Goal: Task Accomplishment & Management: Use online tool/utility

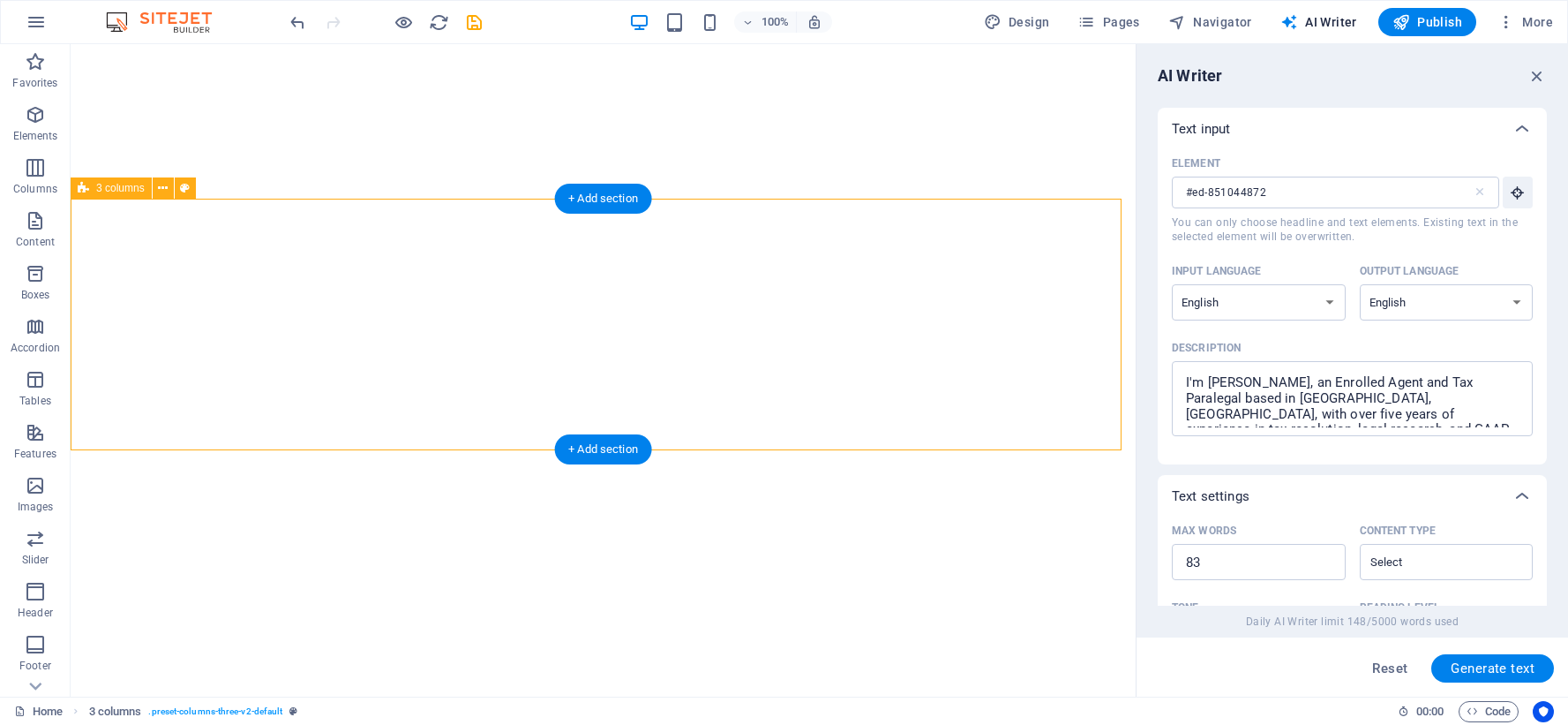
select select "English"
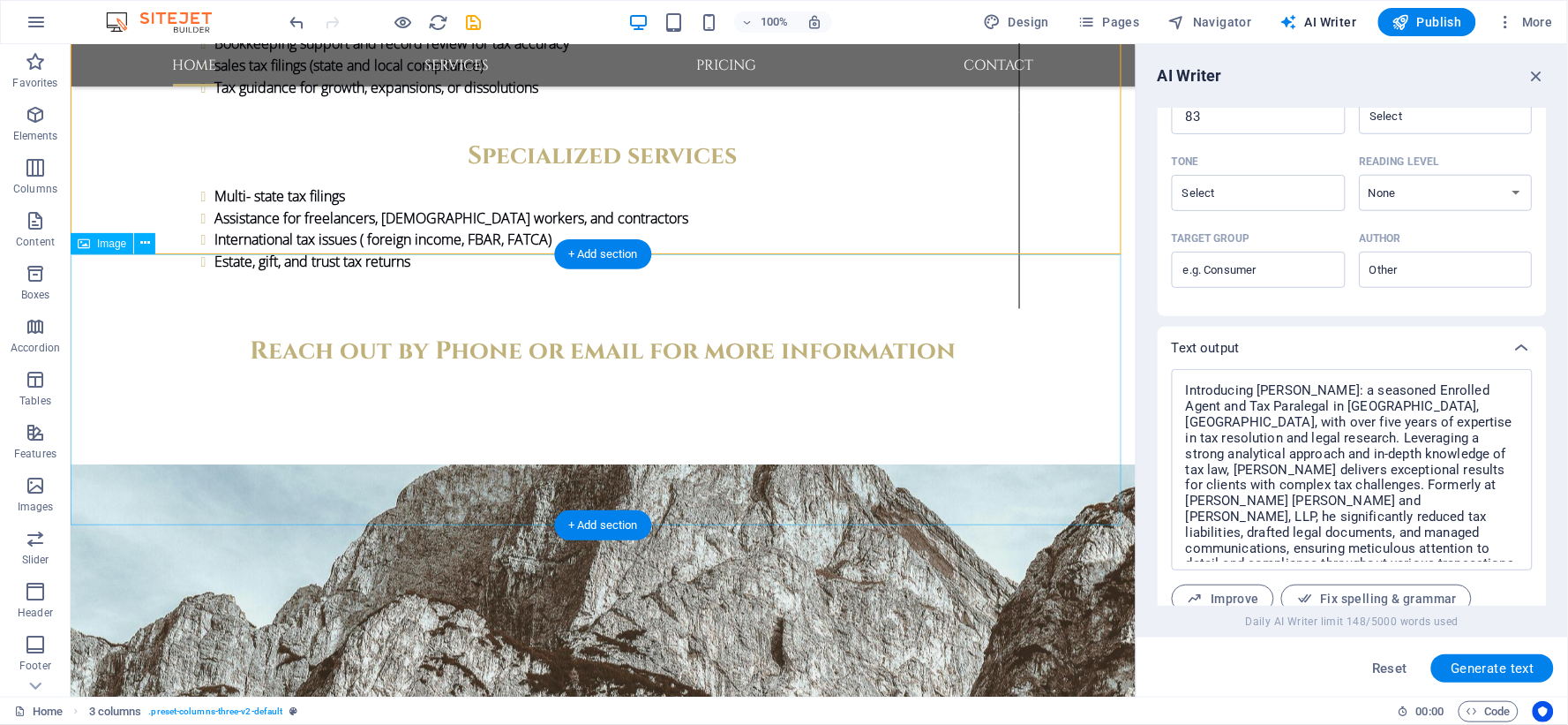
scroll to position [2844, 0]
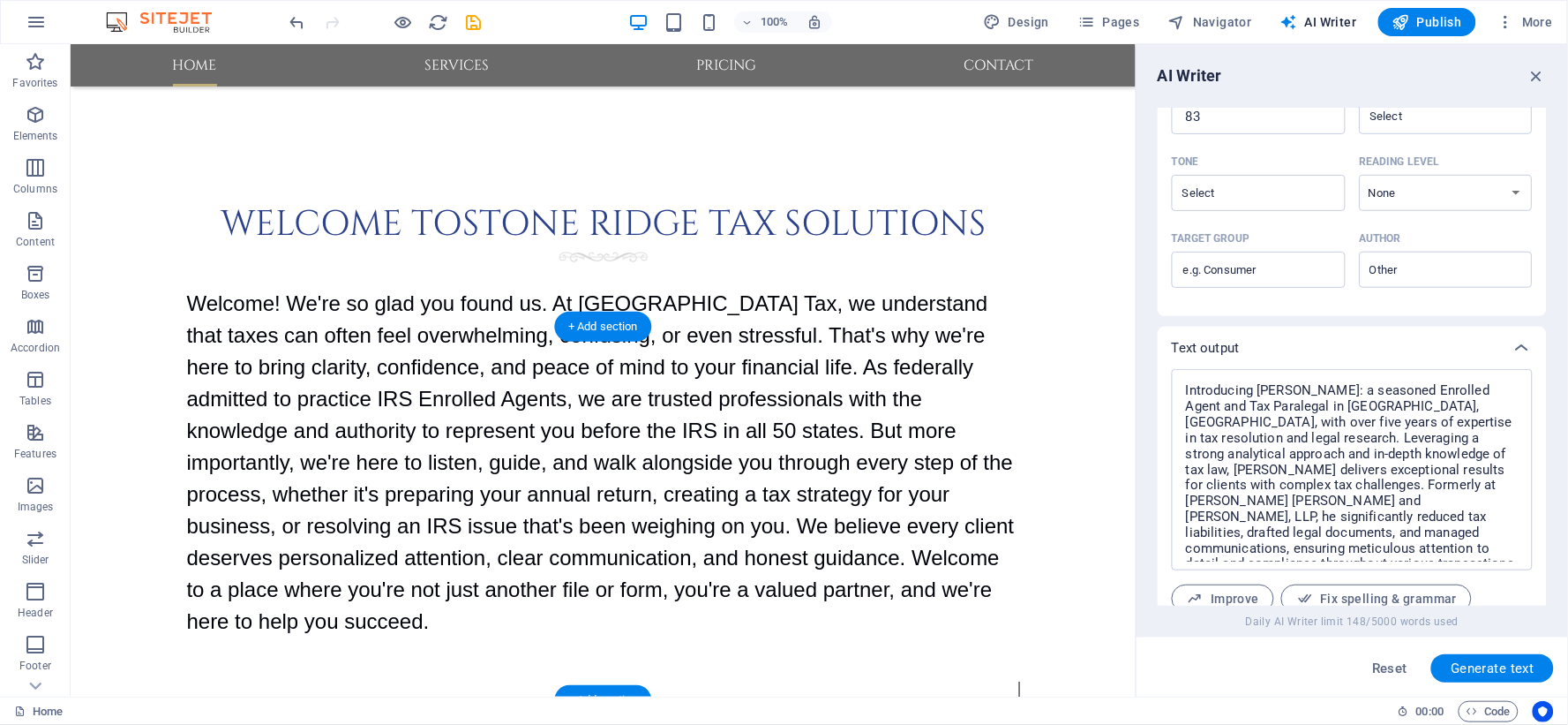
scroll to position [1569, 0]
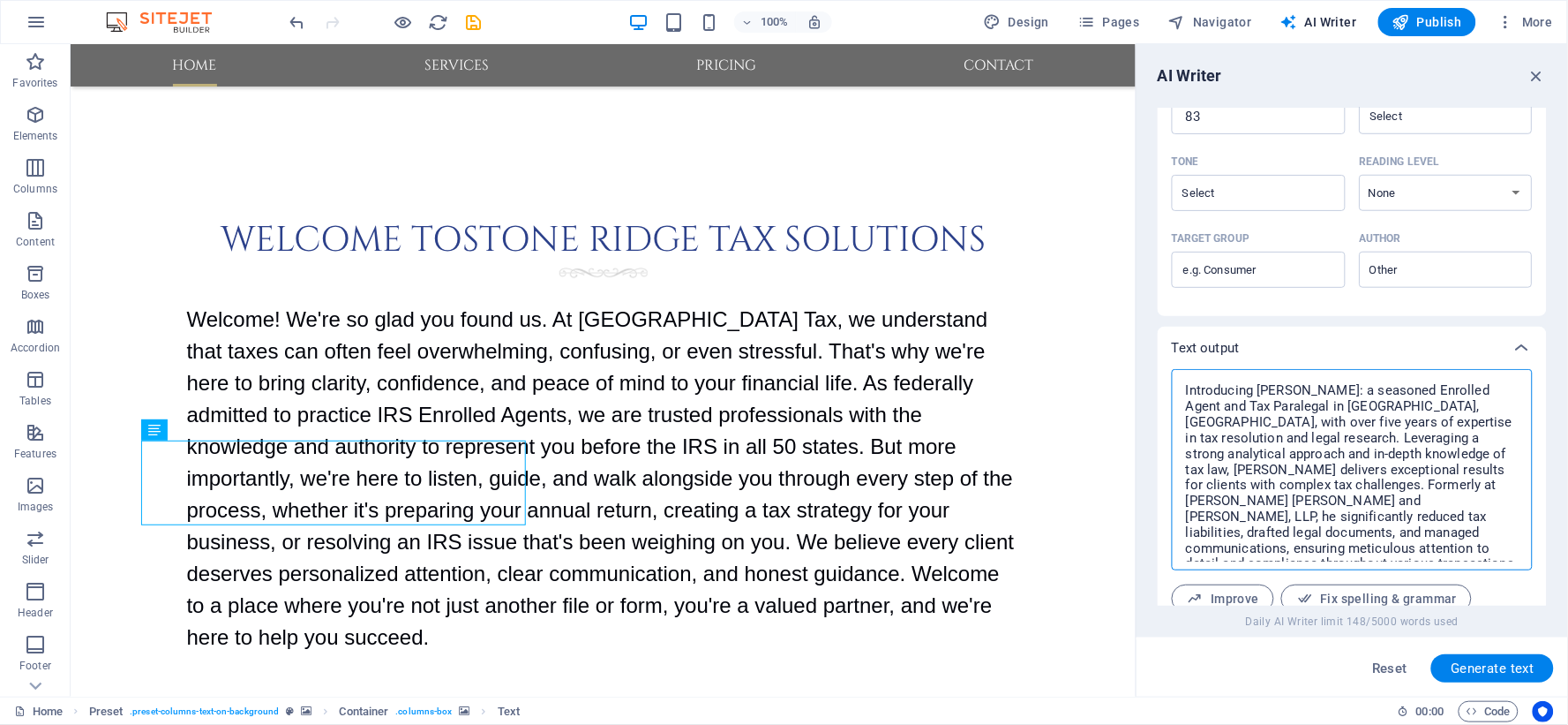
click at [1334, 470] on textarea "Introducing [PERSON_NAME]: a seasoned Enrolled Agent and Tax Paralegal in [GEOG…" at bounding box center [1352, 469] width 343 height 183
paste textarea
click at [1300, 479] on textarea "Introducing [PERSON_NAME]: a seasoned Enrolled Agent and Tax Paralegal in [GEOG…" at bounding box center [1352, 469] width 343 height 183
click at [1276, 444] on textarea "Introducing [PERSON_NAME]: a seasoned Enrolled Agent and Tax Paralegal in [GEOG…" at bounding box center [1352, 469] width 343 height 183
click at [1280, 452] on textarea "Introducing [PERSON_NAME]: a seasoned Enrolled Agent and Tax Paralegal in [GEOG…" at bounding box center [1352, 469] width 343 height 183
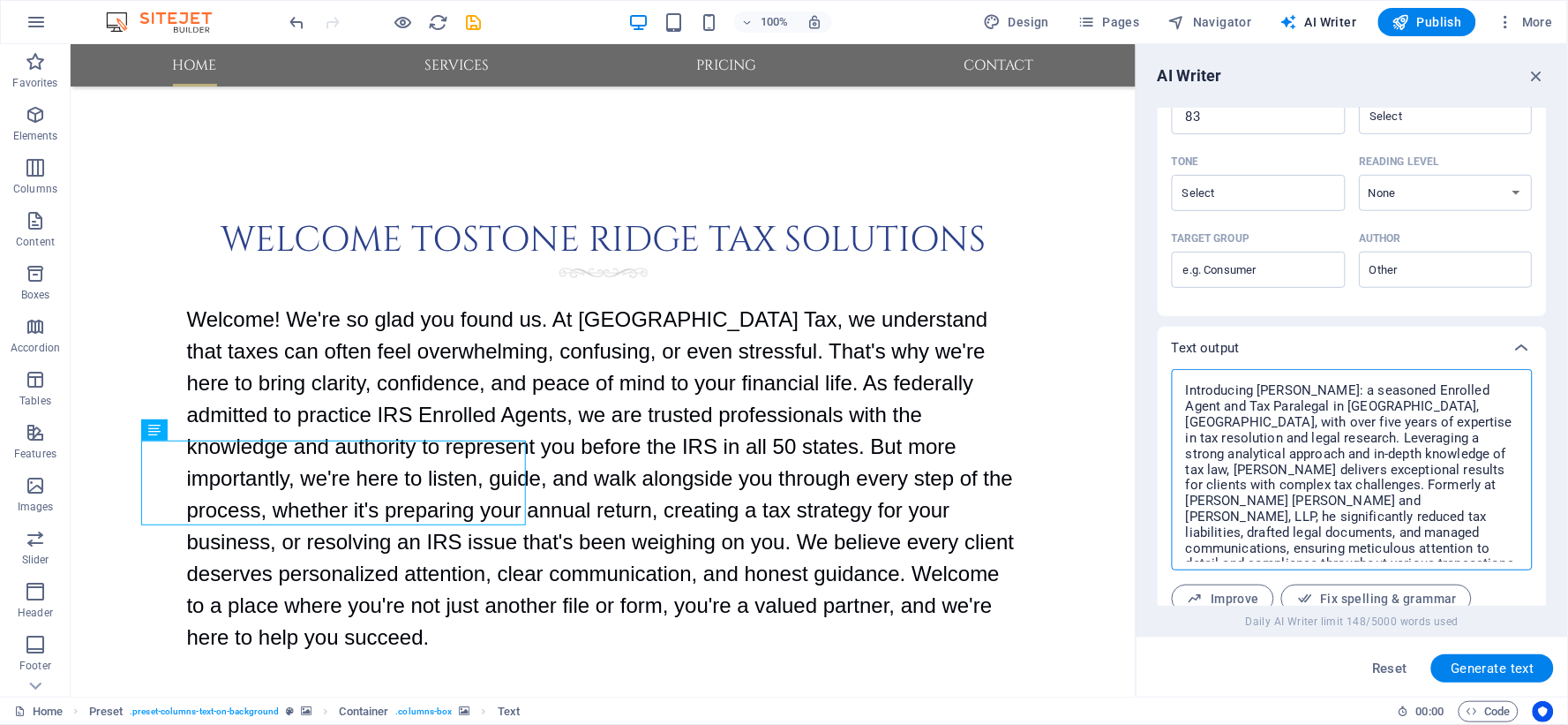
drag, startPoint x: 1391, startPoint y: 548, endPoint x: 1248, endPoint y: 438, distance: 180.4
click at [1248, 438] on textarea "Introducing [PERSON_NAME]: a seasoned Enrolled Agent and Tax Paralegal in [GEOG…" at bounding box center [1352, 469] width 343 height 183
type textarea "Introducing [PERSON_NAME]: a seasoned Enrolled Agent and Tax Paralegal in [GEOG…"
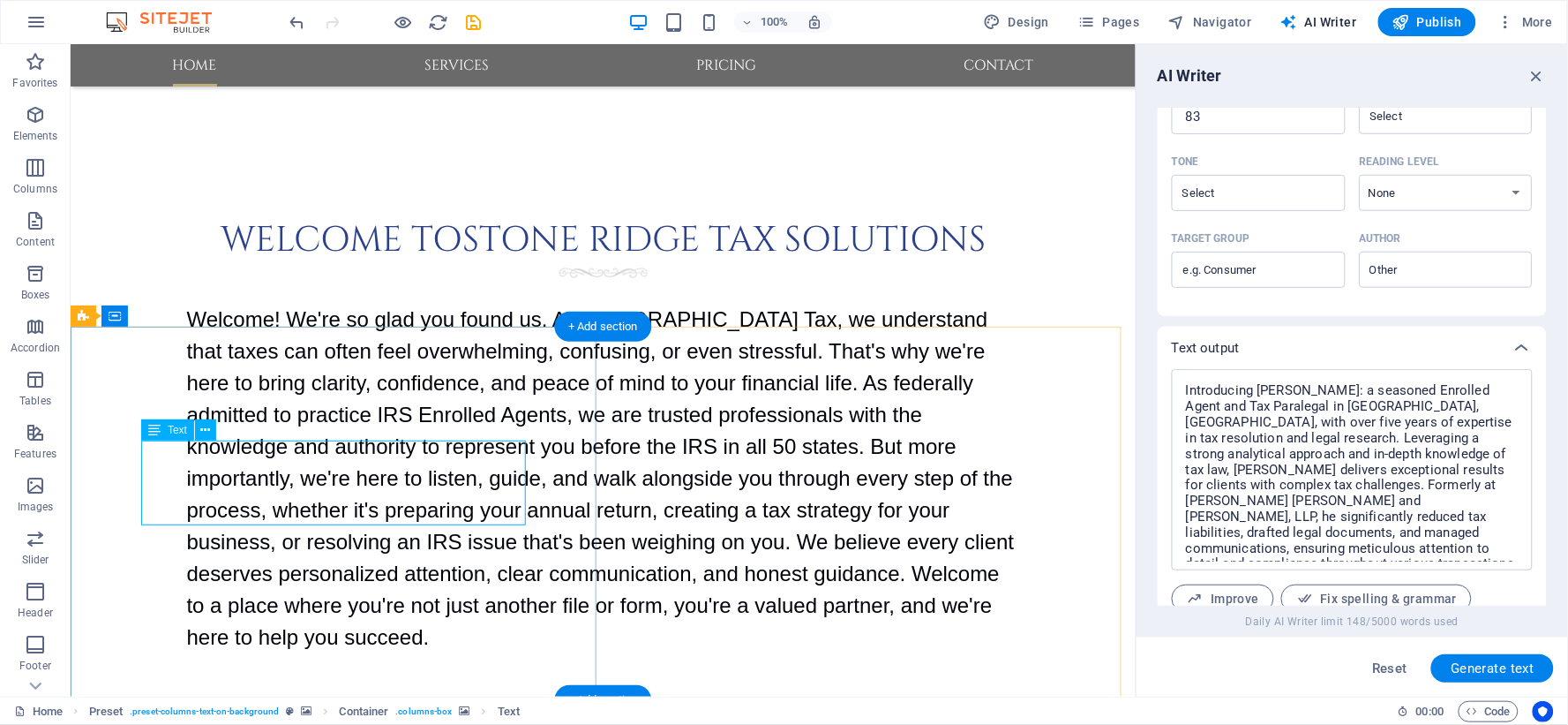
click at [206, 427] on icon at bounding box center [206, 430] width 10 height 19
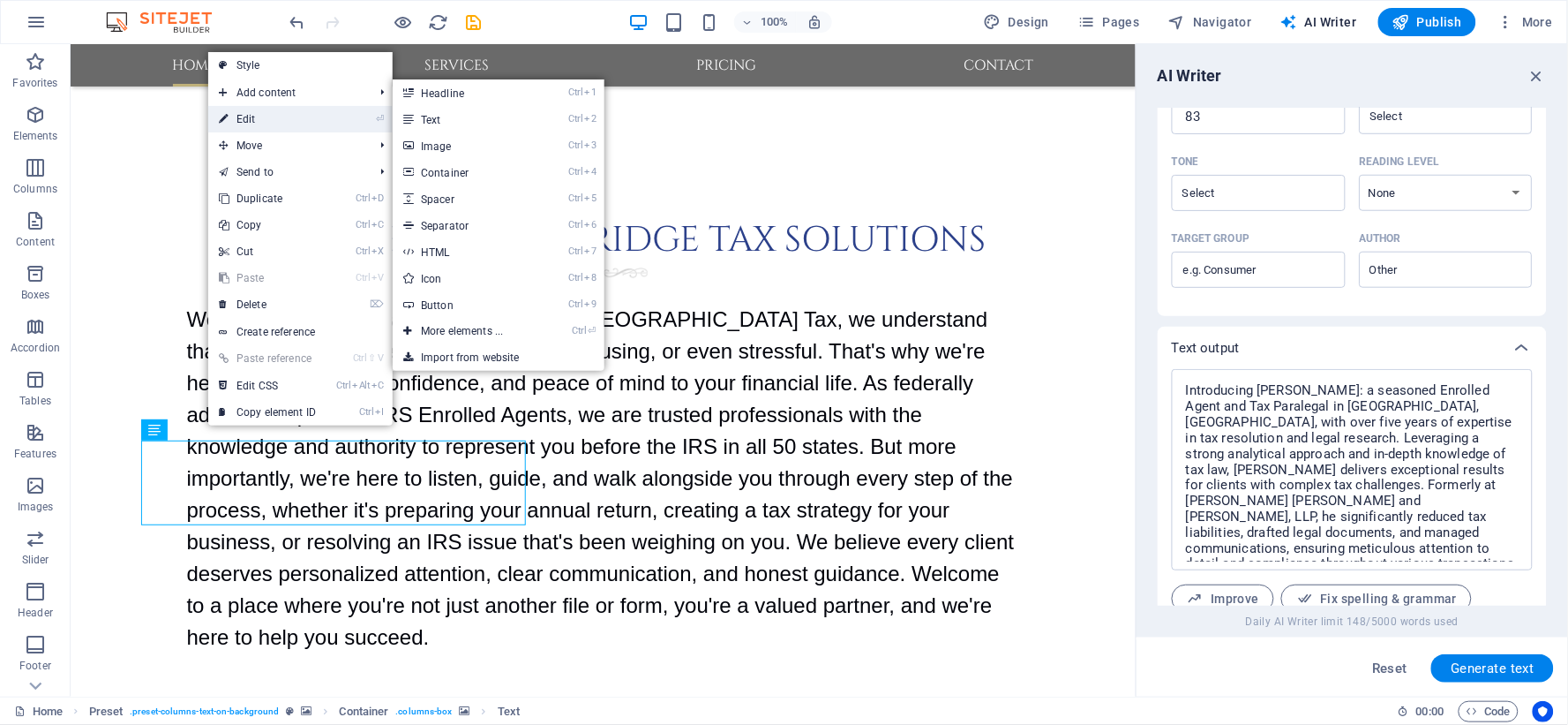
click at [244, 117] on link "⏎ Edit" at bounding box center [267, 119] width 118 height 27
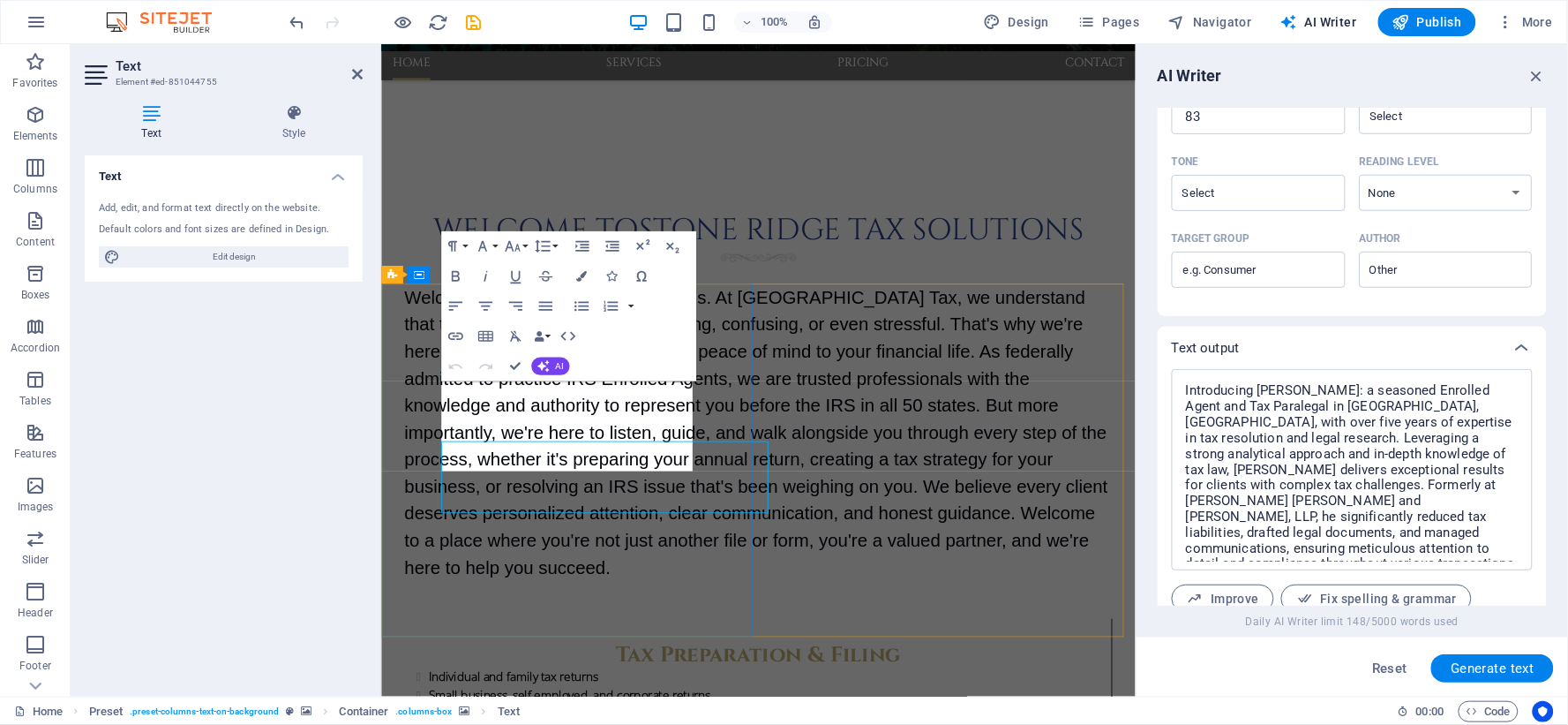
scroll to position [1499, 0]
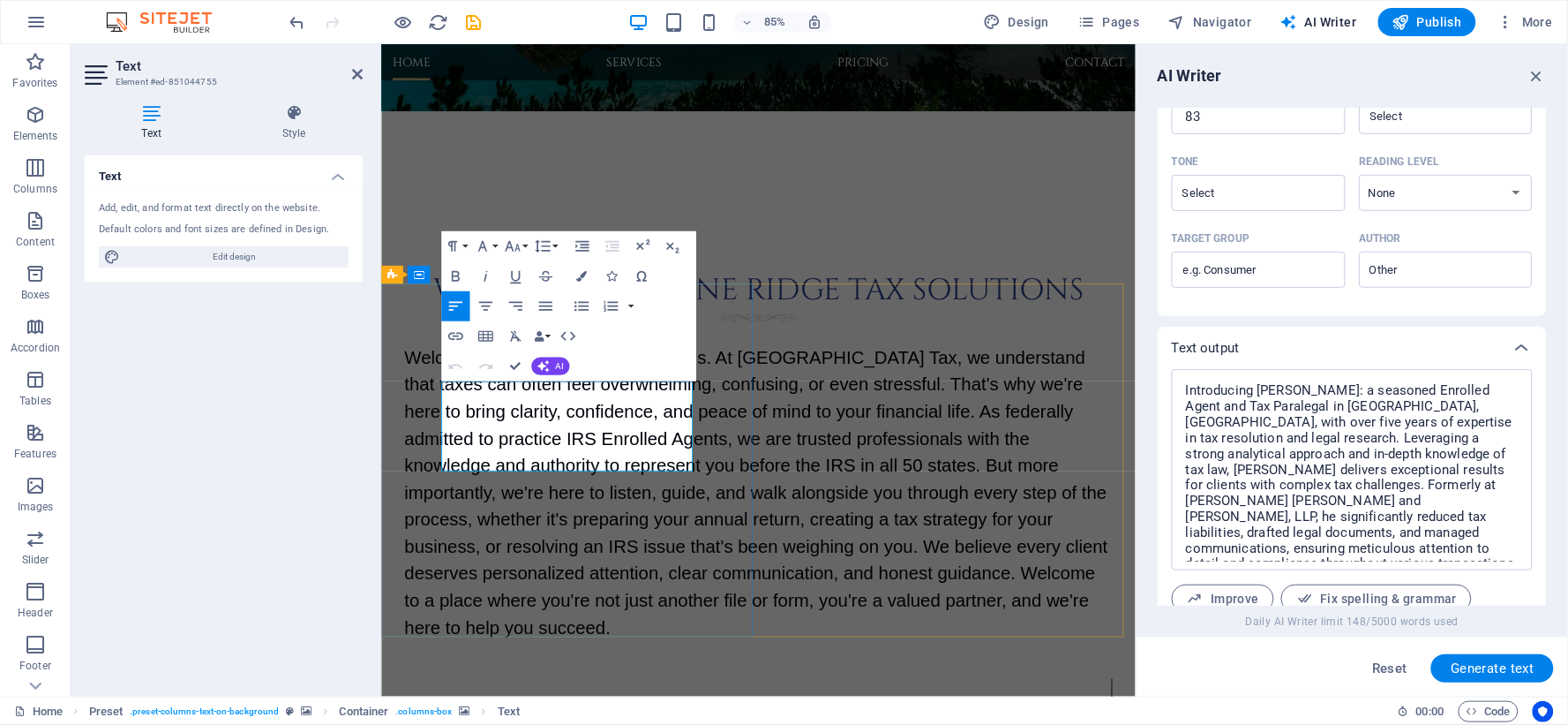
type input "#ed-851044755"
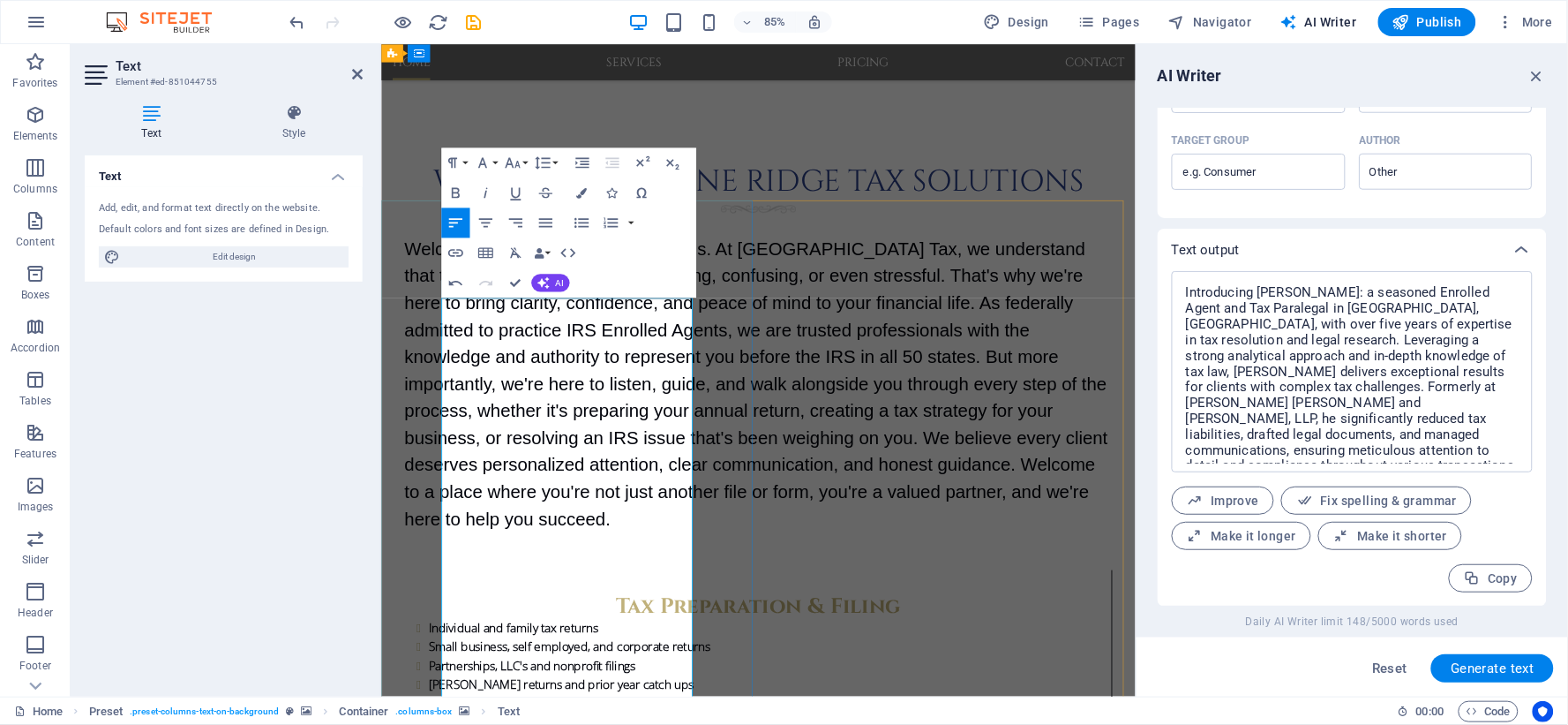
scroll to position [1597, 0]
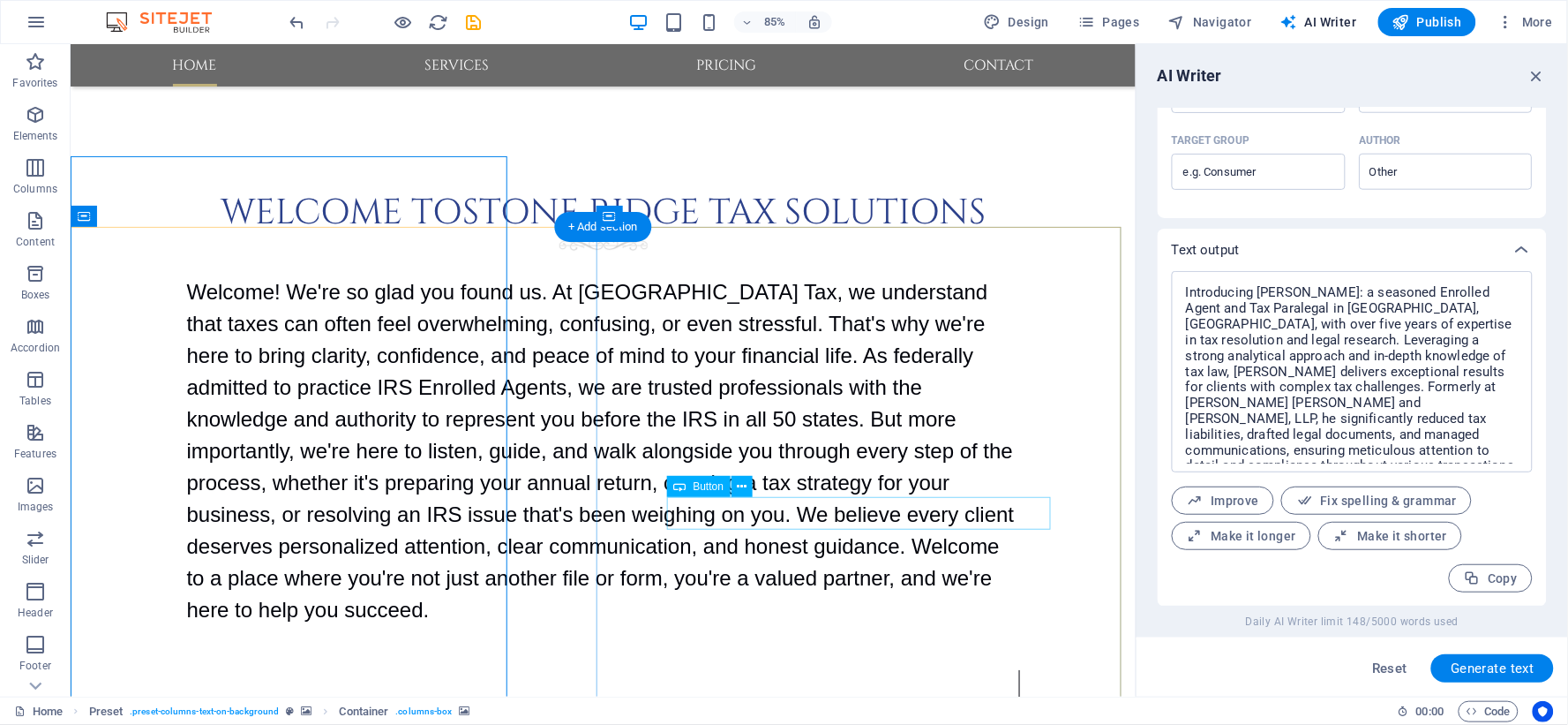
scroll to position [1669, 0]
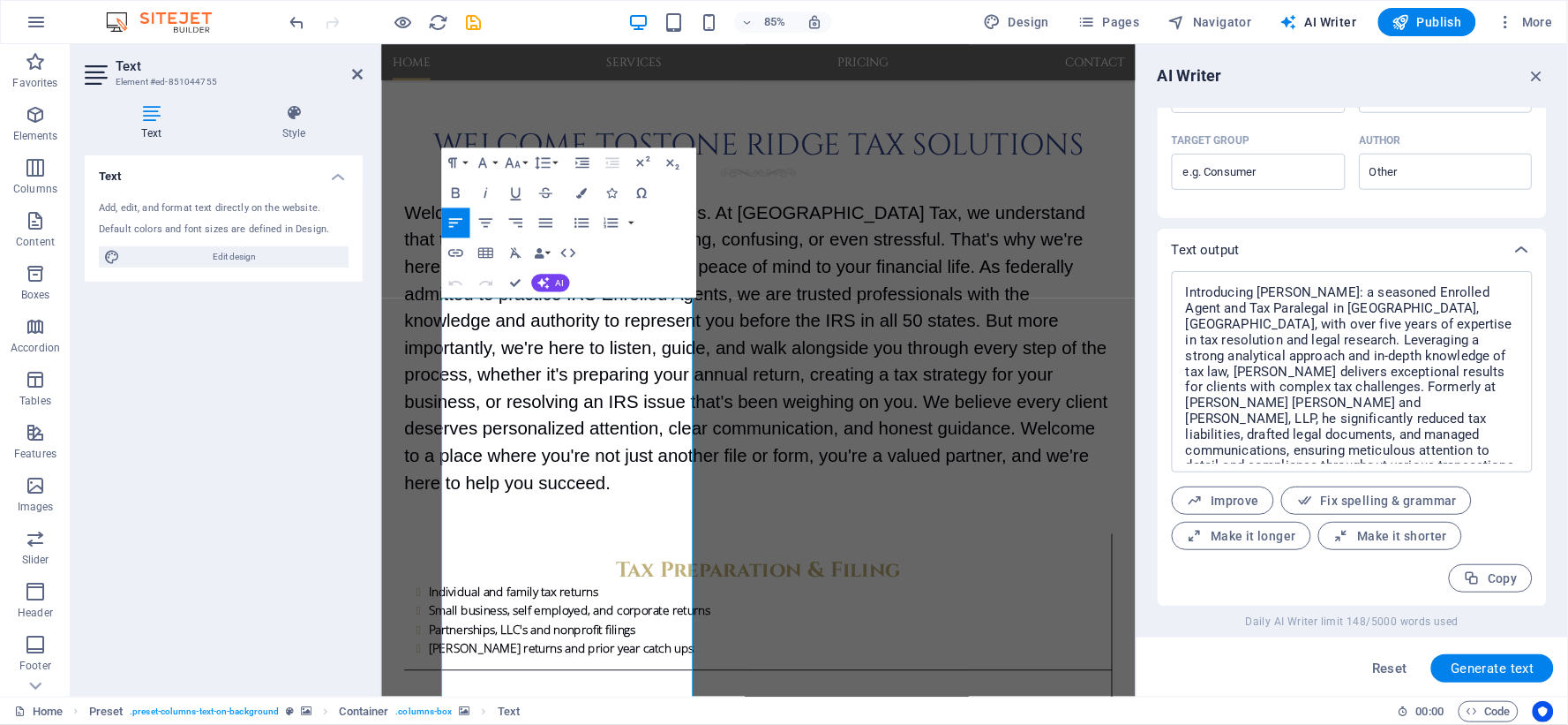
scroll to position [1597, 0]
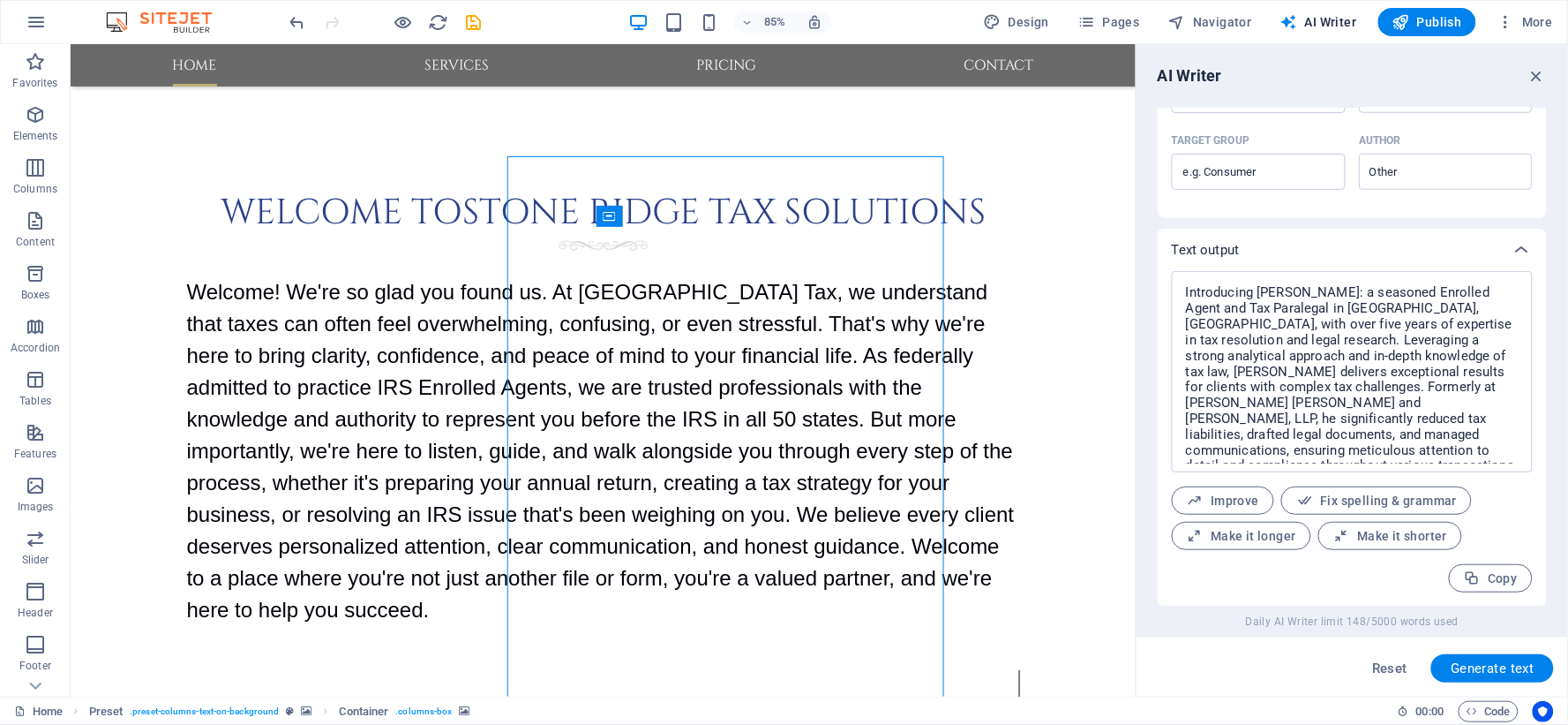
scroll to position [1669, 0]
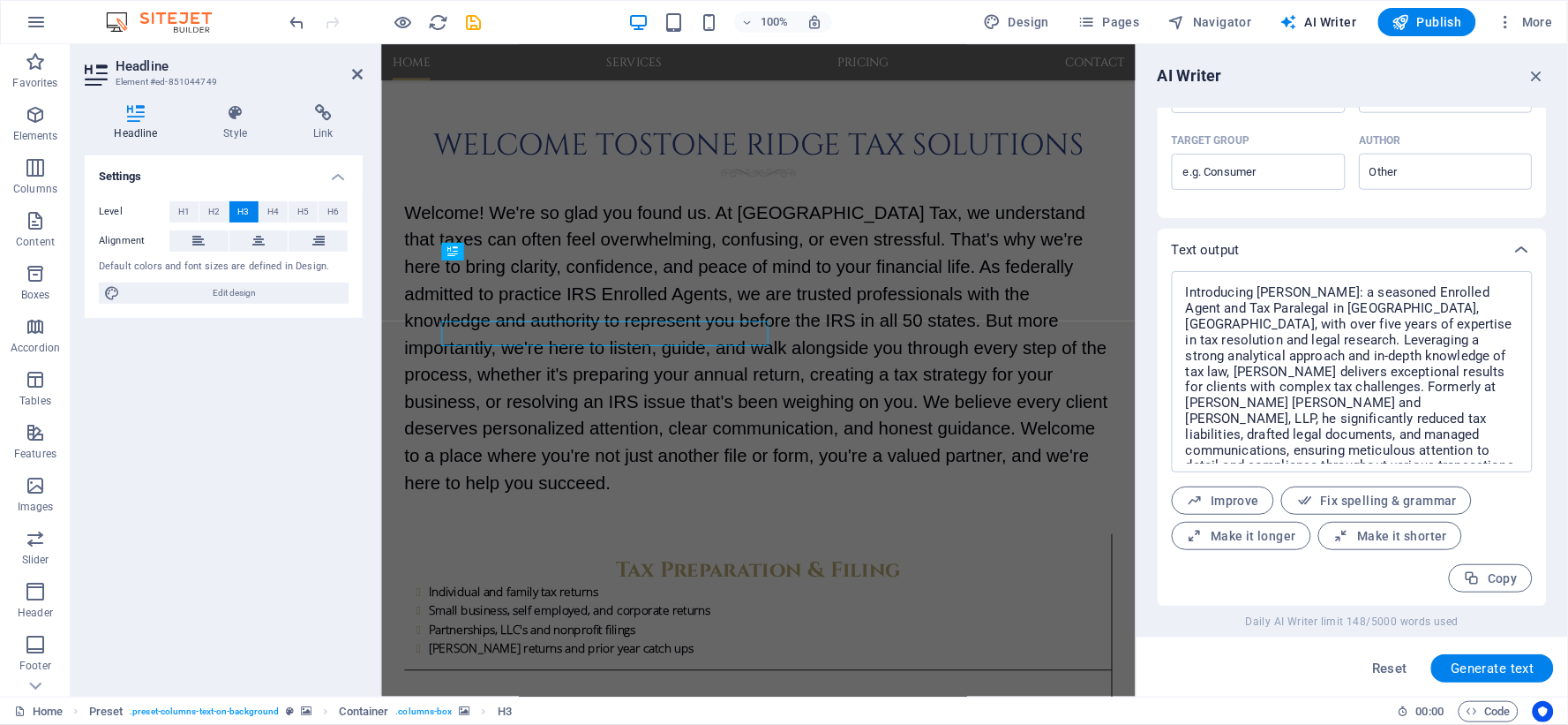
scroll to position [1597, 0]
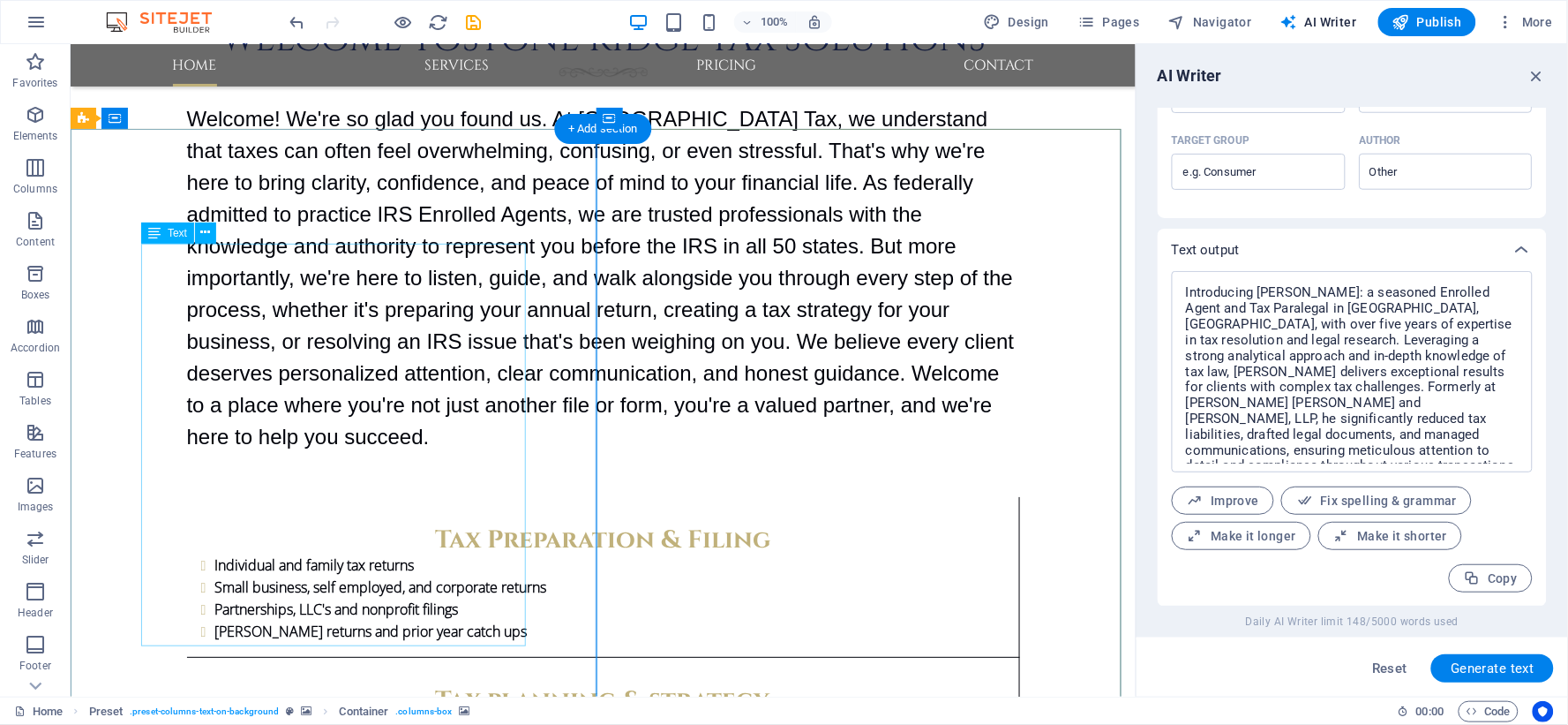
scroll to position [1766, 0]
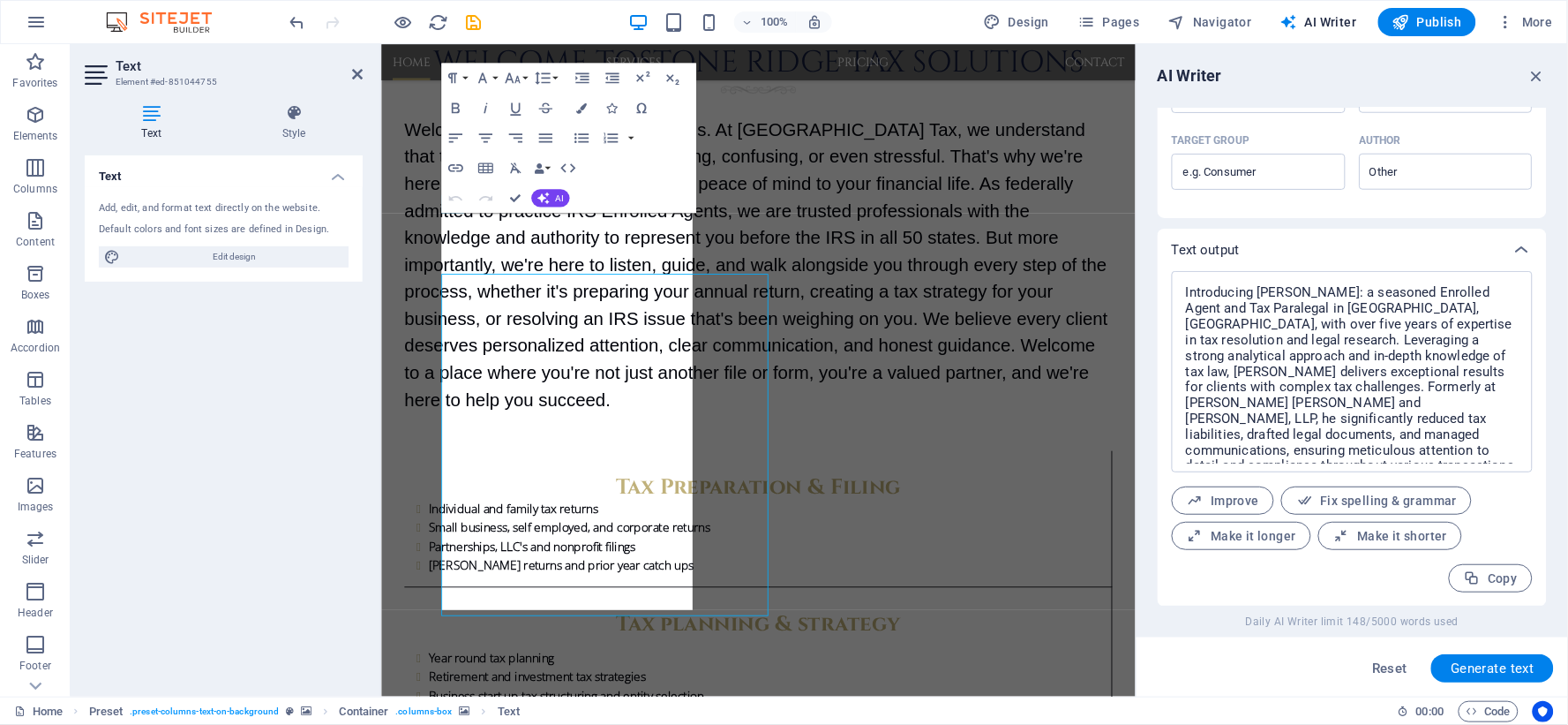
scroll to position [1696, 0]
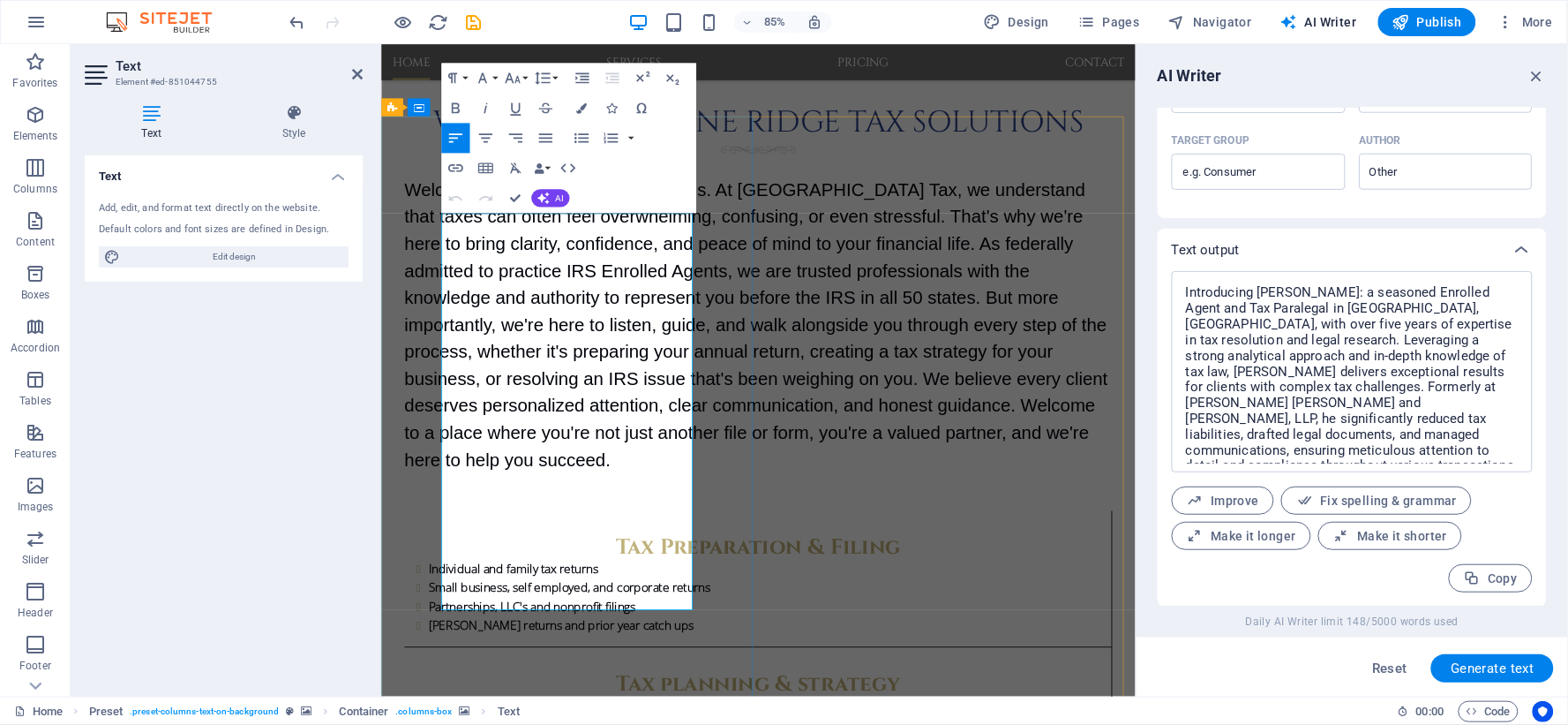
type input "#ed-851044755"
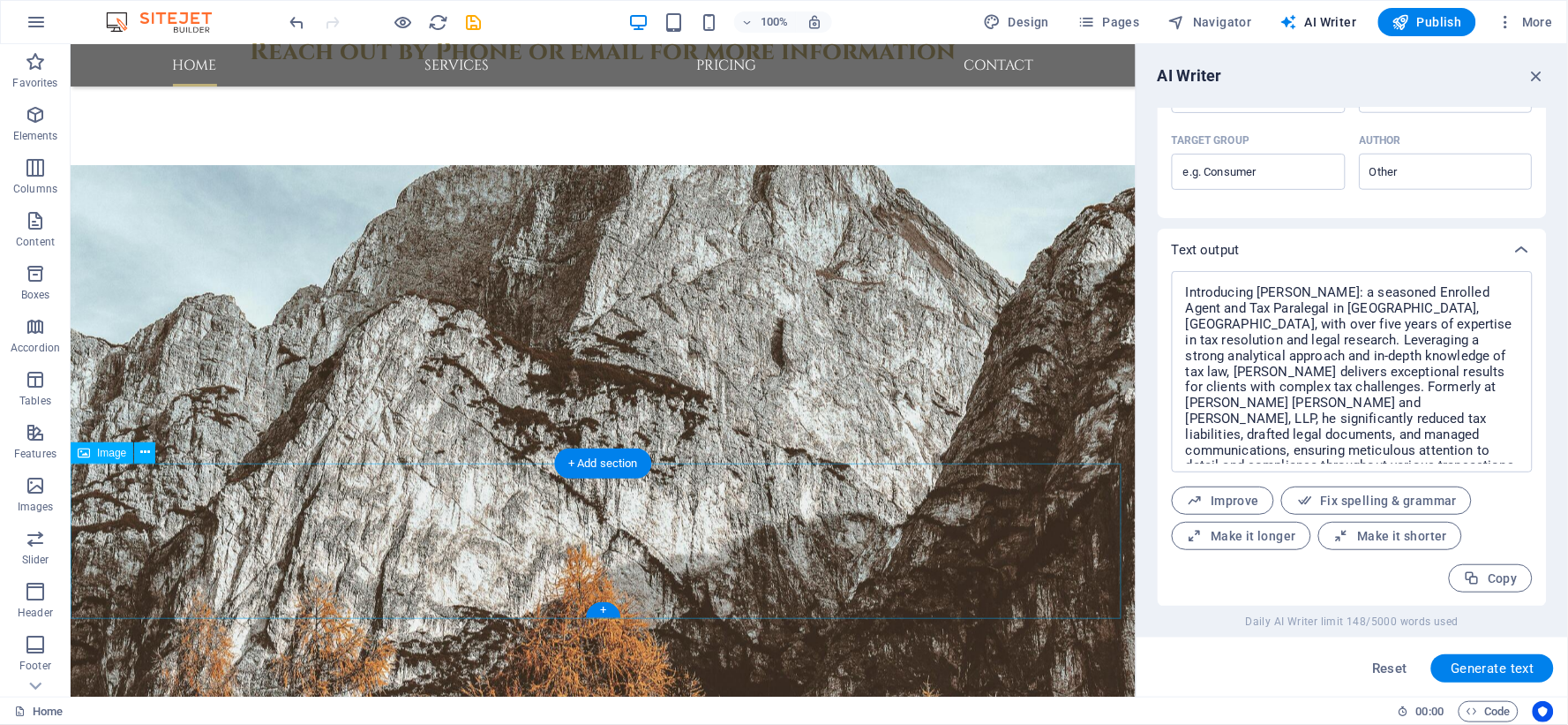
scroll to position [2944, 0]
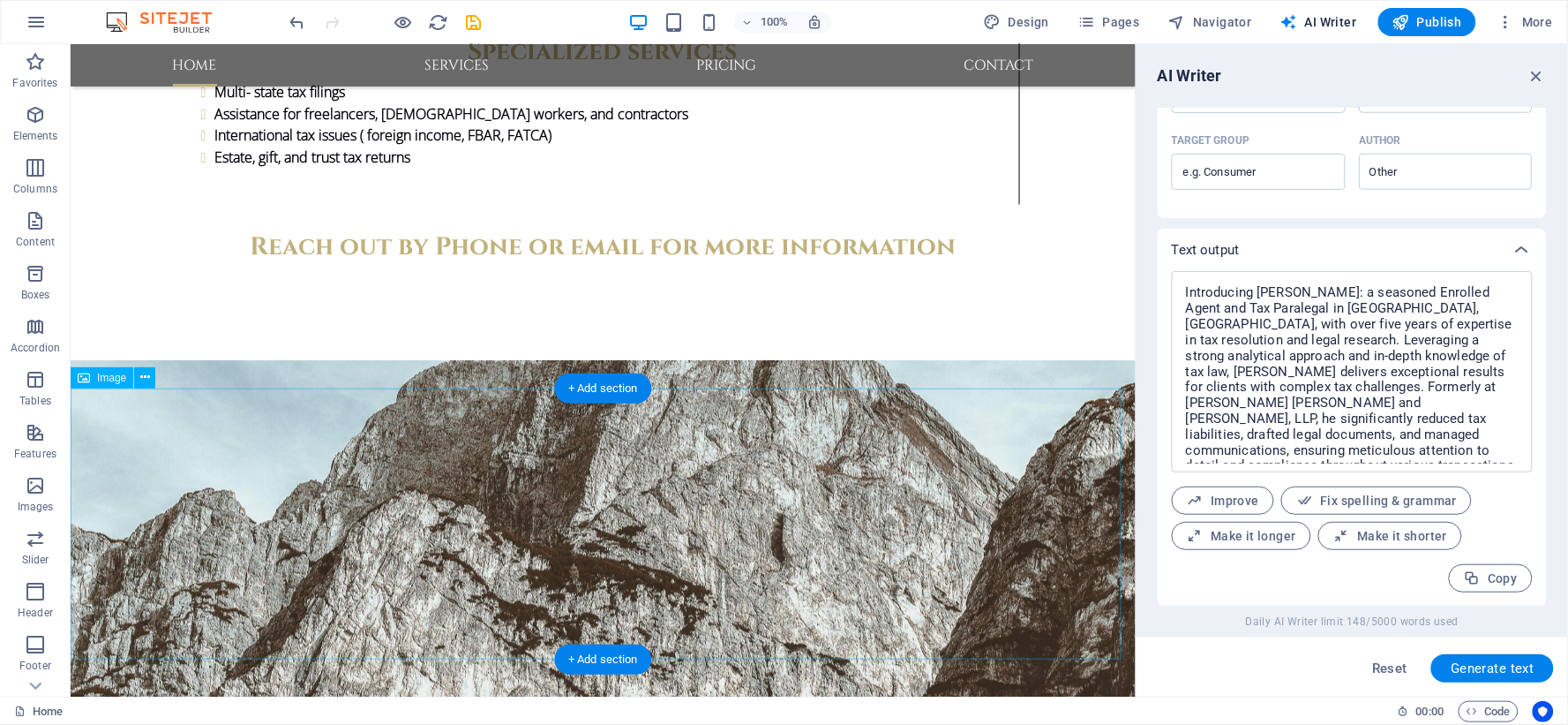
click at [145, 377] on icon at bounding box center [146, 377] width 10 height 19
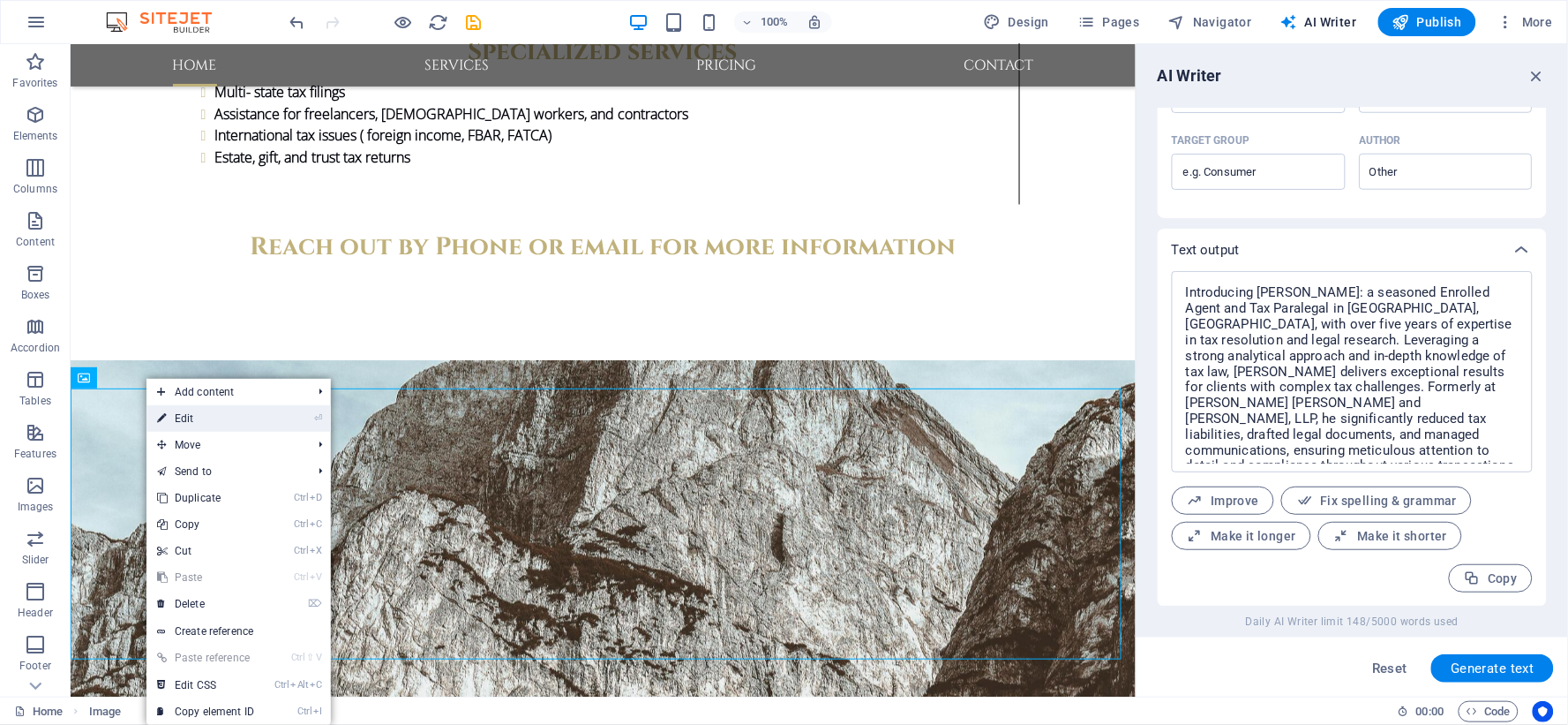
click at [212, 420] on link "⏎ Edit" at bounding box center [205, 419] width 118 height 27
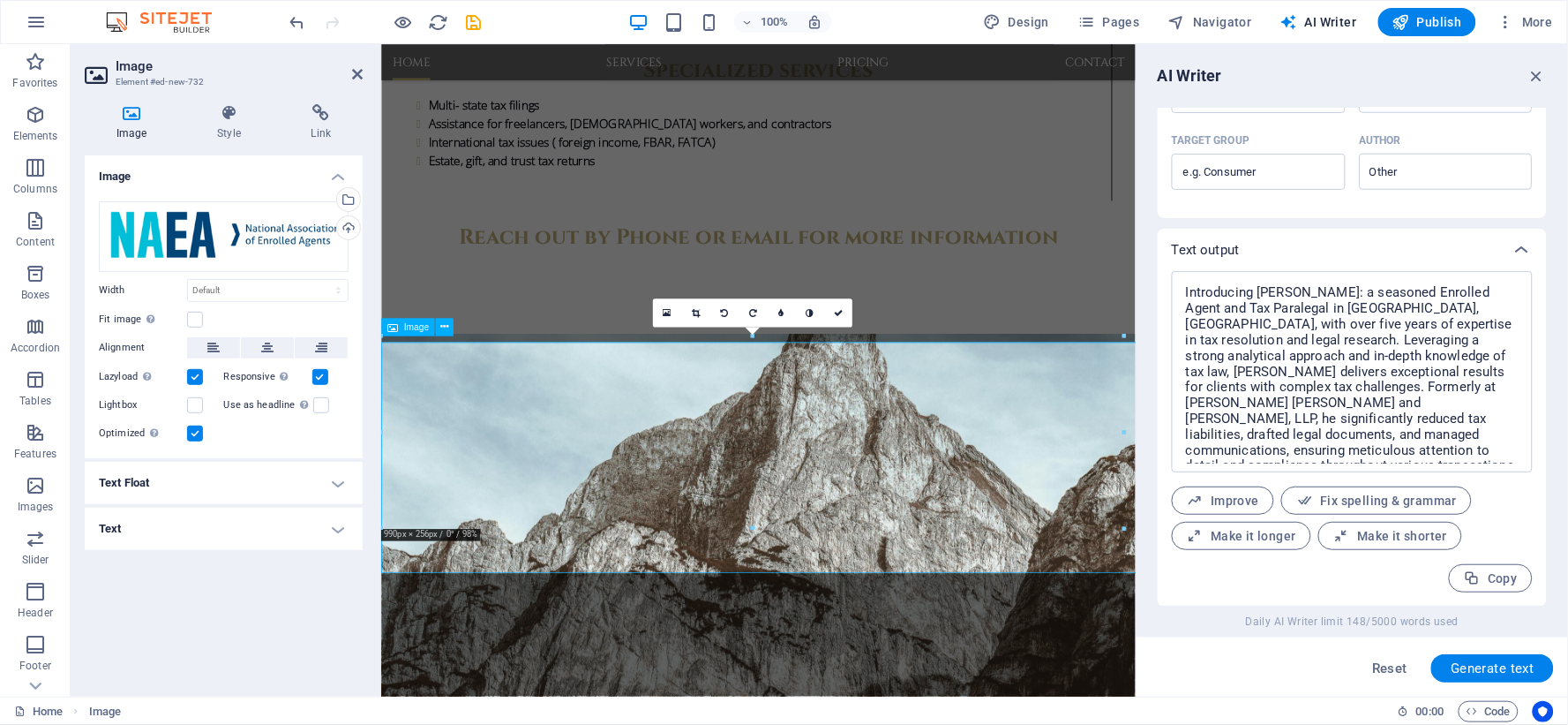
scroll to position [2937, 0]
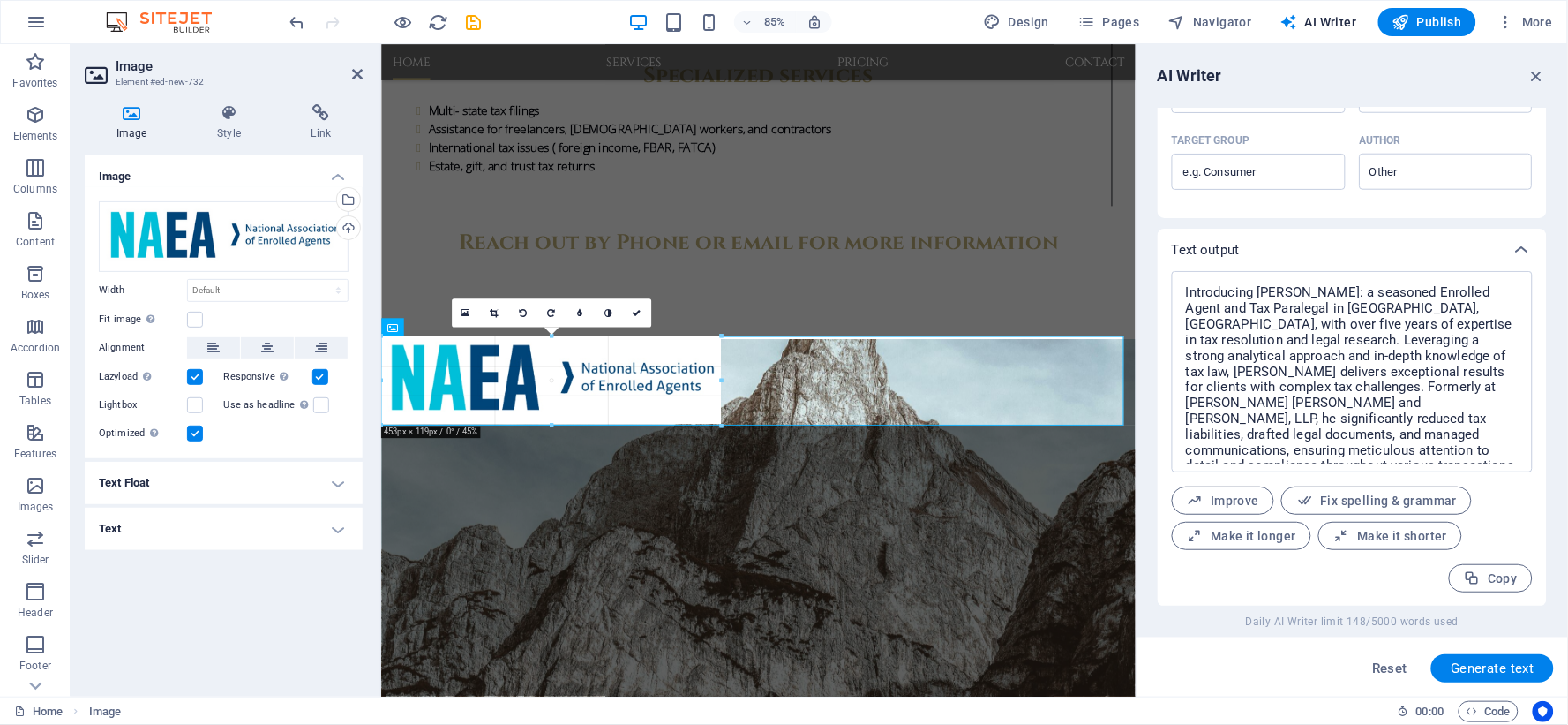
drag, startPoint x: 1124, startPoint y: 527, endPoint x: 342, endPoint y: 424, distance: 788.8
type input "453"
select select "px"
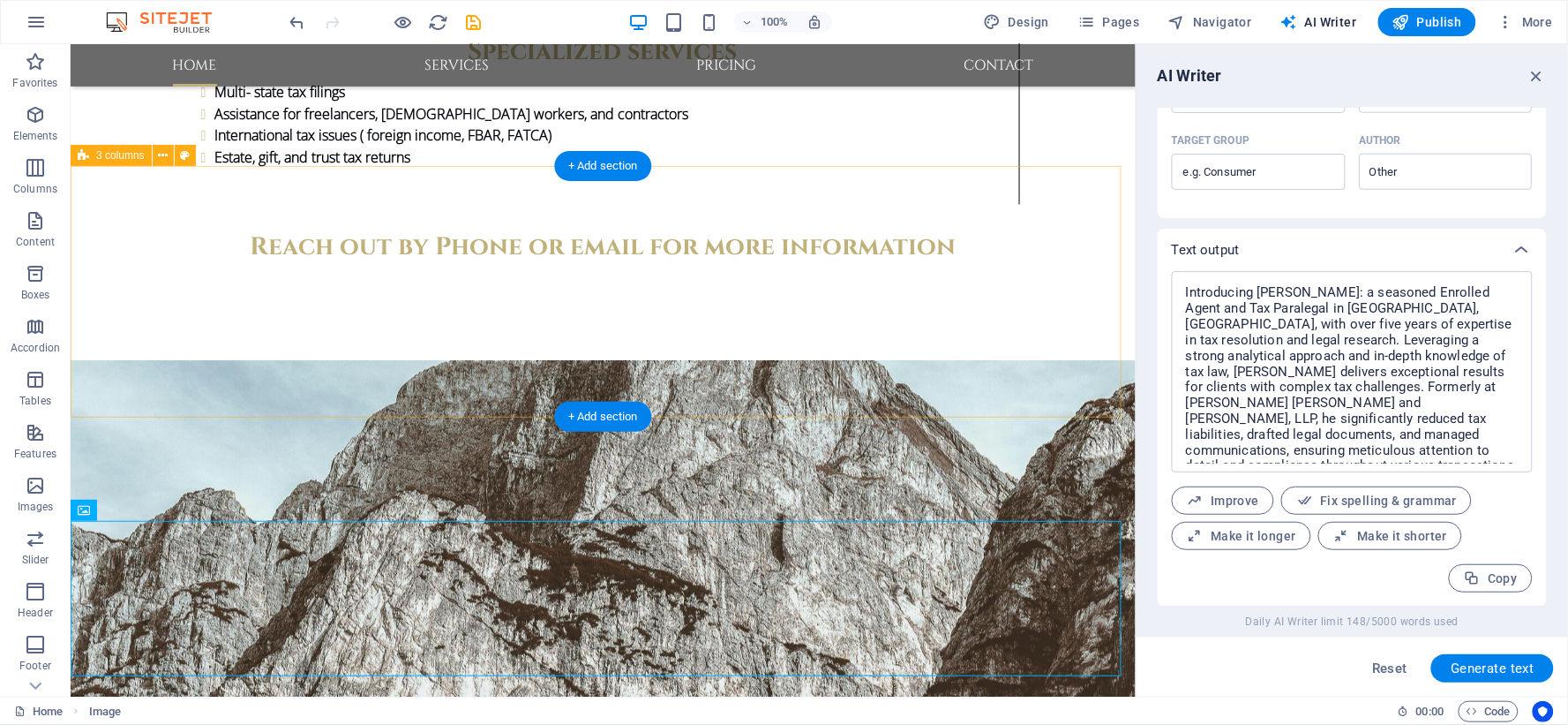
scroll to position [2747, 0]
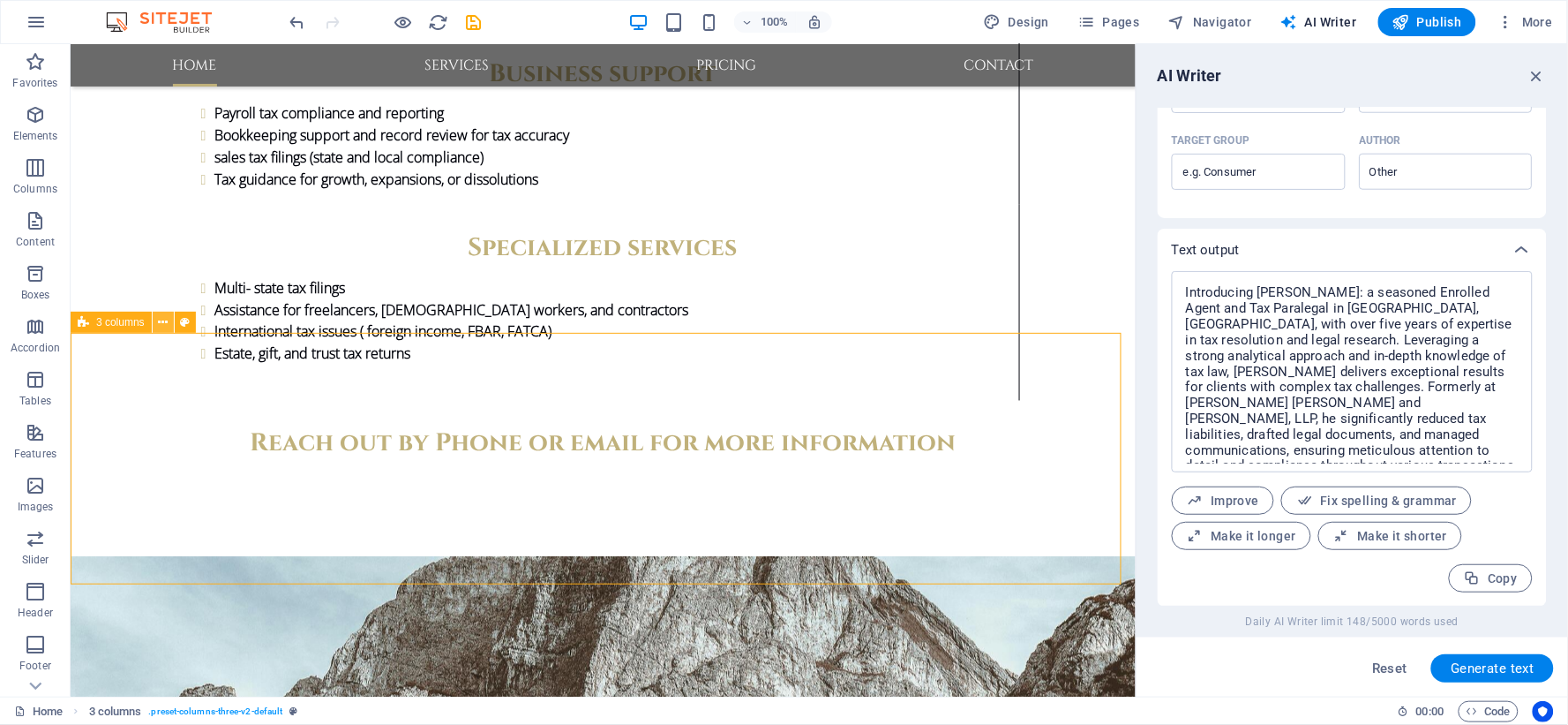
click at [155, 321] on button at bounding box center [163, 321] width 21 height 21
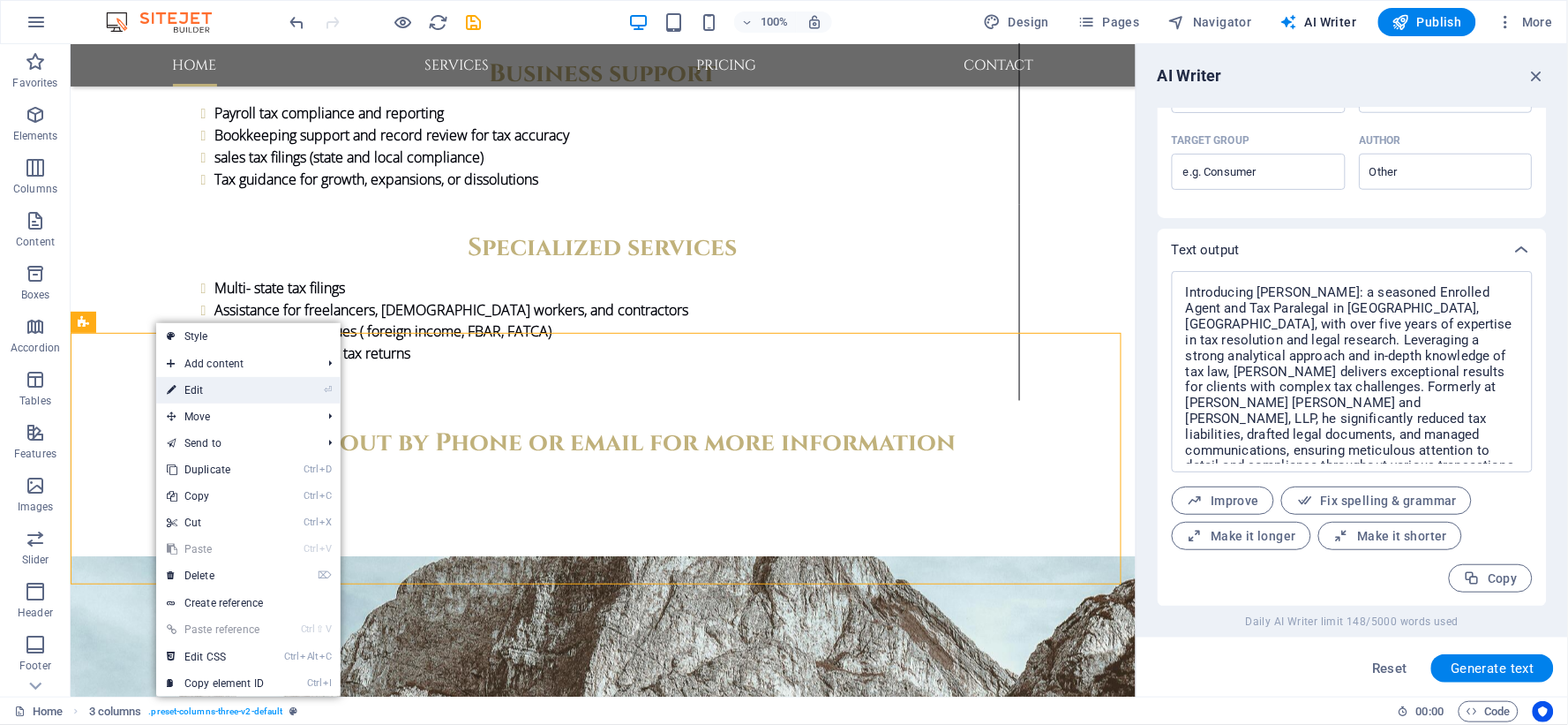
click at [189, 387] on link "⏎ Edit" at bounding box center [215, 390] width 118 height 27
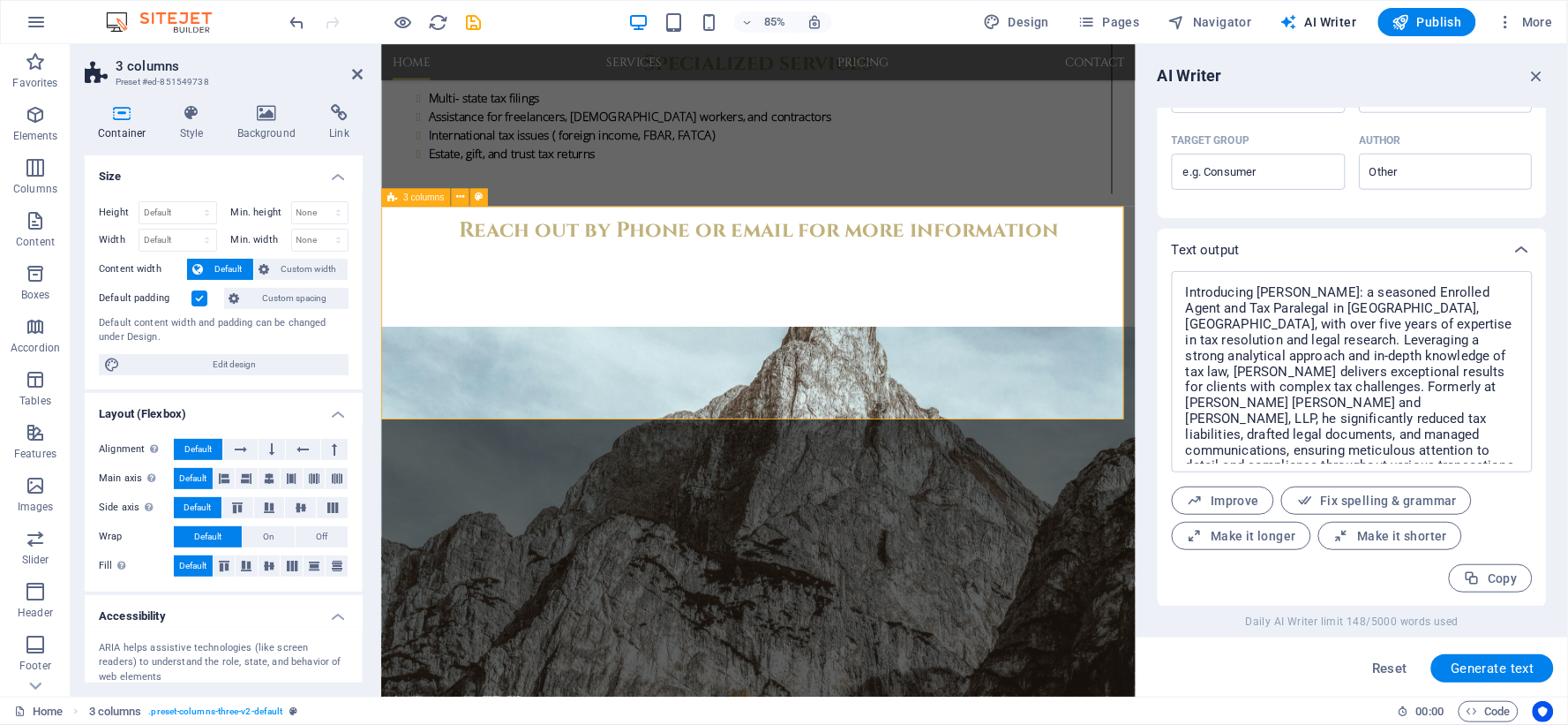
scroll to position [2839, 0]
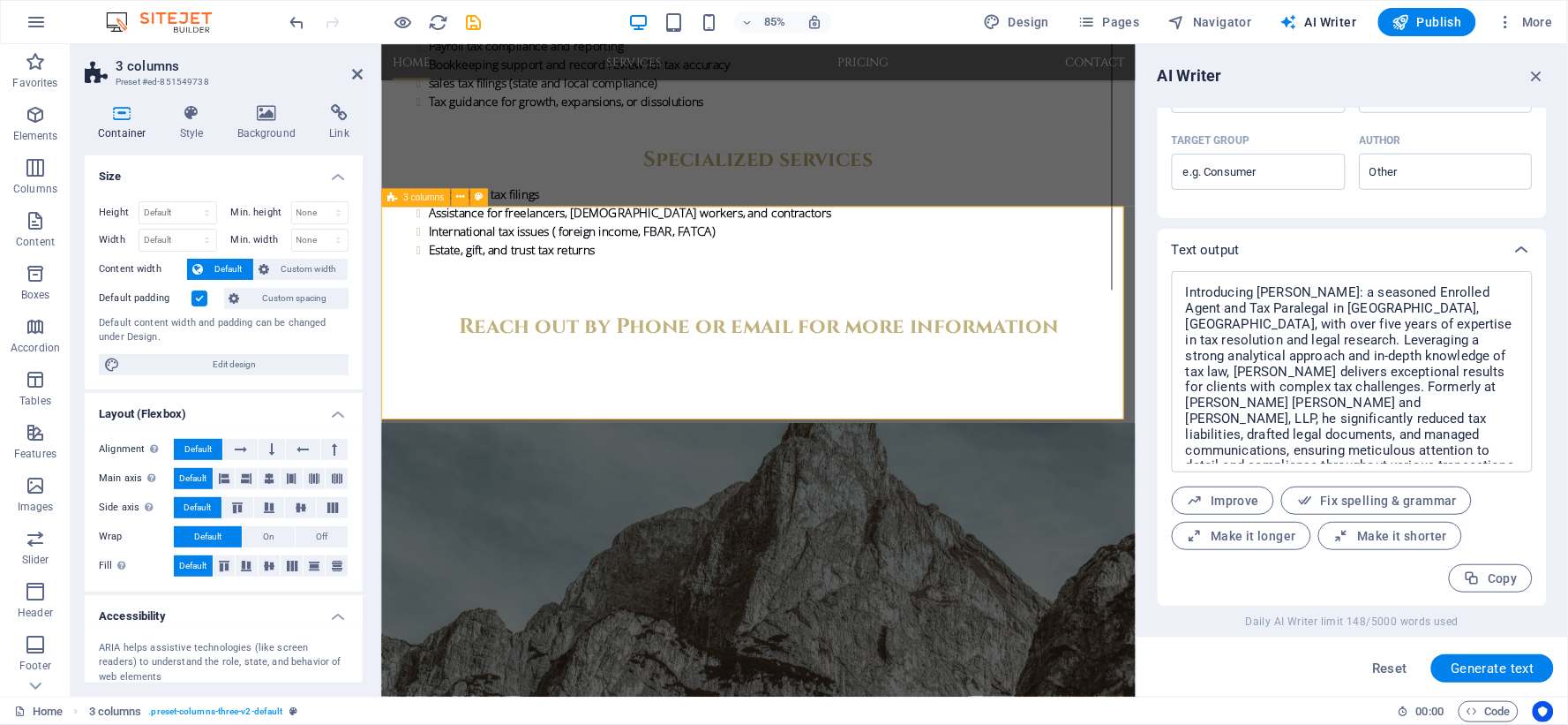
click at [397, 196] on icon at bounding box center [392, 197] width 10 height 18
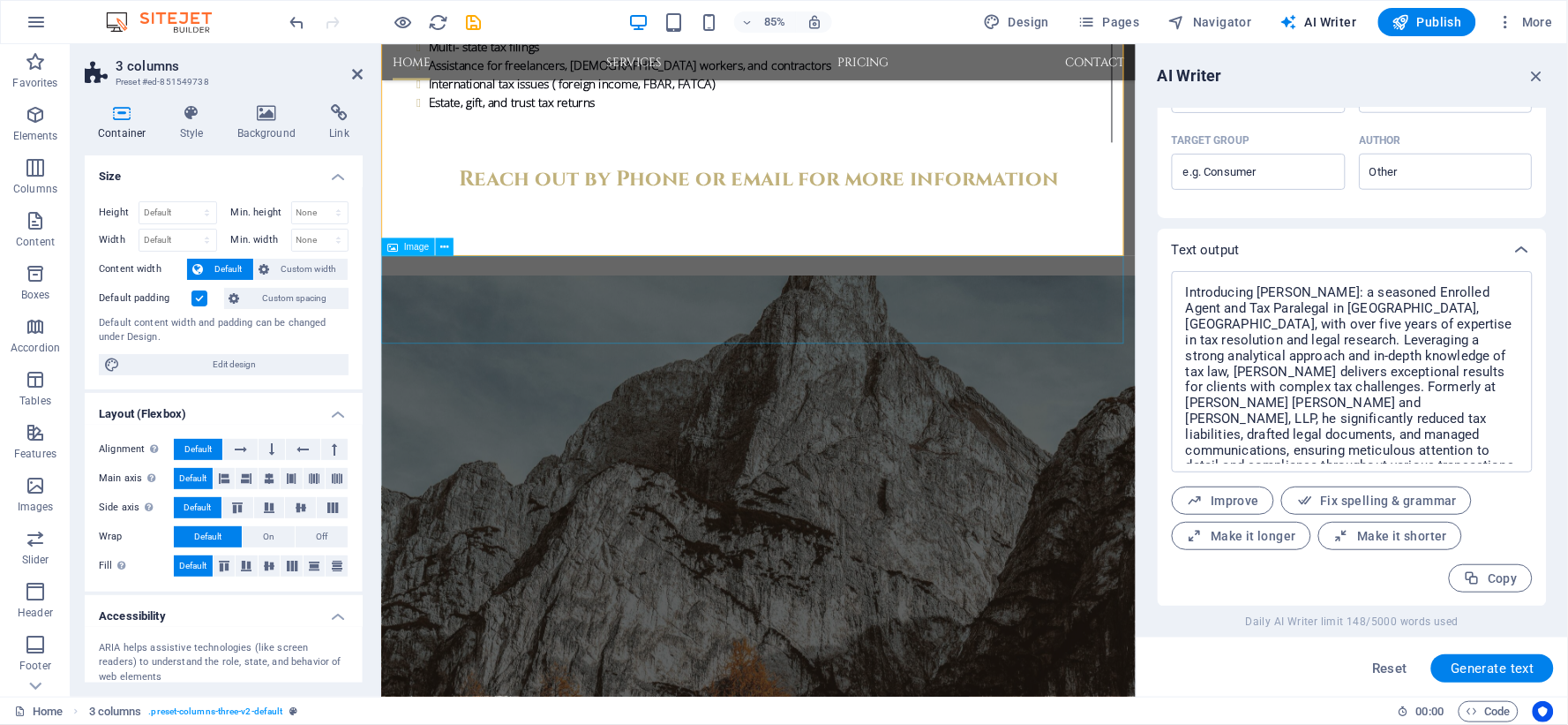
scroll to position [3035, 0]
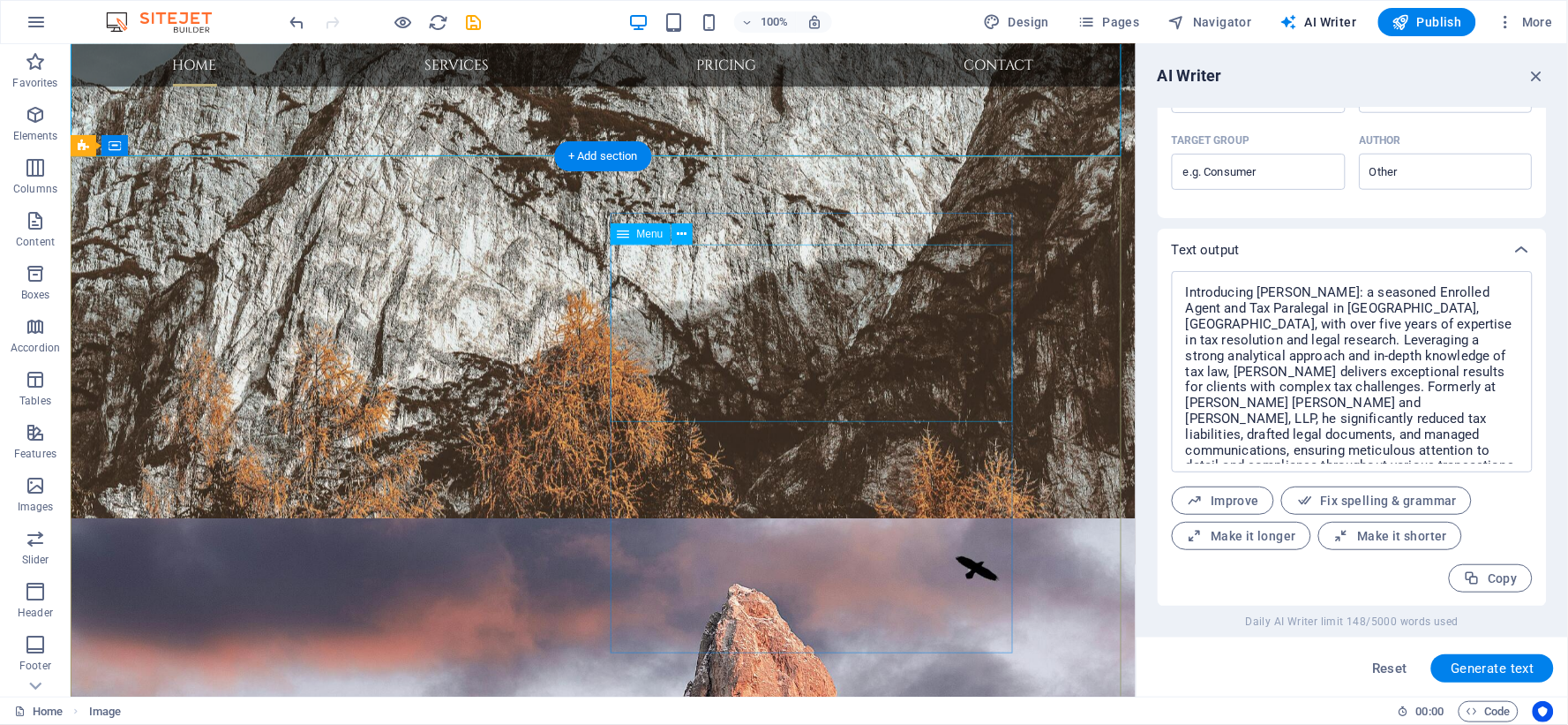
scroll to position [3435, 0]
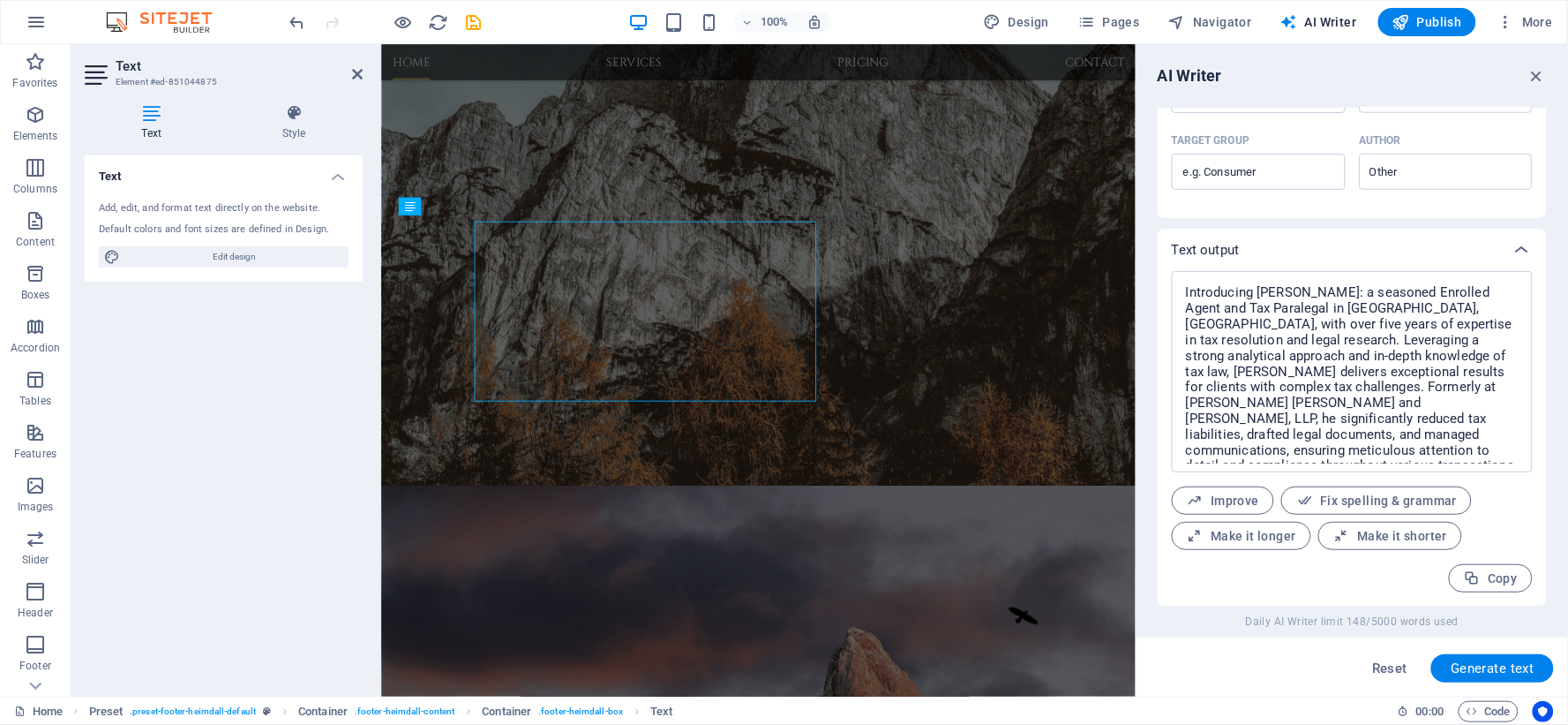
scroll to position [3427, 0]
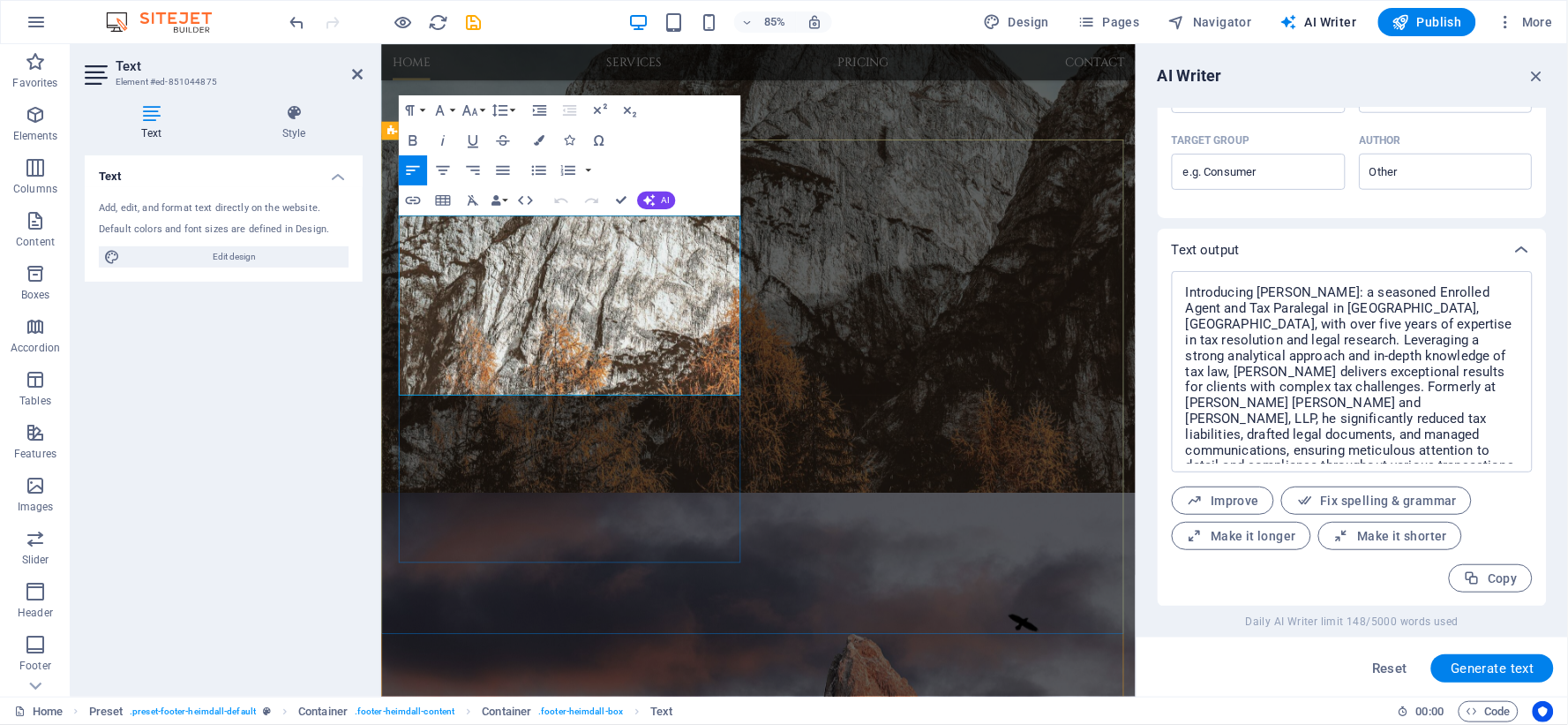
type input "#ed-851044875"
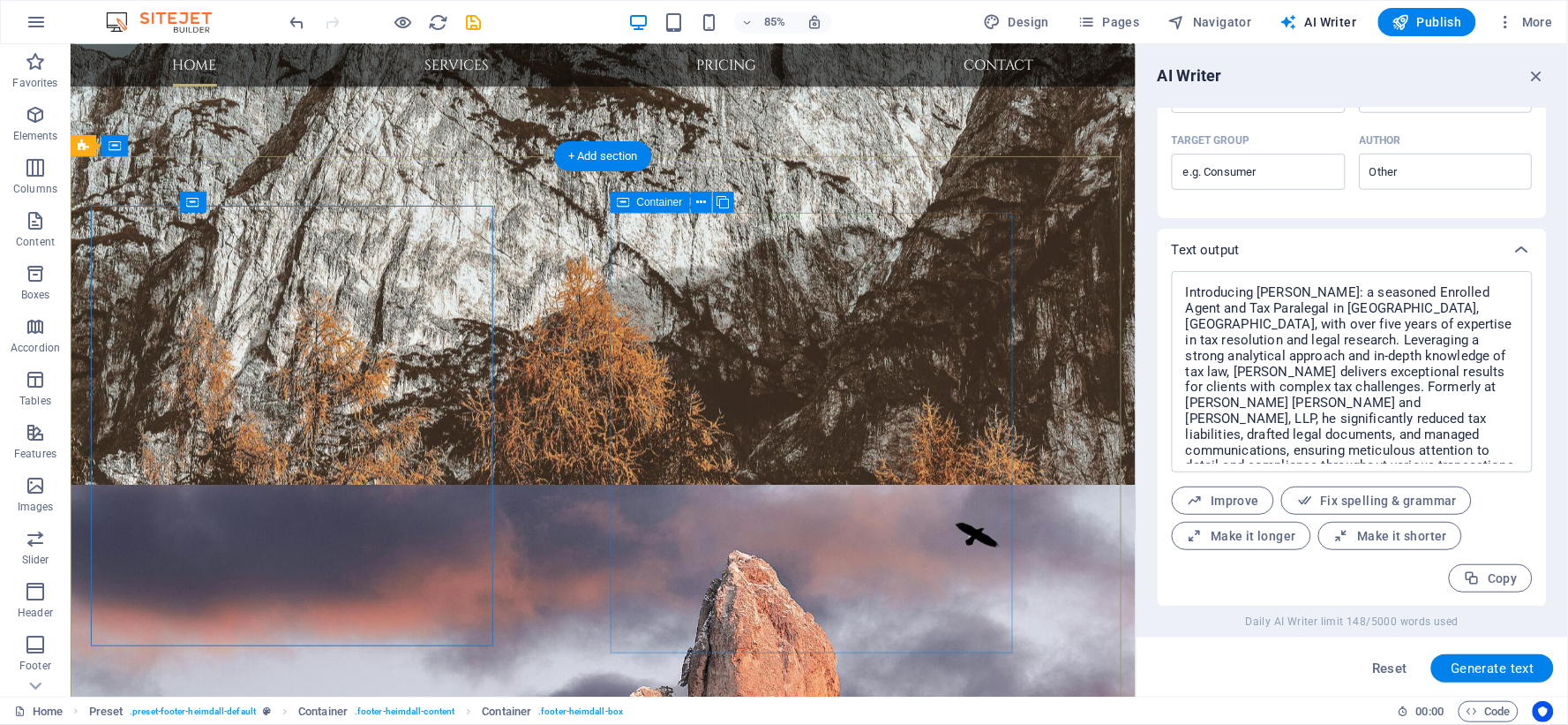
scroll to position [3435, 0]
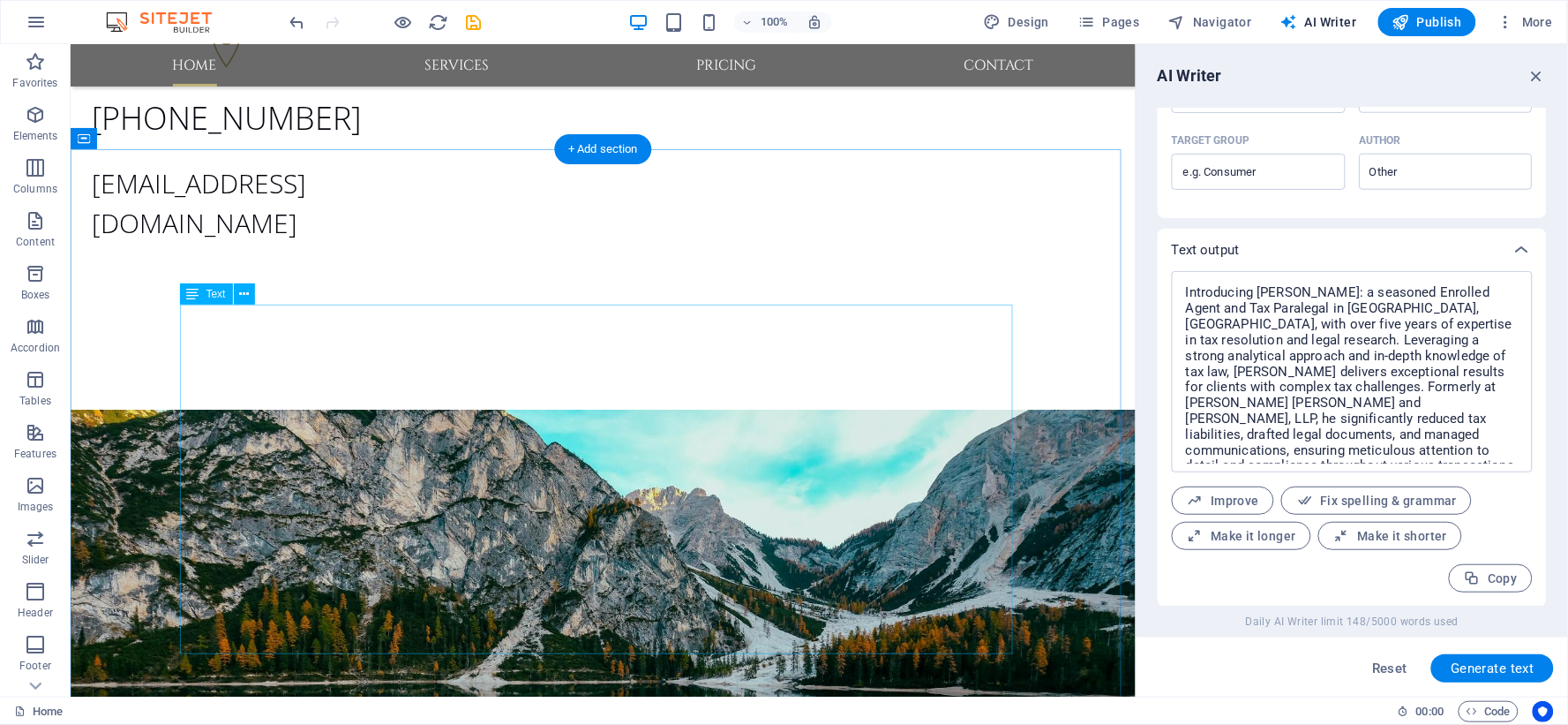
scroll to position [589, 0]
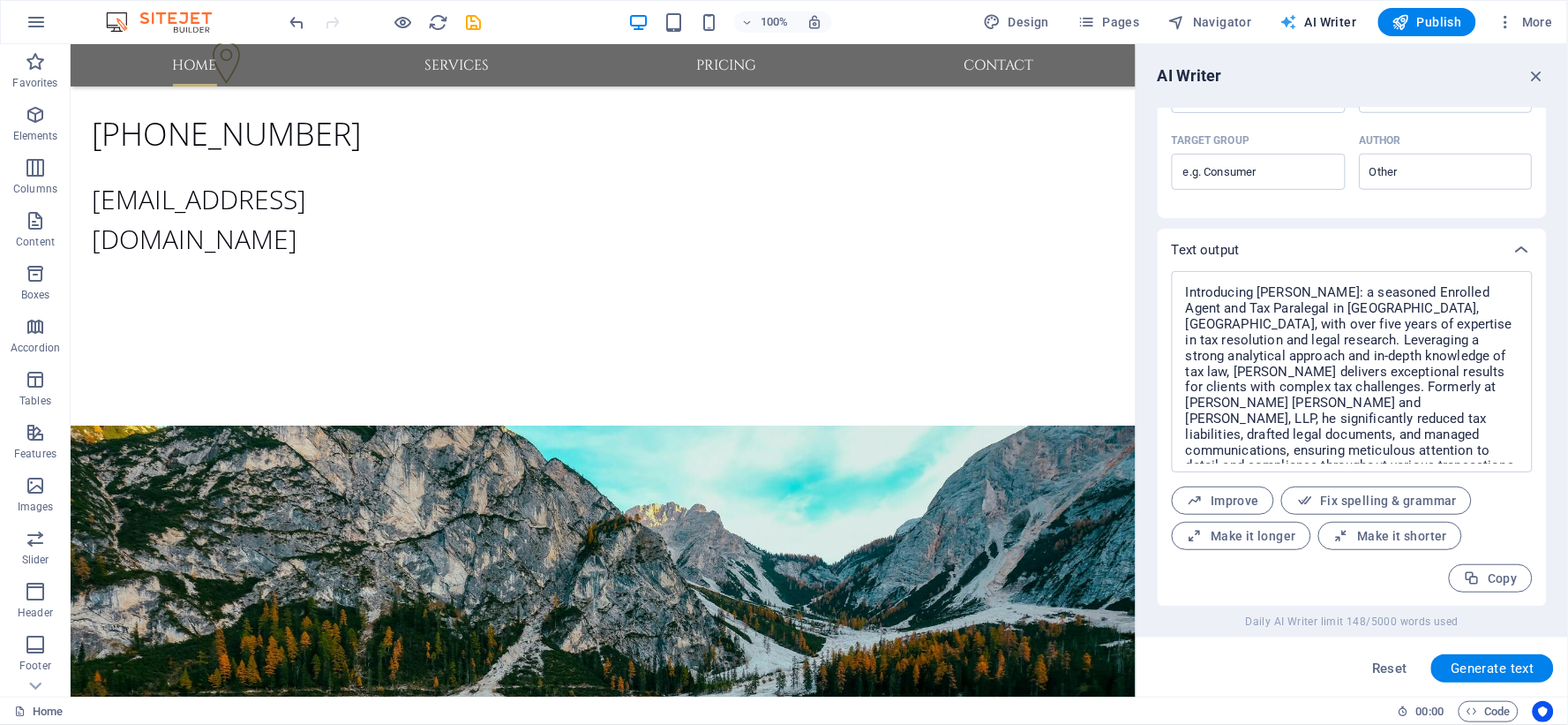
click at [1338, 21] on span "AI Writer" at bounding box center [1318, 22] width 76 height 18
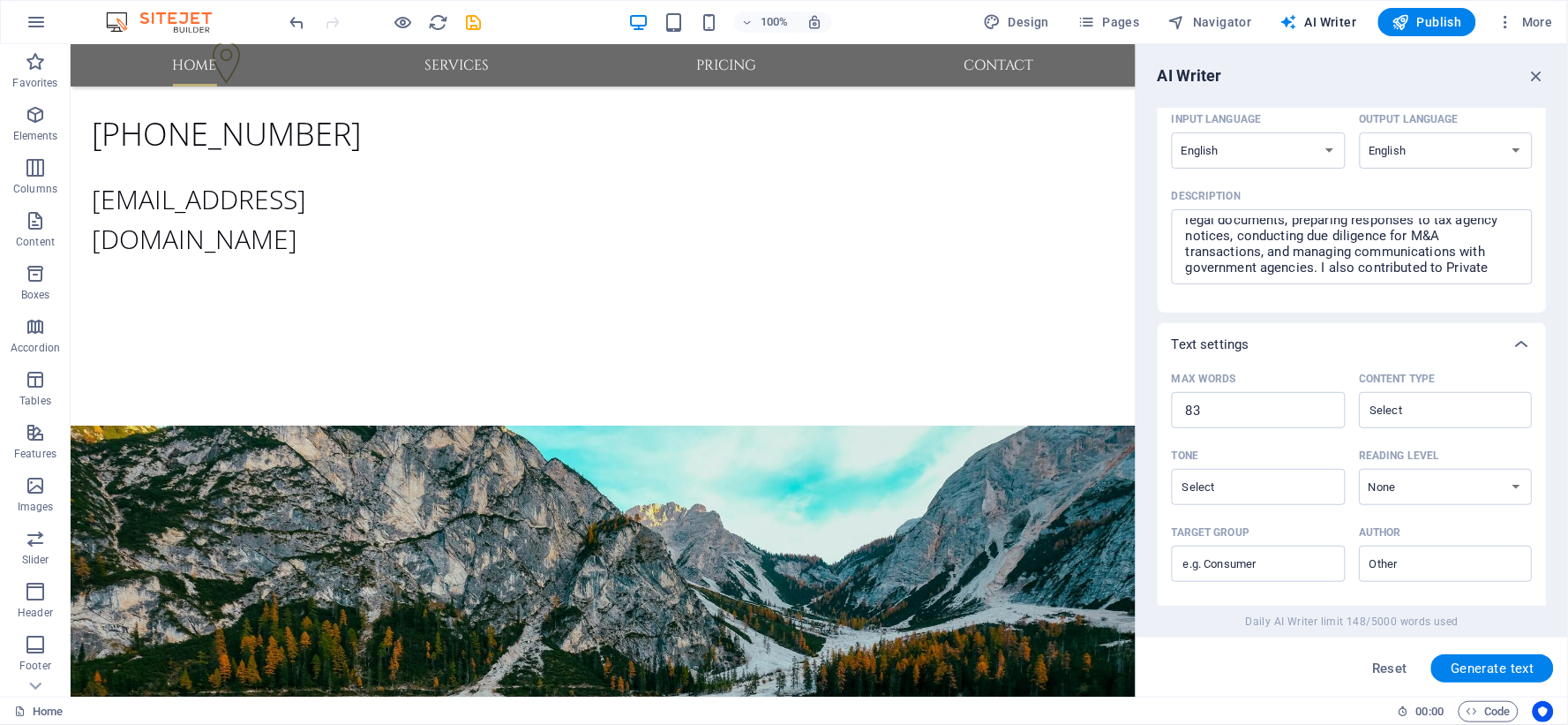
scroll to position [0, 0]
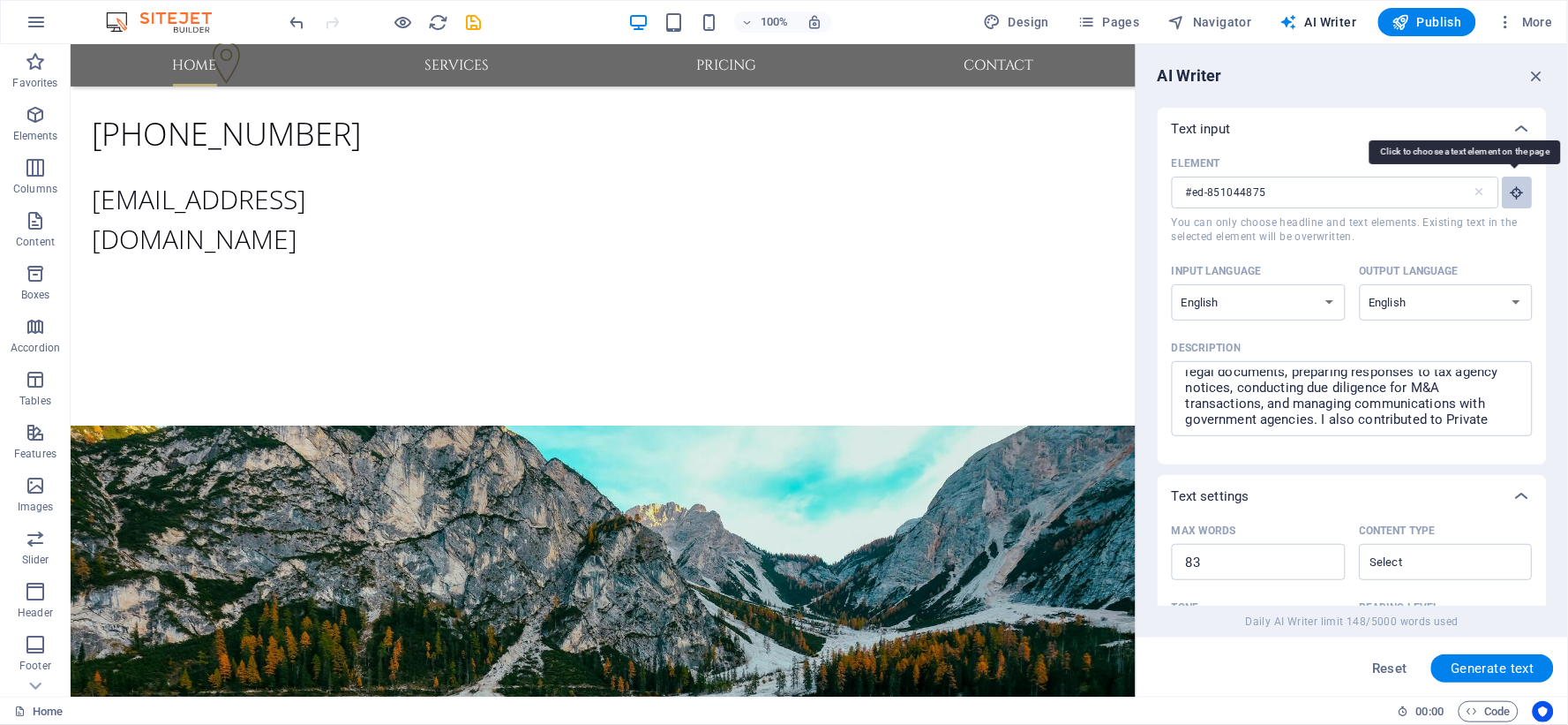
click at [1512, 189] on icon "button" at bounding box center [1517, 192] width 16 height 16
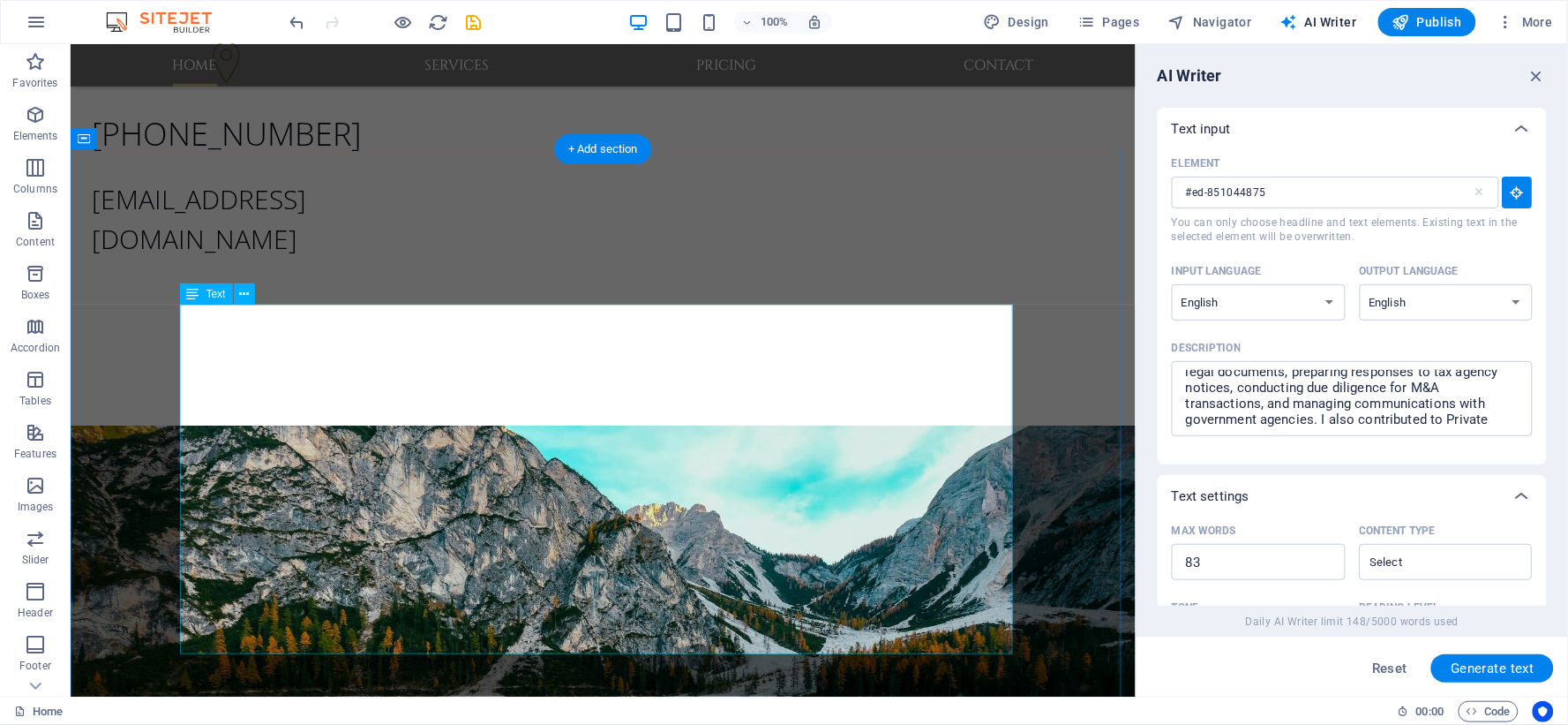
type input "#ed-851044620"
type input "142"
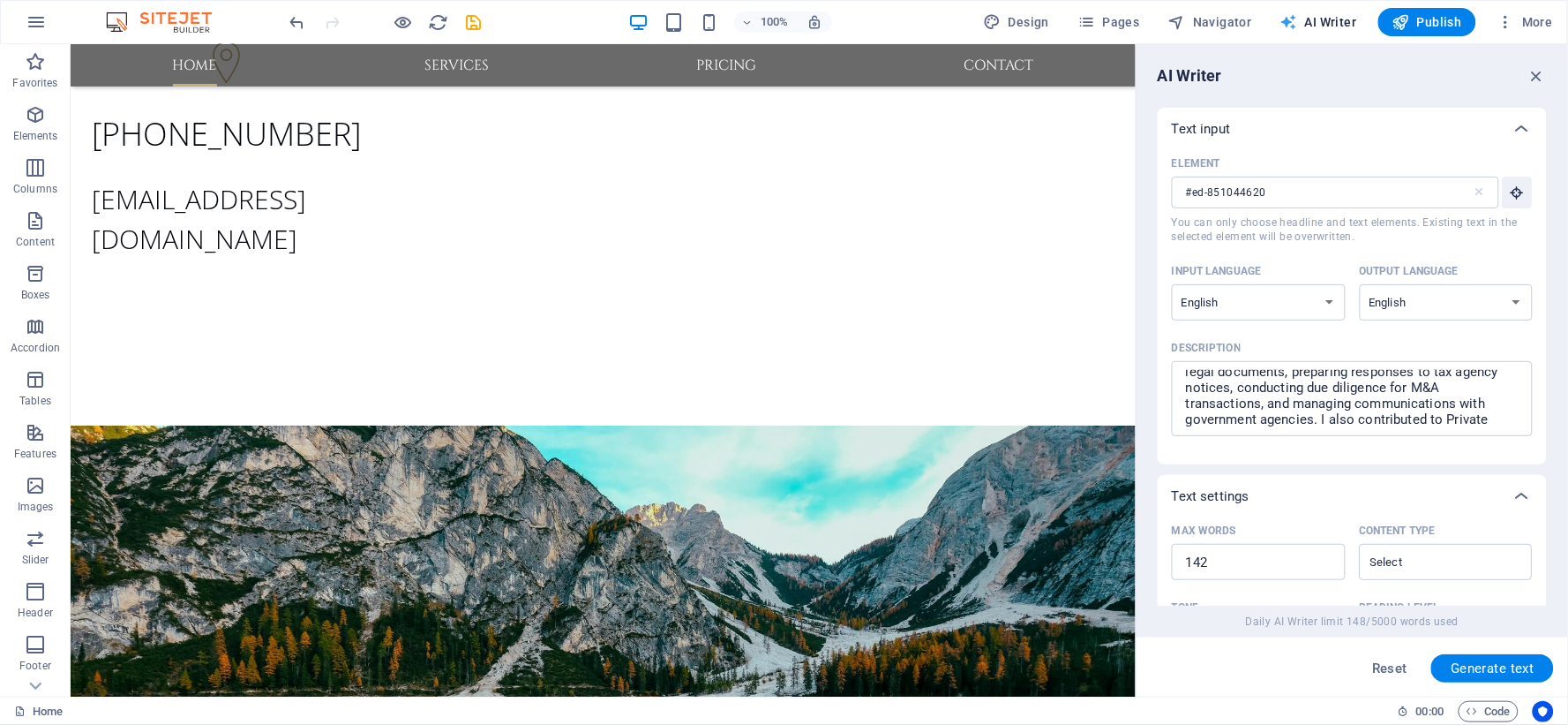
click at [1322, 24] on span "AI Writer" at bounding box center [1318, 22] width 76 height 18
click at [1514, 662] on span "Generate text" at bounding box center [1493, 668] width 84 height 14
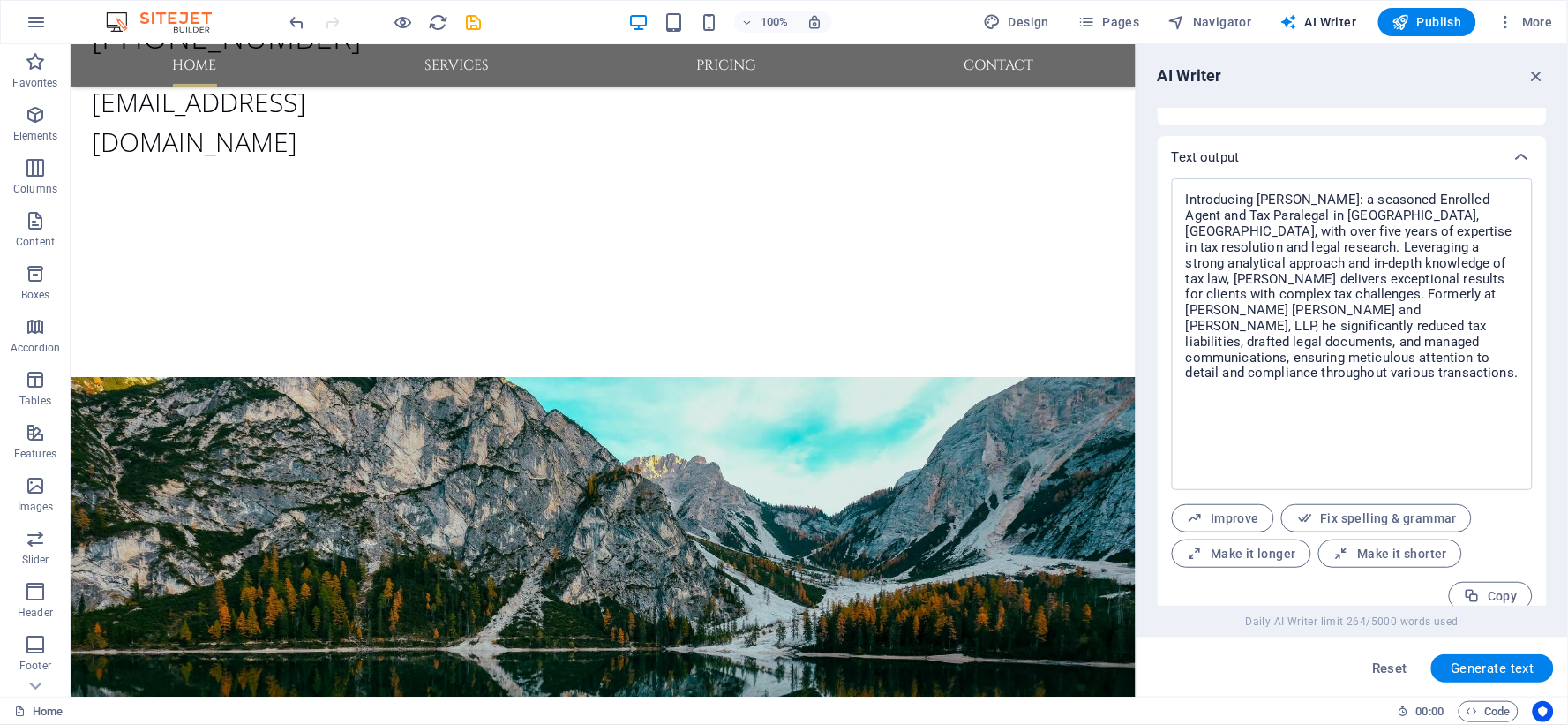
scroll to position [655, 0]
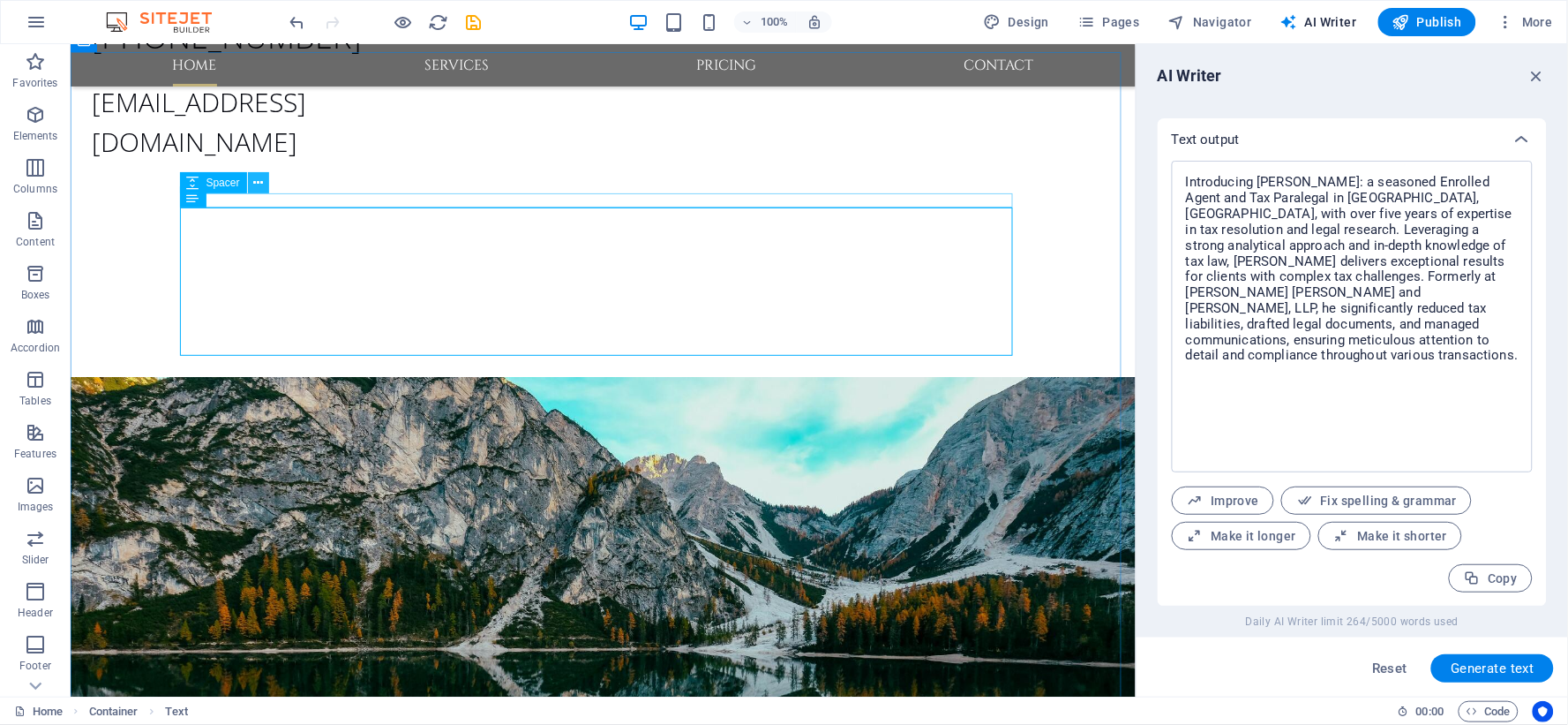
click at [260, 180] on icon at bounding box center [258, 182] width 10 height 19
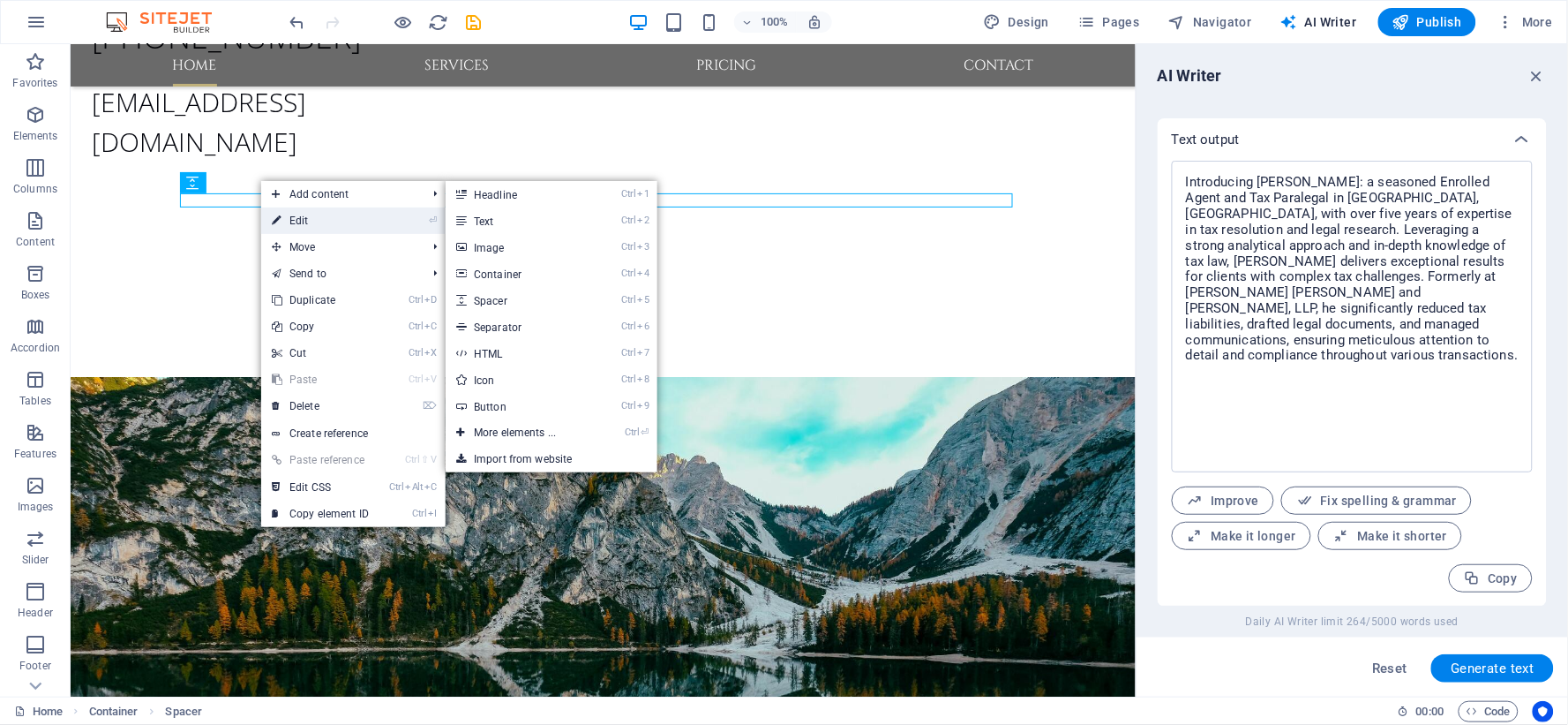
click at [301, 219] on link "⏎ Edit" at bounding box center [320, 220] width 118 height 27
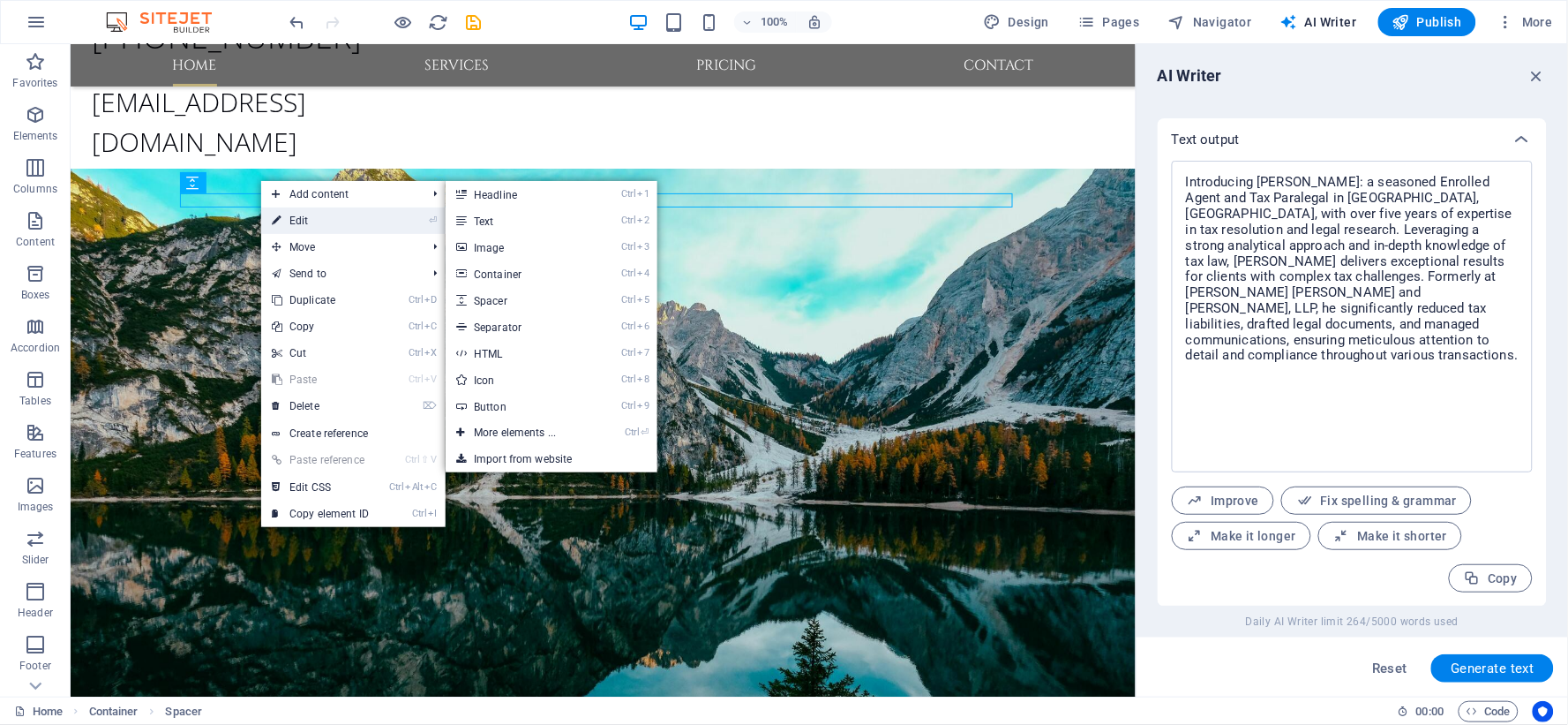
select select "rem"
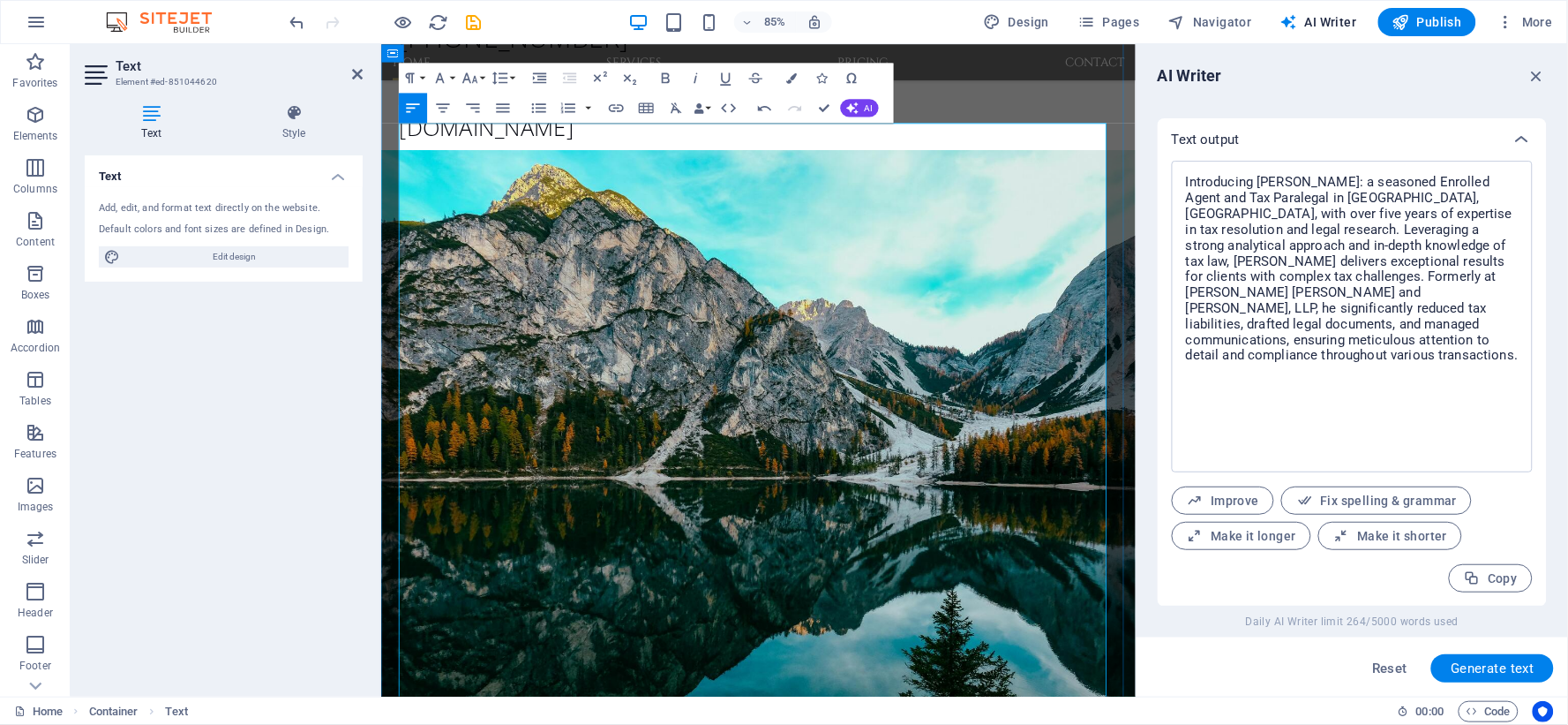
scroll to position [18965, 4]
click at [172, 477] on div "Text Add, edit, and format text directly on the website. Default colors and fon…" at bounding box center [223, 419] width 278 height 527
click at [224, 441] on div "Text Add, edit, and format text directly on the website. Default colors and fon…" at bounding box center [223, 419] width 278 height 527
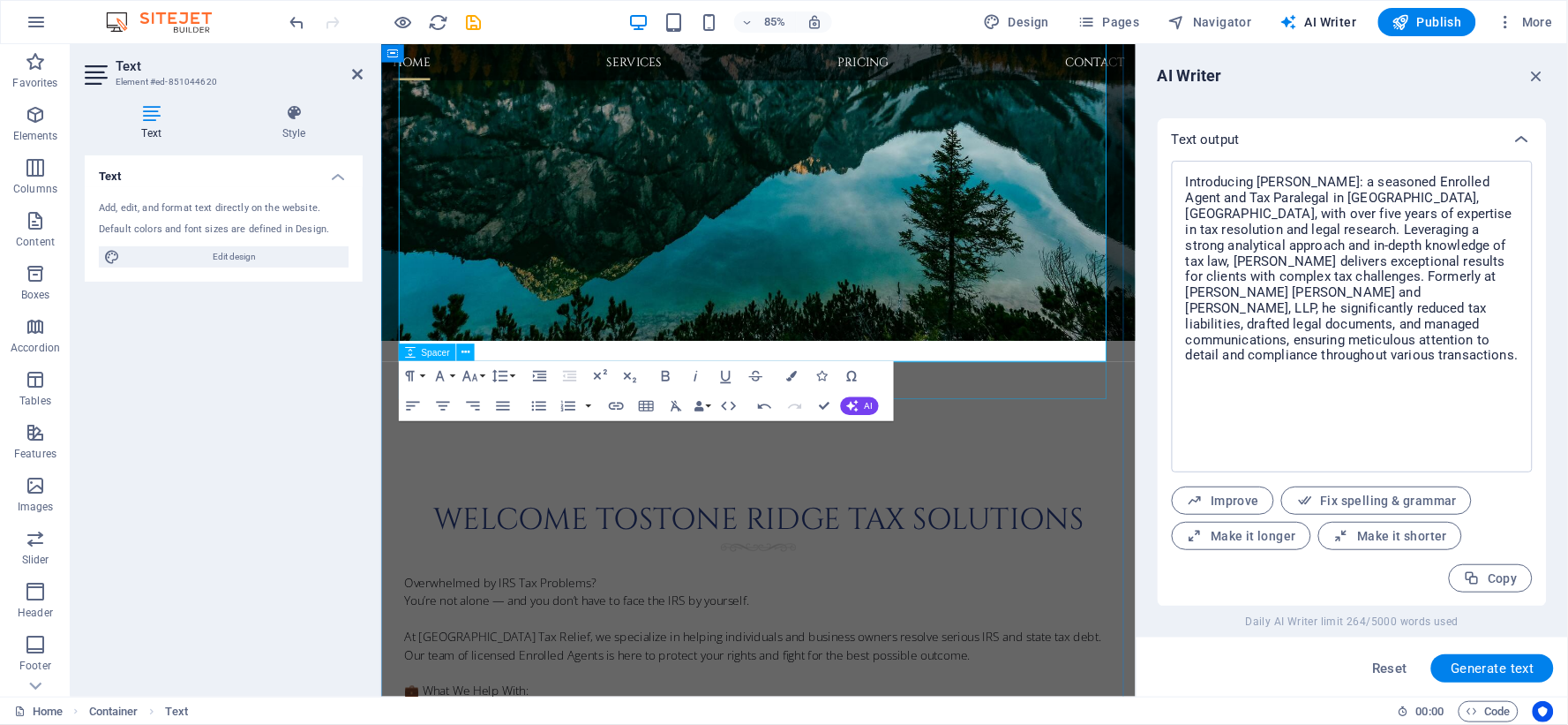
scroll to position [1274, 0]
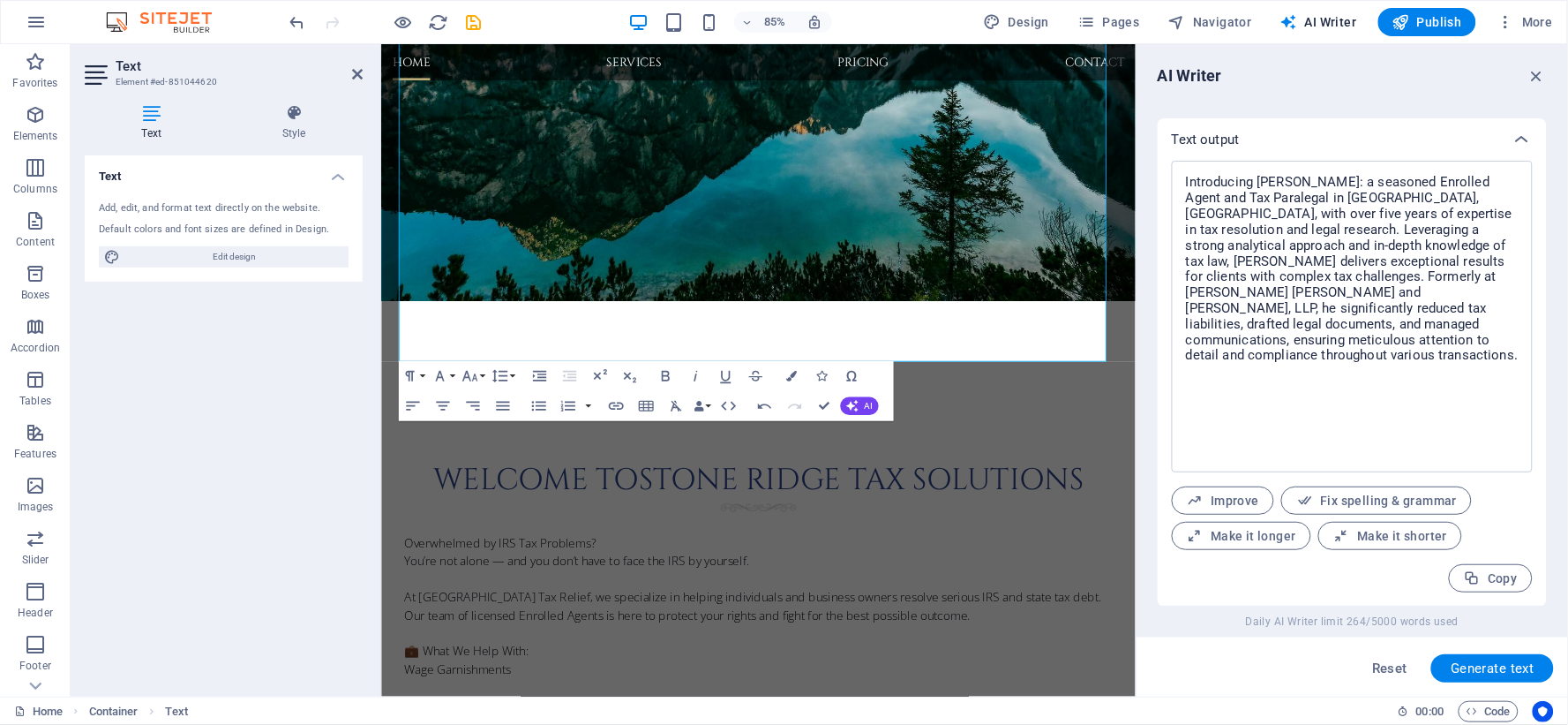
click at [253, 414] on div "Text Add, edit, and format text directly on the website. Default colors and fon…" at bounding box center [223, 419] width 278 height 527
drag, startPoint x: 1540, startPoint y: 76, endPoint x: 1160, endPoint y: 31, distance: 382.7
click at [1540, 76] on icon "button" at bounding box center [1537, 76] width 20 height 20
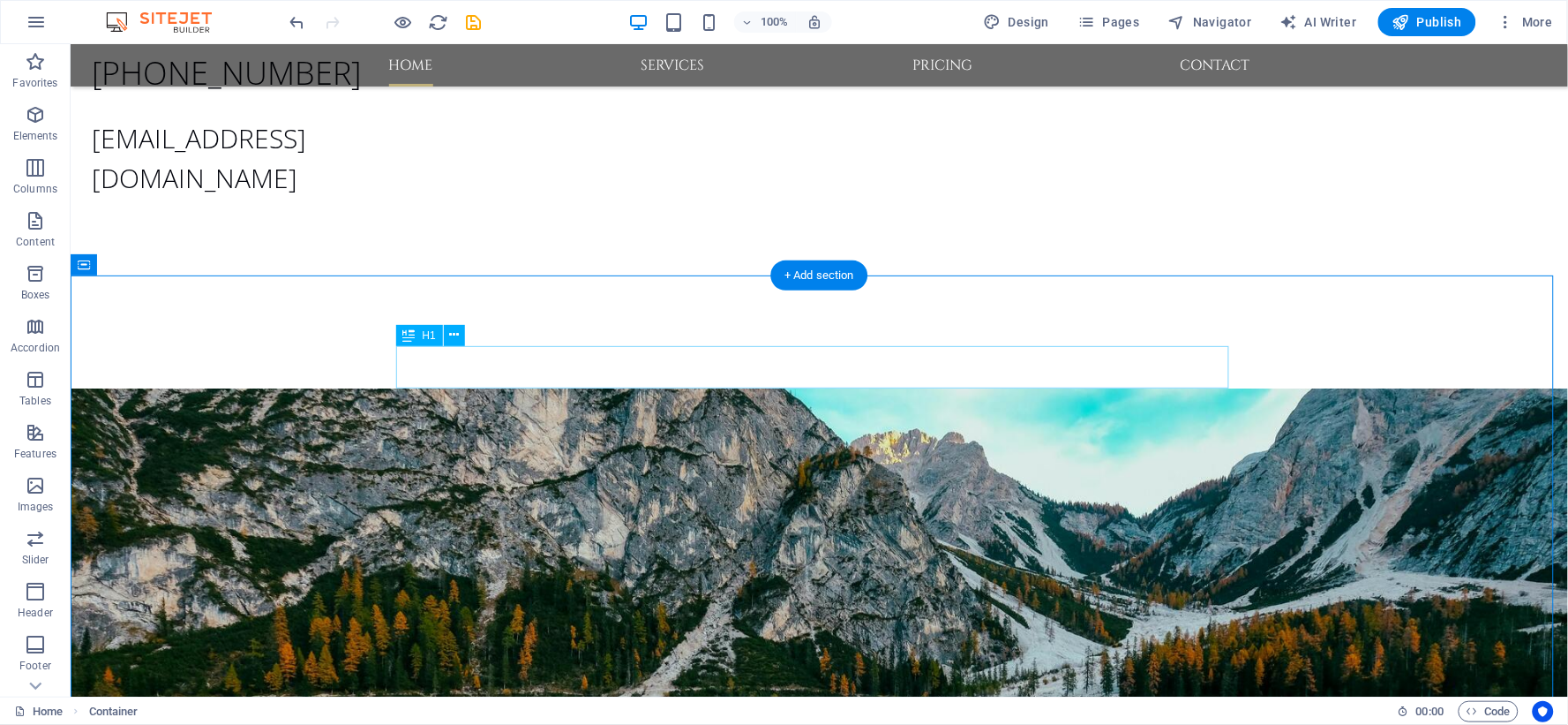
scroll to position [637, 0]
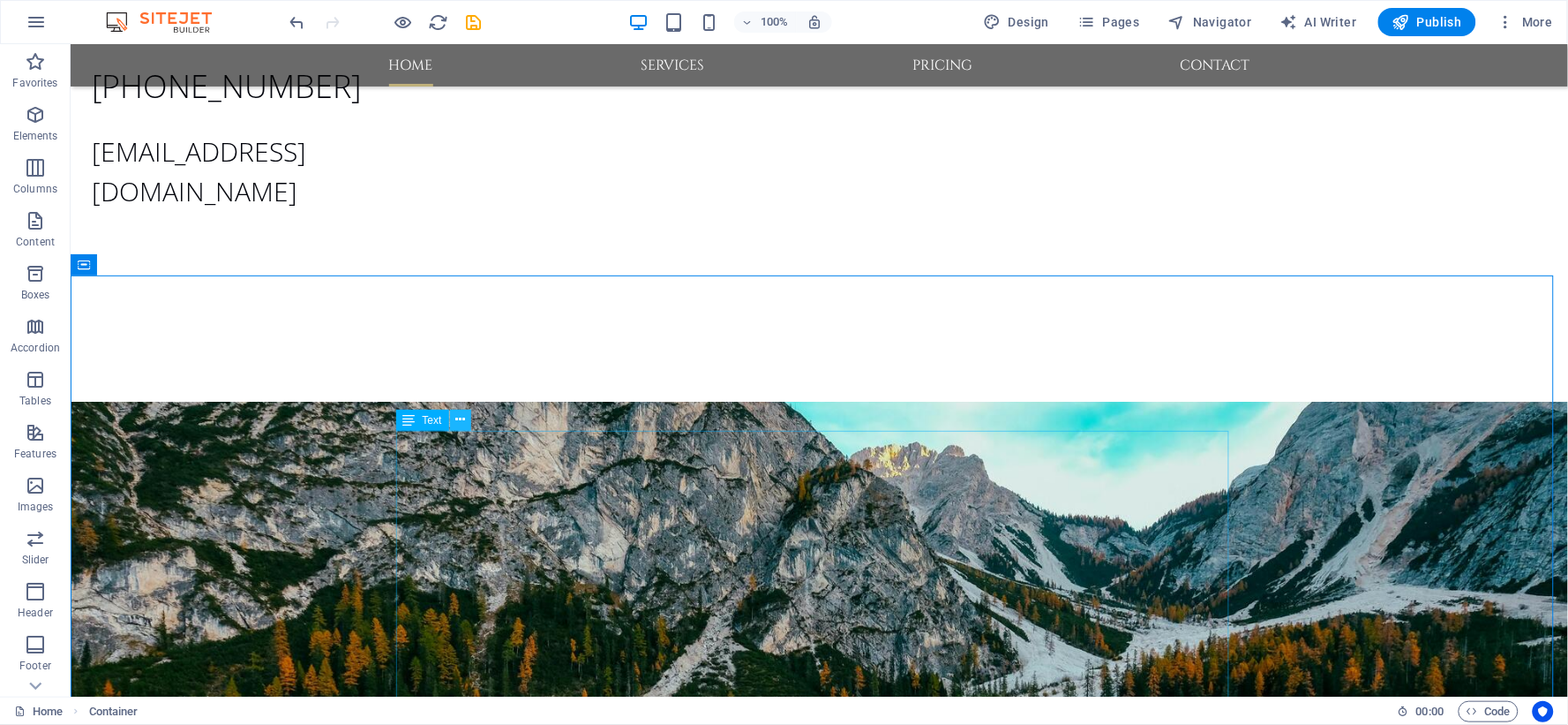
click at [457, 419] on icon at bounding box center [460, 420] width 10 height 19
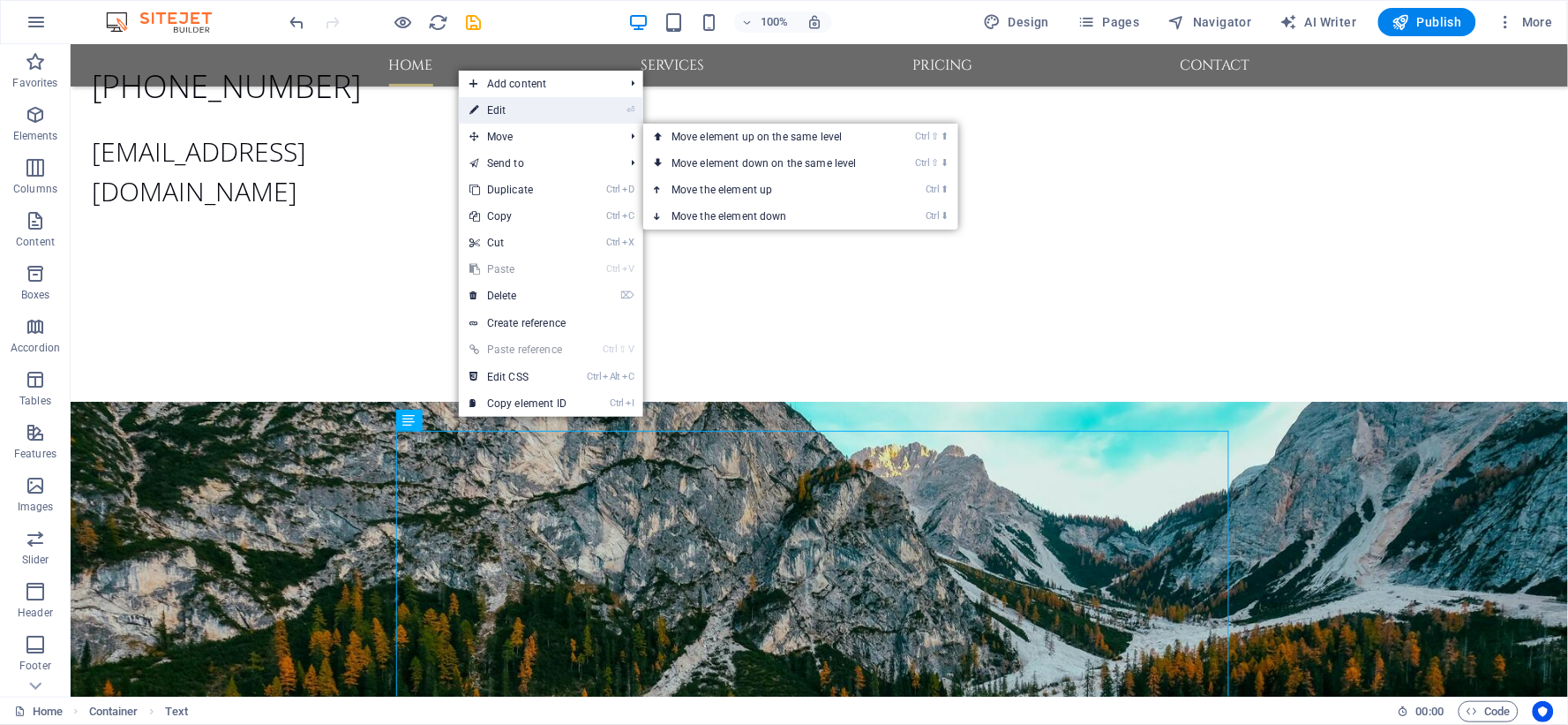
click at [548, 112] on link "⏎ Edit" at bounding box center [517, 110] width 118 height 27
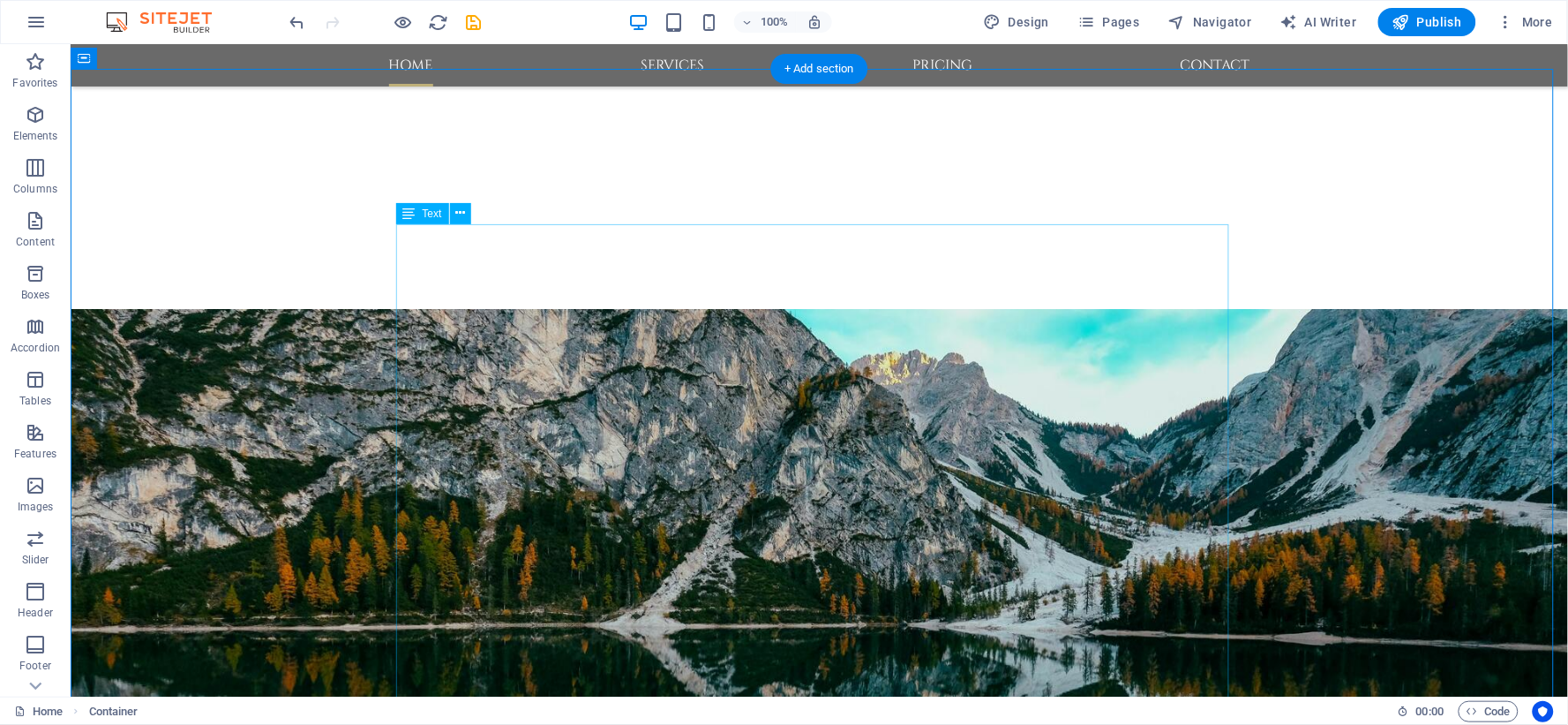
scroll to position [930, 0]
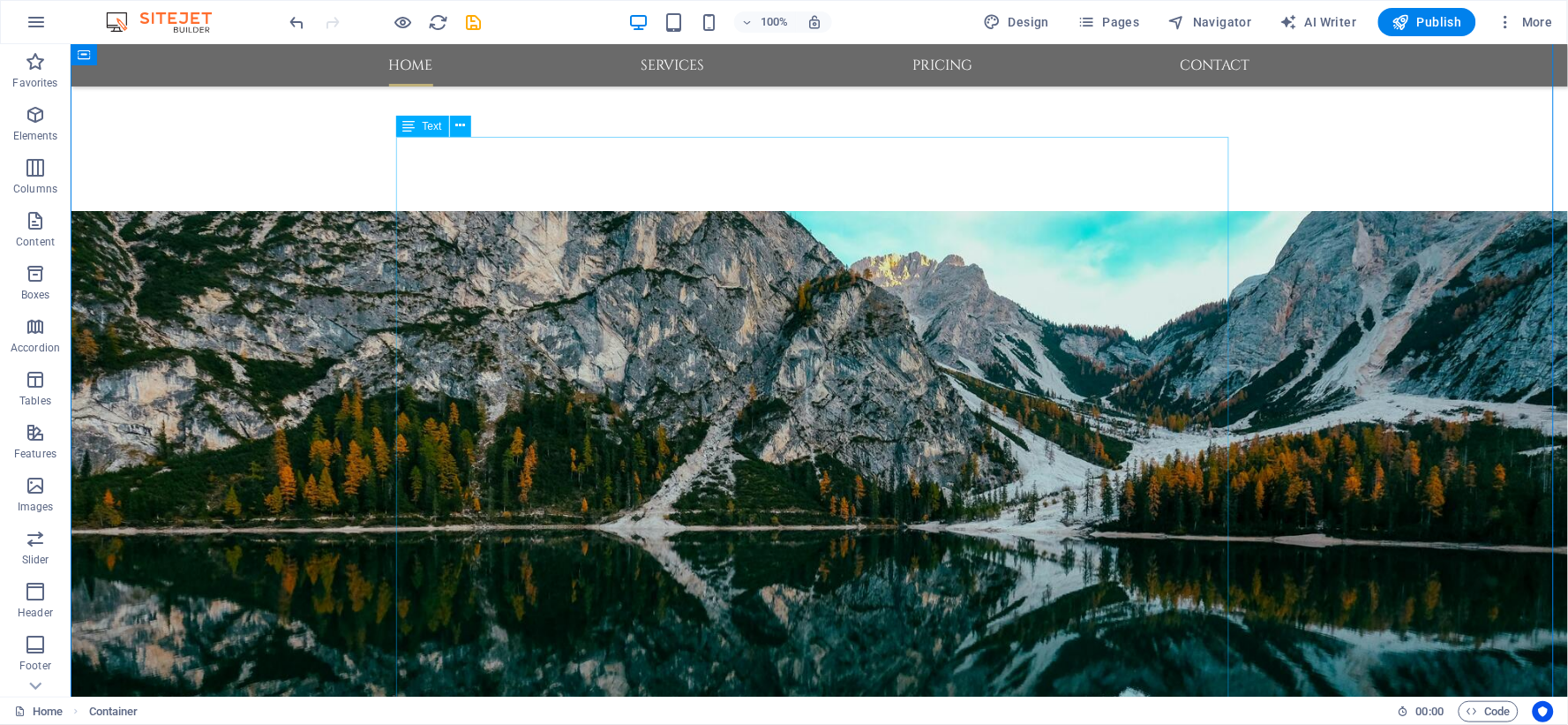
click at [459, 117] on icon at bounding box center [460, 126] width 10 height 19
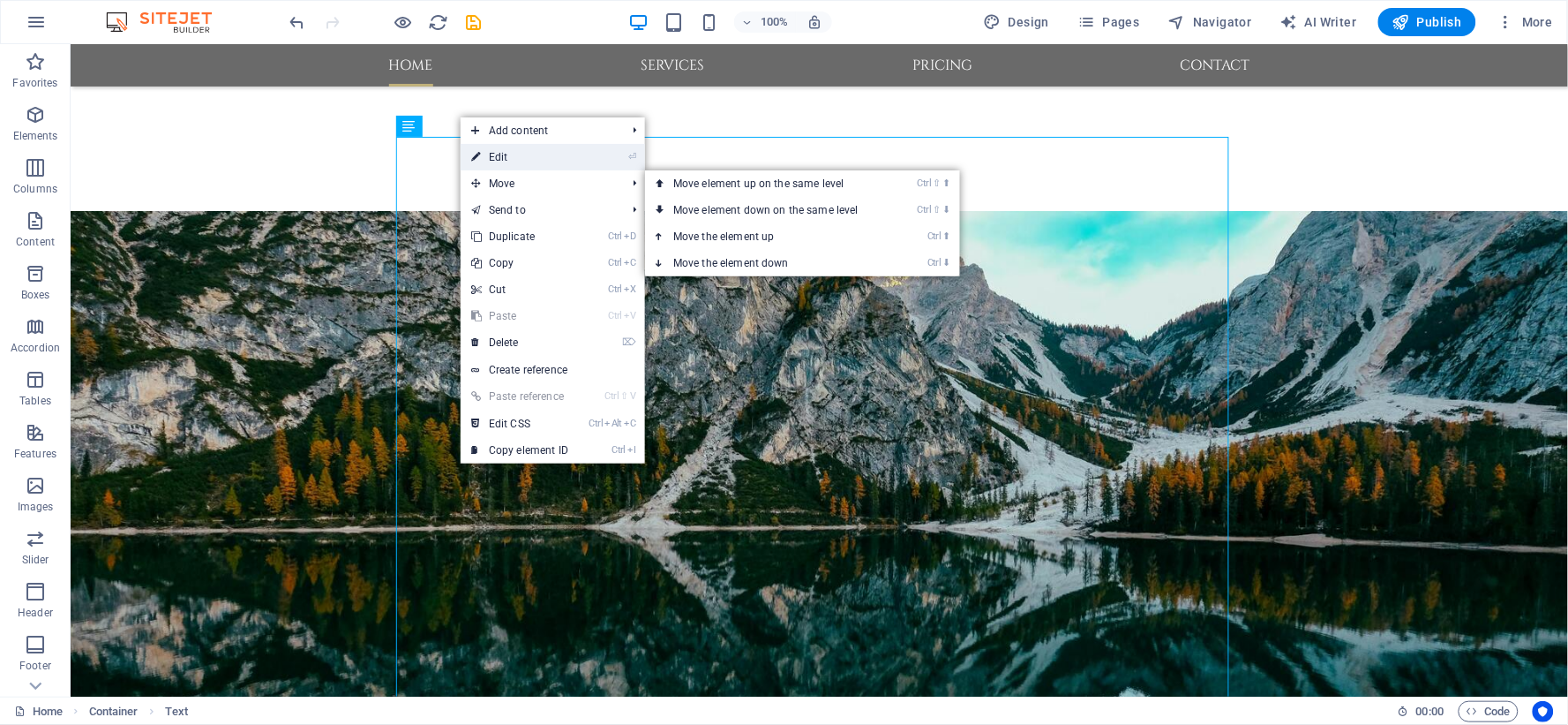
click at [526, 165] on link "⏎ Edit" at bounding box center [519, 157] width 118 height 27
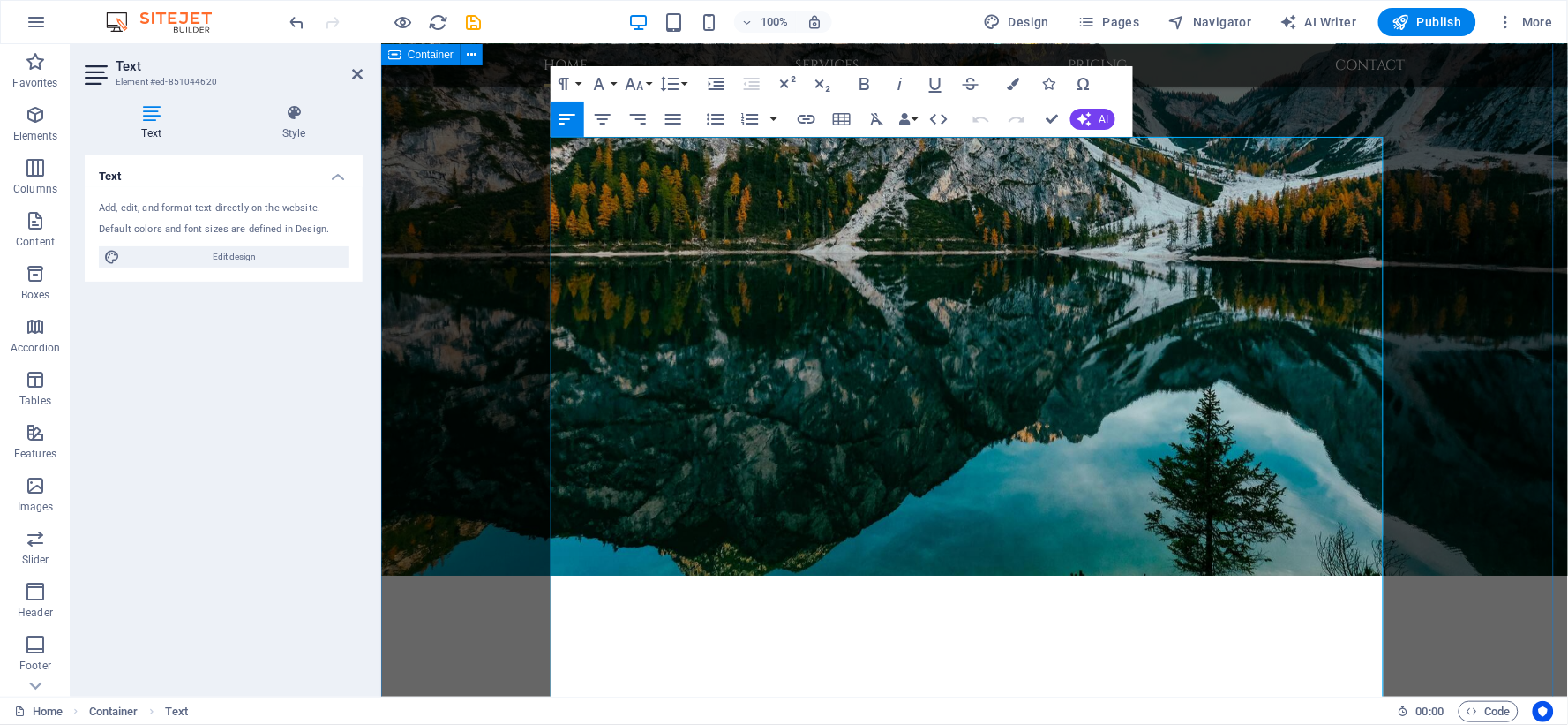
scroll to position [806, 0]
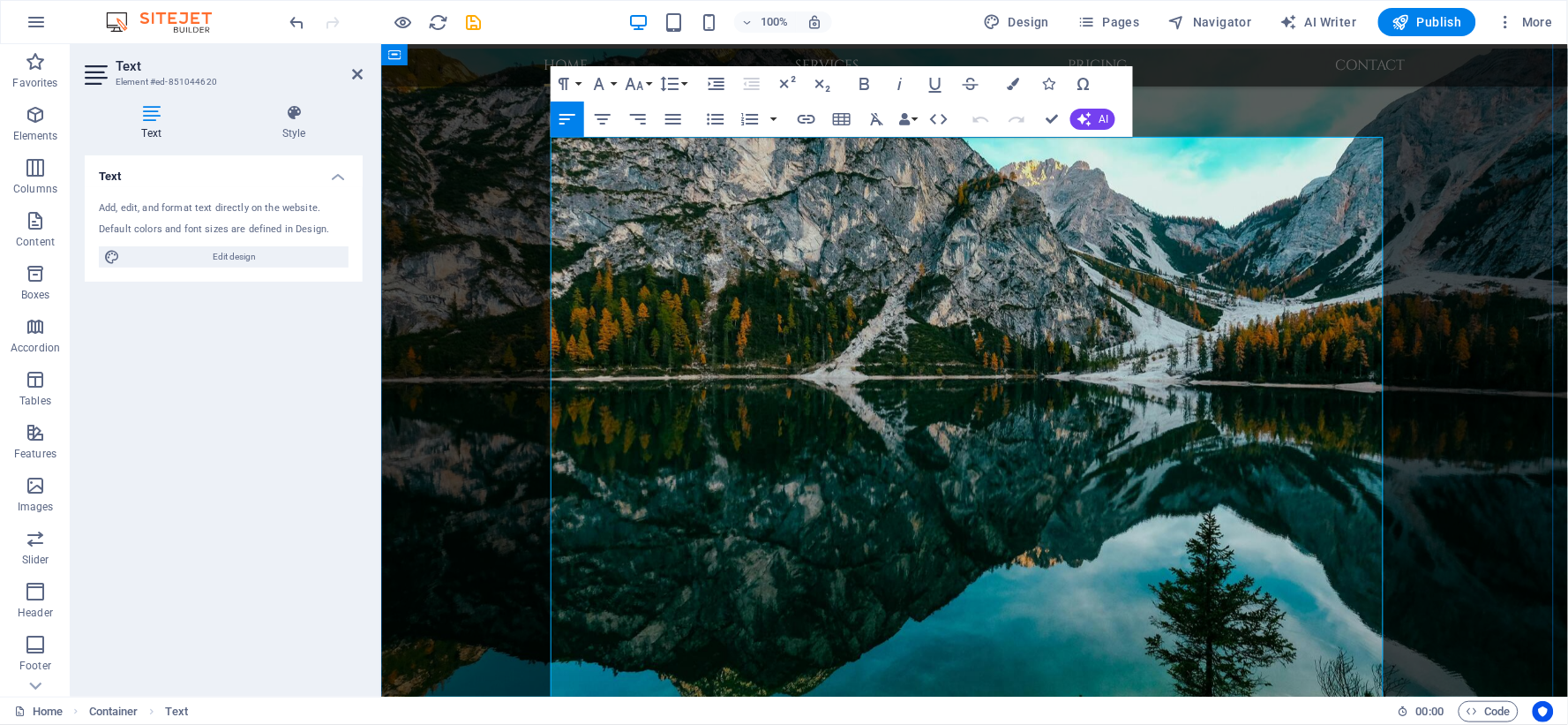
drag, startPoint x: 714, startPoint y: 463, endPoint x: 555, endPoint y: 301, distance: 227.0
click at [748, 117] on icon "button" at bounding box center [749, 118] width 21 height 21
click at [715, 124] on icon "button" at bounding box center [716, 119] width 17 height 12
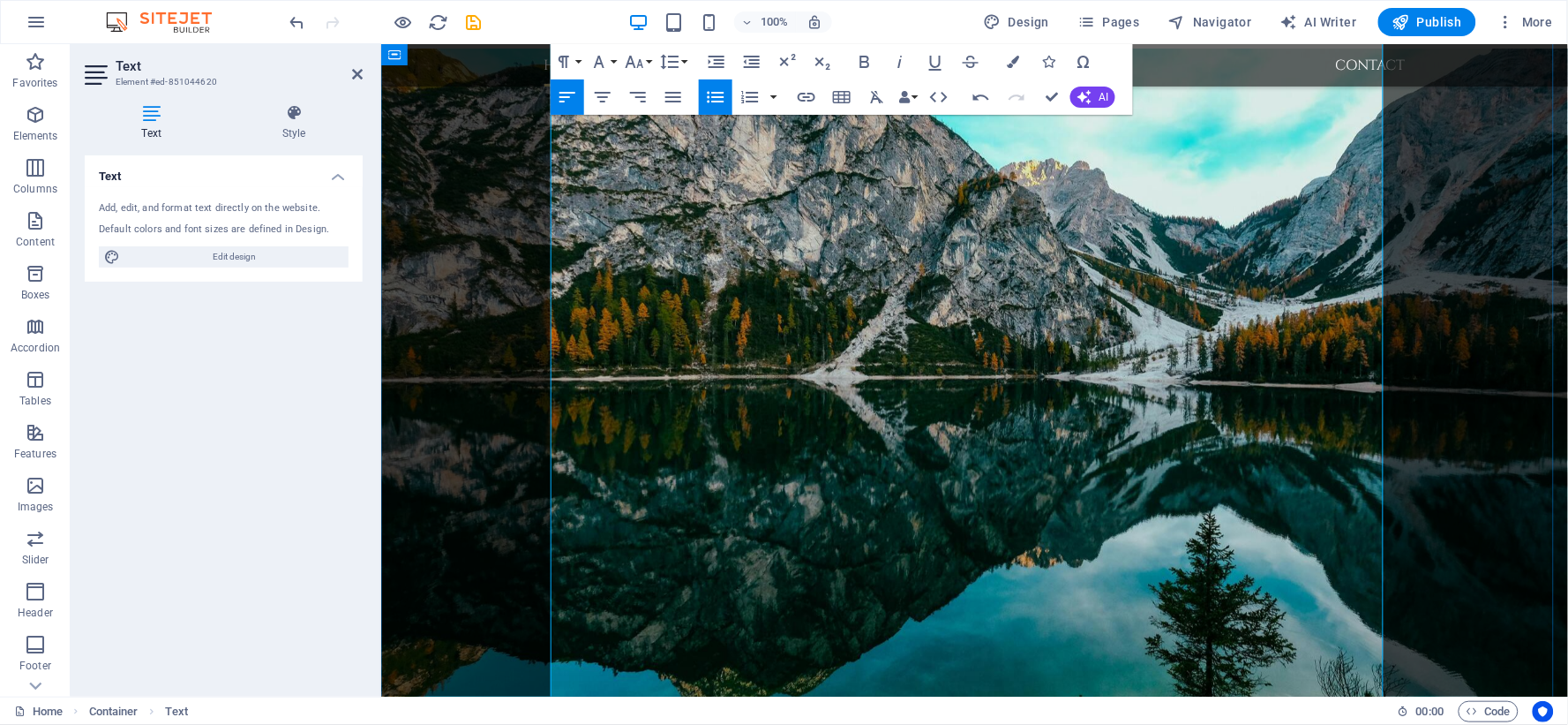
scroll to position [1002, 0]
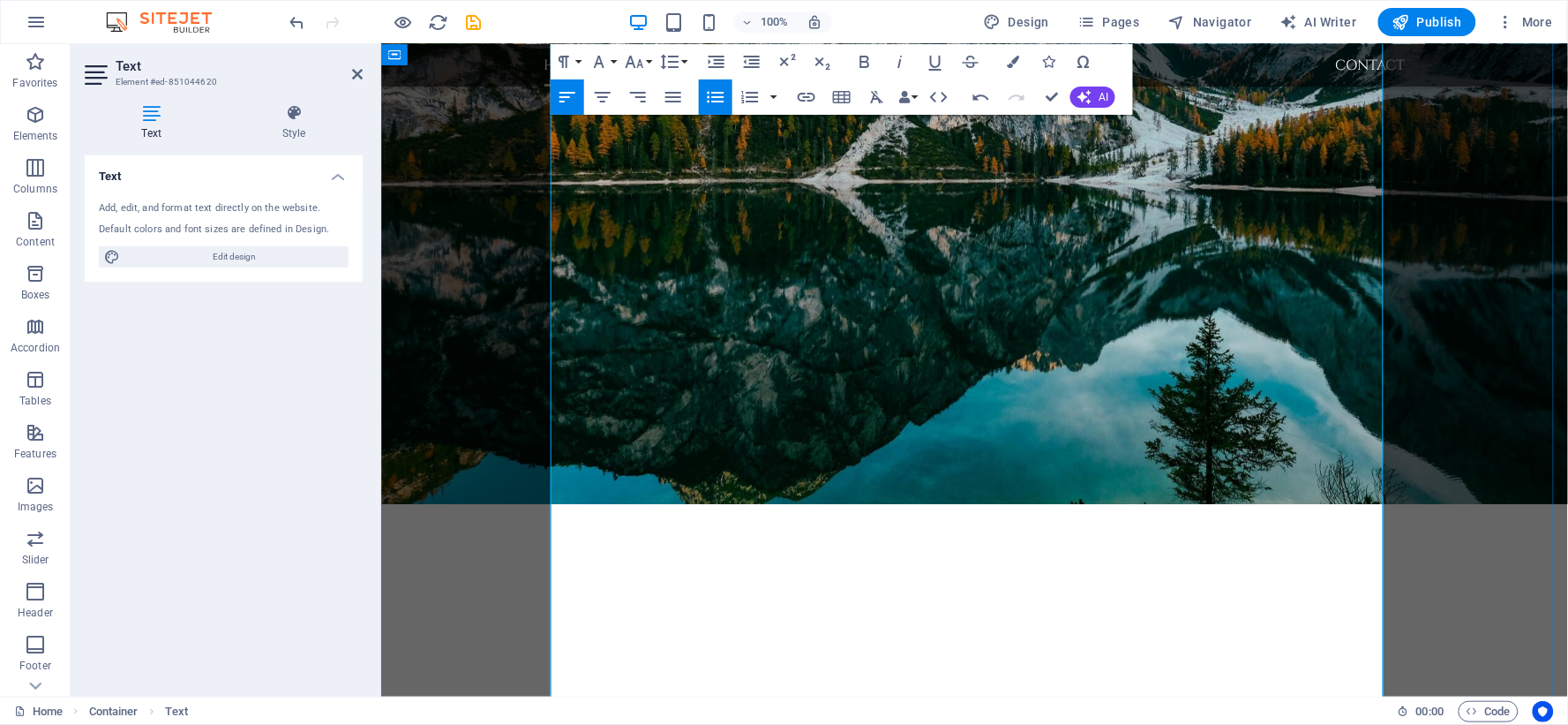
drag, startPoint x: 699, startPoint y: 462, endPoint x: 548, endPoint y: 260, distance: 252.2
click at [712, 93] on icon "button" at bounding box center [715, 96] width 21 height 21
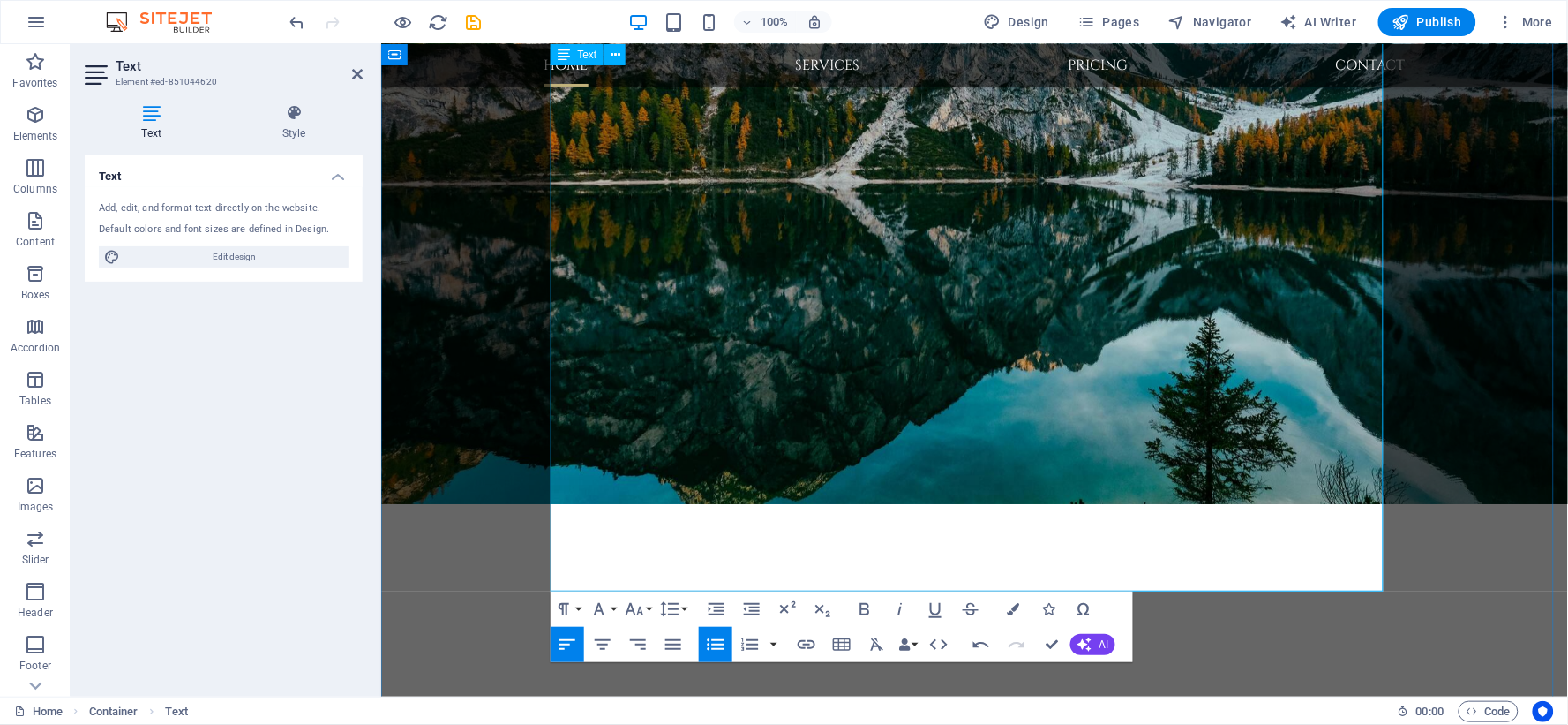
scroll to position [1100, 0]
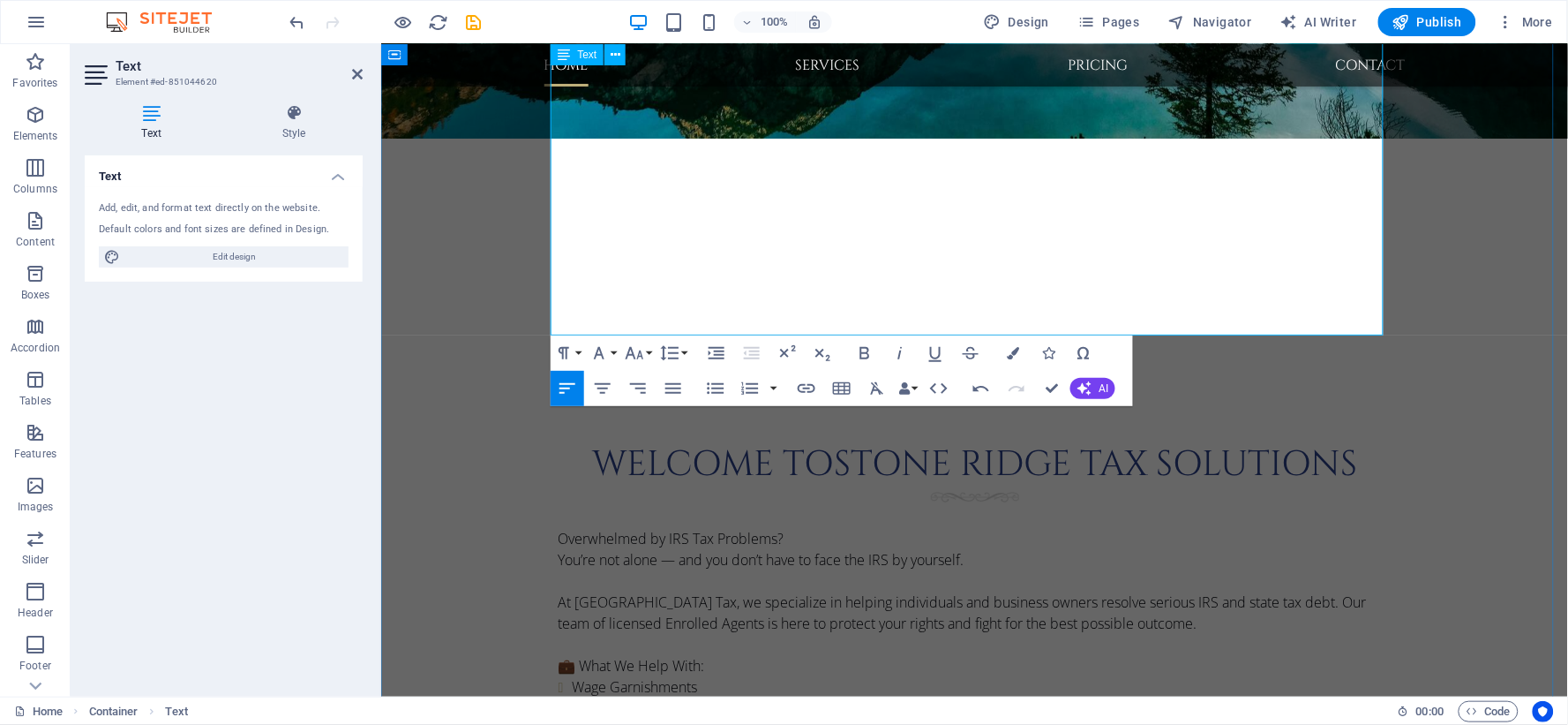
scroll to position [1296, 0]
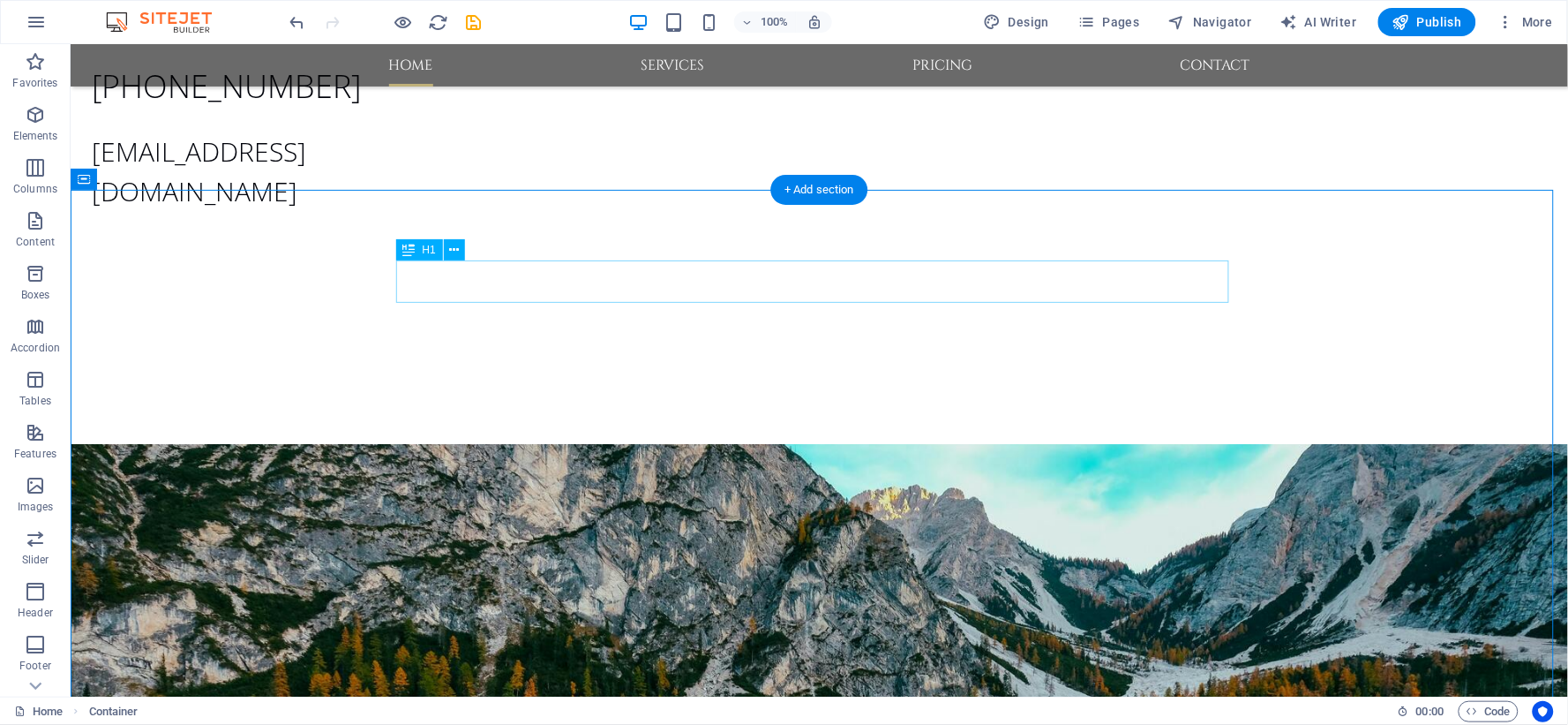
scroll to position [832, 0]
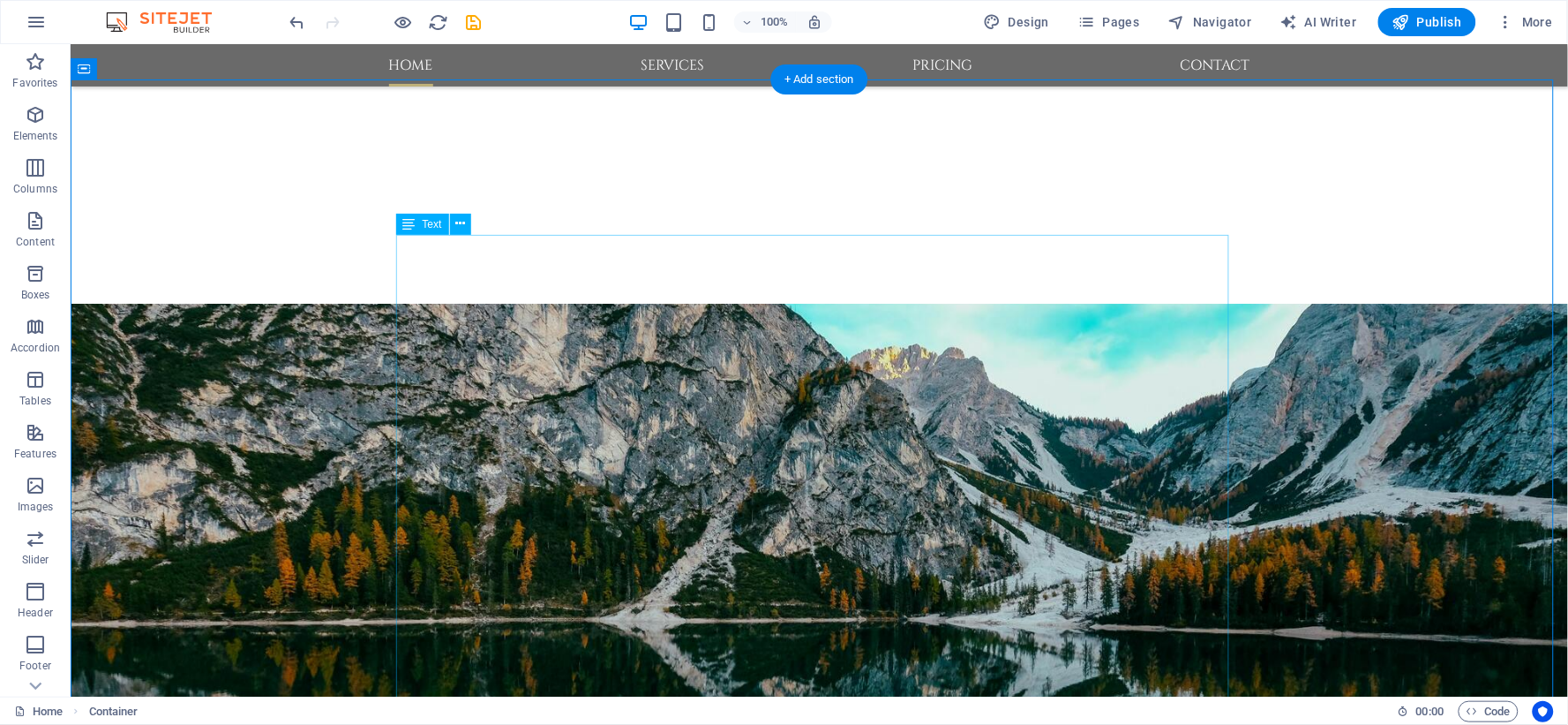
click at [462, 223] on icon at bounding box center [460, 223] width 10 height 19
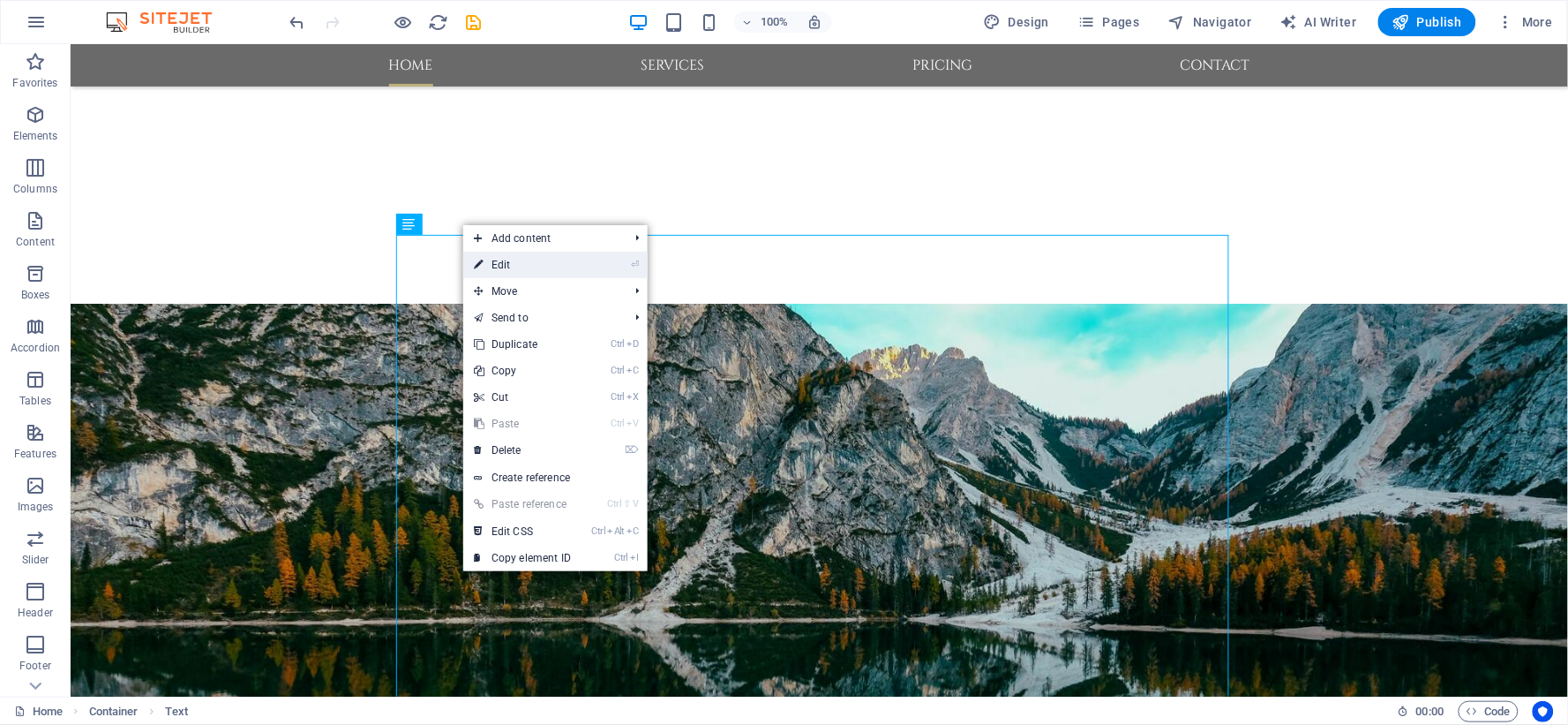
click at [504, 258] on link "⏎ Edit" at bounding box center [521, 265] width 118 height 27
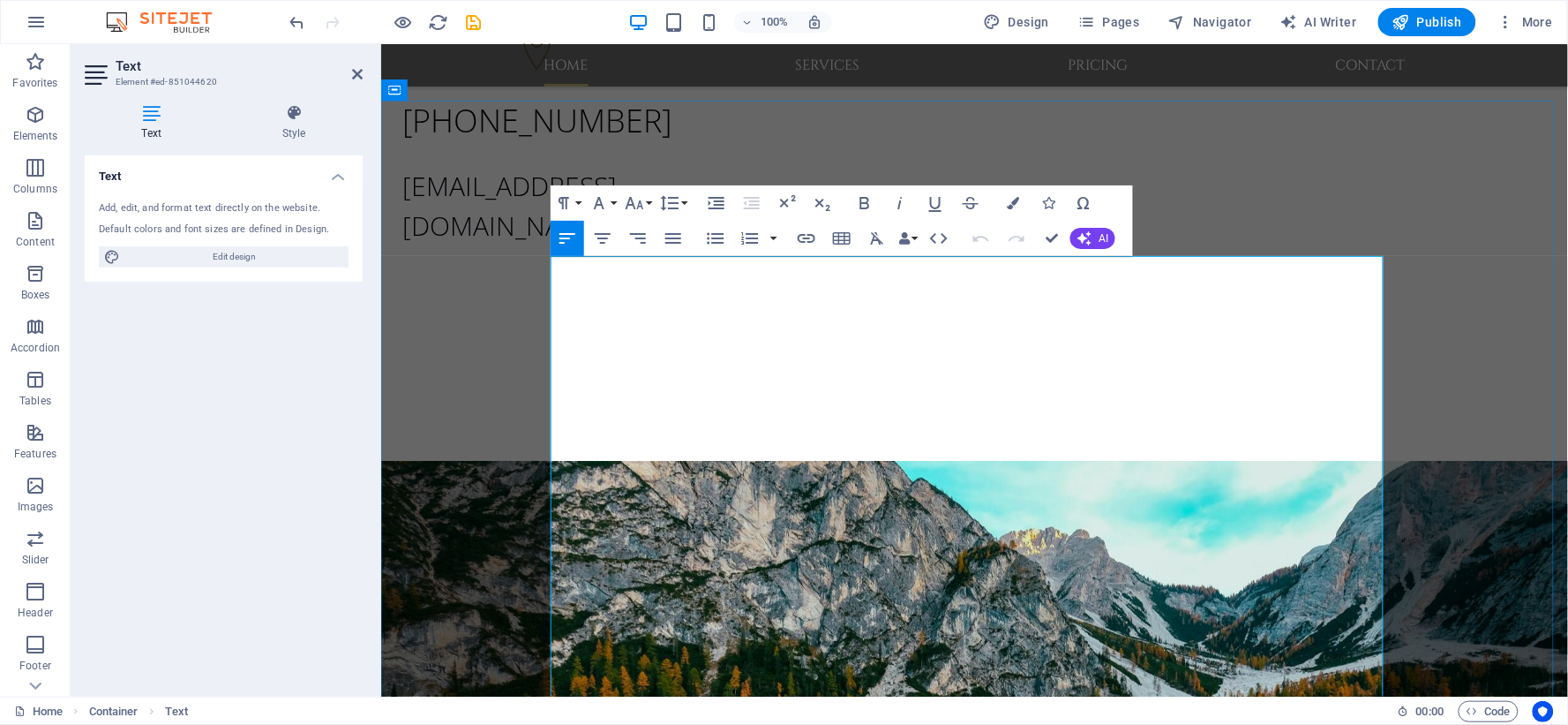
scroll to position [686, 0]
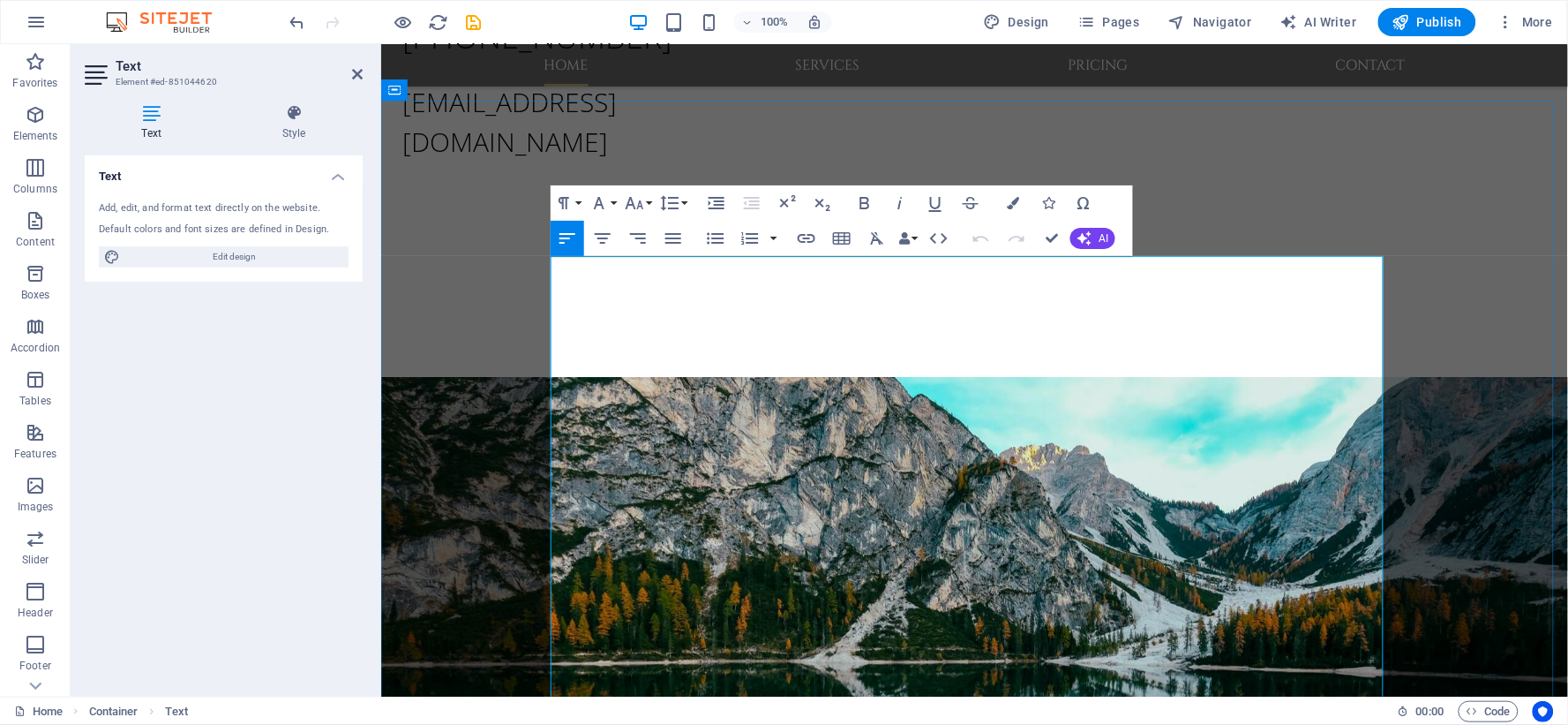
drag, startPoint x: 842, startPoint y: 279, endPoint x: 537, endPoint y: 267, distance: 305.2
click at [612, 201] on button "Font Family" at bounding box center [603, 203] width 34 height 36
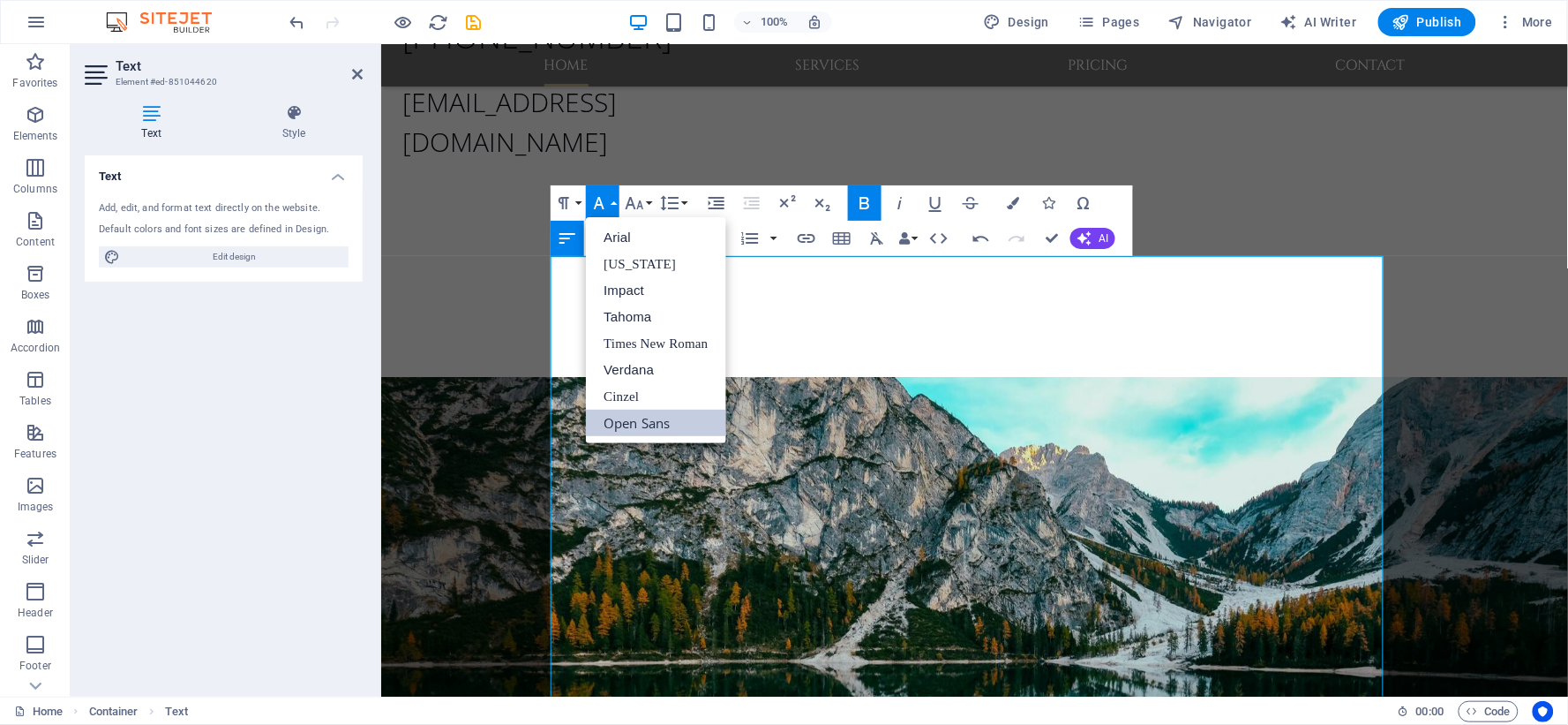
scroll to position [0, 0]
click at [612, 201] on button "Font Family" at bounding box center [603, 203] width 34 height 36
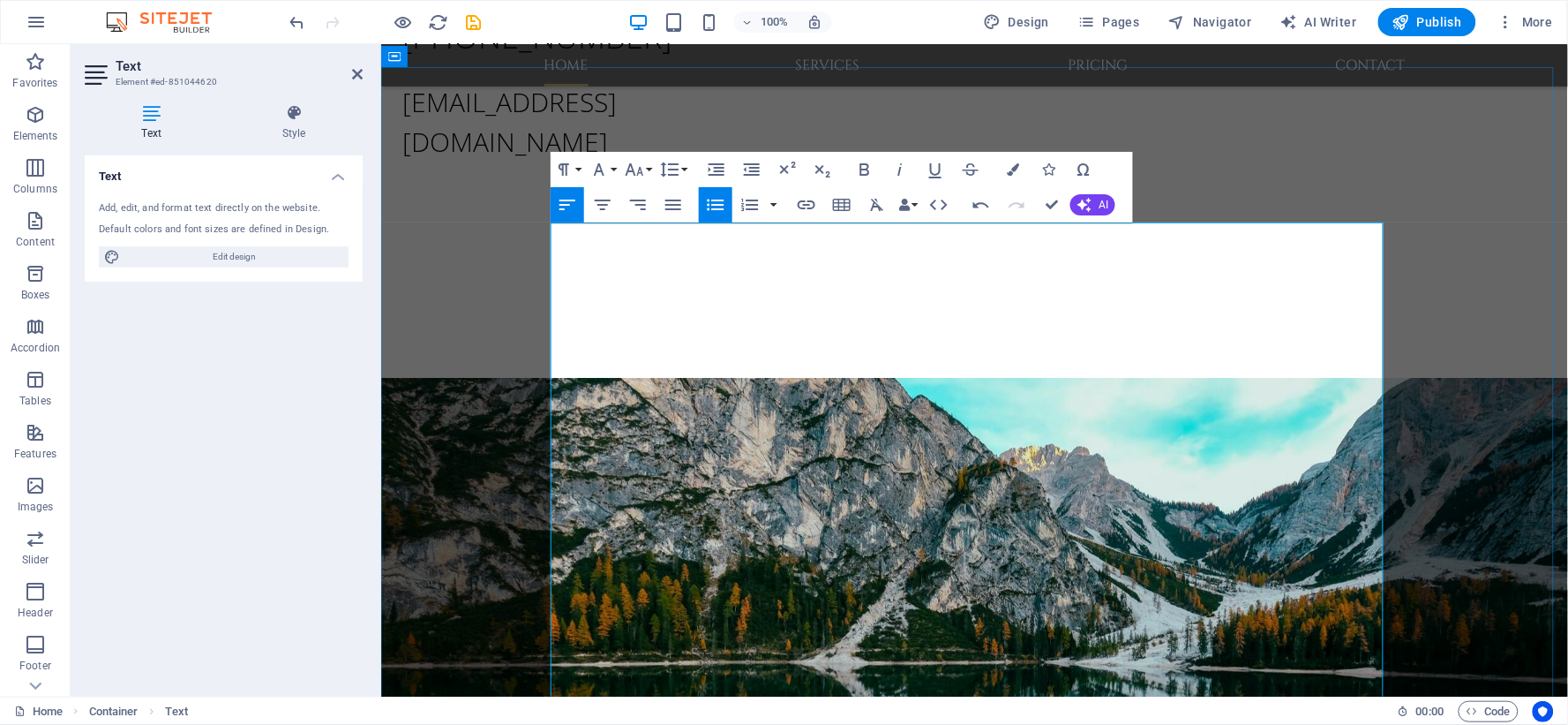
scroll to position [785, 0]
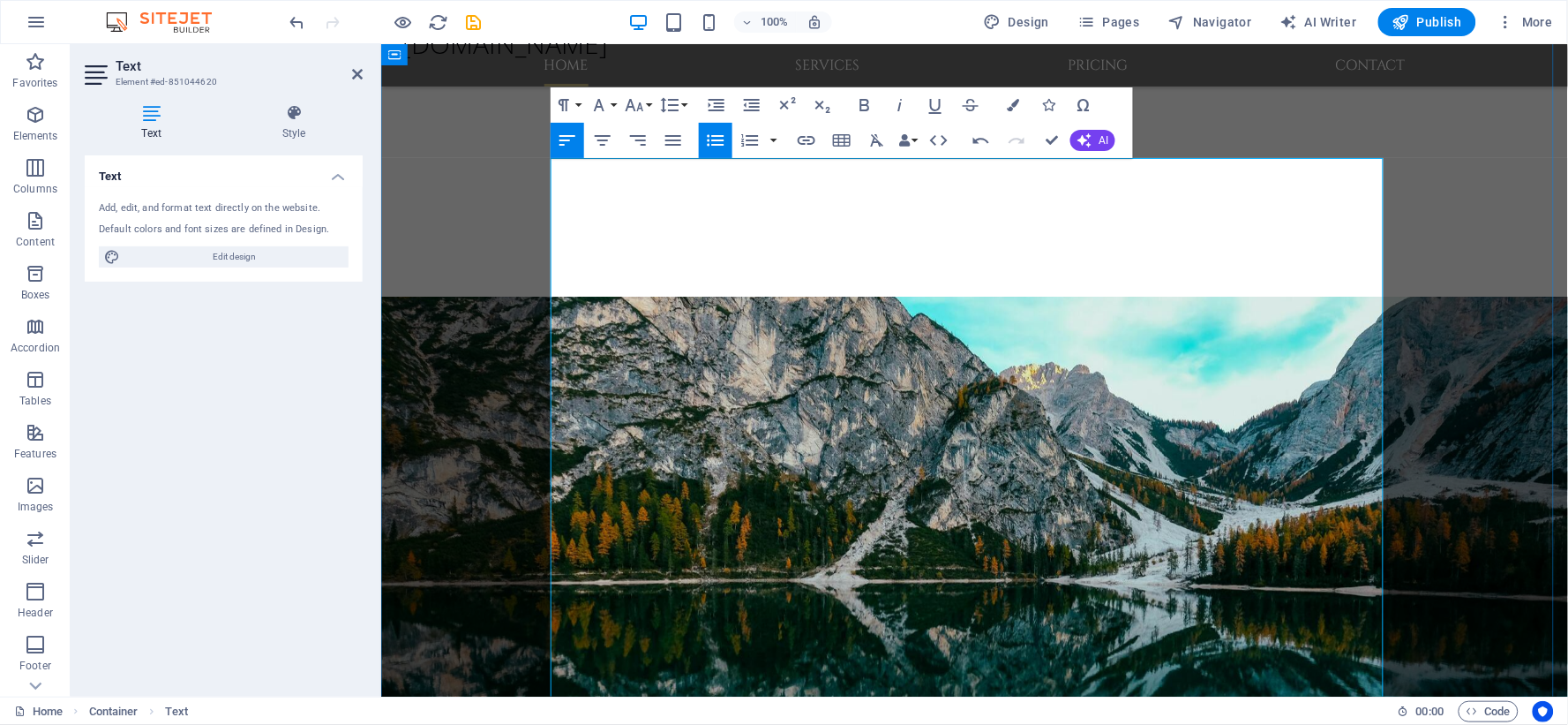
drag, startPoint x: 714, startPoint y: 582, endPoint x: 570, endPoint y: 531, distance: 152.8
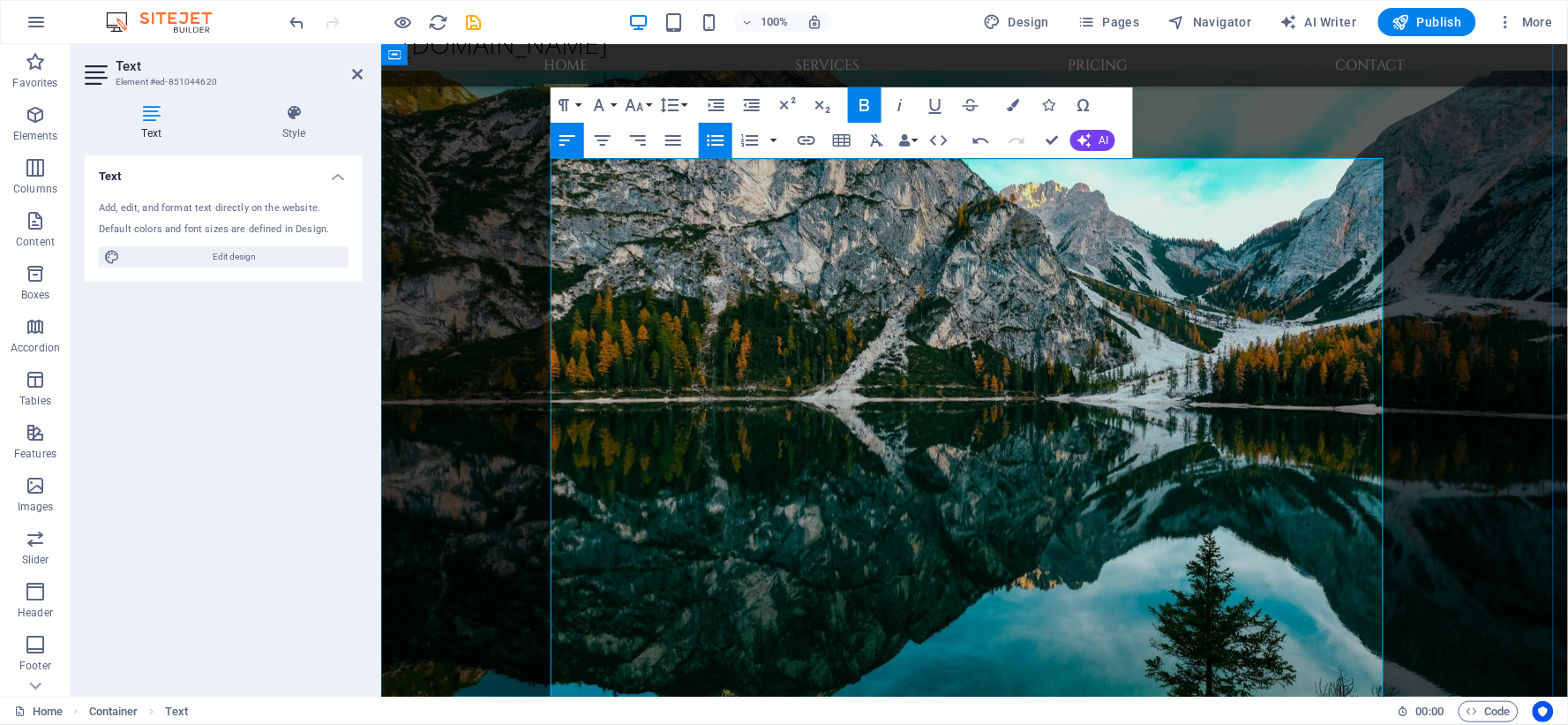
drag, startPoint x: 738, startPoint y: 406, endPoint x: 559, endPoint y: 327, distance: 195.7
drag, startPoint x: 708, startPoint y: 288, endPoint x: 571, endPoint y: 285, distance: 137.0
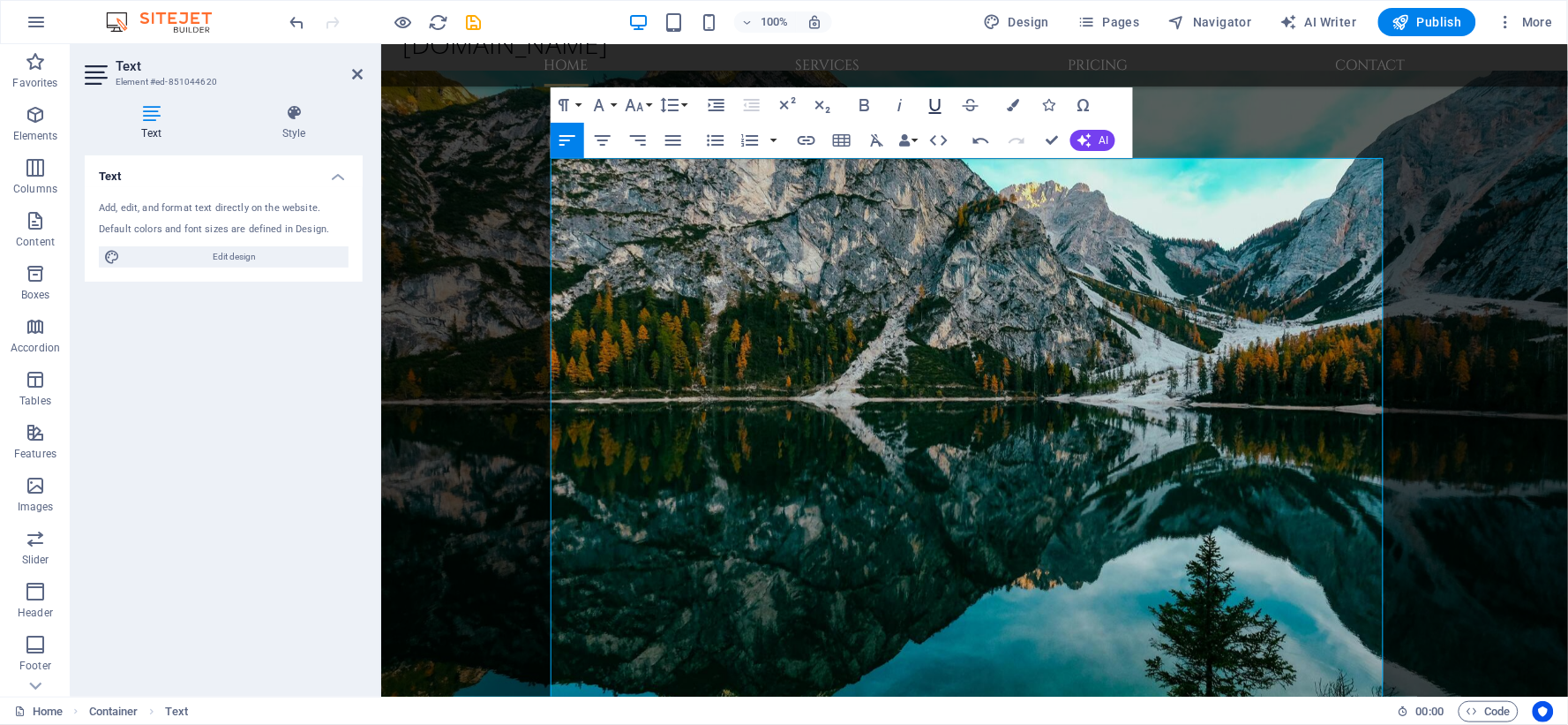
click at [937, 108] on icon "button" at bounding box center [935, 104] width 21 height 21
drag, startPoint x: 661, startPoint y: 442, endPoint x: 550, endPoint y: 437, distance: 111.1
click at [930, 104] on icon "button" at bounding box center [935, 104] width 21 height 21
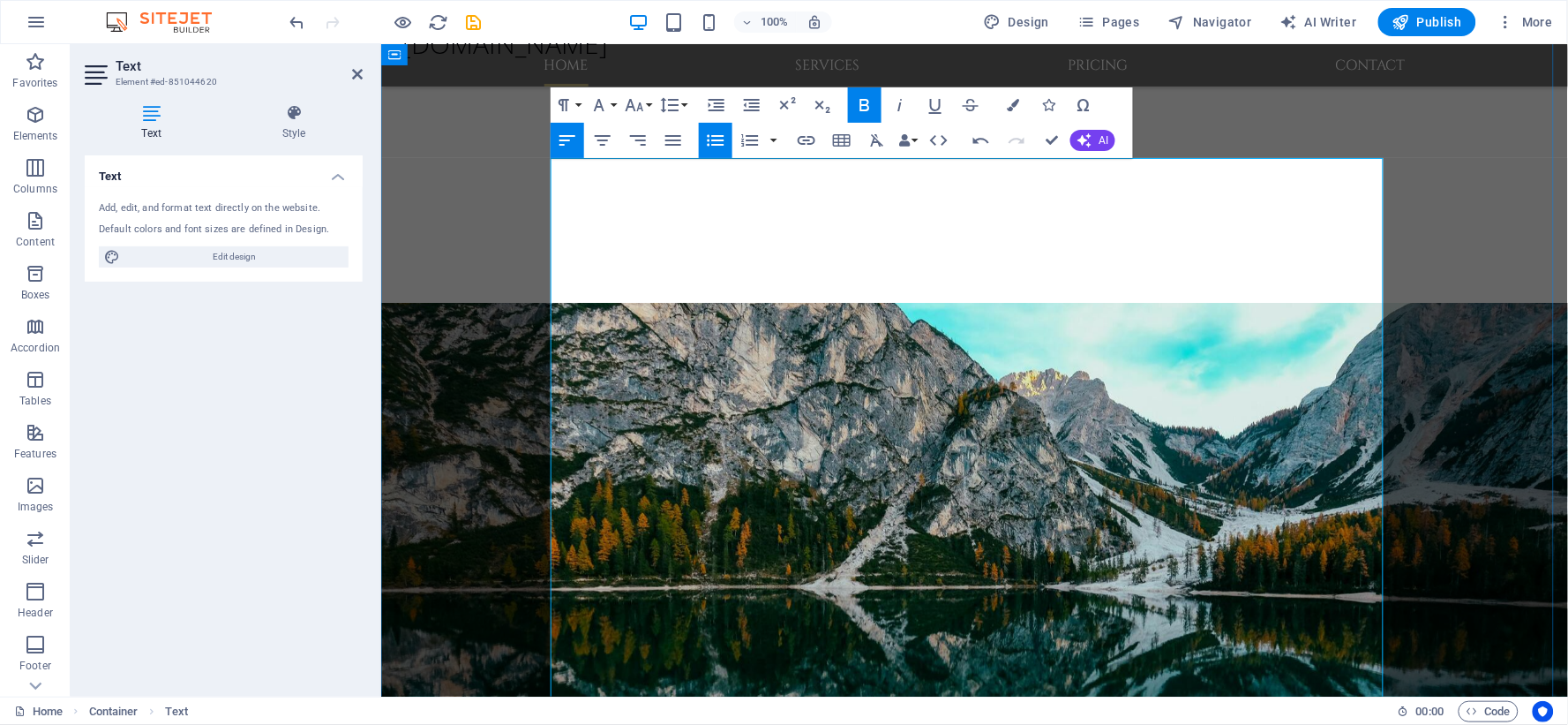
drag, startPoint x: 838, startPoint y: 492, endPoint x: 560, endPoint y: 470, distance: 278.9
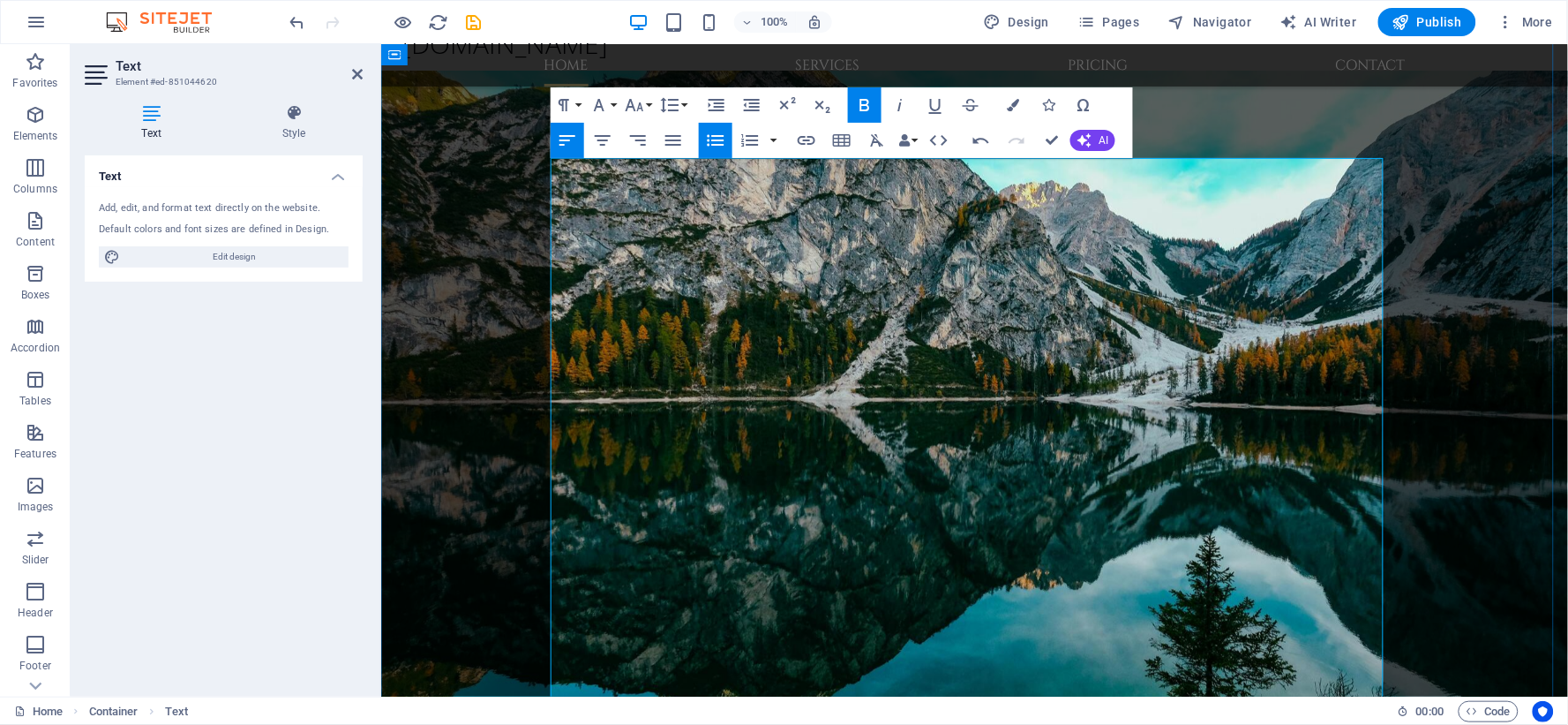
drag, startPoint x: 827, startPoint y: 514, endPoint x: 553, endPoint y: 512, distance: 274.0
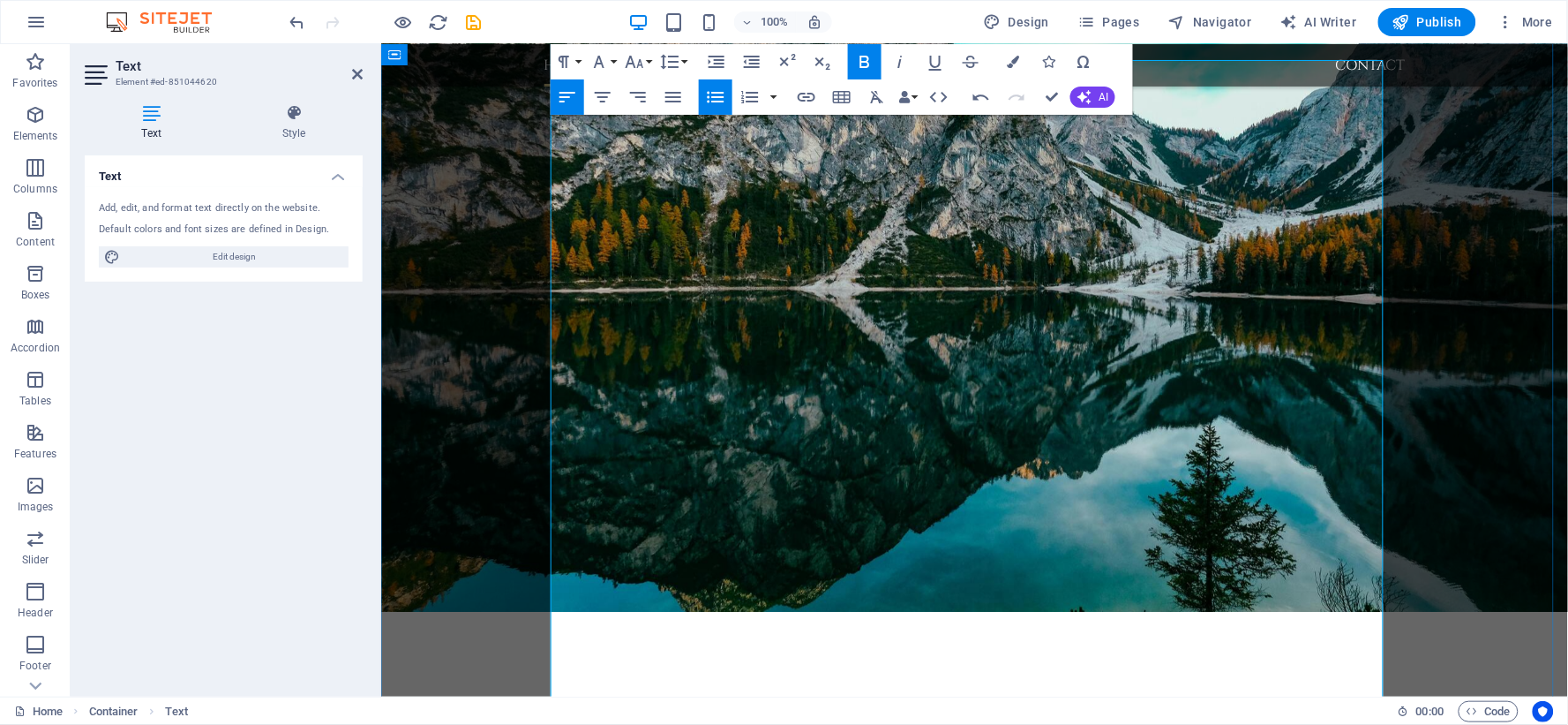
scroll to position [883, 0]
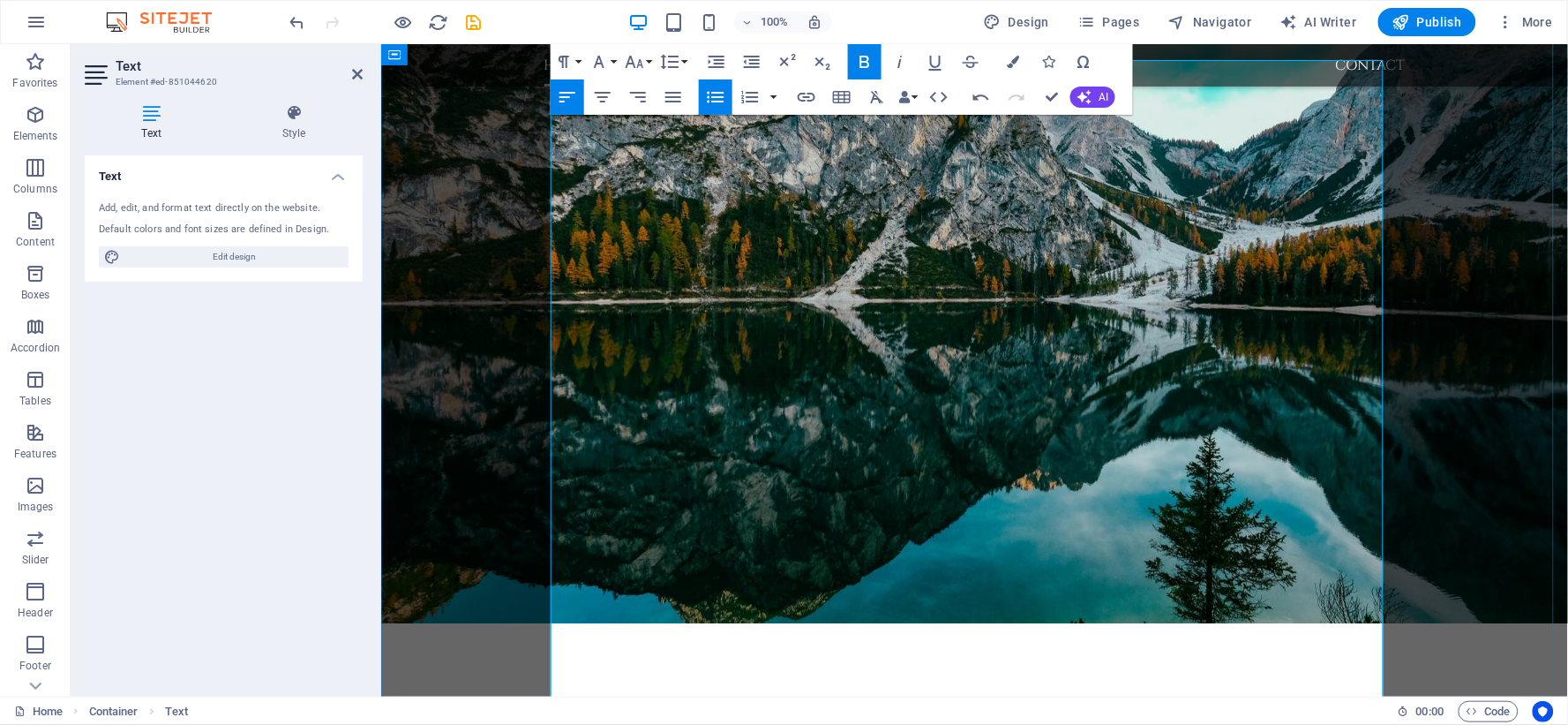
drag, startPoint x: 654, startPoint y: 352, endPoint x: 535, endPoint y: 348, distance: 119.1
click at [1016, 61] on icon "button" at bounding box center [1013, 61] width 12 height 12
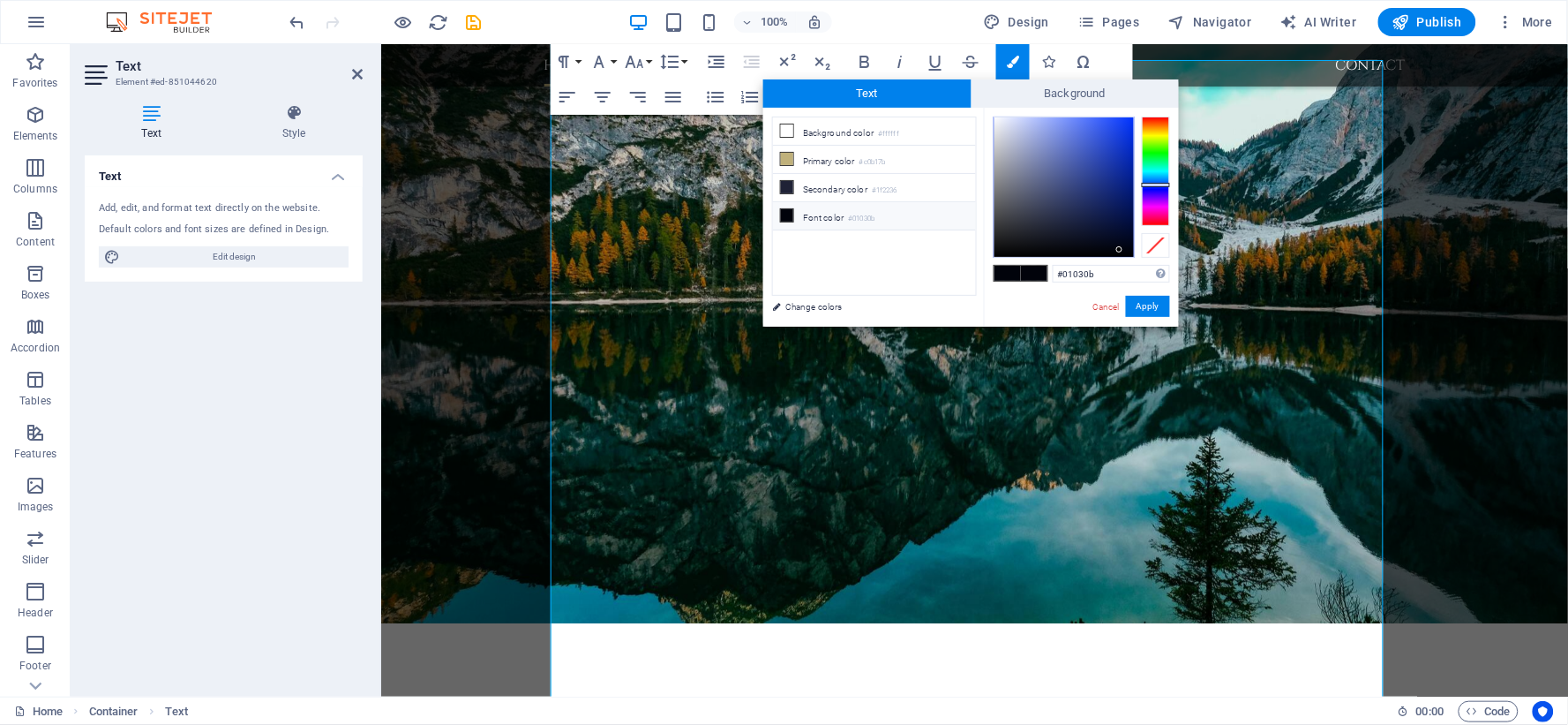
type input "#0b0a01"
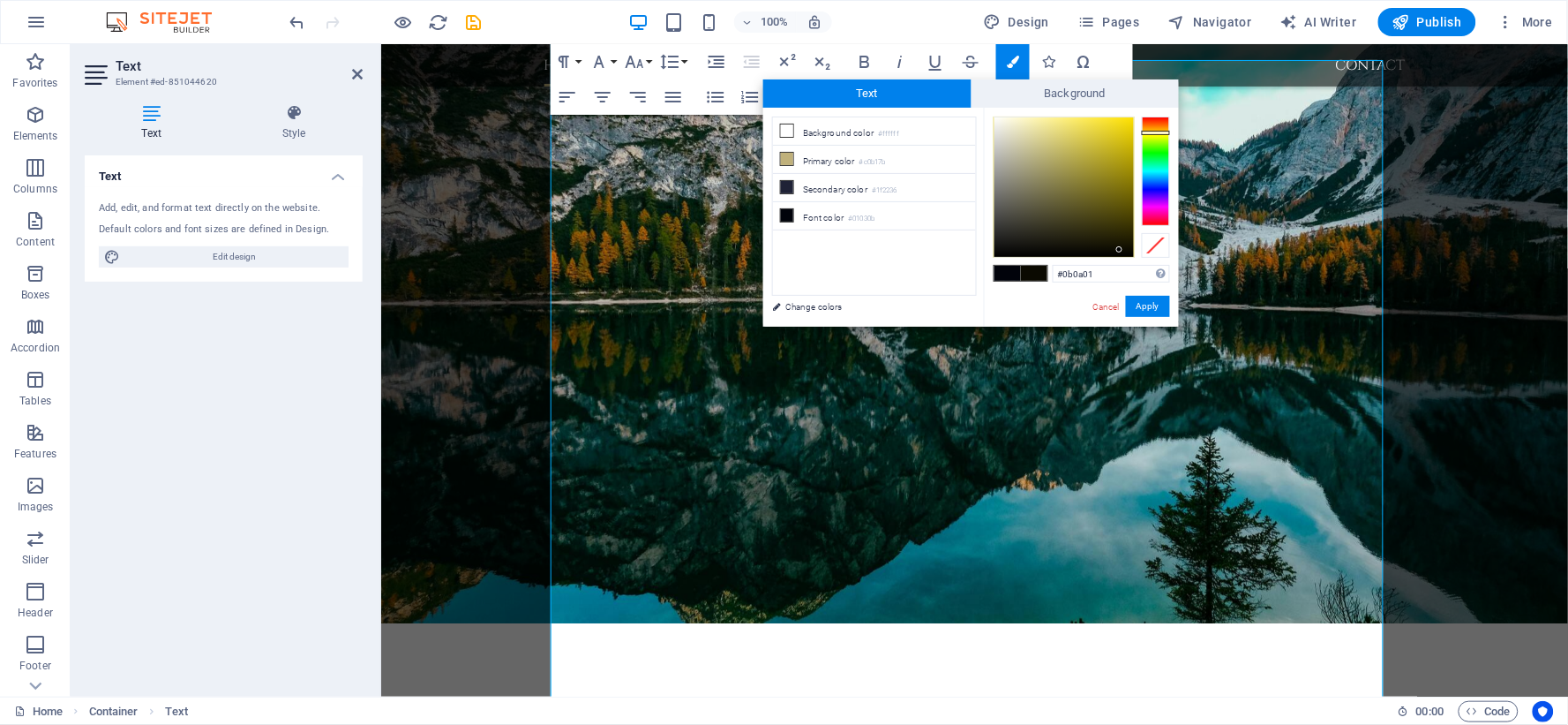
click at [1163, 133] on div at bounding box center [1156, 172] width 28 height 109
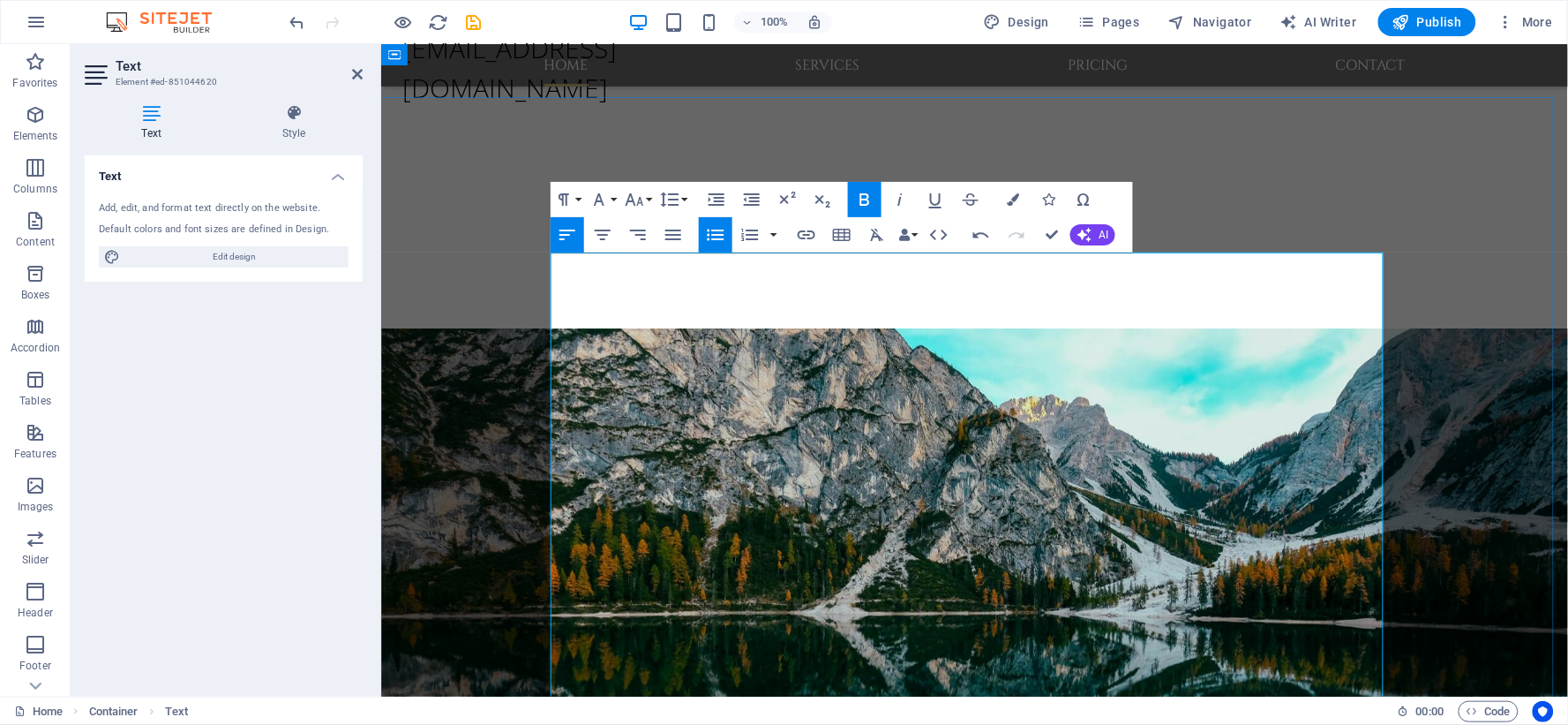
scroll to position [686, 0]
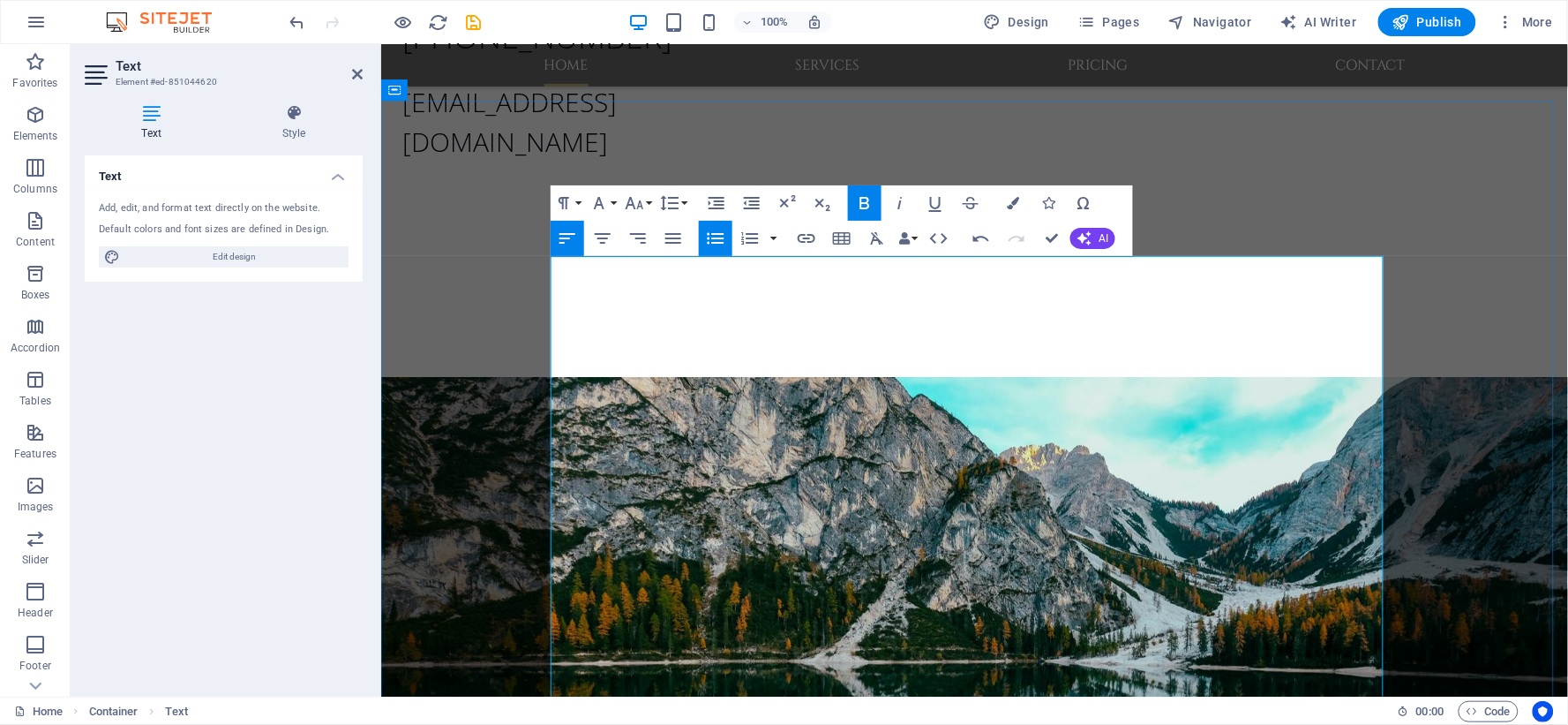
click at [1108, 240] on button "AI" at bounding box center [1092, 238] width 45 height 21
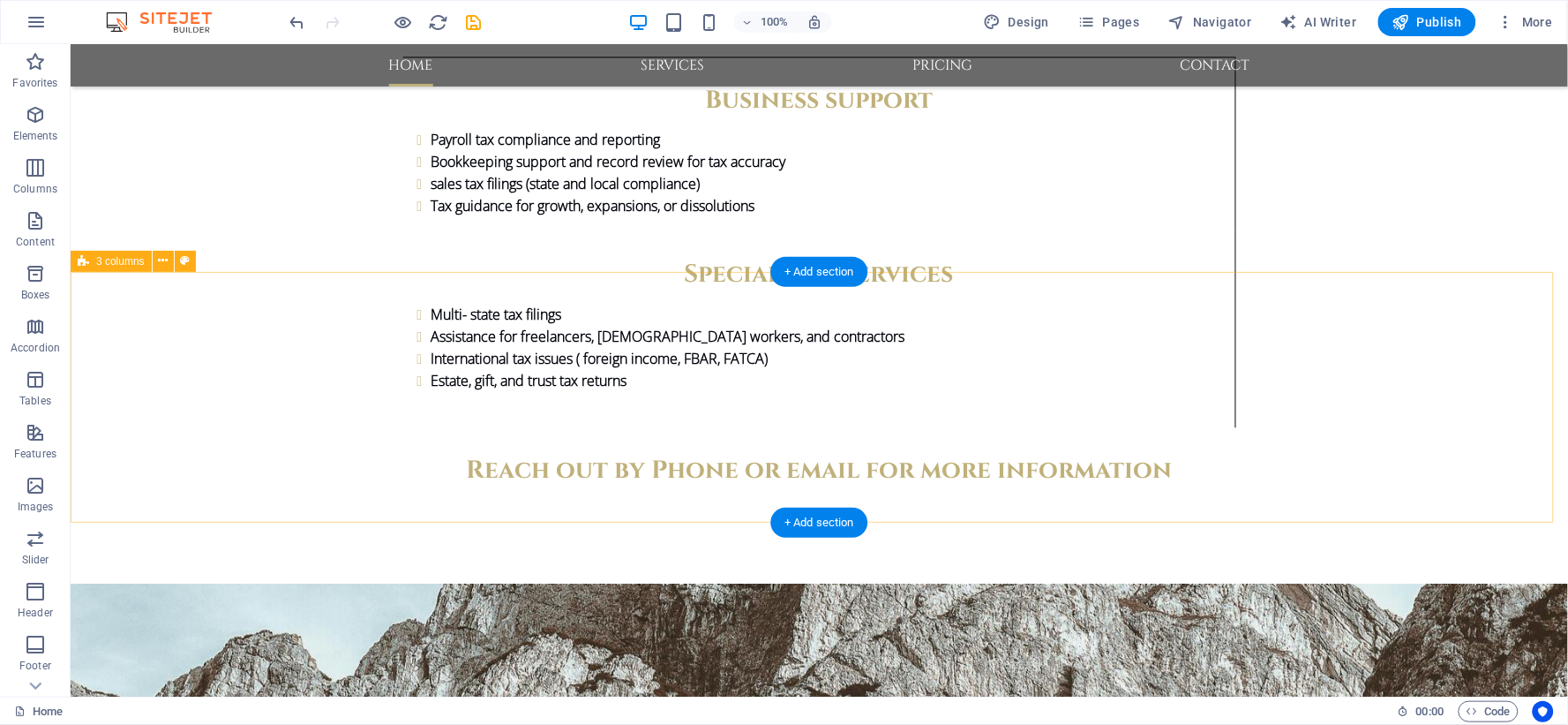
scroll to position [3041, 0]
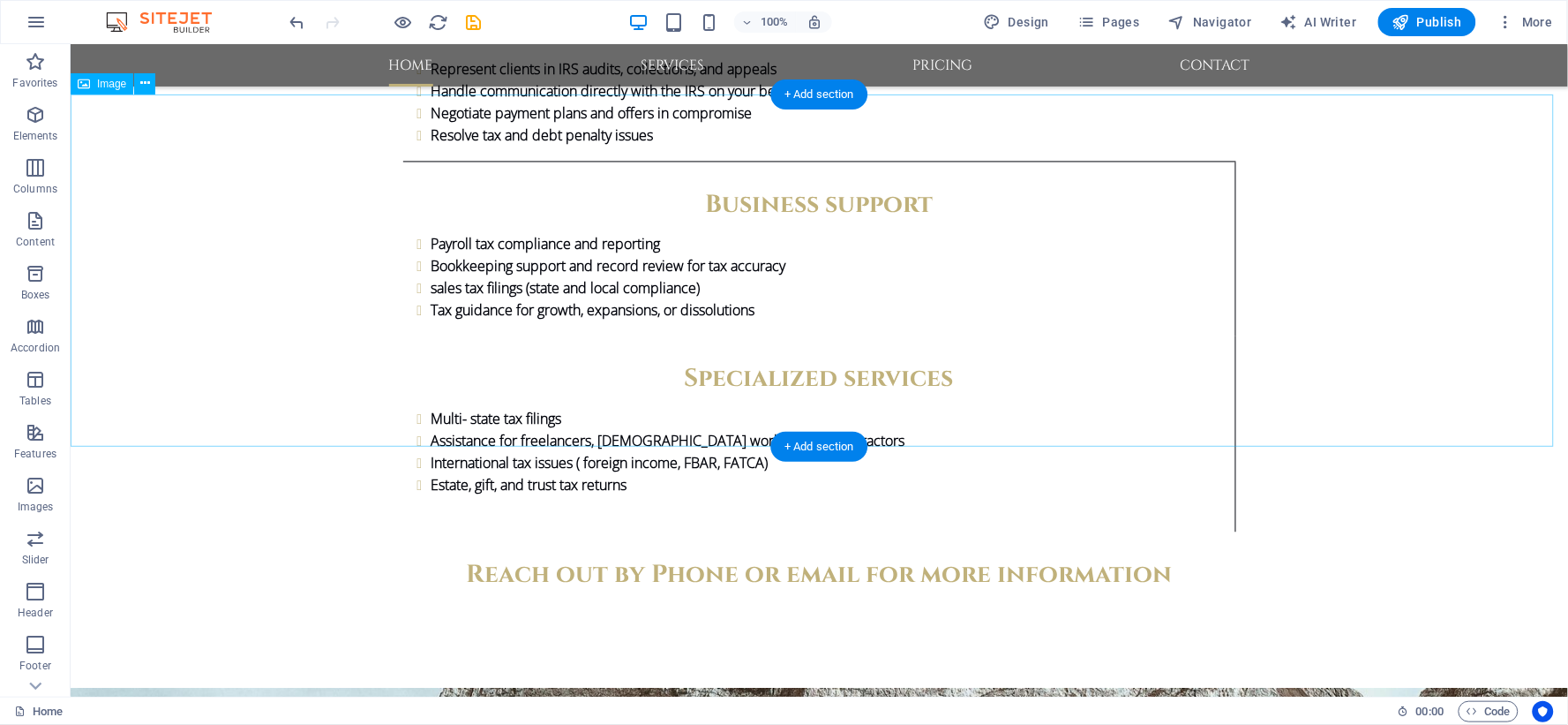
click at [142, 77] on icon at bounding box center [146, 83] width 10 height 19
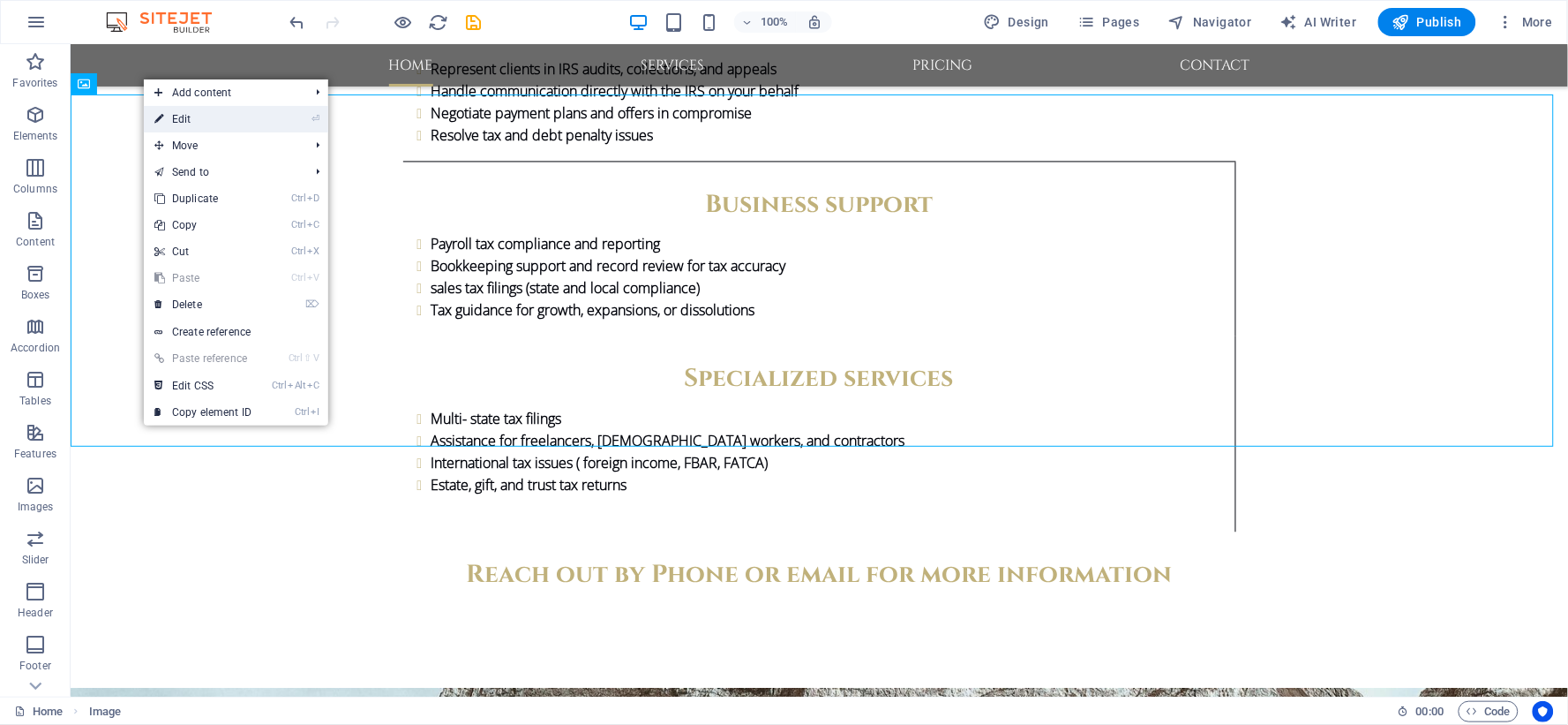
click at [196, 120] on link "⏎ Edit" at bounding box center [202, 119] width 118 height 27
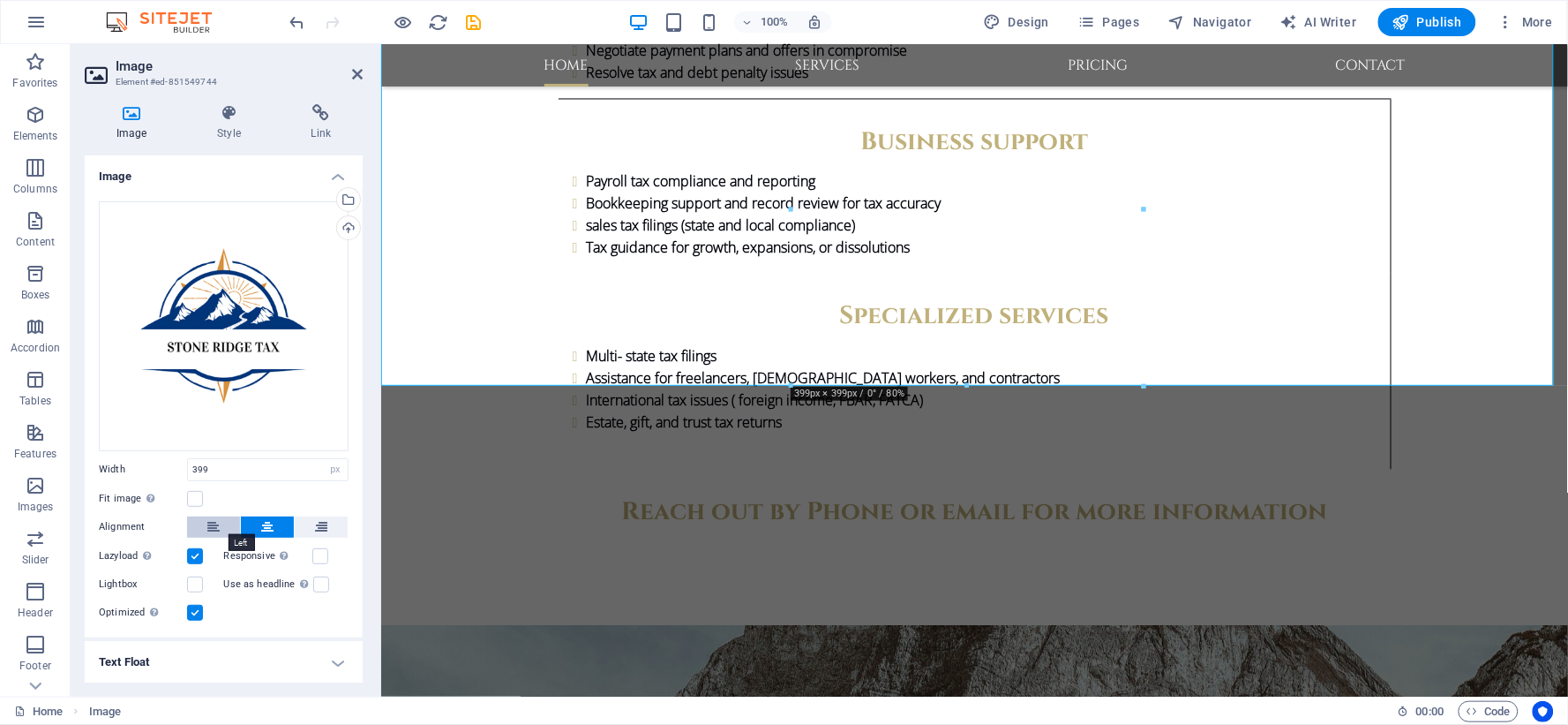
click at [208, 527] on icon at bounding box center [213, 527] width 12 height 21
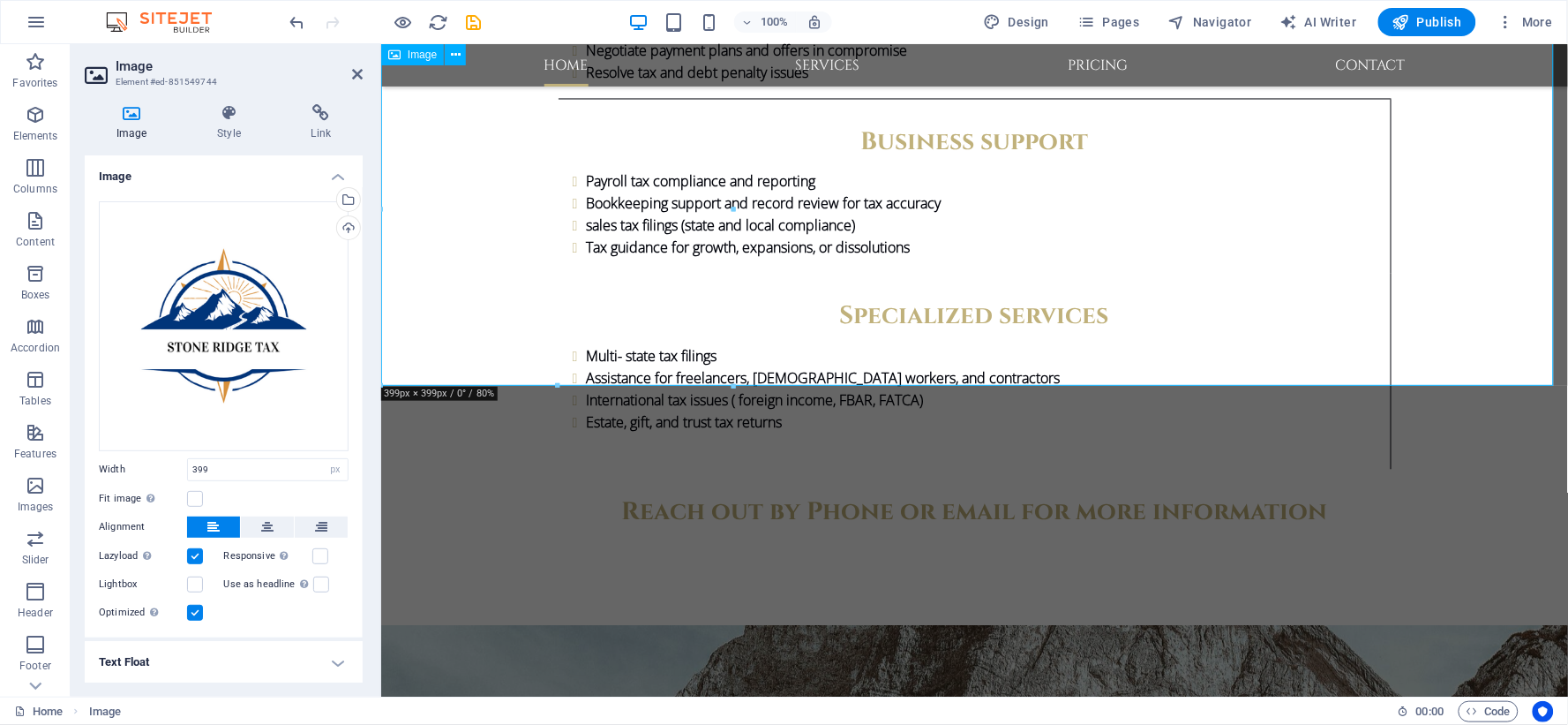
click at [228, 117] on icon at bounding box center [228, 113] width 86 height 18
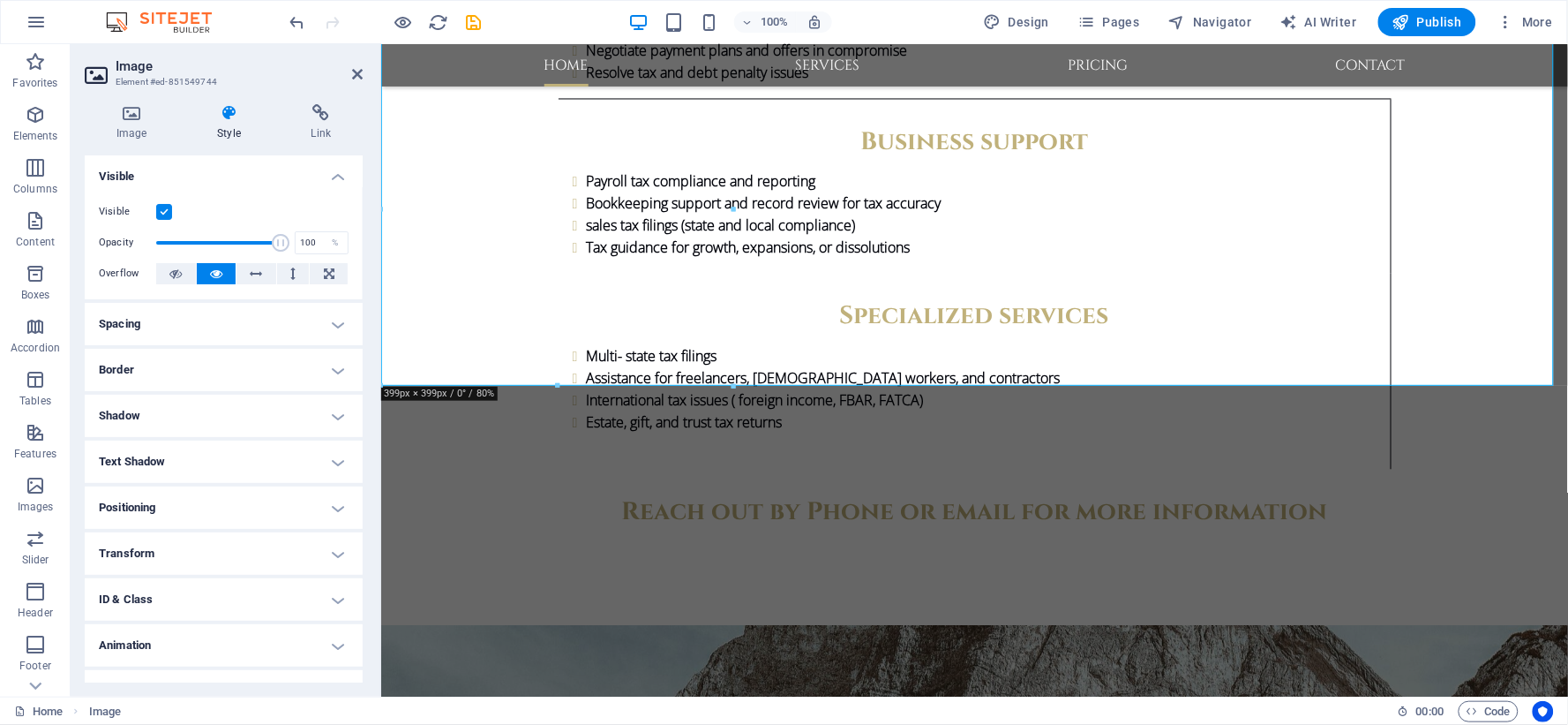
click at [326, 321] on h4 "Spacing" at bounding box center [223, 323] width 278 height 43
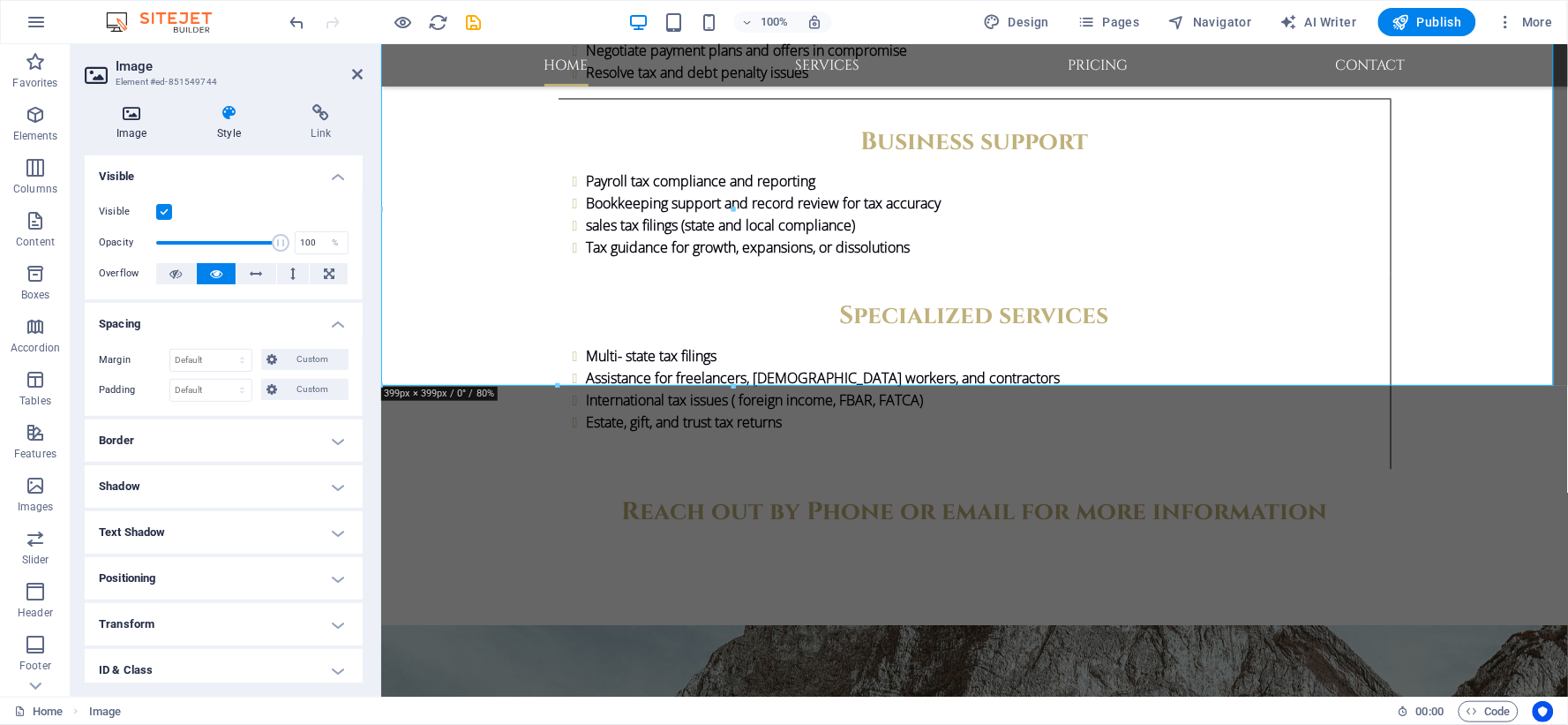
click at [140, 116] on icon at bounding box center [131, 113] width 93 height 18
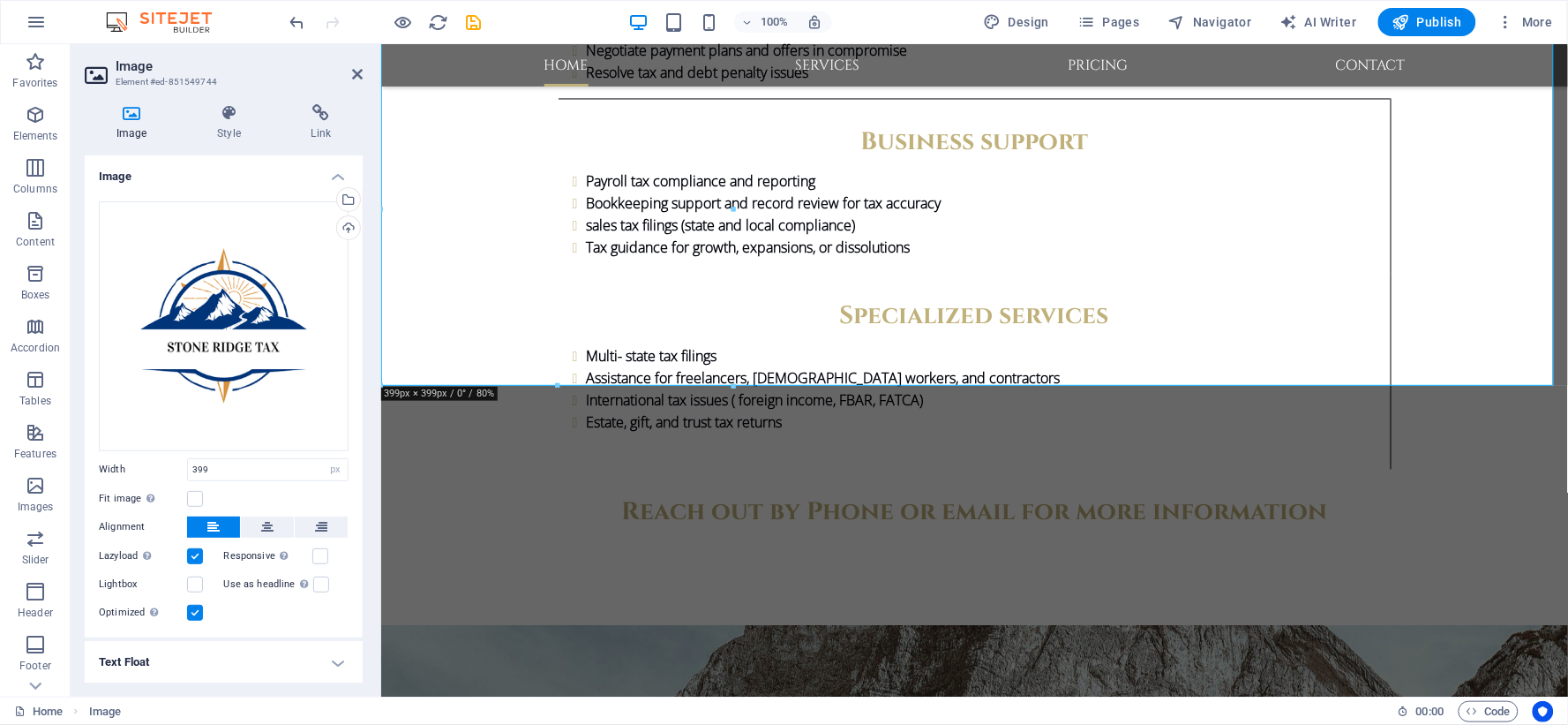
scroll to position [43, 0]
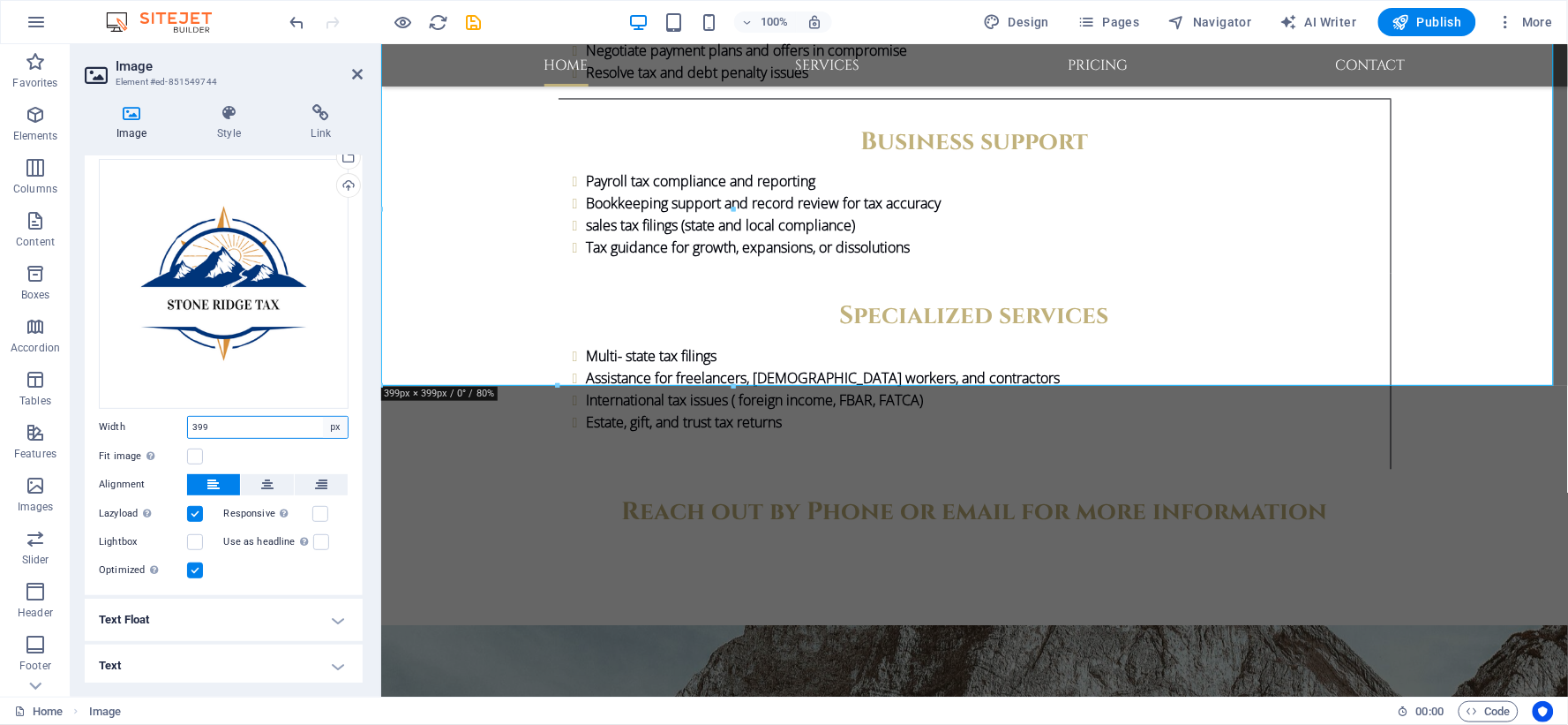
click at [336, 423] on select "Default auto px rem % em vh vw" at bounding box center [335, 426] width 25 height 21
select select "auto"
click at [323, 417] on select "Default auto px rem % em vh vw" at bounding box center [335, 426] width 25 height 21
select select "DISABLED_OPTION_VALUE"
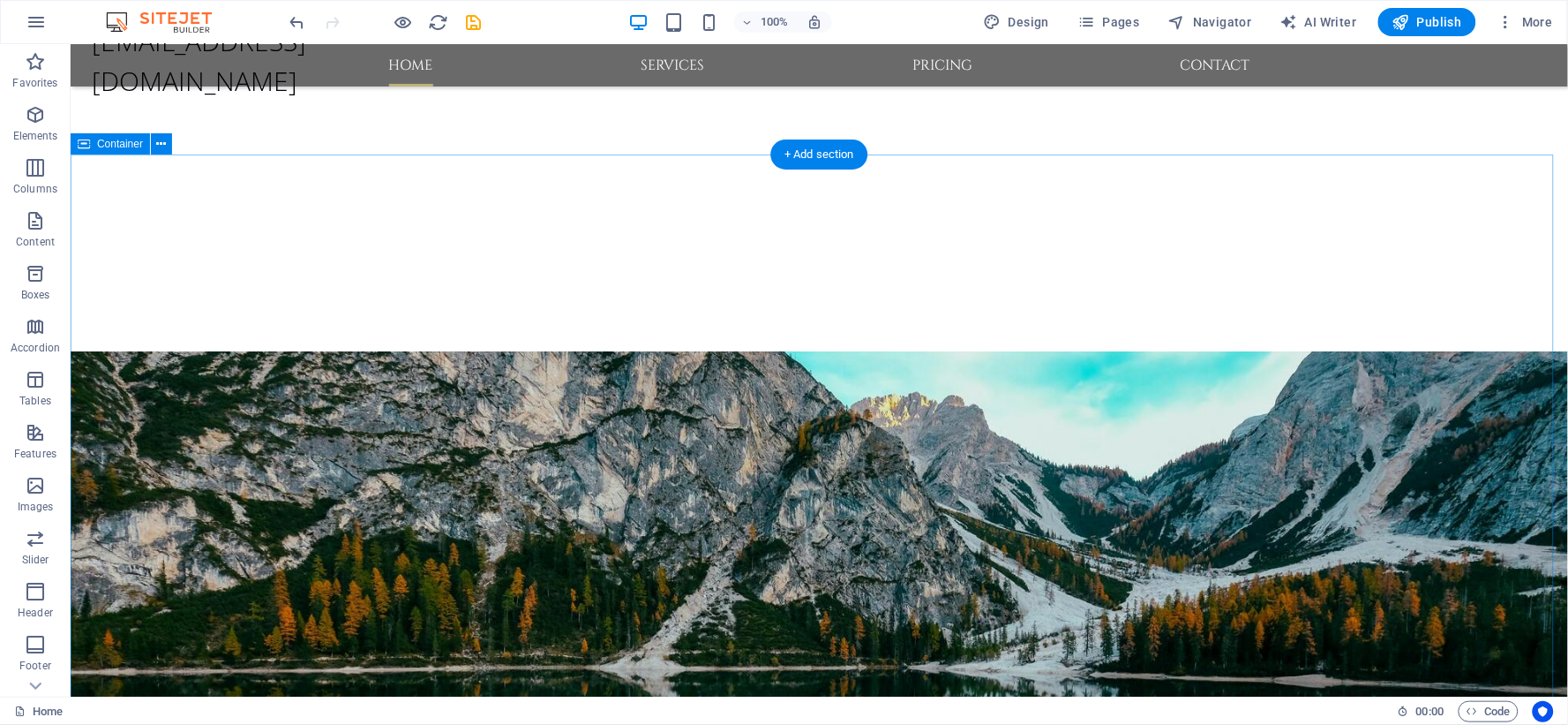
scroll to position [943, 0]
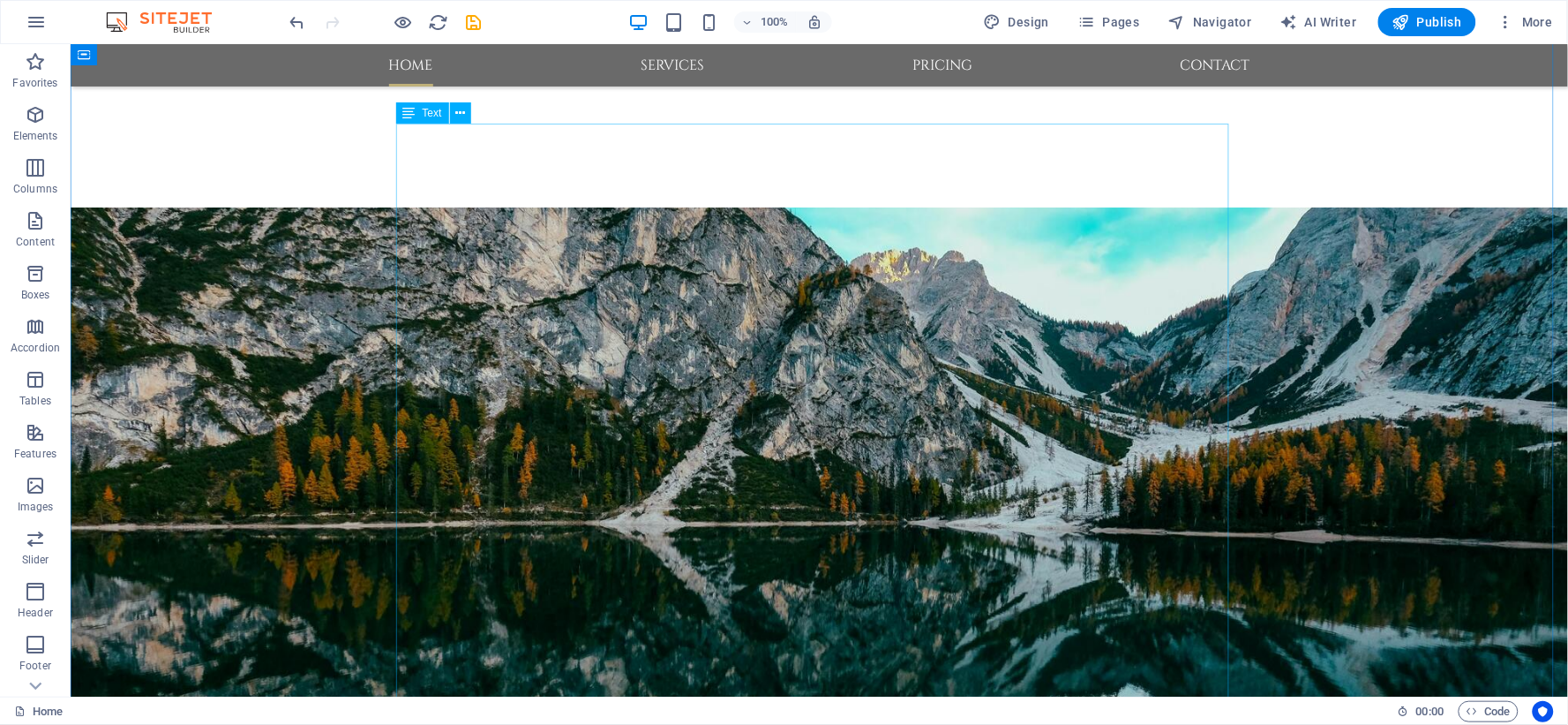
click at [456, 108] on icon at bounding box center [460, 113] width 10 height 19
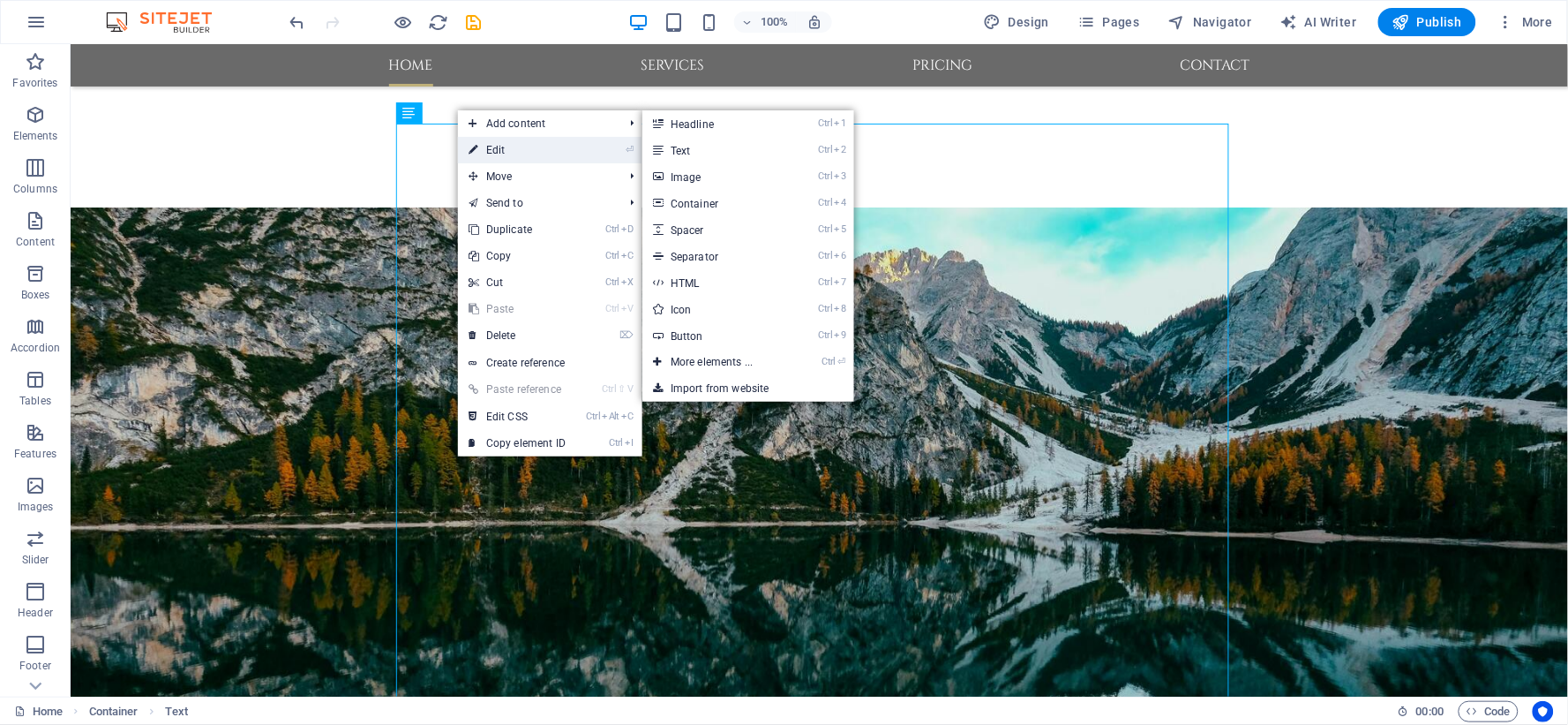
click at [492, 146] on link "⏎ Edit" at bounding box center [516, 150] width 118 height 27
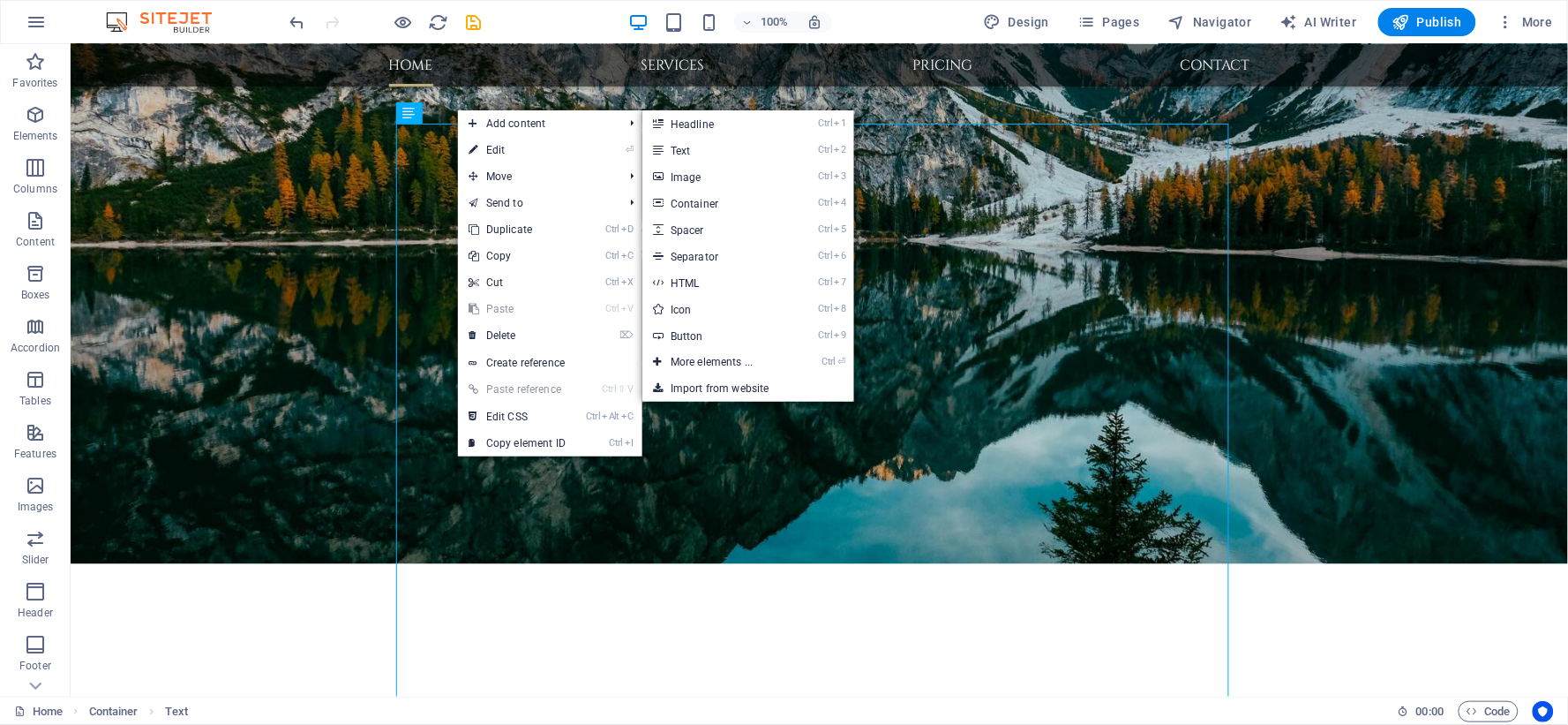
scroll to position [818, 0]
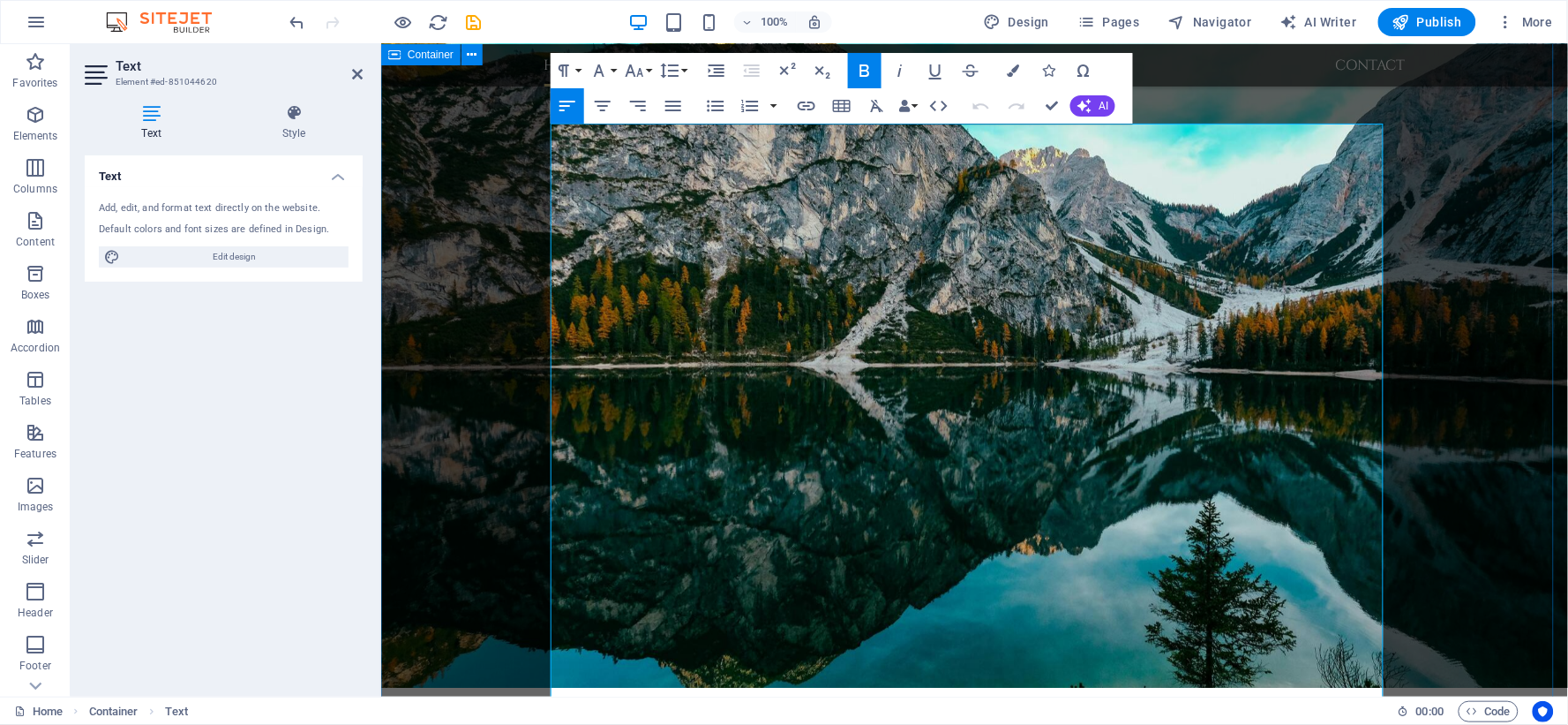
drag, startPoint x: 707, startPoint y: 259, endPoint x: 520, endPoint y: 251, distance: 187.2
click at [785, 66] on icon "button" at bounding box center [786, 70] width 21 height 21
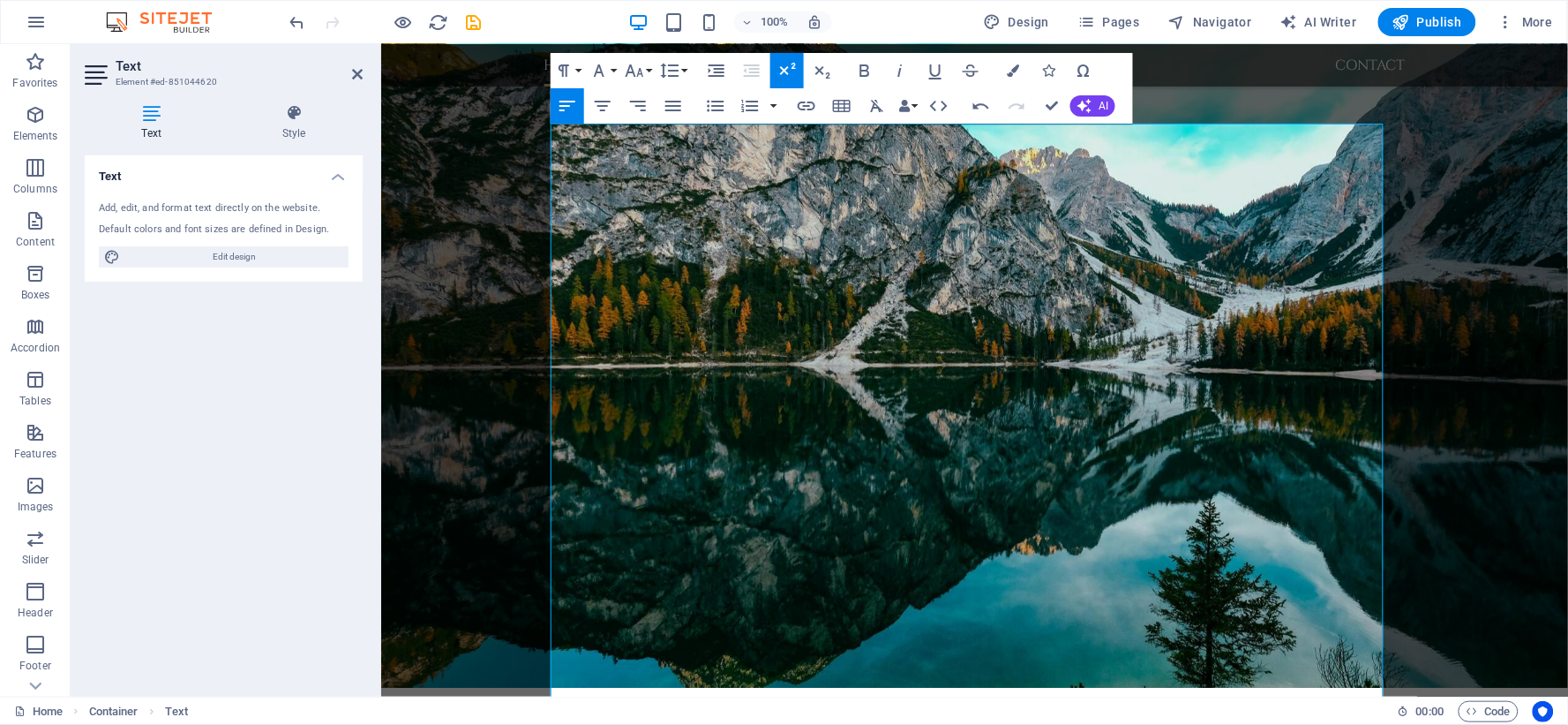
click at [785, 66] on icon "button" at bounding box center [786, 70] width 21 height 21
click at [822, 68] on icon "button" at bounding box center [823, 72] width 15 height 12
click at [645, 68] on icon "button" at bounding box center [633, 70] width 21 height 21
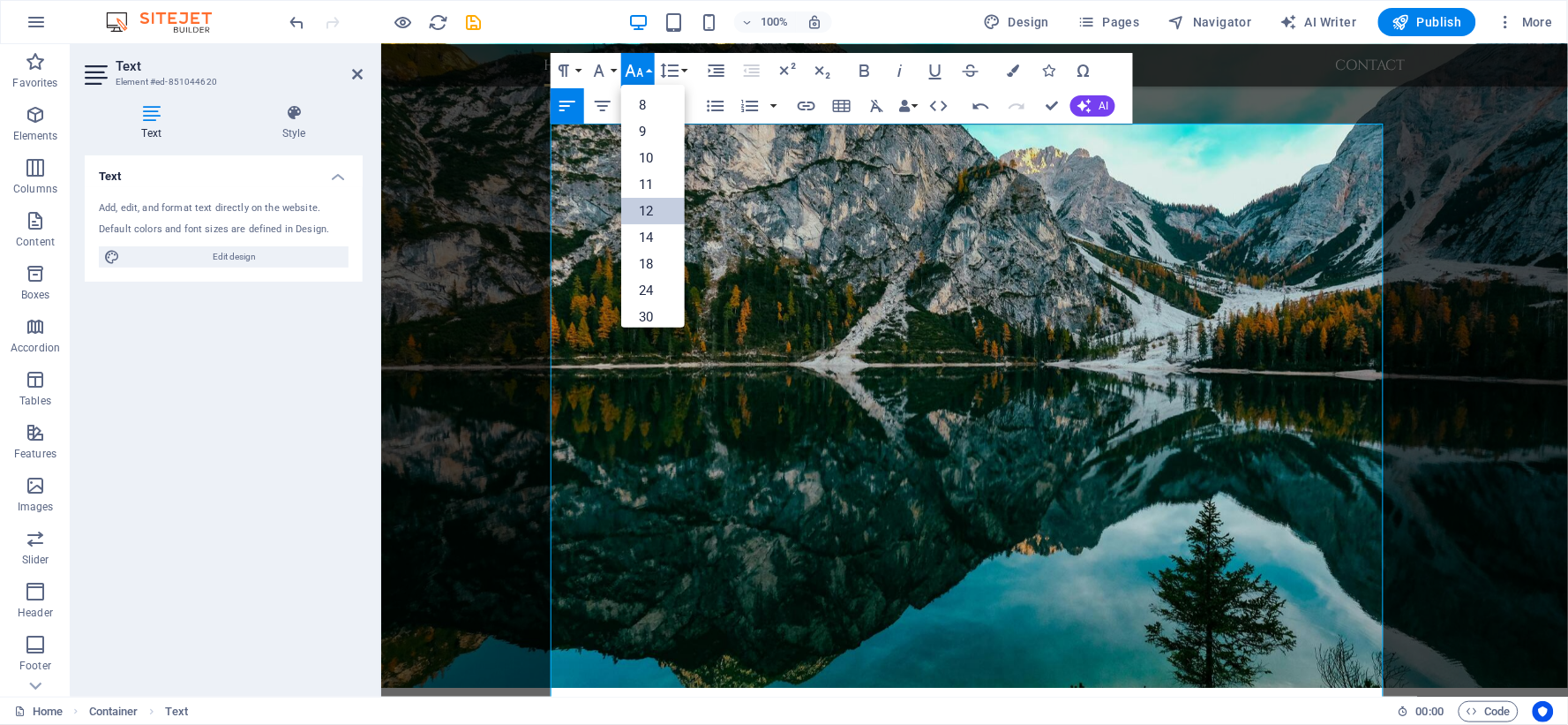
click at [656, 213] on link "12" at bounding box center [653, 210] width 63 height 27
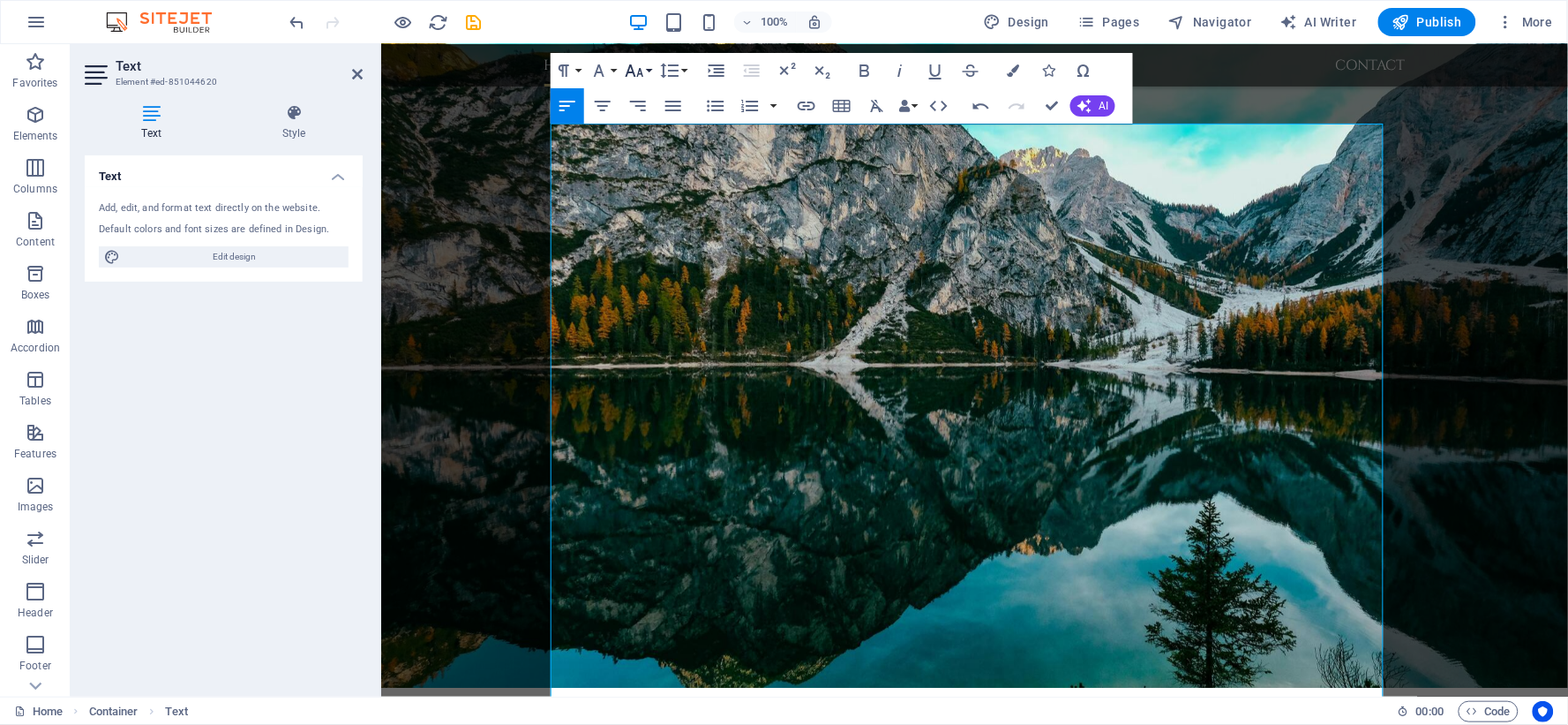
click at [645, 72] on icon "button" at bounding box center [633, 70] width 21 height 21
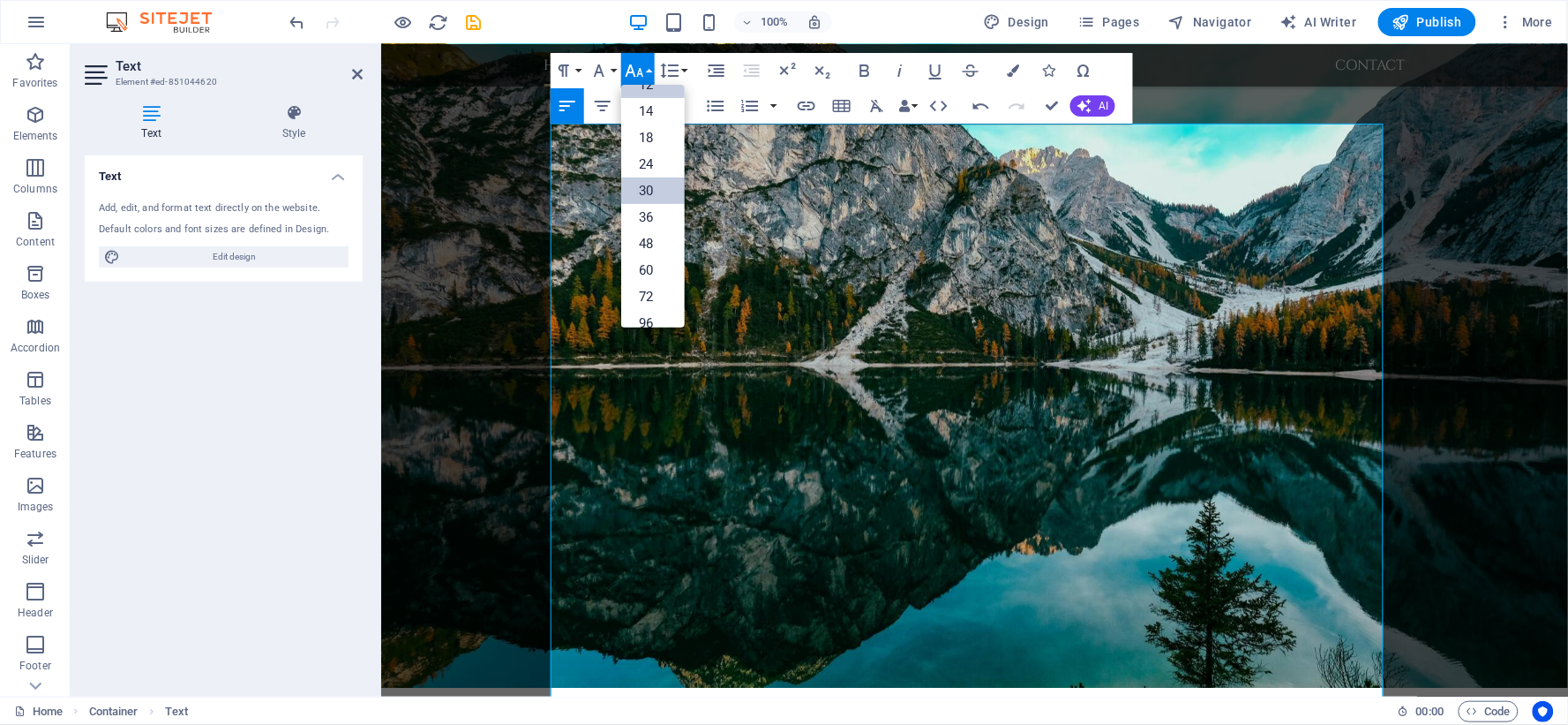
click at [641, 190] on link "30" at bounding box center [653, 190] width 63 height 27
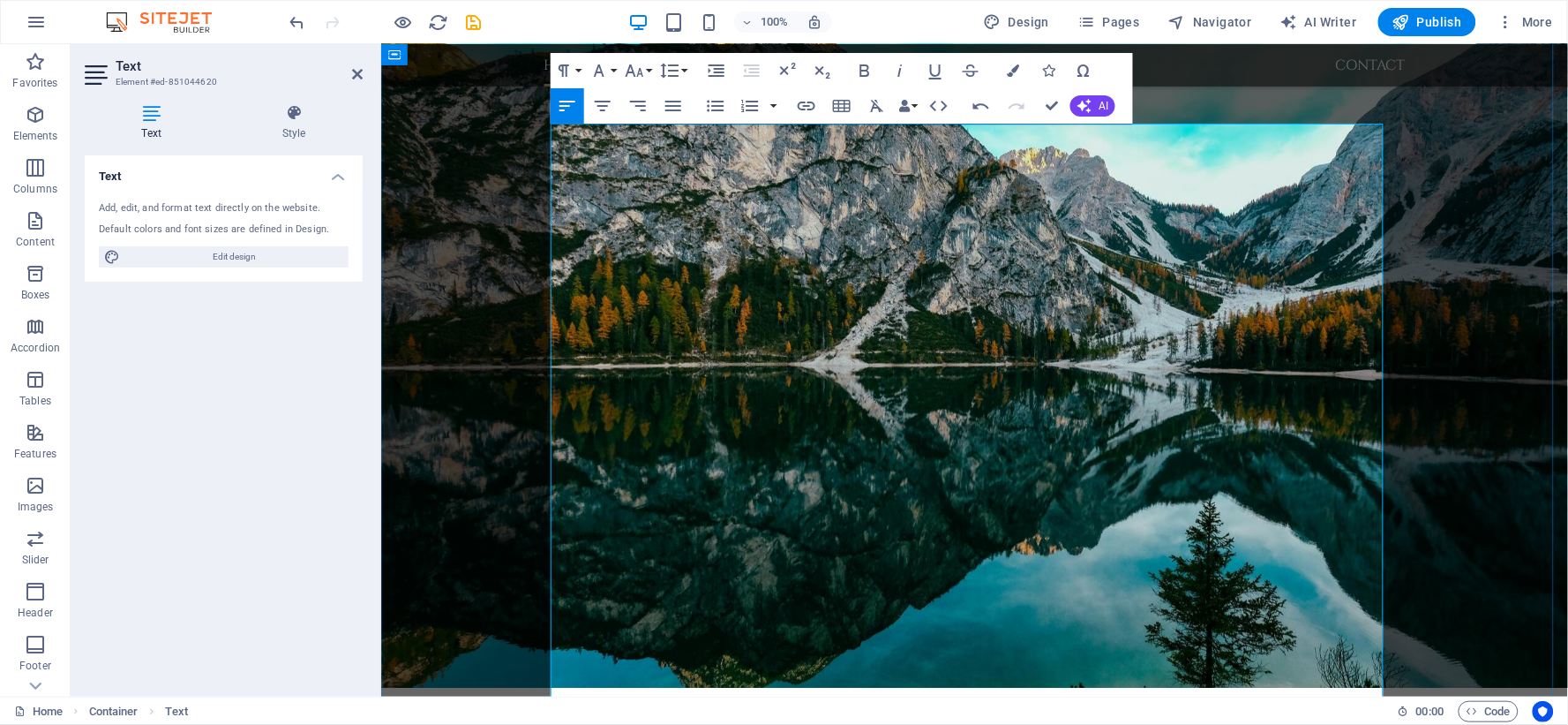
drag, startPoint x: 664, startPoint y: 428, endPoint x: 542, endPoint y: 419, distance: 122.3
click at [645, 68] on icon "button" at bounding box center [633, 70] width 21 height 21
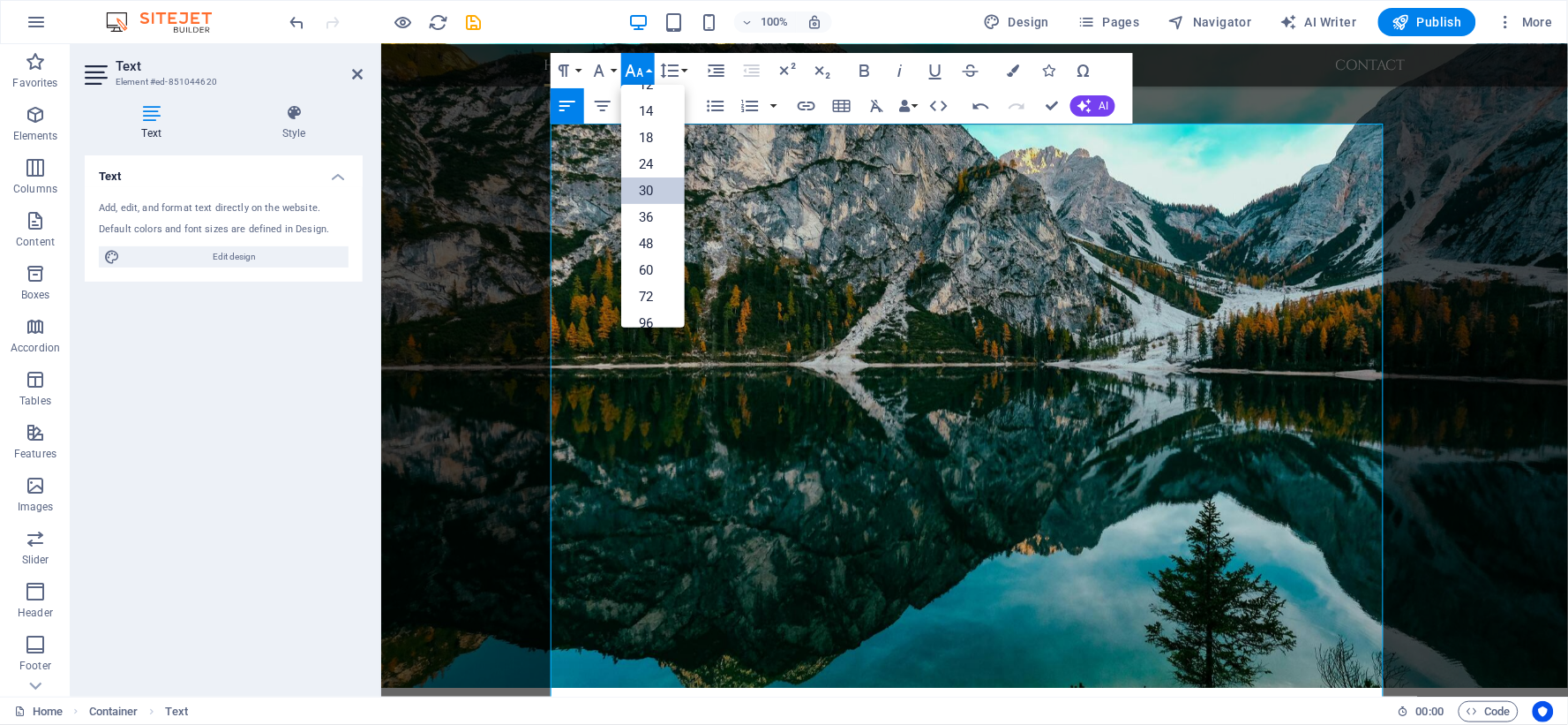
click at [651, 194] on link "30" at bounding box center [653, 190] width 63 height 27
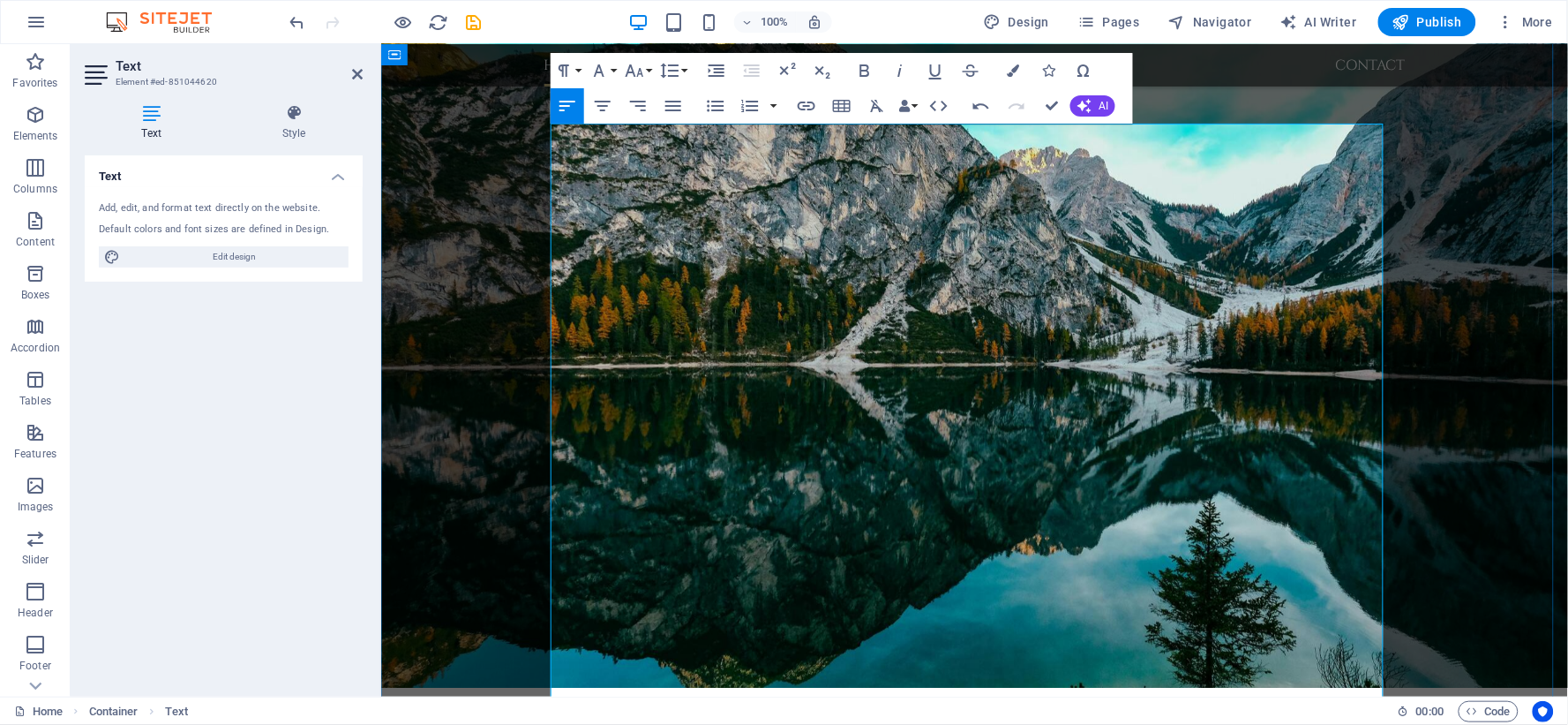
drag, startPoint x: 974, startPoint y: 156, endPoint x: 452, endPoint y: 127, distance: 522.8
click at [640, 68] on icon "button" at bounding box center [634, 70] width 19 height 12
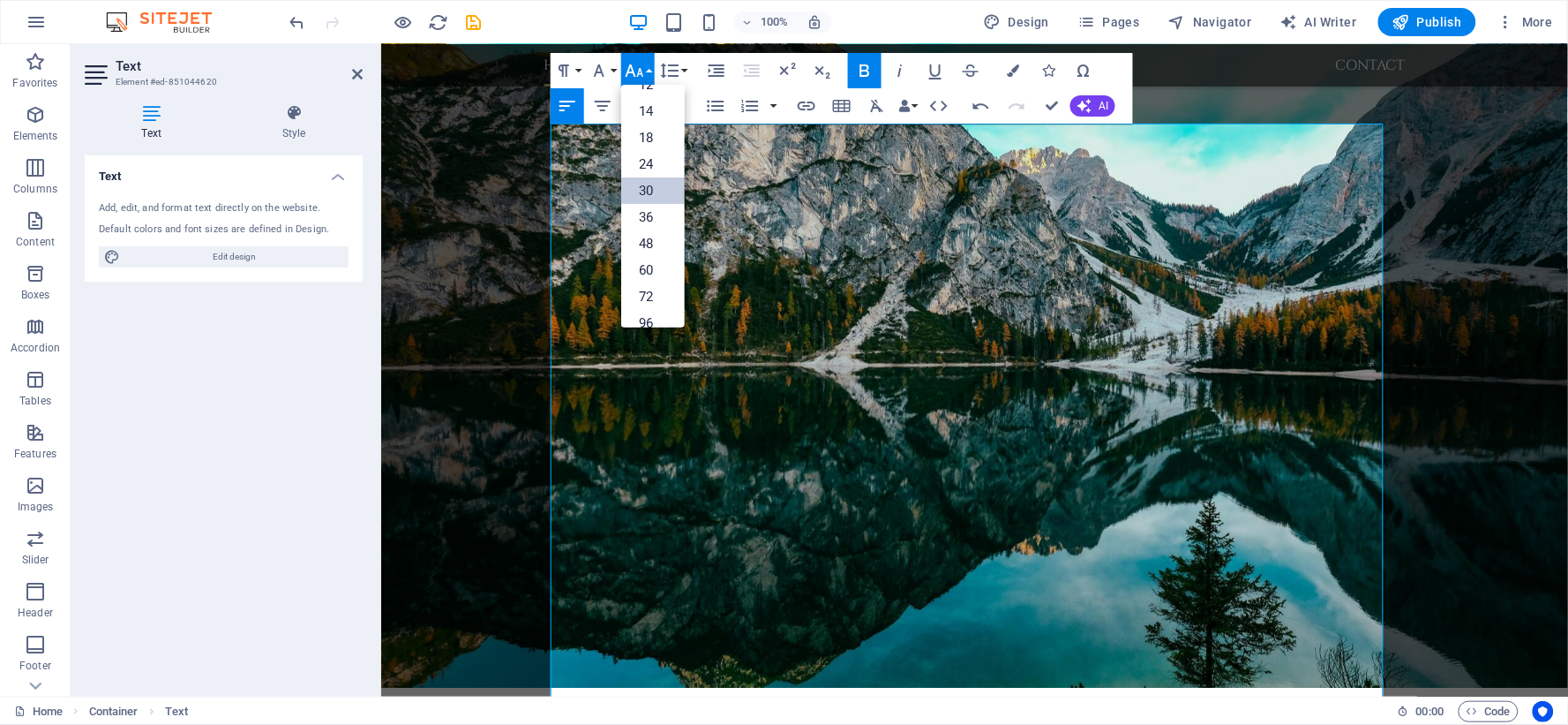
drag, startPoint x: 645, startPoint y: 182, endPoint x: 388, endPoint y: 260, distance: 268.6
click at [645, 182] on link "30" at bounding box center [653, 190] width 63 height 27
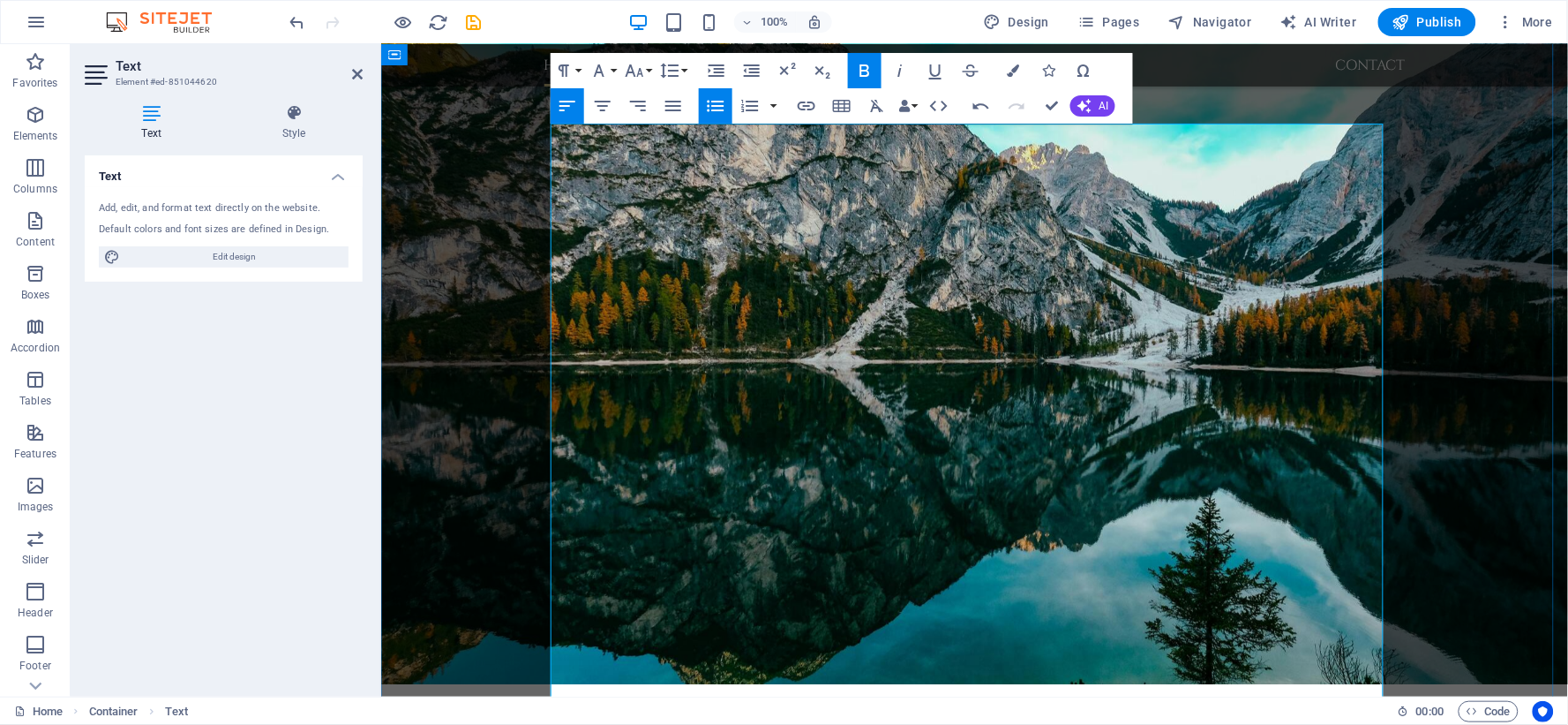
scroll to position [818, 0]
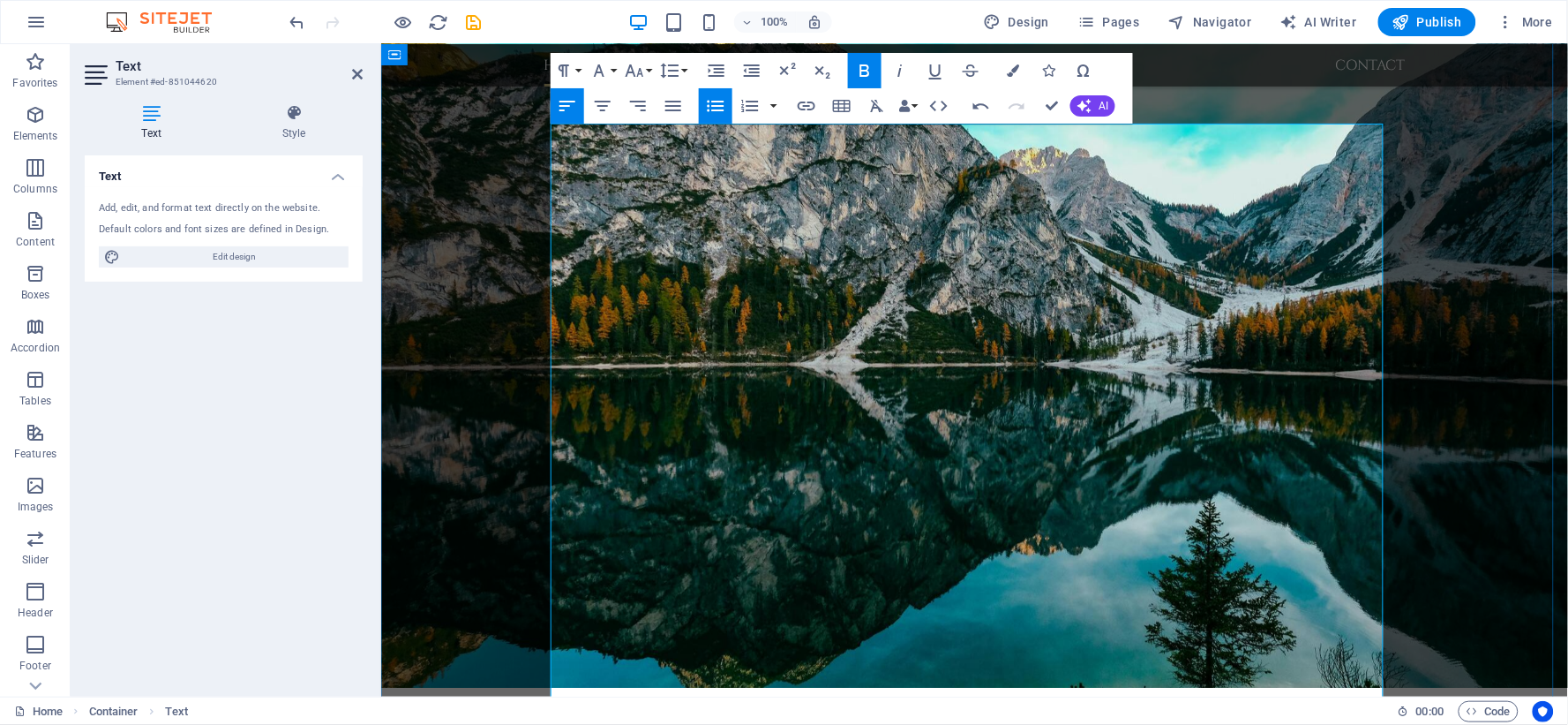
drag, startPoint x: 750, startPoint y: 419, endPoint x: 549, endPoint y: 331, distance: 219.4
click at [648, 70] on button "Font Size" at bounding box center [638, 70] width 34 height 36
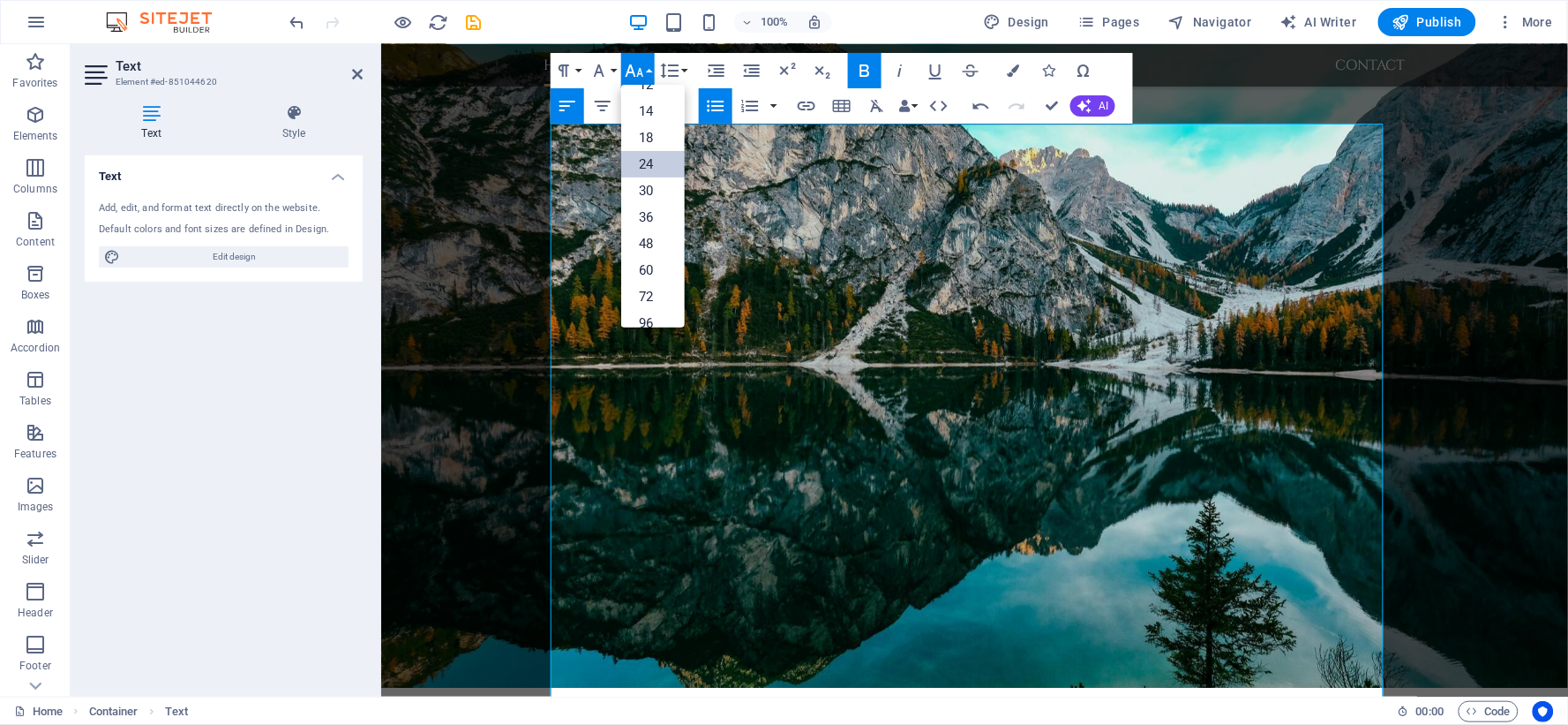
click at [662, 162] on link "24" at bounding box center [653, 164] width 63 height 27
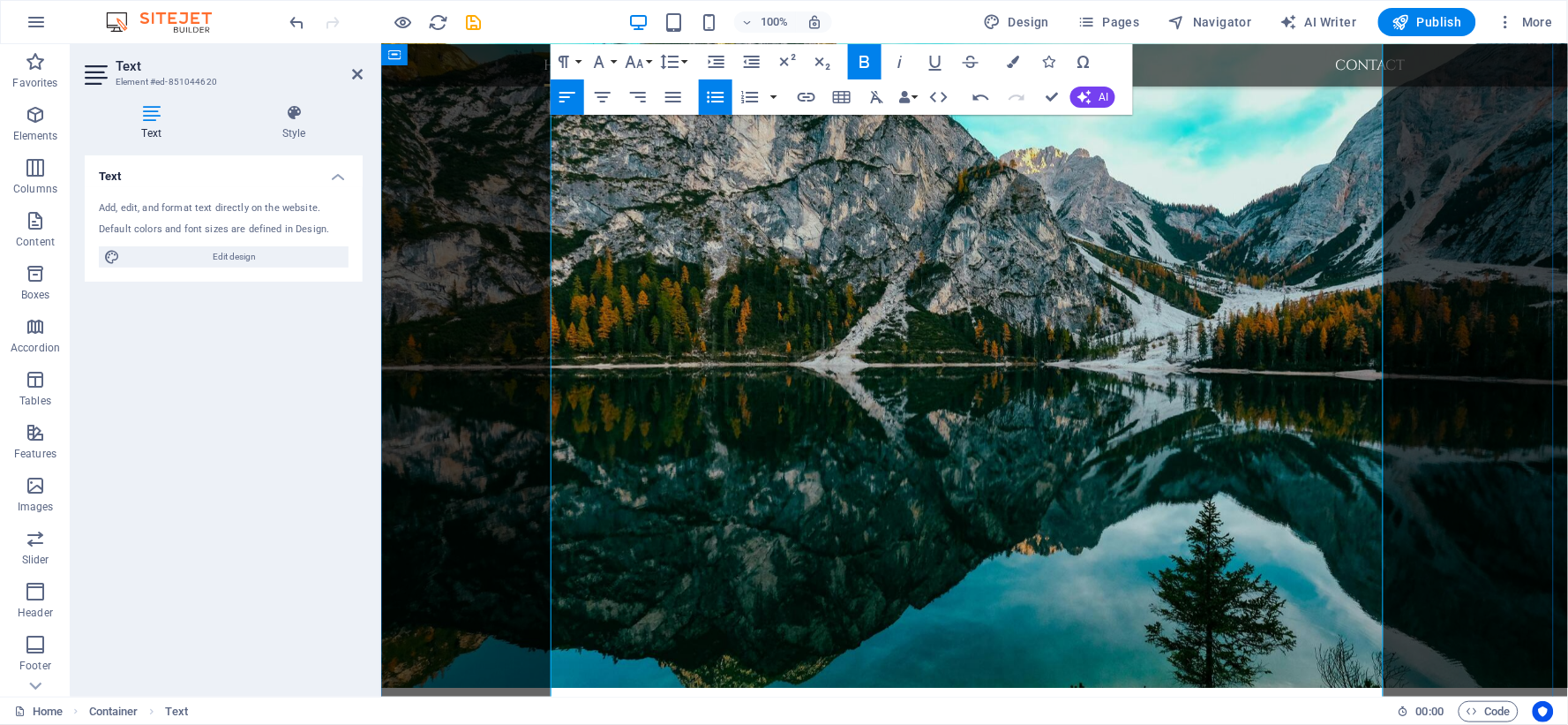
scroll to position [1016, 0]
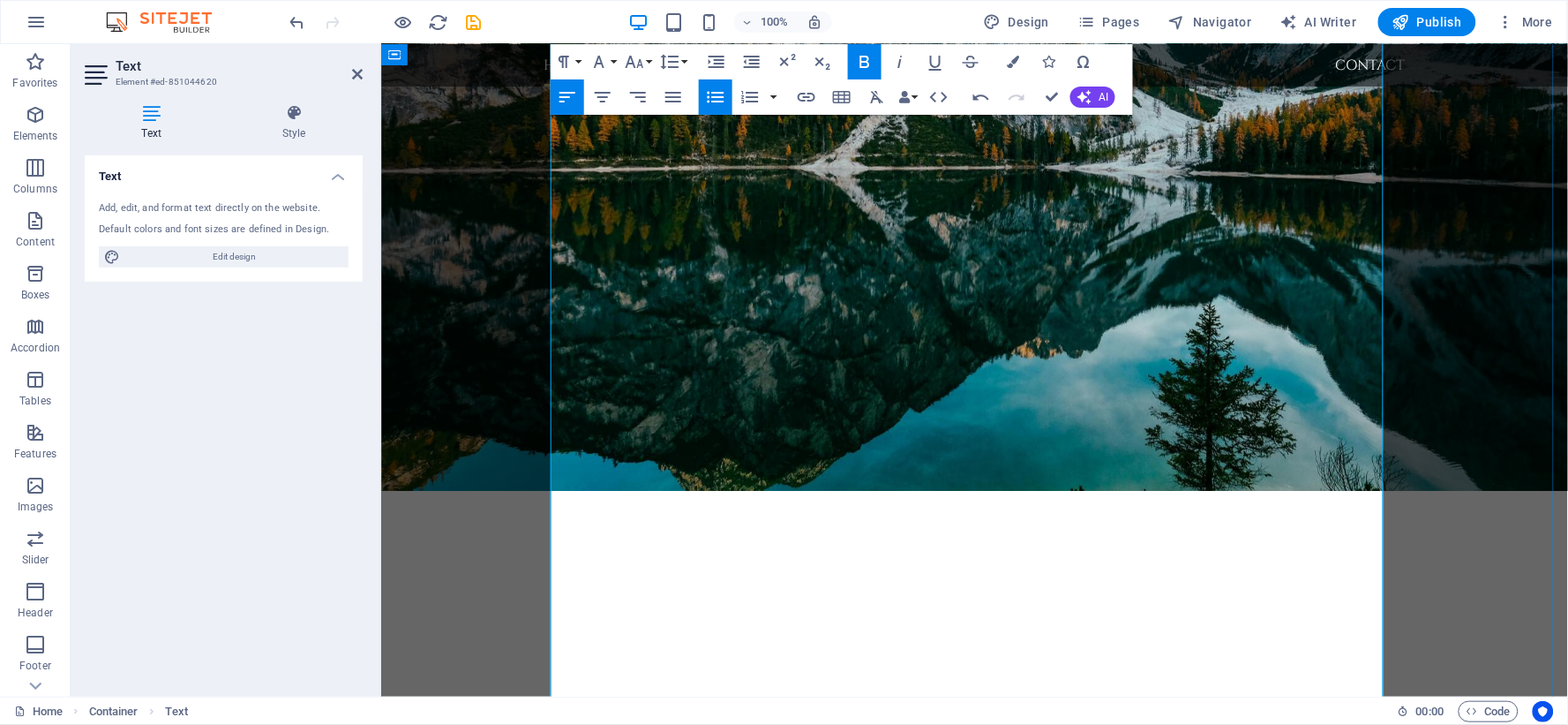
drag, startPoint x: 723, startPoint y: 503, endPoint x: 558, endPoint y: 384, distance: 203.4
click at [644, 57] on icon "button" at bounding box center [633, 61] width 21 height 21
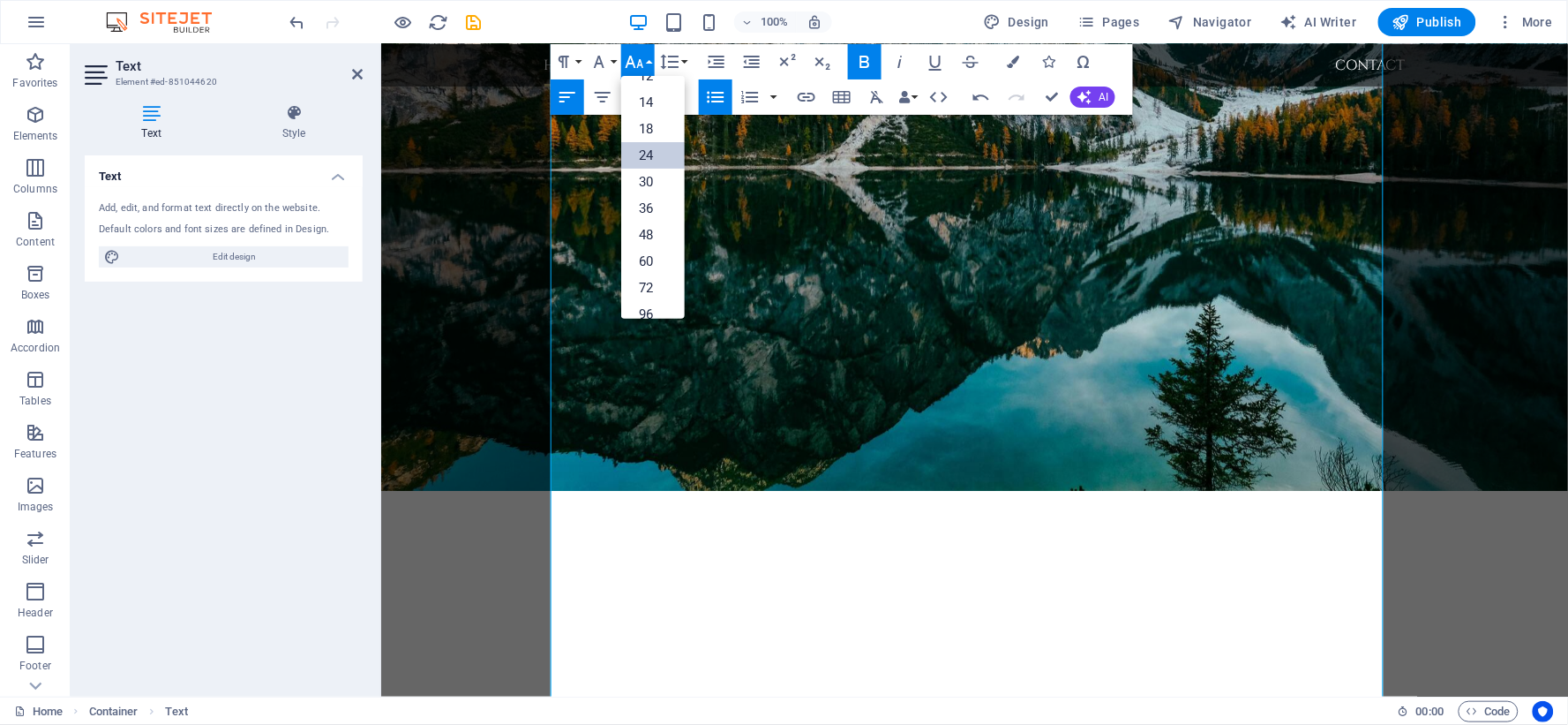
click at [653, 151] on link "24" at bounding box center [653, 155] width 63 height 27
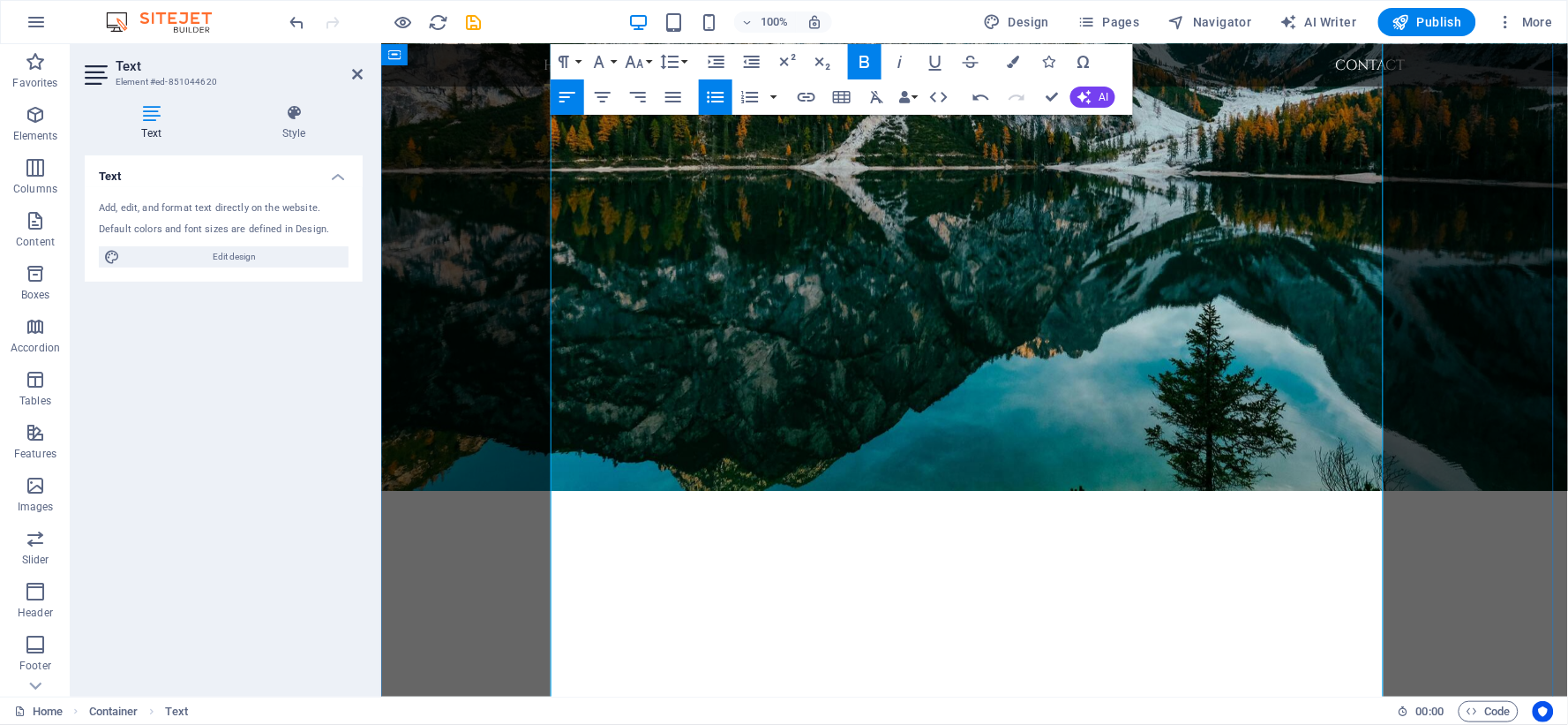
drag, startPoint x: 768, startPoint y: 543, endPoint x: 555, endPoint y: 374, distance: 271.9
click at [645, 60] on icon "button" at bounding box center [633, 61] width 21 height 21
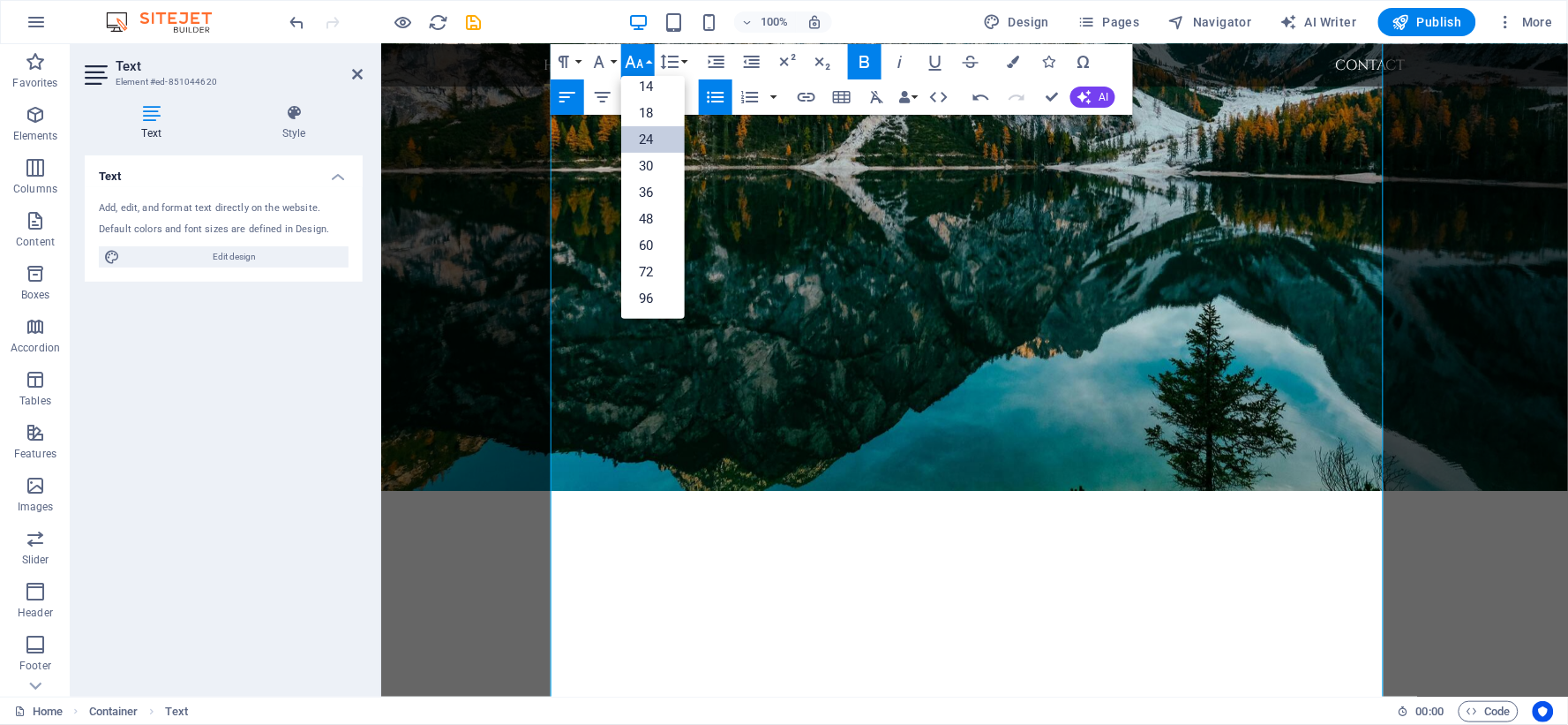
scroll to position [141, 0]
click at [654, 118] on link "18" at bounding box center [653, 113] width 63 height 27
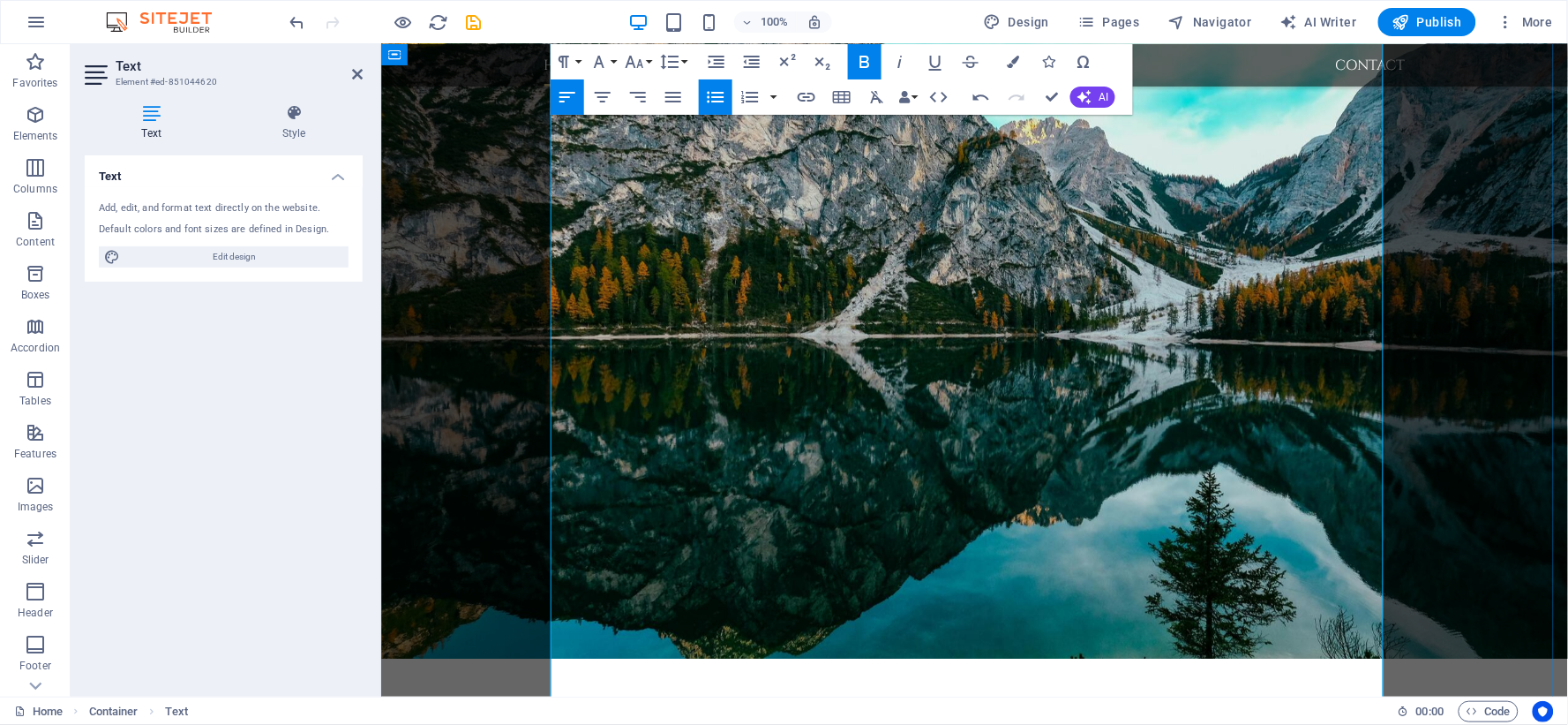
scroll to position [818, 0]
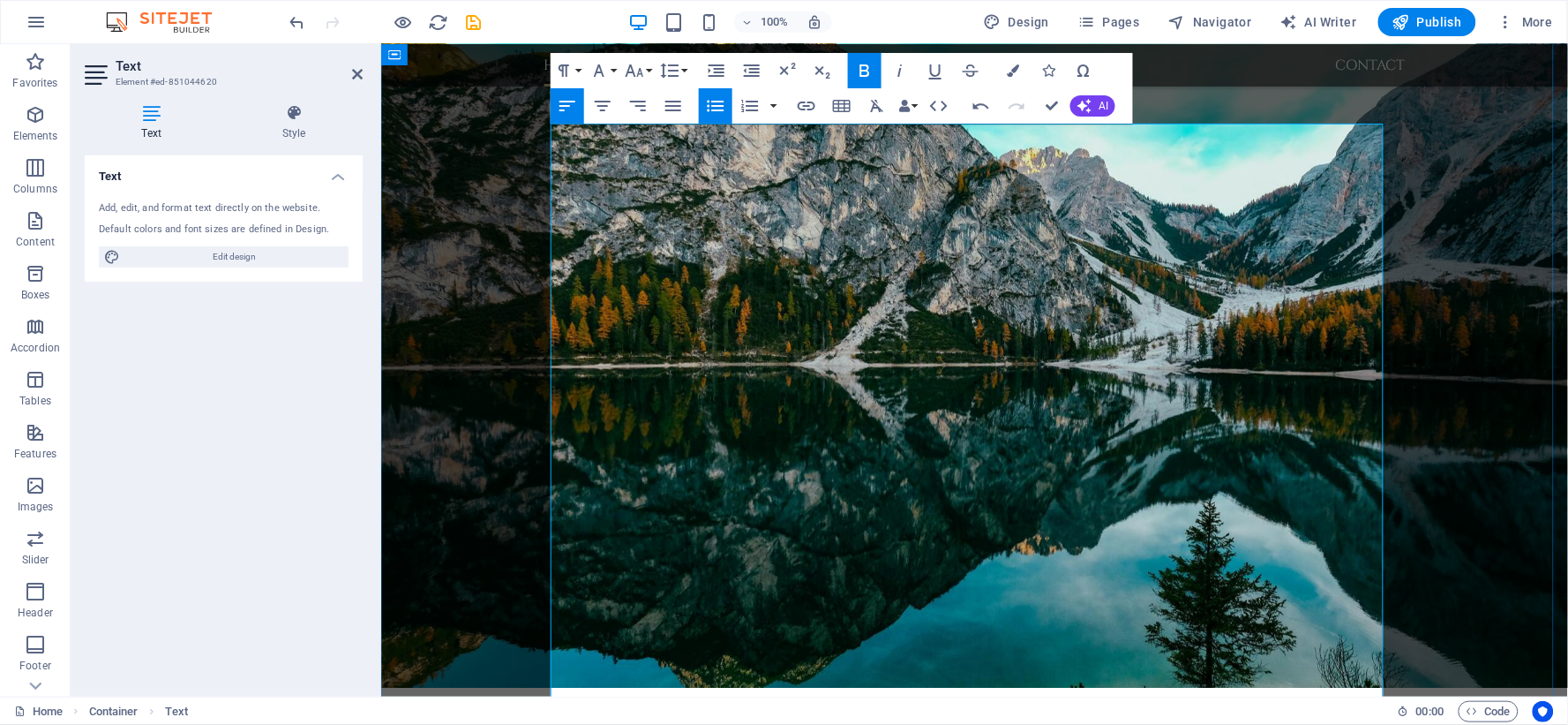
drag, startPoint x: 831, startPoint y: 467, endPoint x: 560, endPoint y: 330, distance: 303.7
click at [642, 68] on icon "button" at bounding box center [633, 70] width 21 height 21
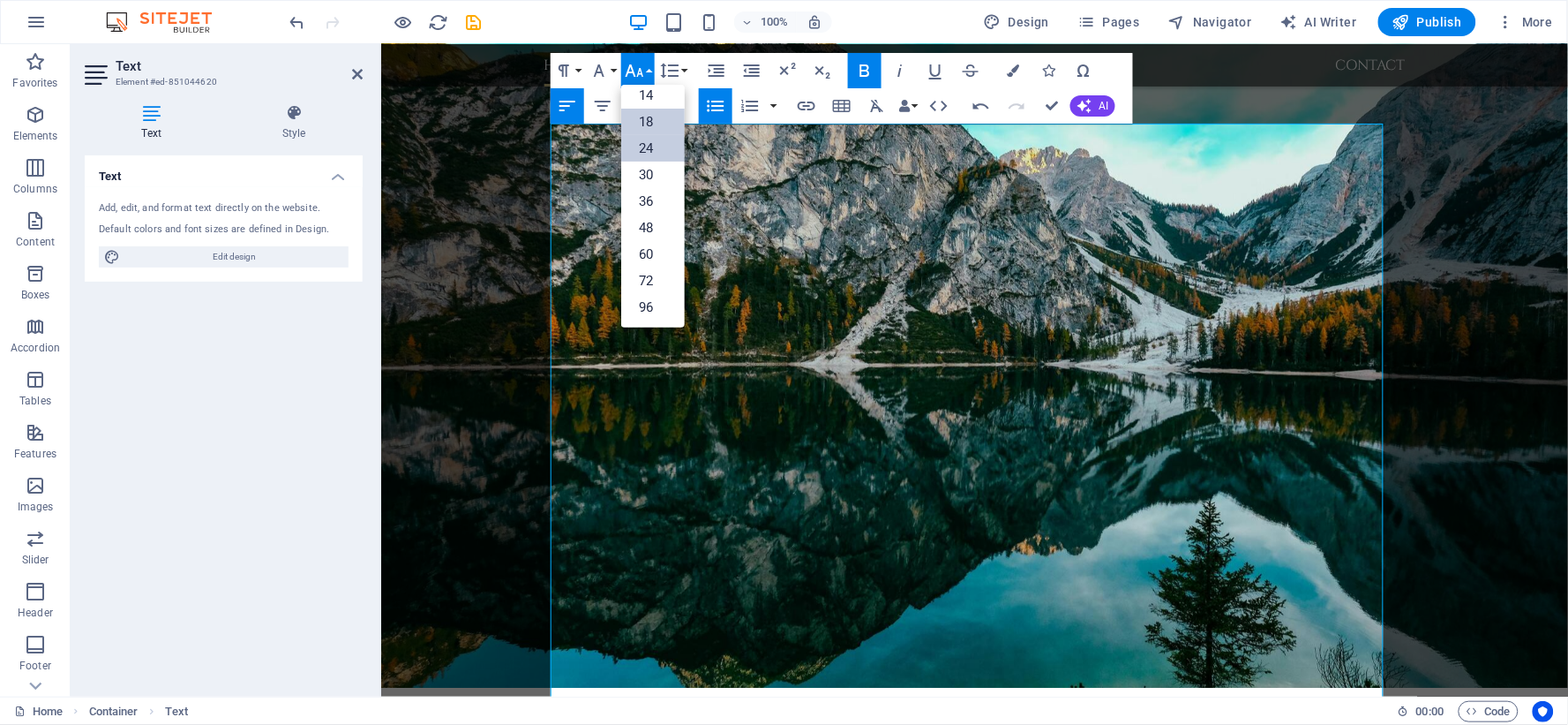
scroll to position [141, 0]
drag, startPoint x: 656, startPoint y: 131, endPoint x: 321, endPoint y: 182, distance: 338.9
click at [656, 131] on link "18" at bounding box center [653, 122] width 63 height 27
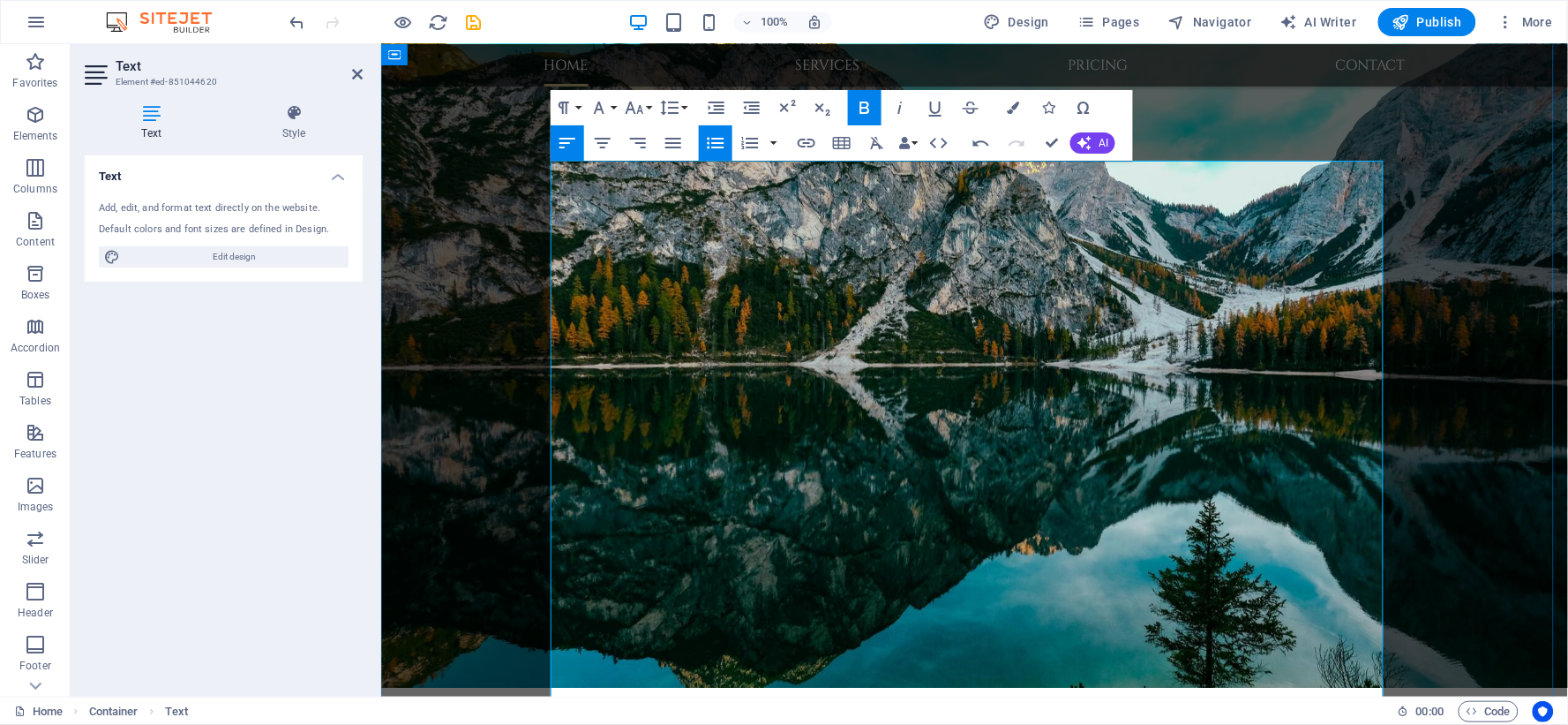
scroll to position [720, 0]
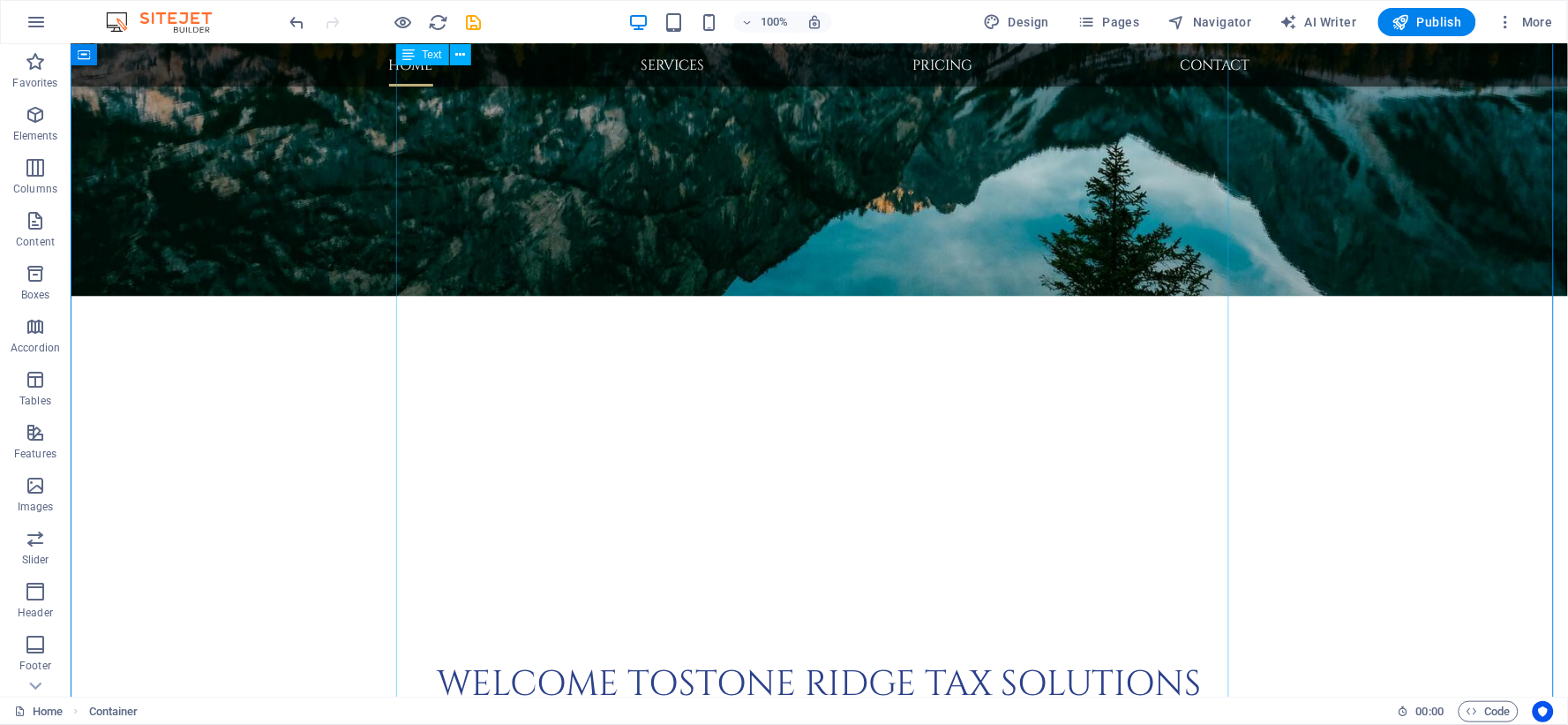
scroll to position [818, 0]
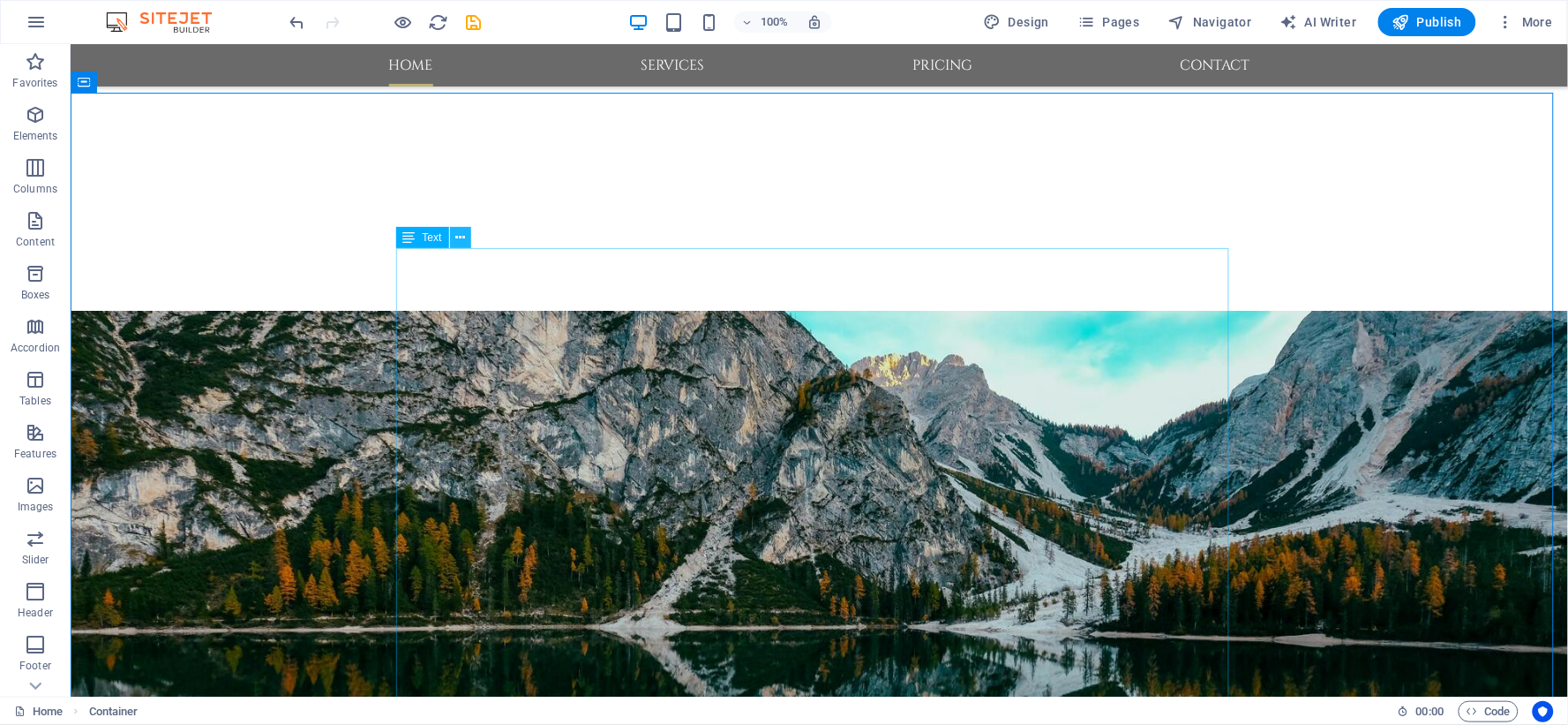
click at [460, 231] on icon at bounding box center [460, 238] width 10 height 19
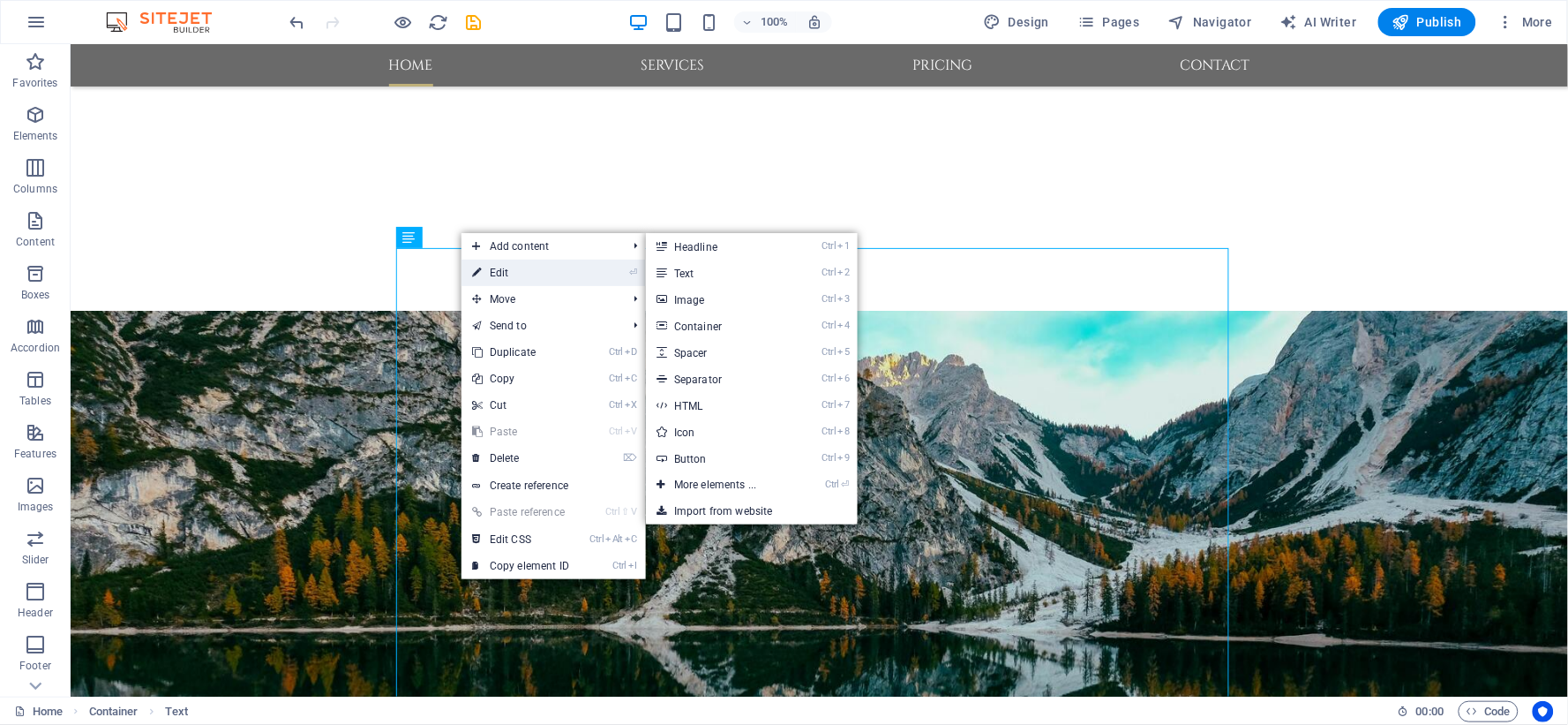
click at [500, 270] on link "⏎ Edit" at bounding box center [520, 273] width 118 height 27
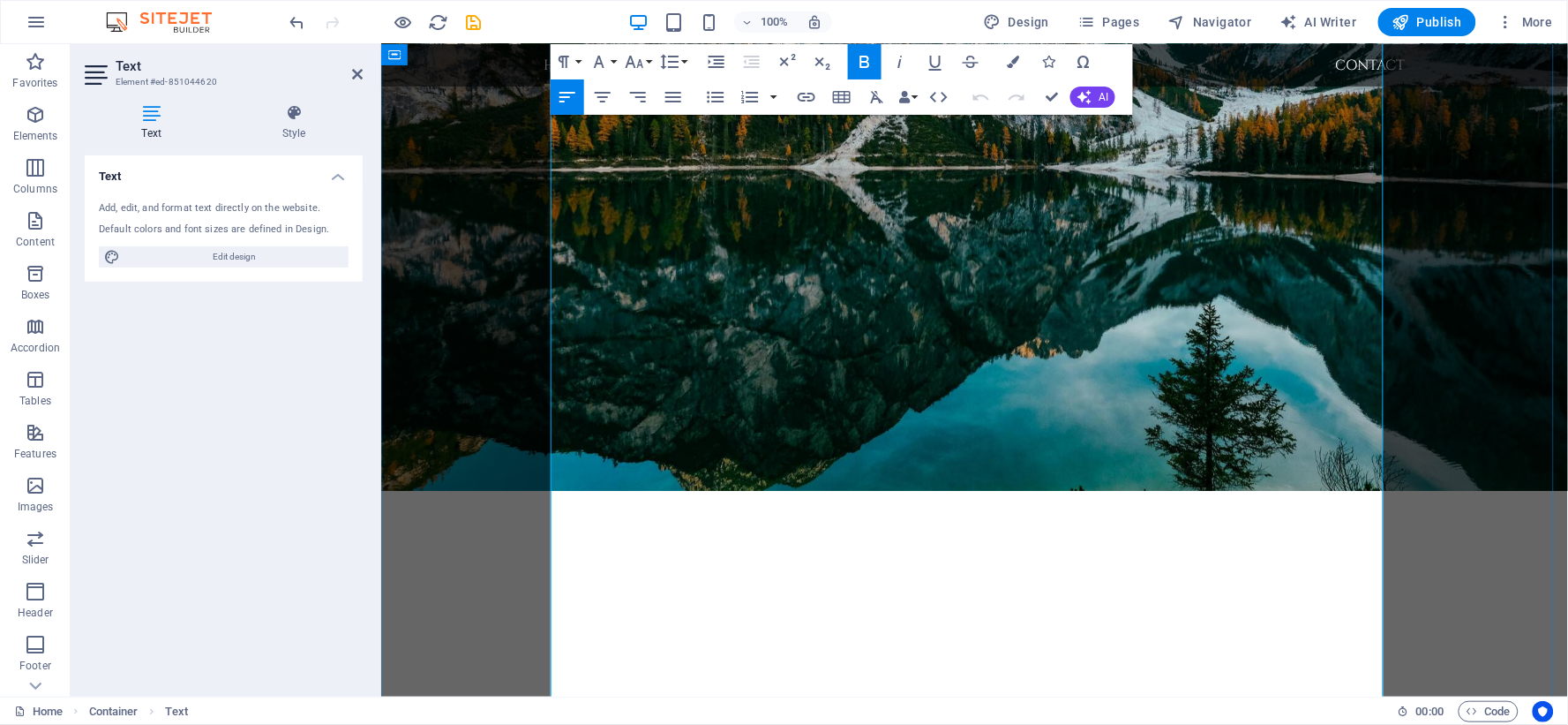
scroll to position [1114, 0]
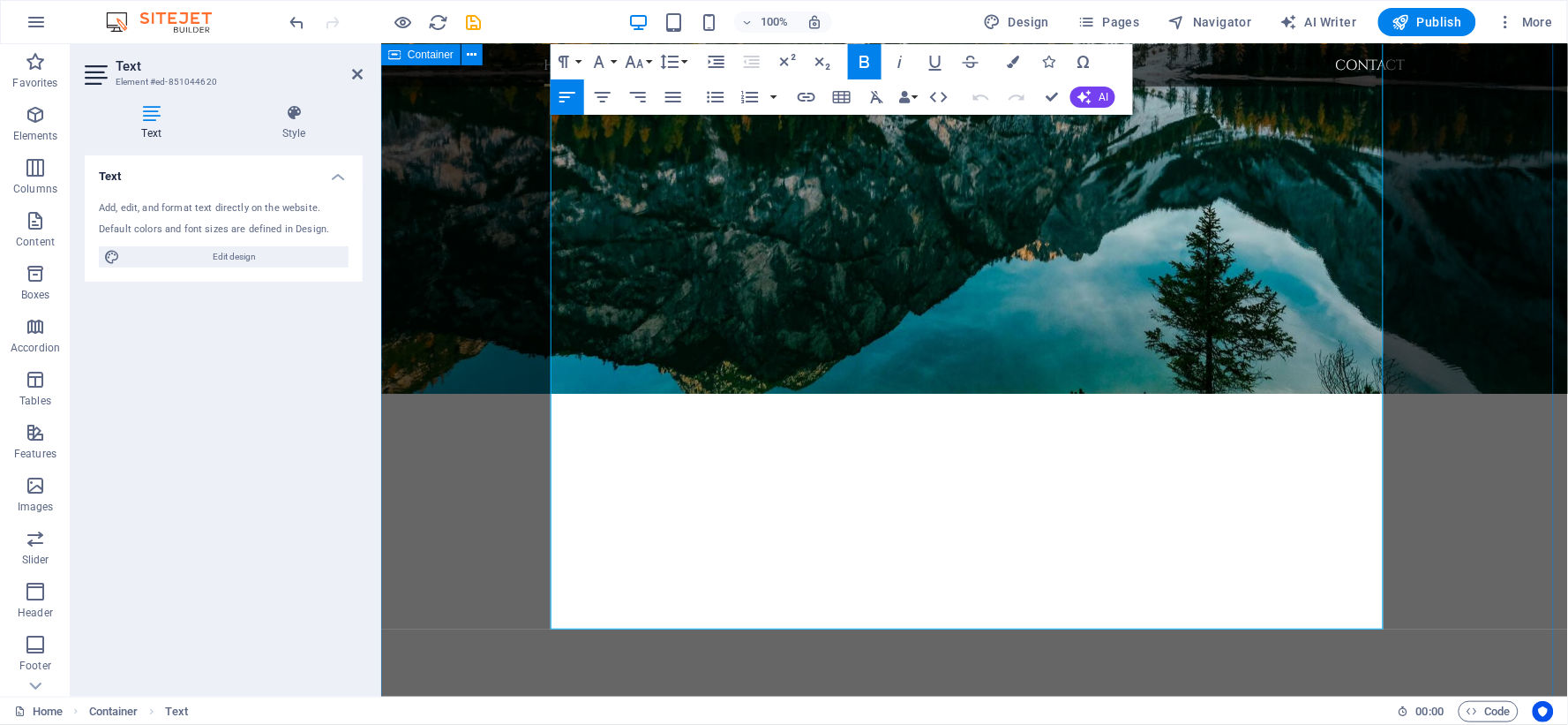
drag, startPoint x: 771, startPoint y: 531, endPoint x: 547, endPoint y: 525, distance: 224.1
click at [641, 61] on icon "button" at bounding box center [633, 61] width 21 height 21
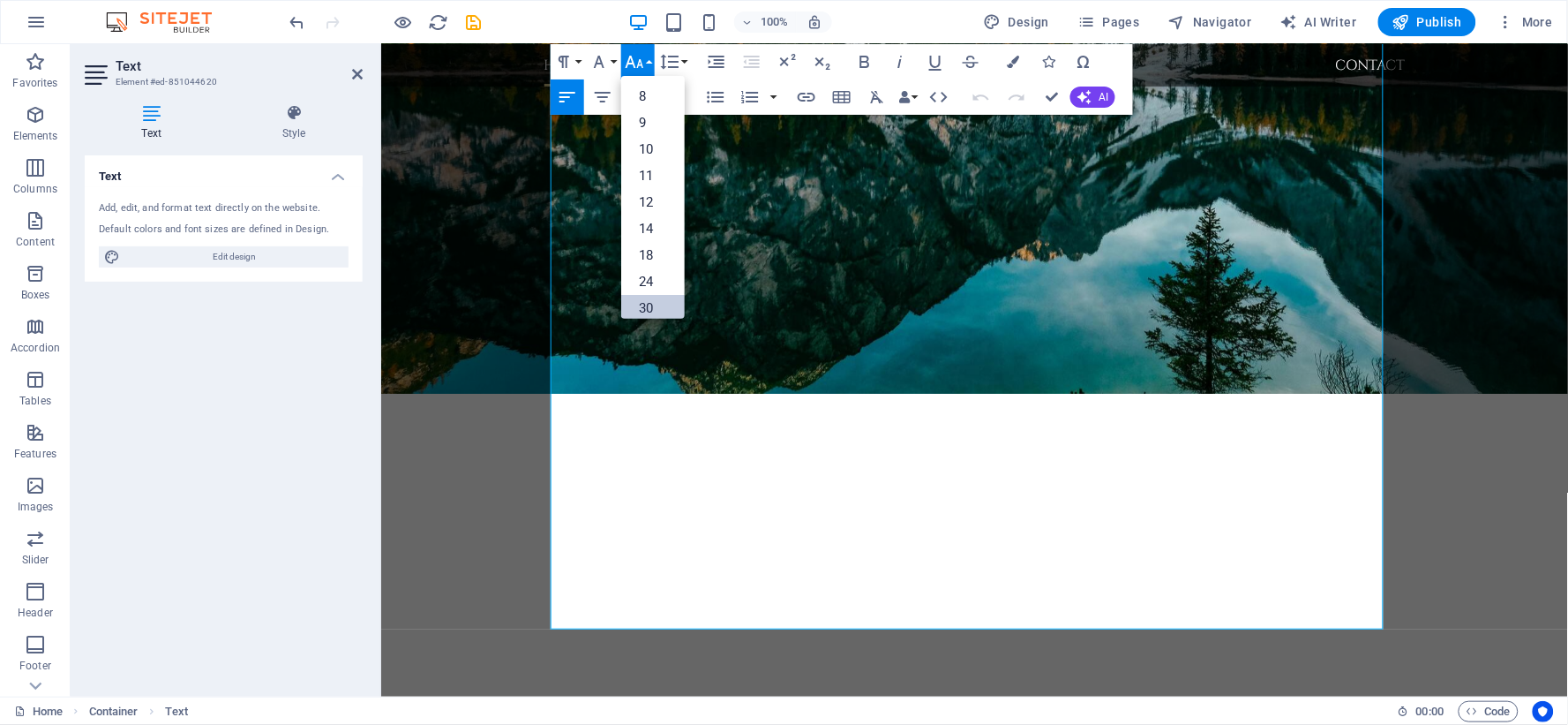
click at [646, 297] on link "30" at bounding box center [653, 307] width 63 height 27
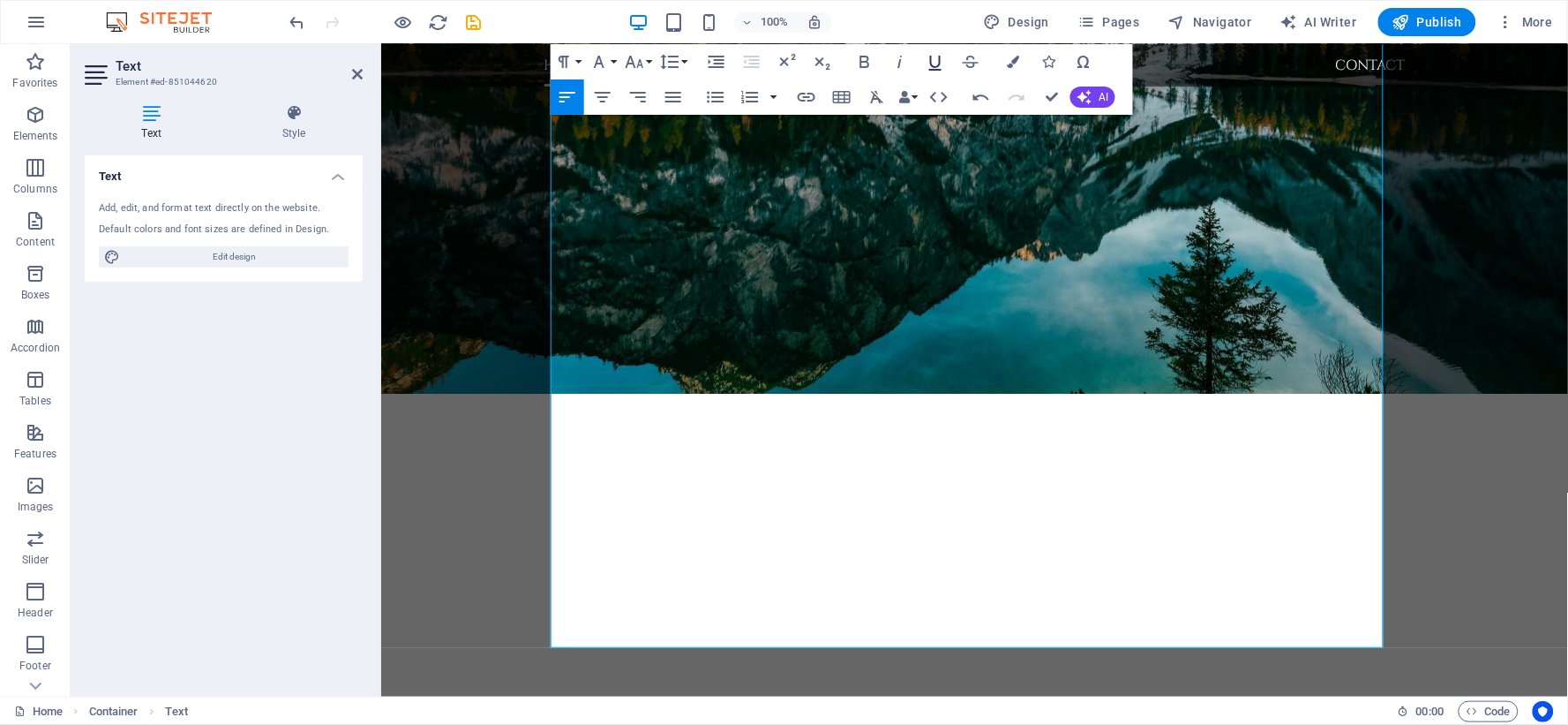
click at [937, 60] on icon "button" at bounding box center [935, 61] width 21 height 21
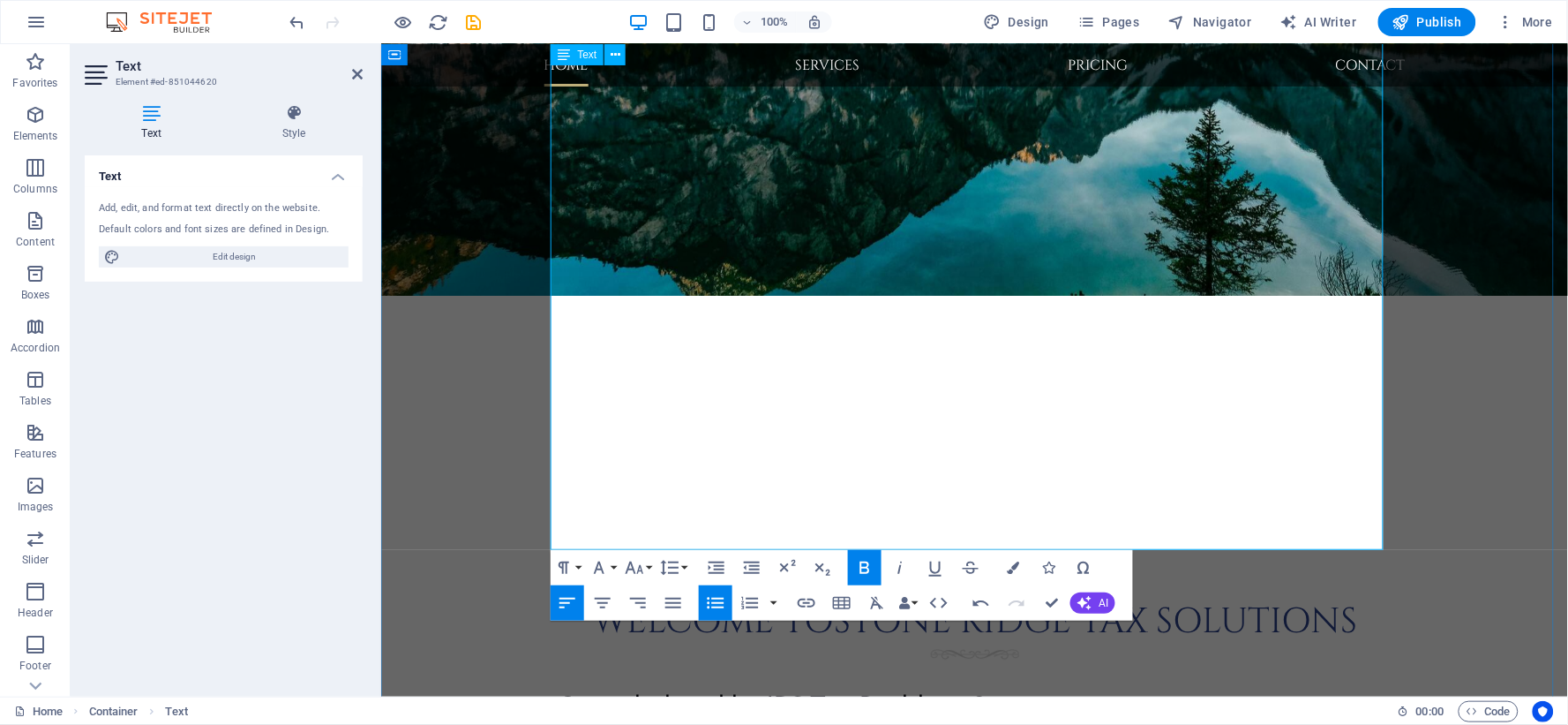
scroll to position [1309, 0]
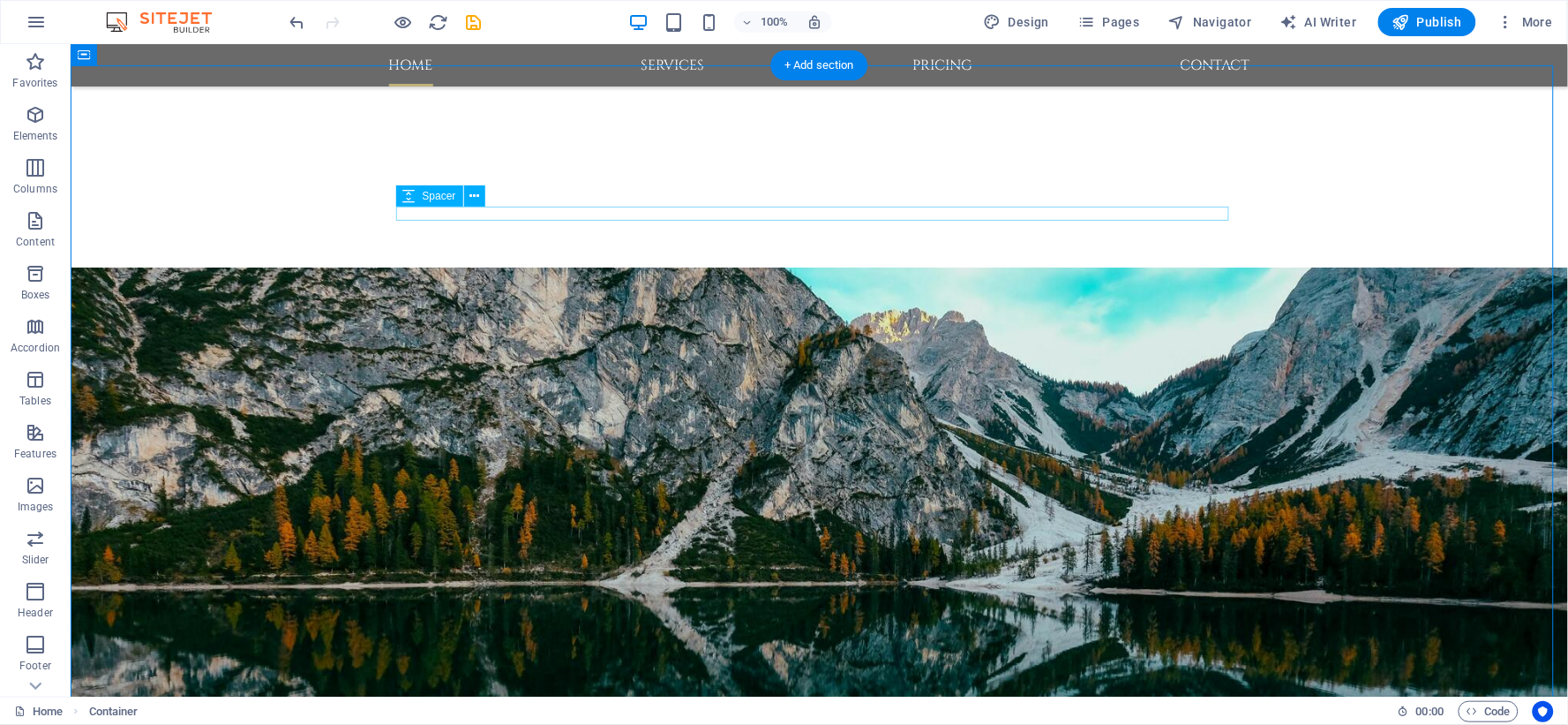
scroll to position [845, 0]
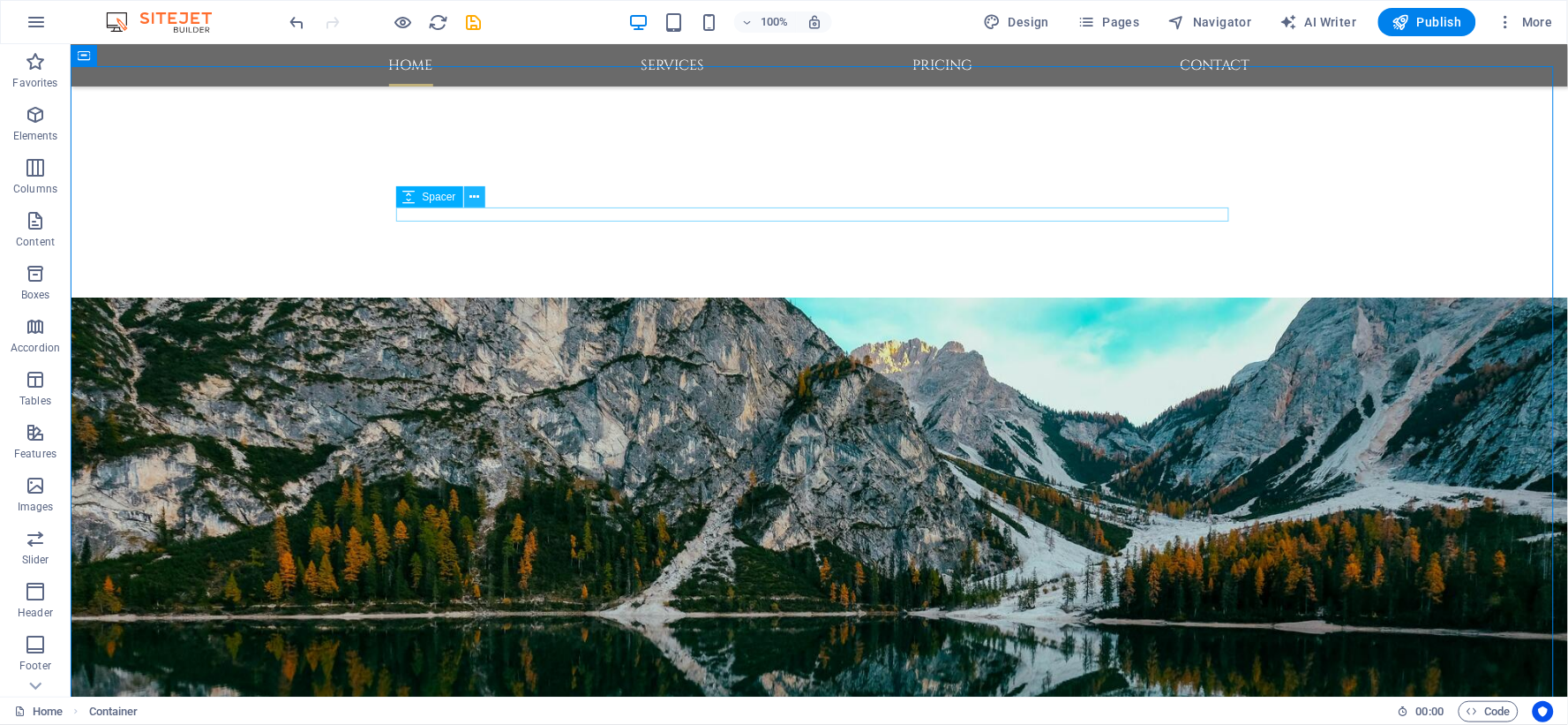
click at [479, 197] on button at bounding box center [474, 196] width 21 height 21
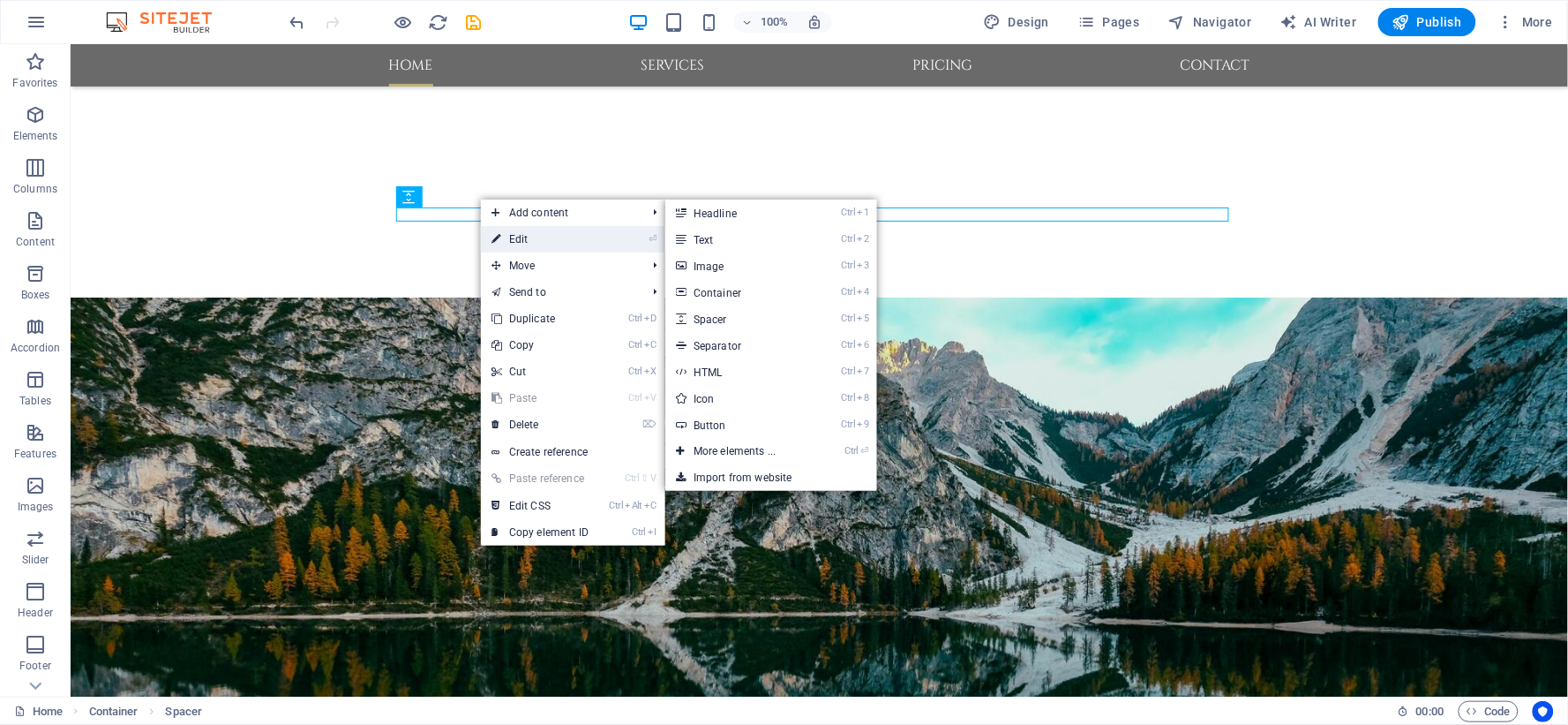
drag, startPoint x: 511, startPoint y: 232, endPoint x: 133, endPoint y: 192, distance: 380.1
click at [511, 232] on link "⏎ Edit" at bounding box center [539, 239] width 118 height 27
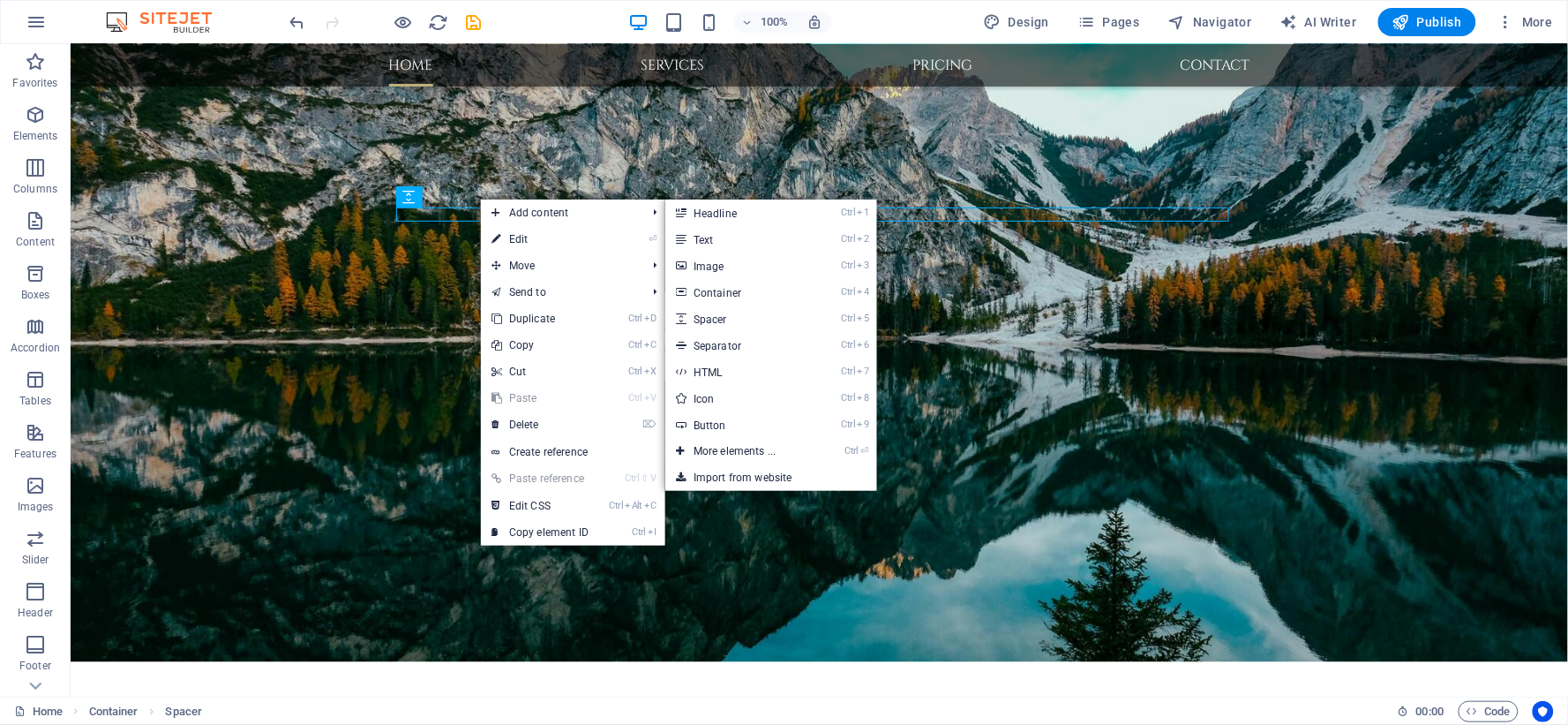
select select "rem"
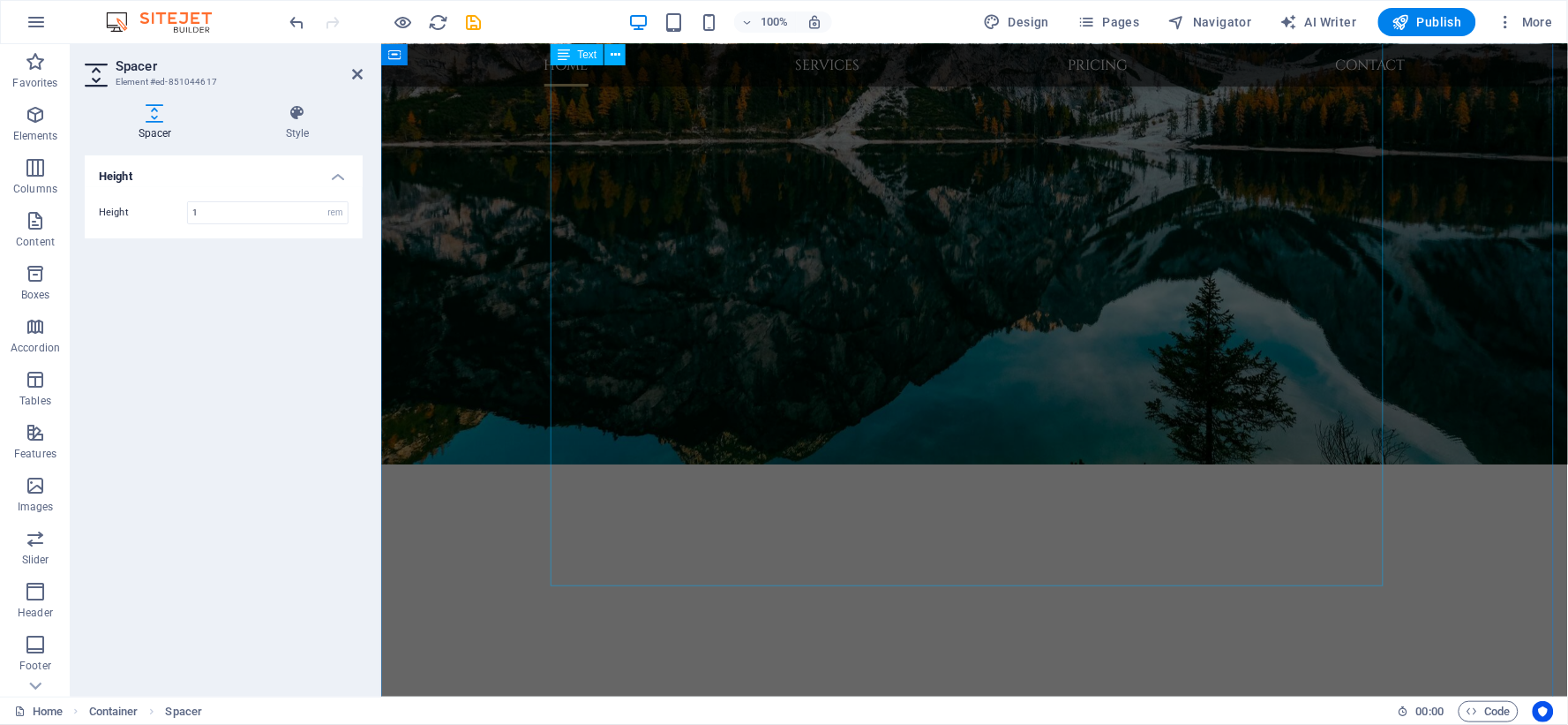
scroll to position [1336, 0]
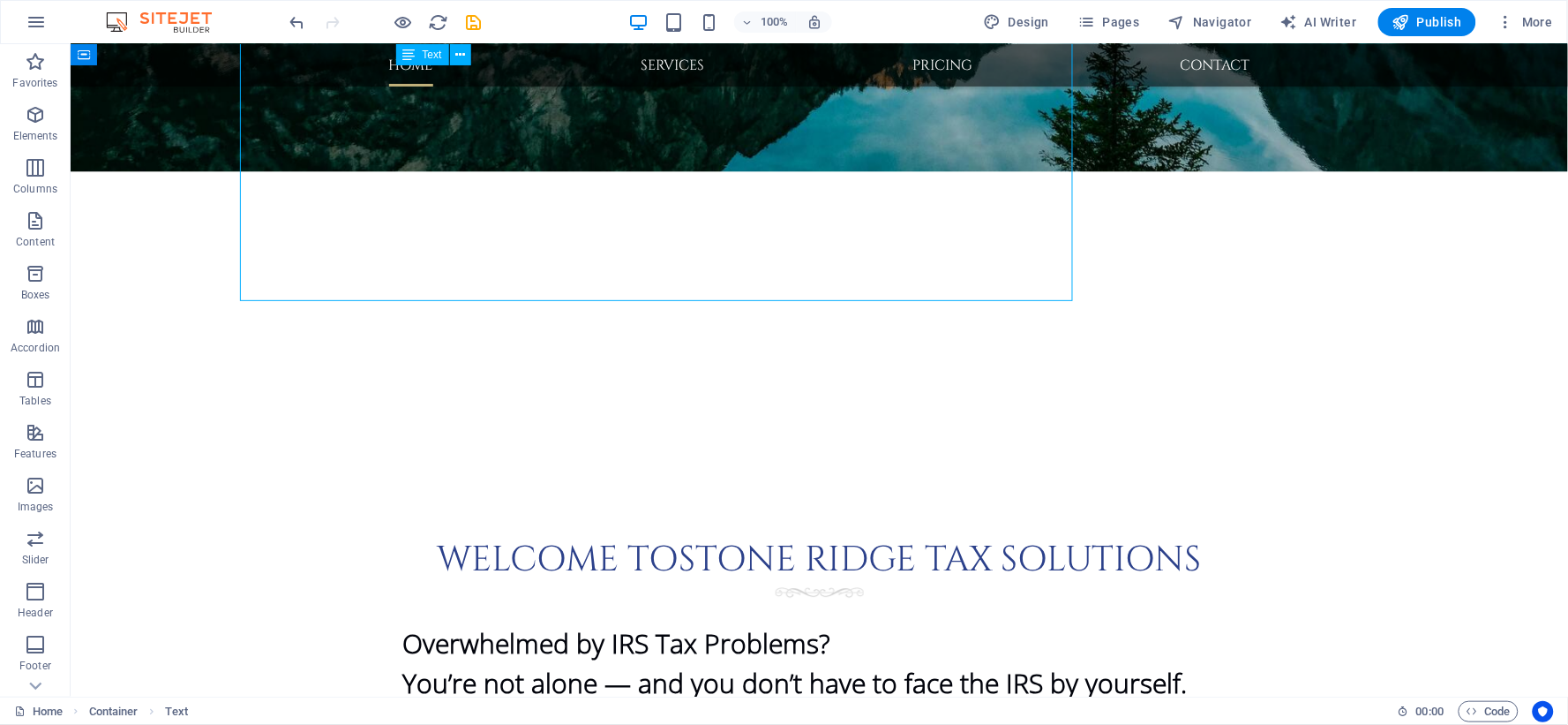
scroll to position [1460, 0]
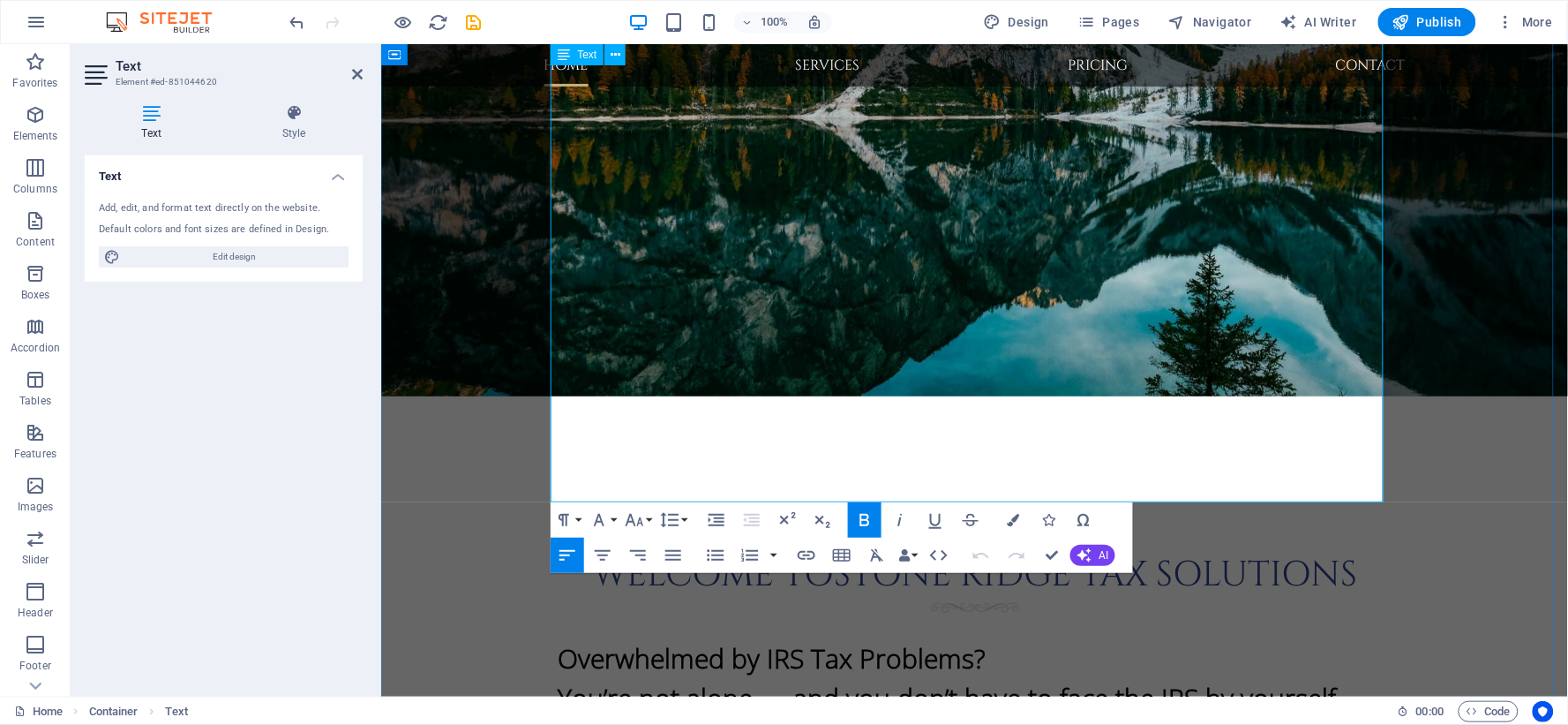
scroll to position [1259, 0]
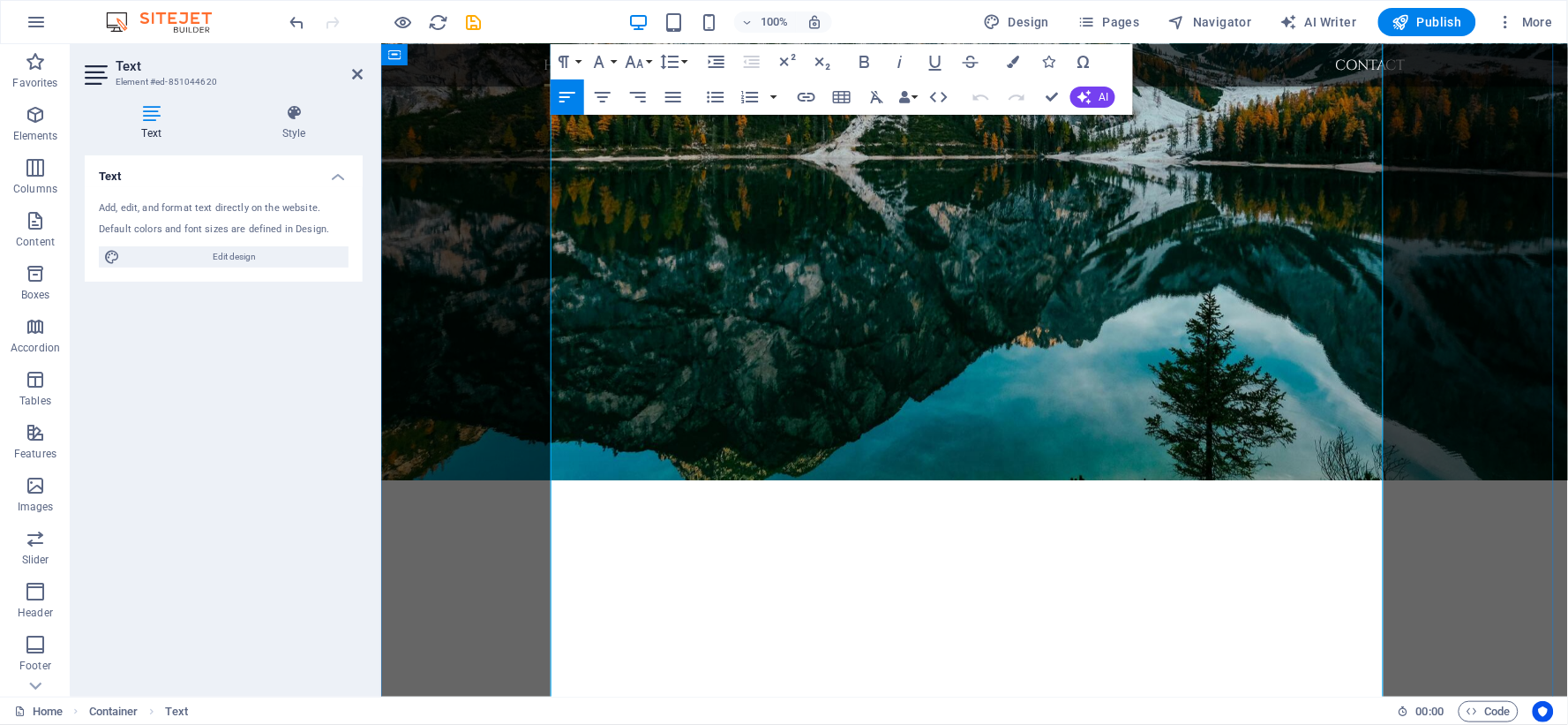
scroll to position [965, 0]
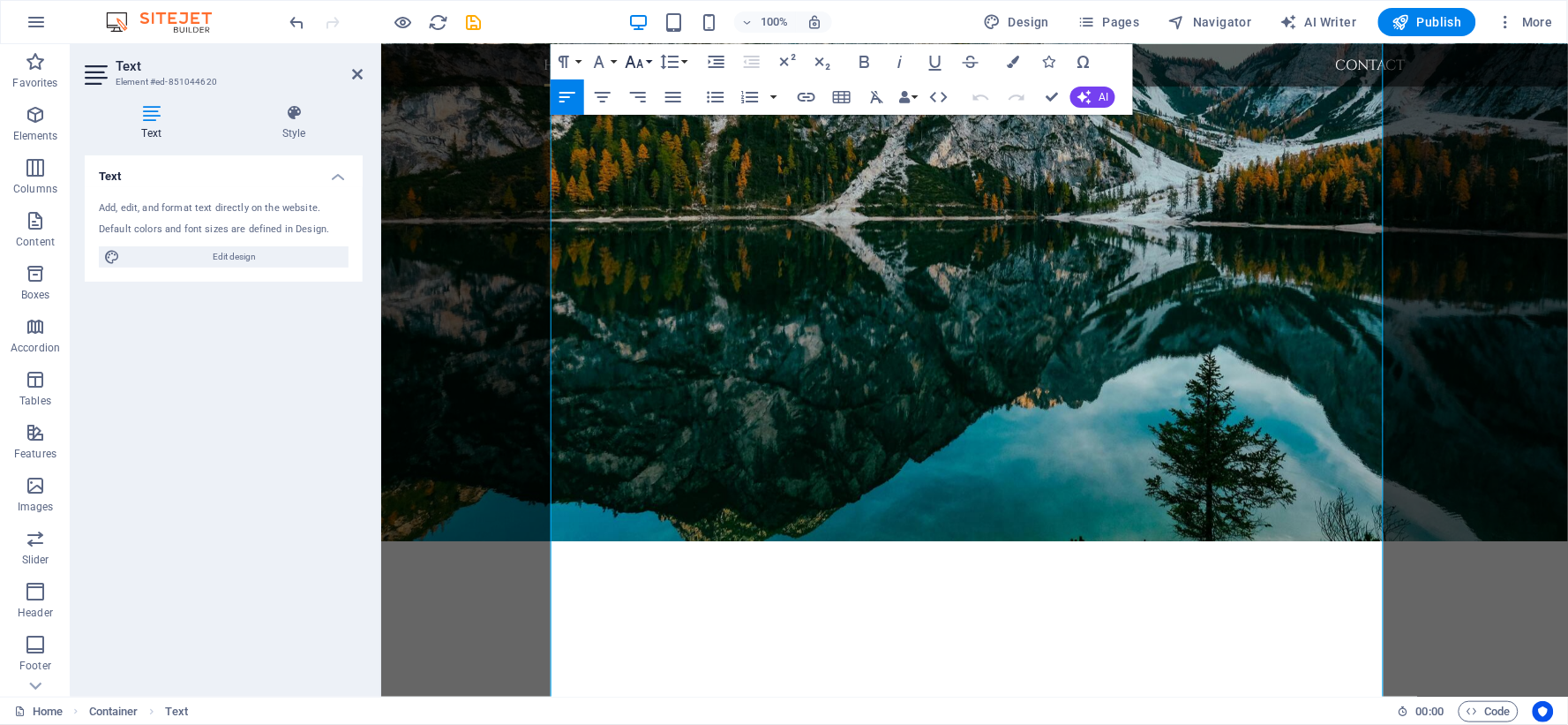
click at [640, 62] on icon "button" at bounding box center [634, 61] width 19 height 12
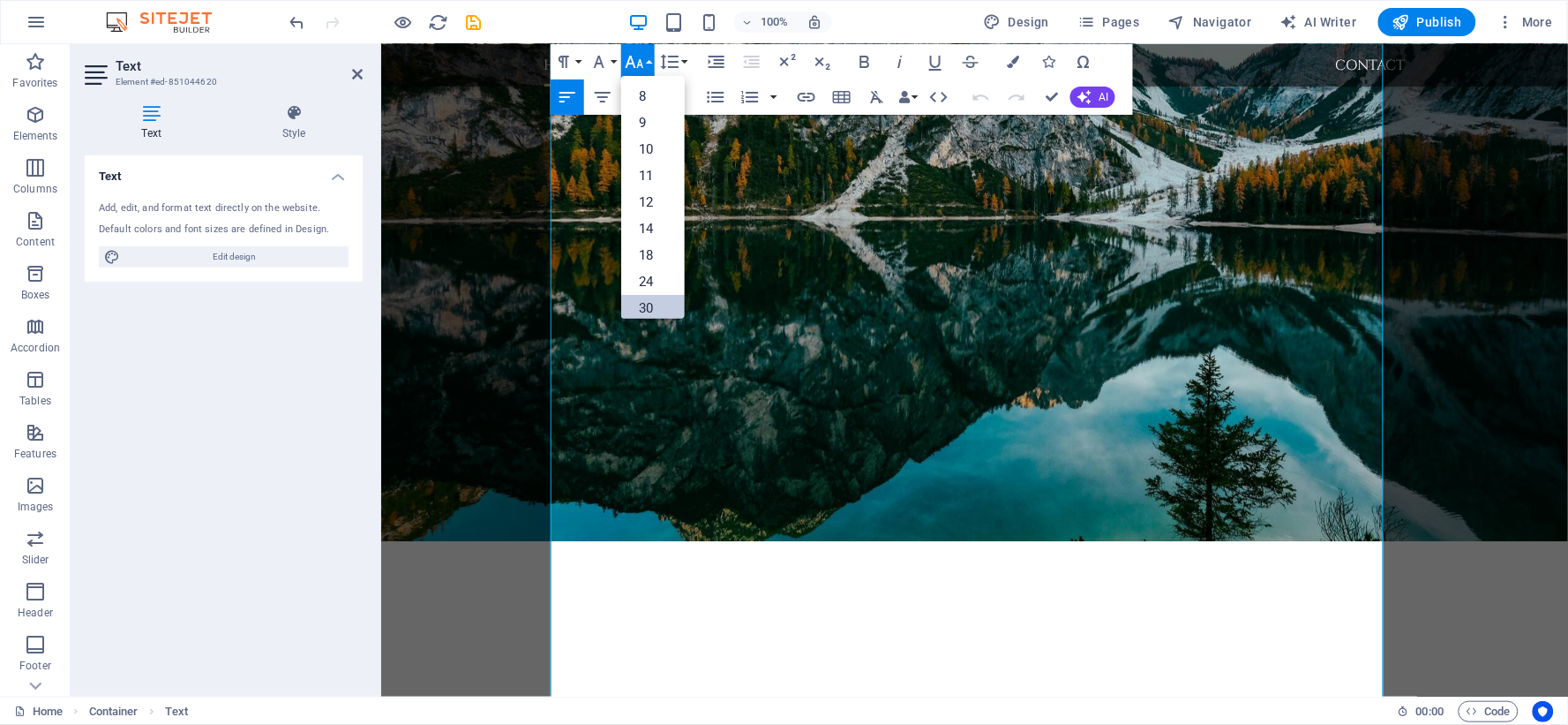
click at [647, 301] on link "30" at bounding box center [653, 307] width 63 height 27
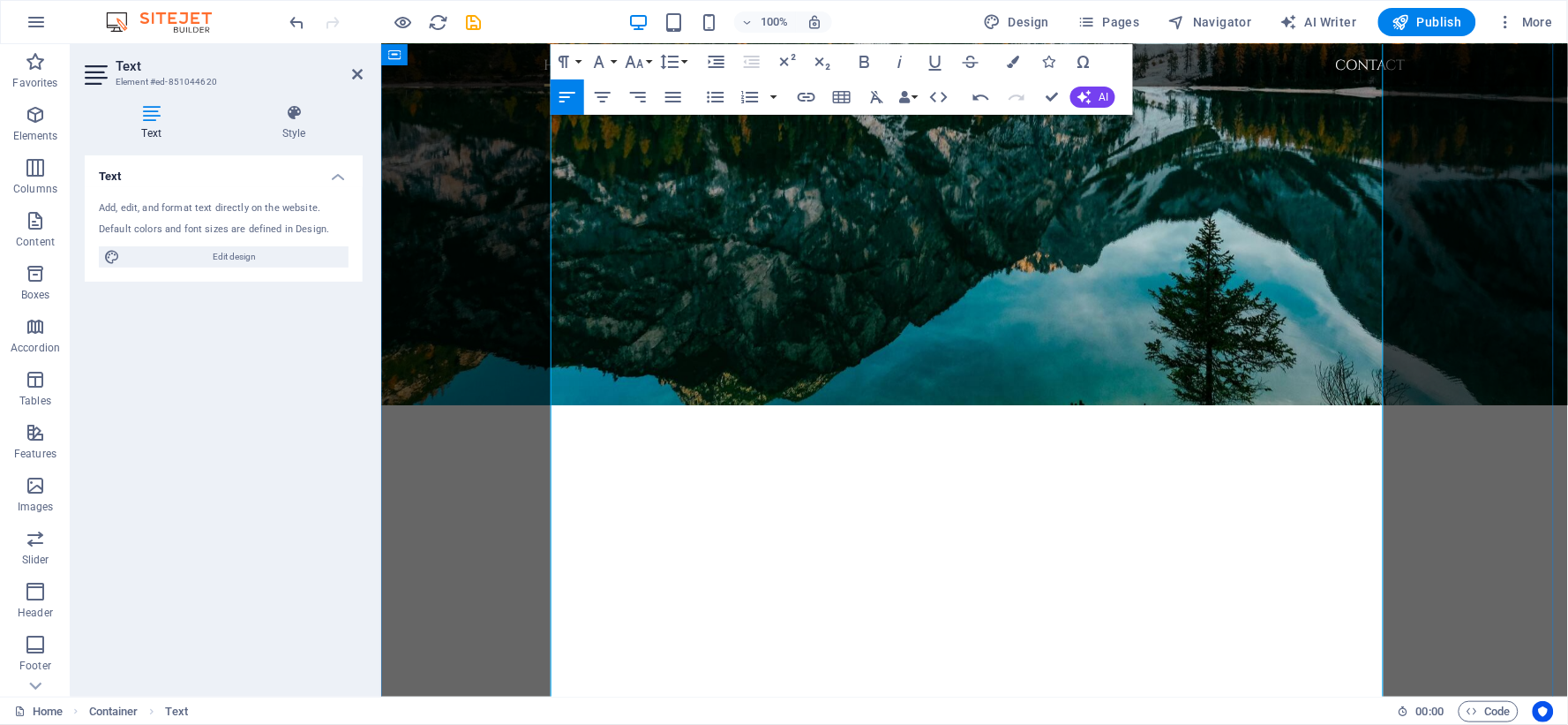
scroll to position [1063, 0]
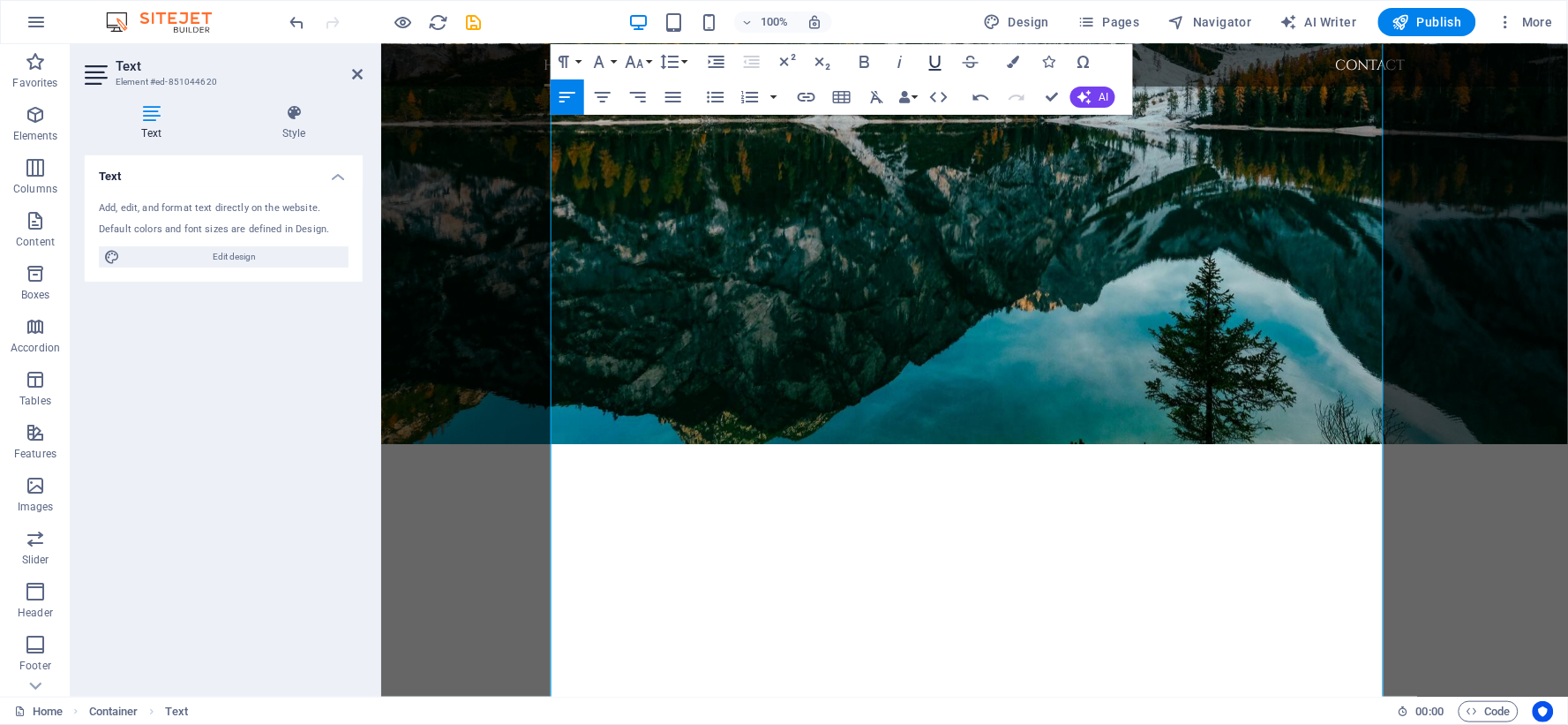
click at [937, 64] on icon "button" at bounding box center [935, 61] width 21 height 21
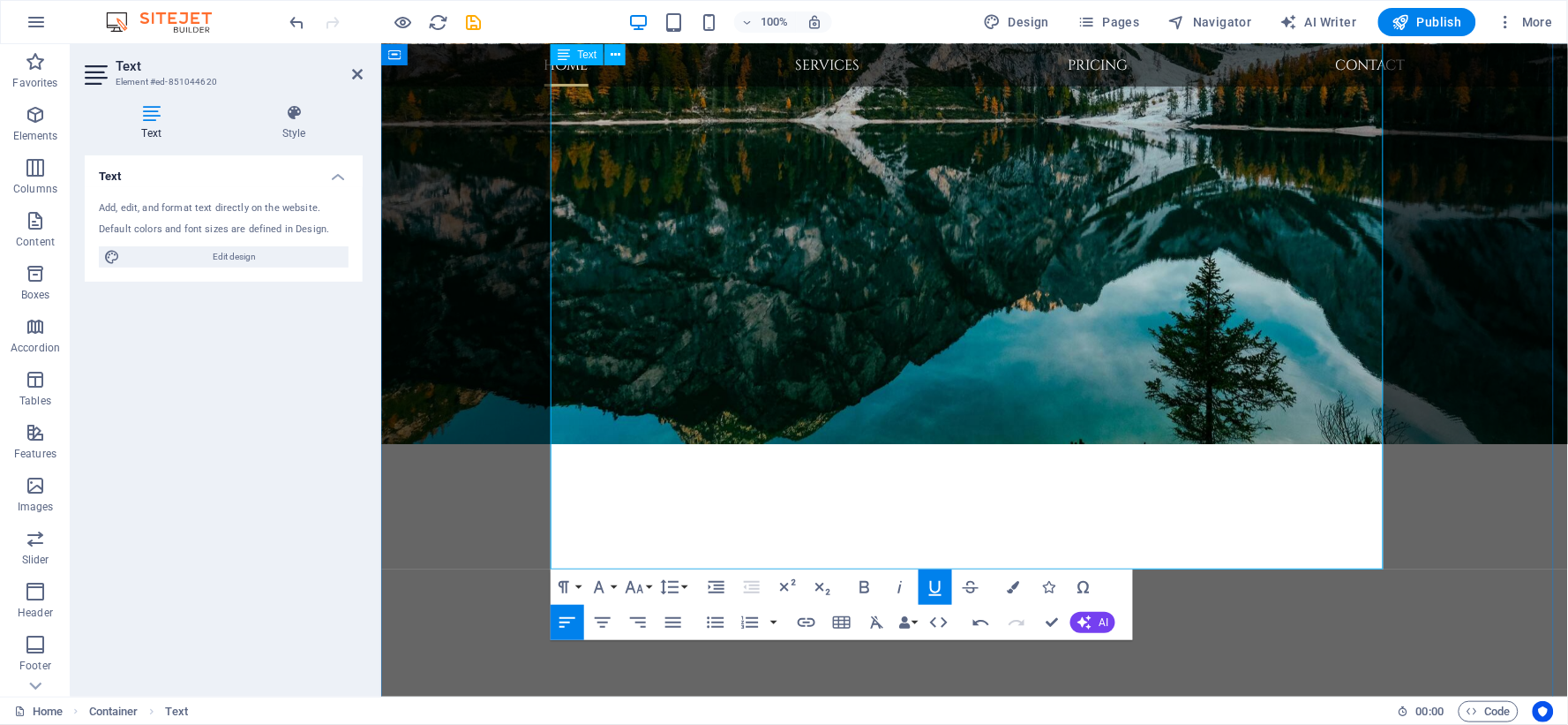
scroll to position [1259, 0]
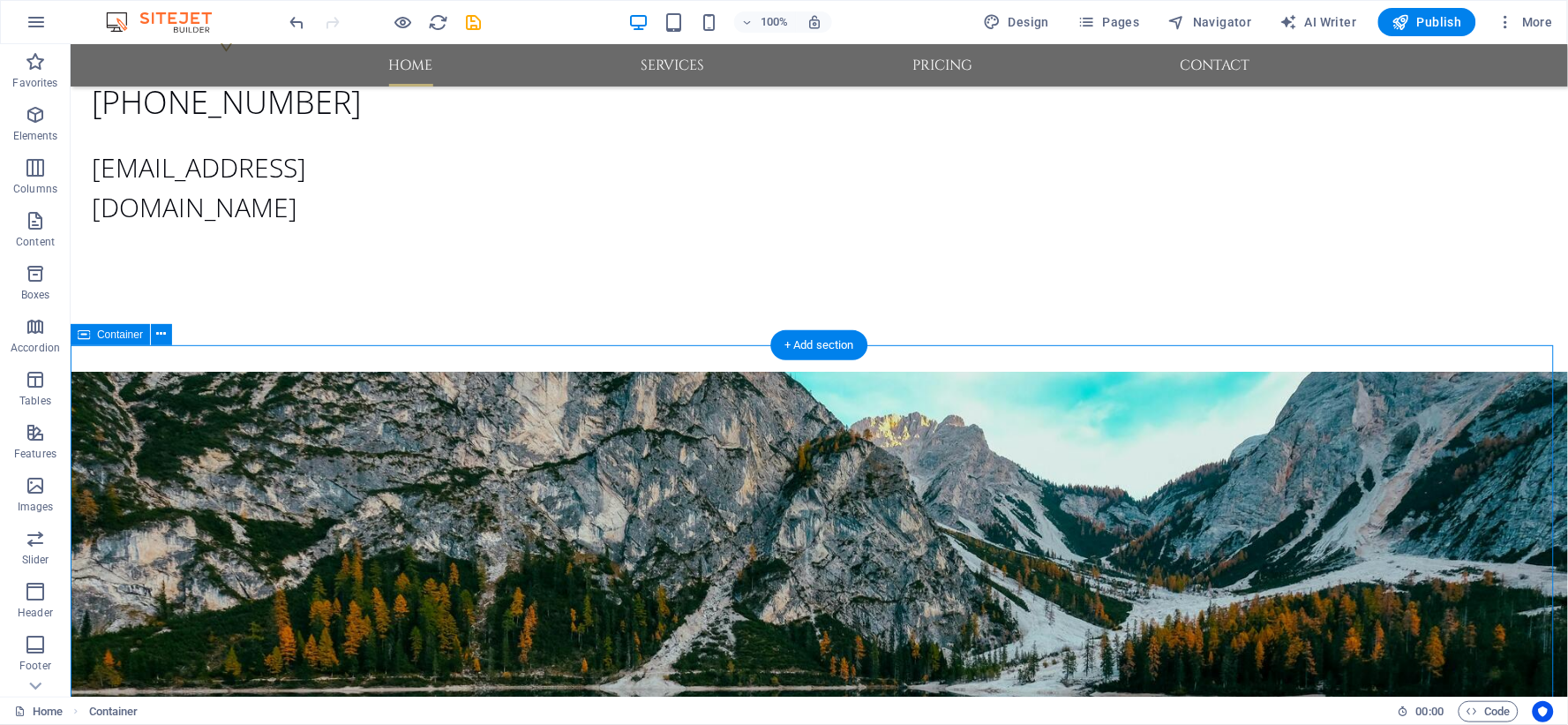
scroll to position [697, 0]
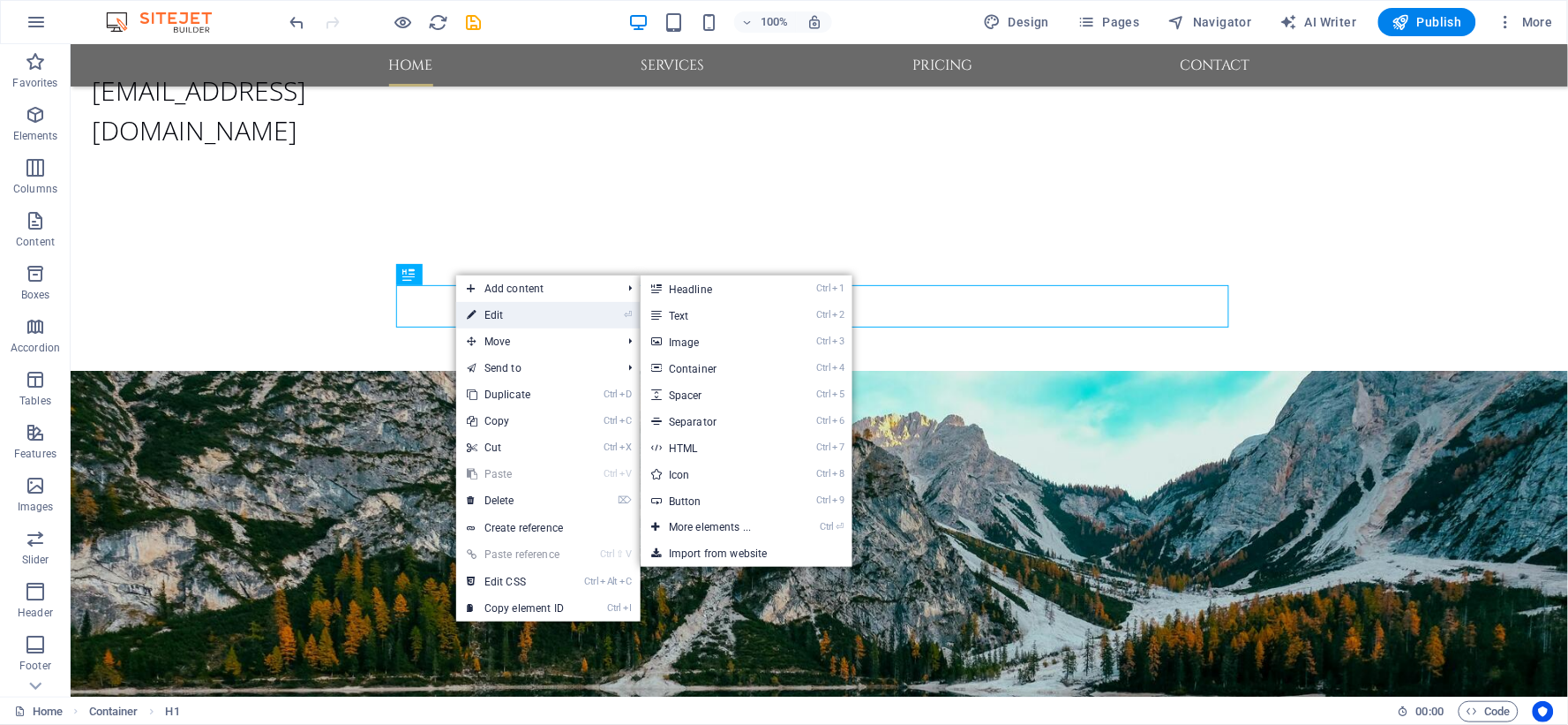
drag, startPoint x: 486, startPoint y: 311, endPoint x: 300, endPoint y: 375, distance: 196.7
click at [486, 311] on link "⏎ Edit" at bounding box center [514, 314] width 118 height 27
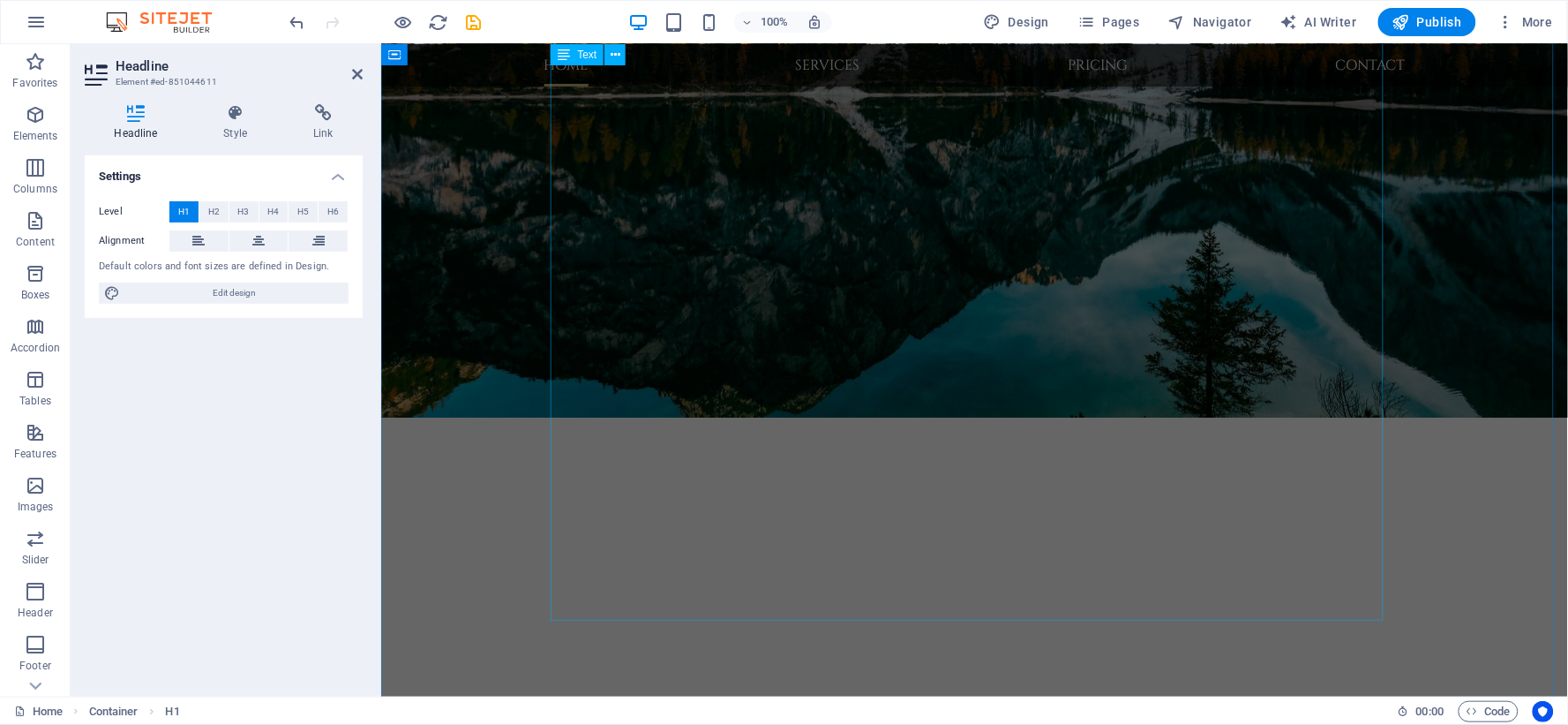
scroll to position [1285, 0]
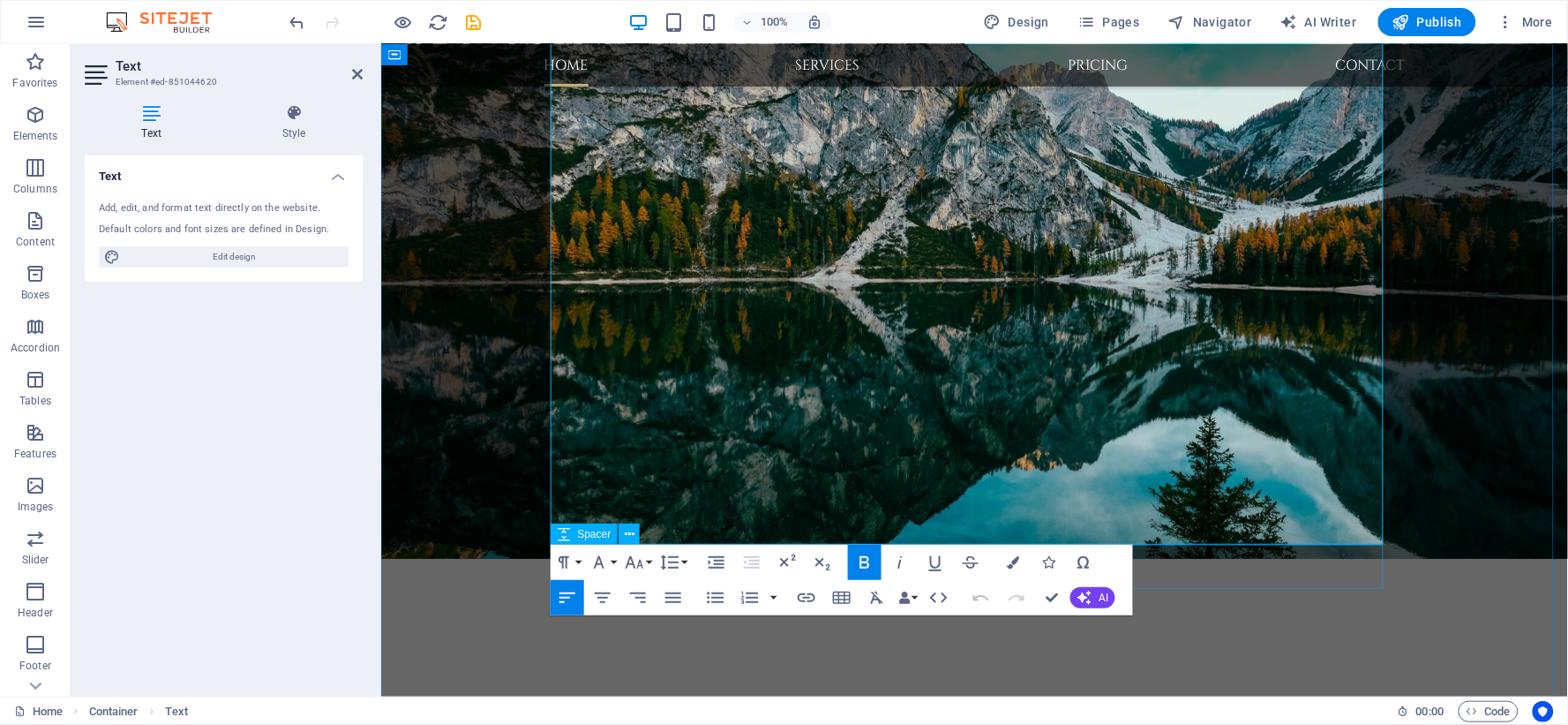
scroll to position [1259, 0]
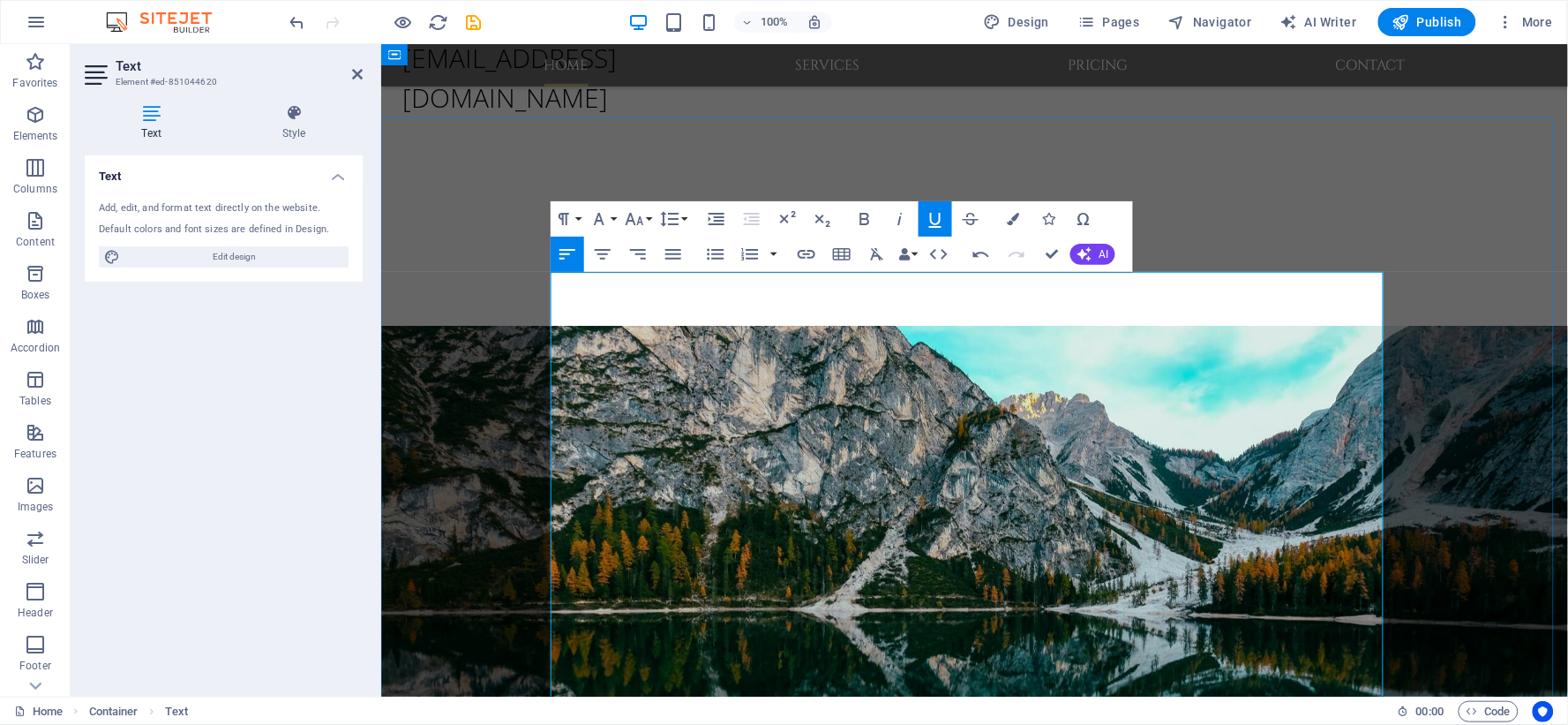
scroll to position [671, 0]
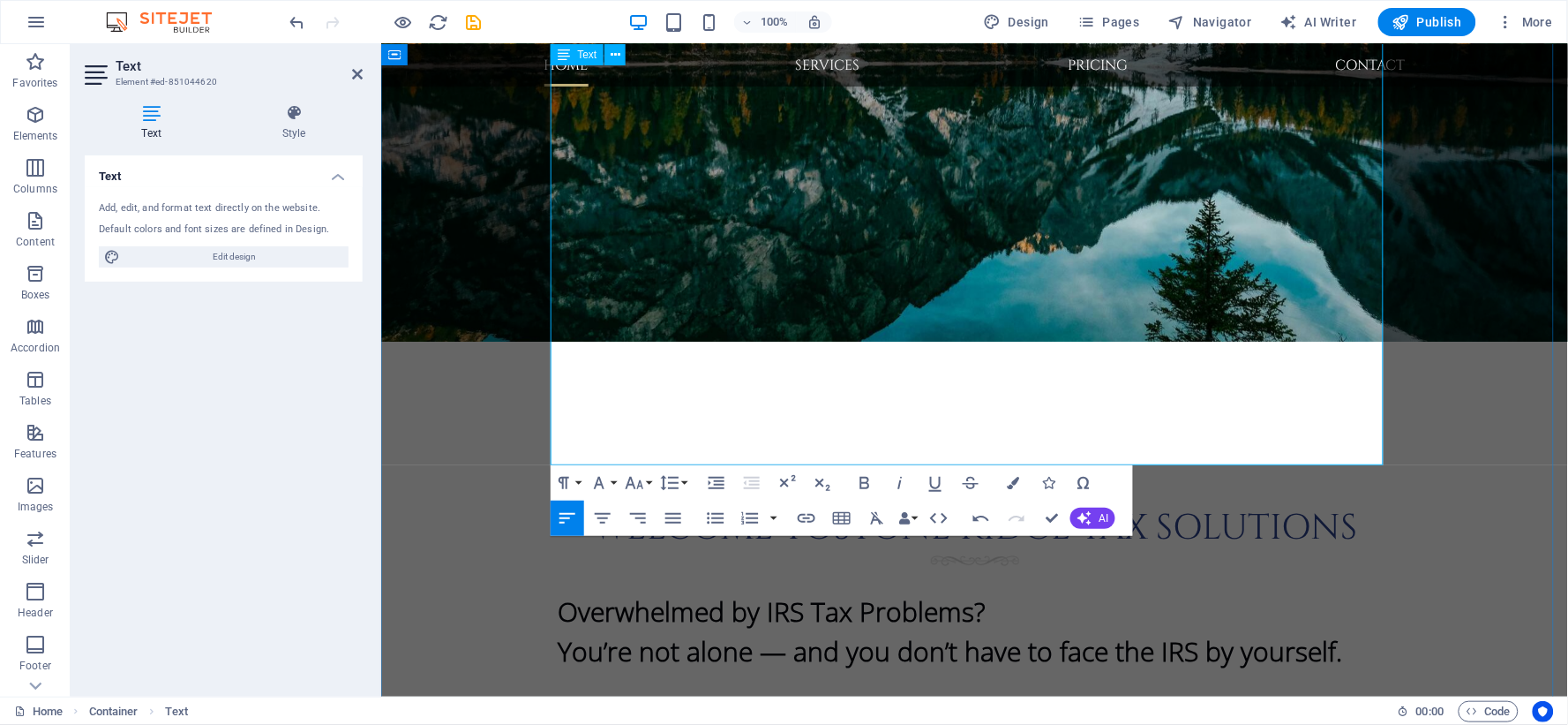
scroll to position [1357, 0]
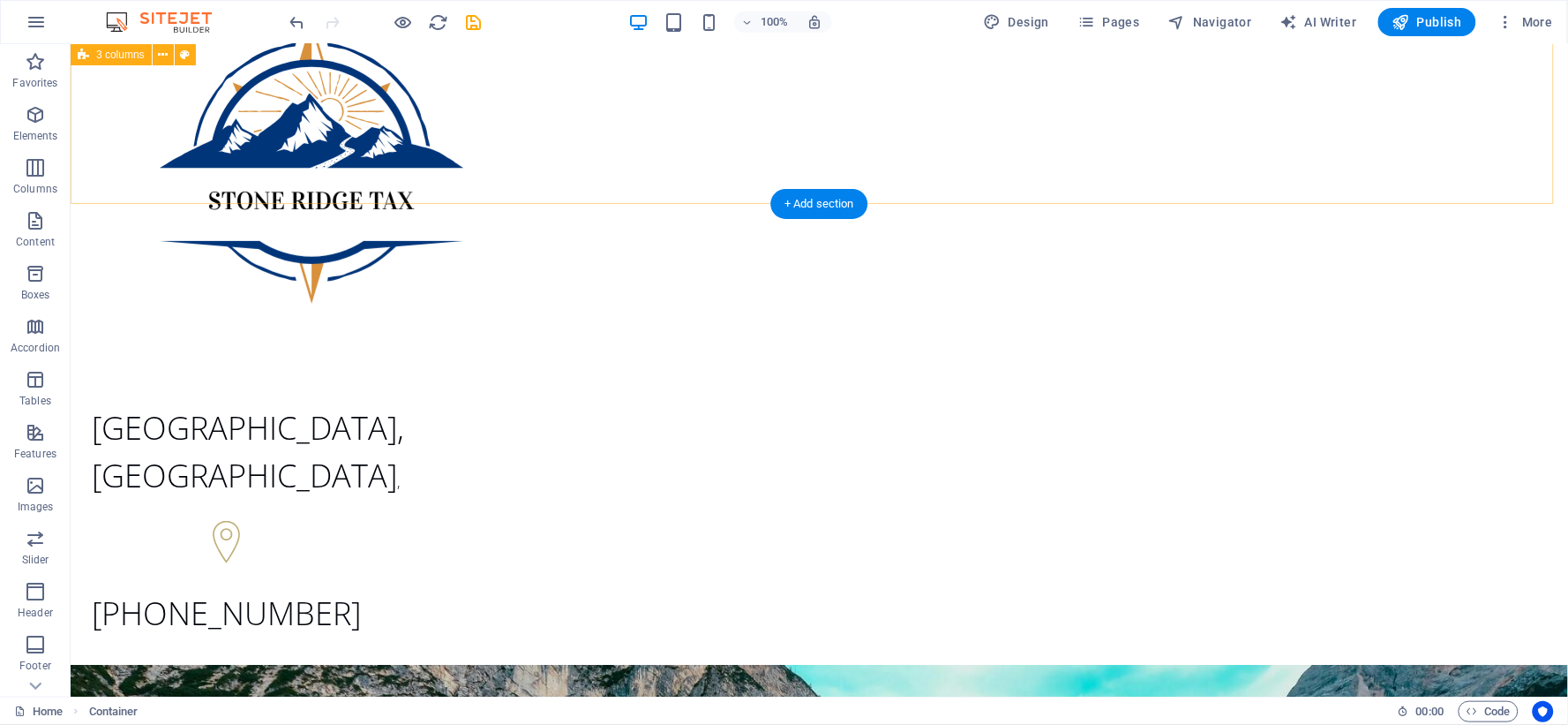
scroll to position [108, 0]
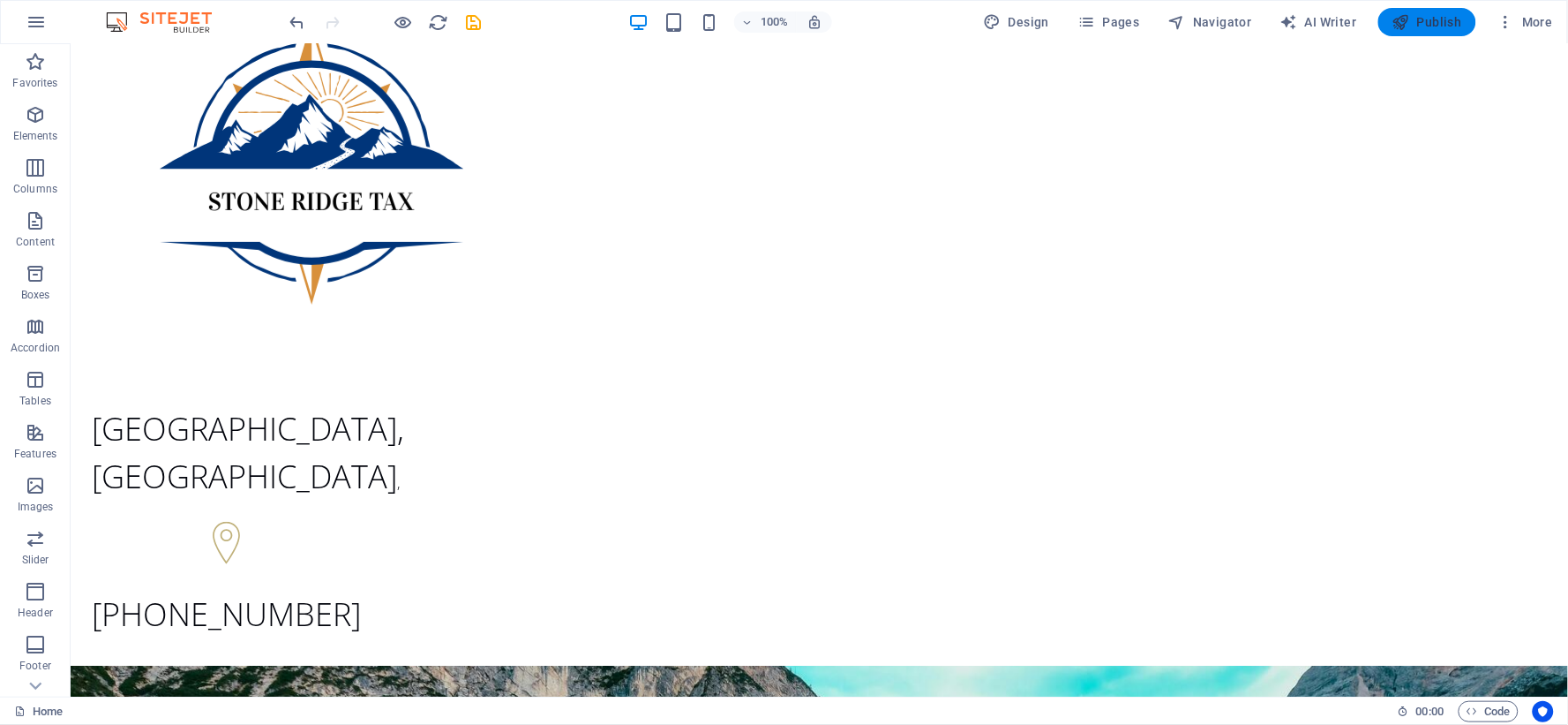
click at [1445, 21] on span "Publish" at bounding box center [1427, 22] width 69 height 18
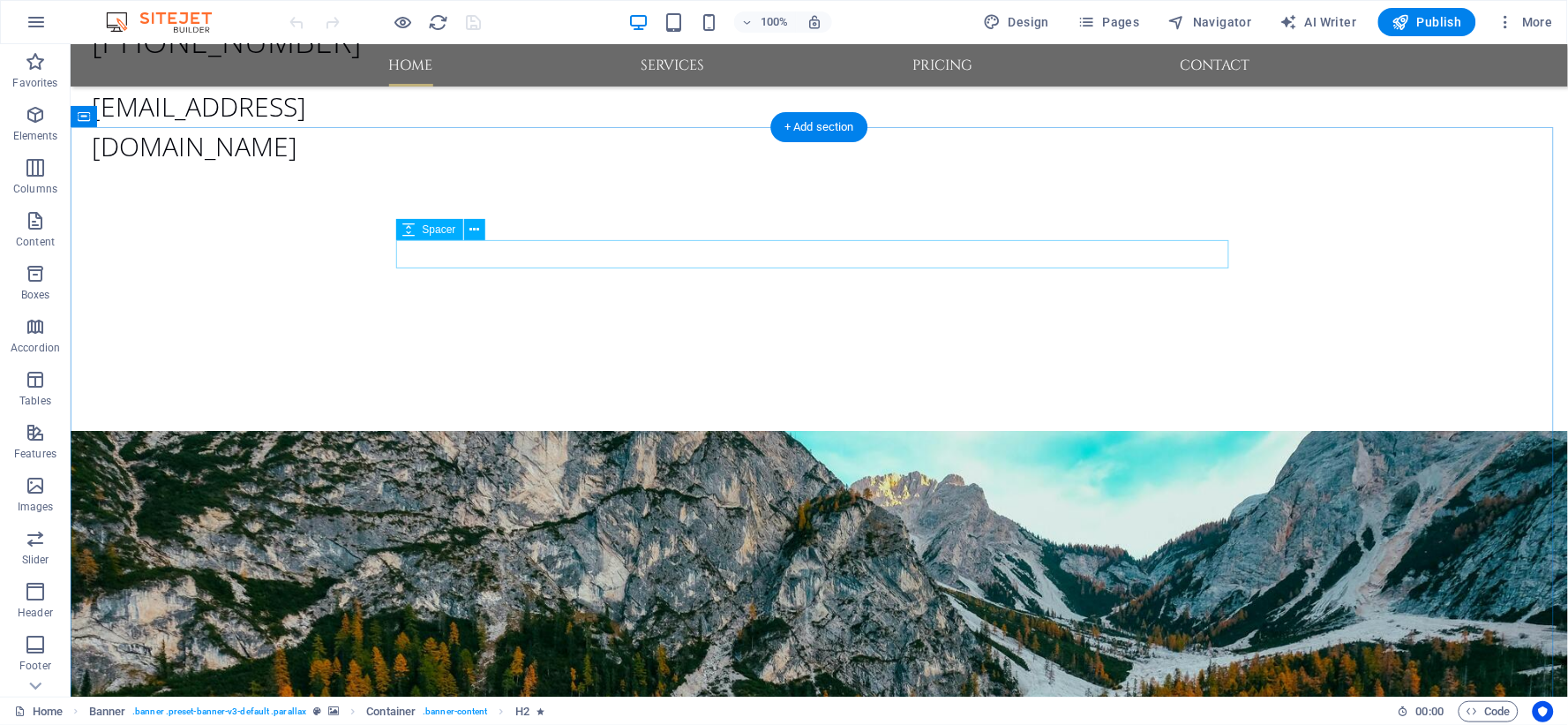
scroll to position [785, 0]
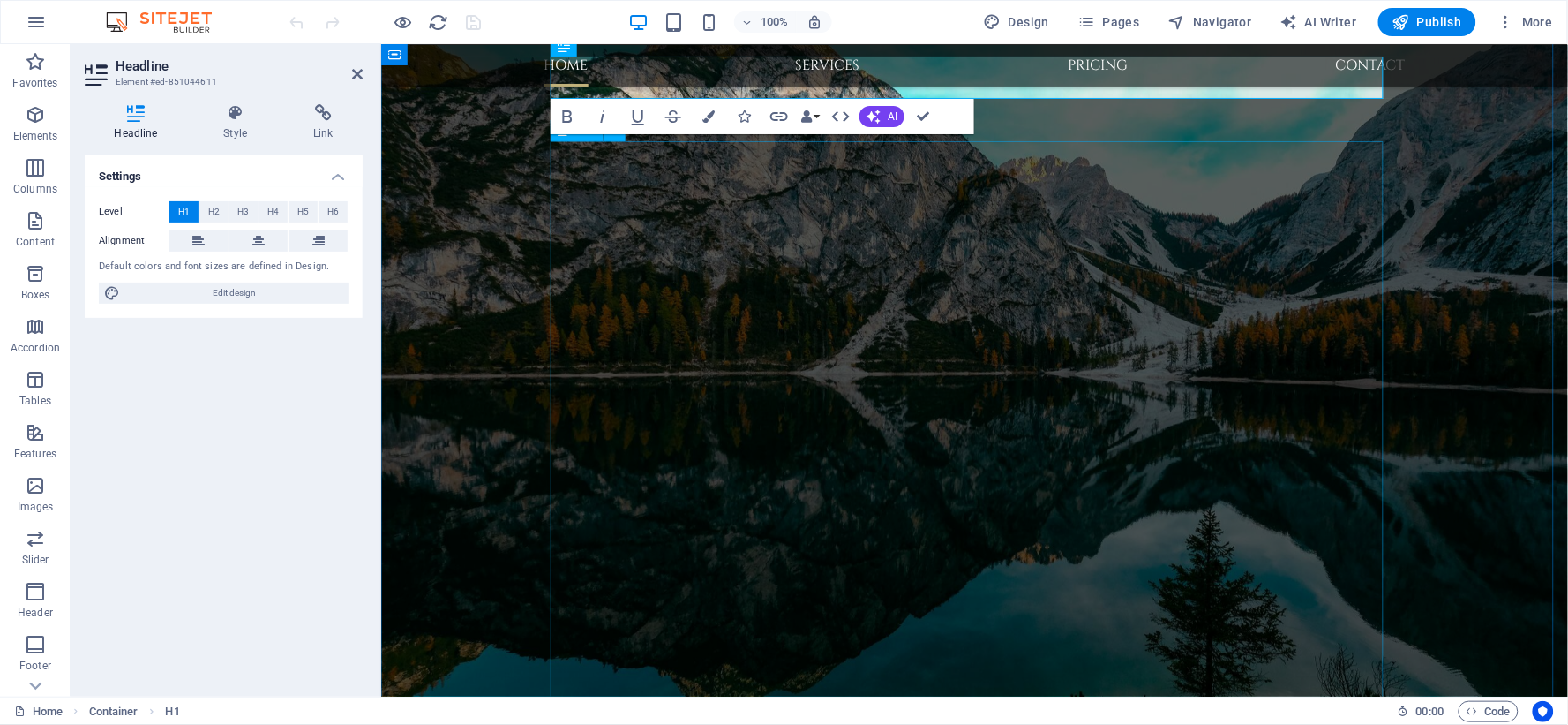
scroll to position [614, 0]
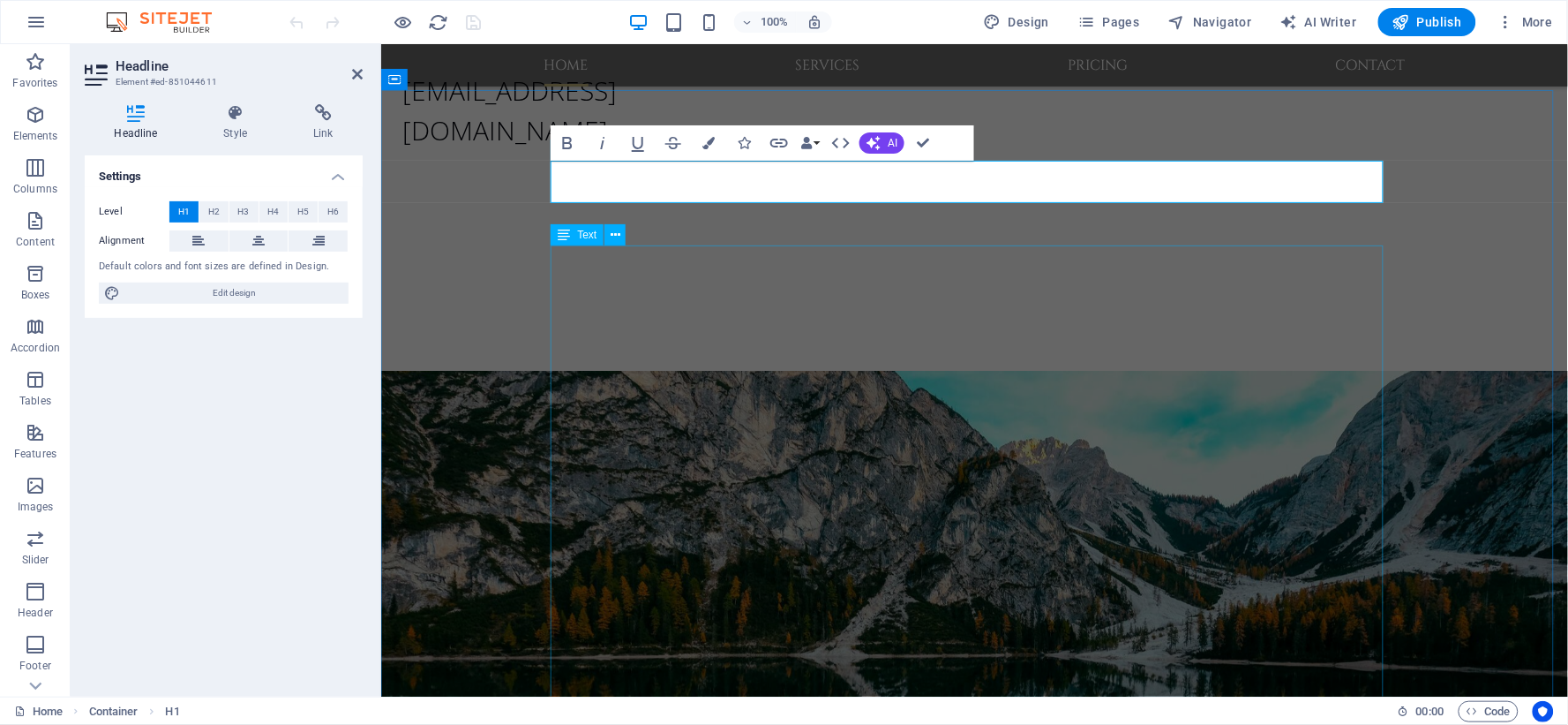
scroll to position [712, 0]
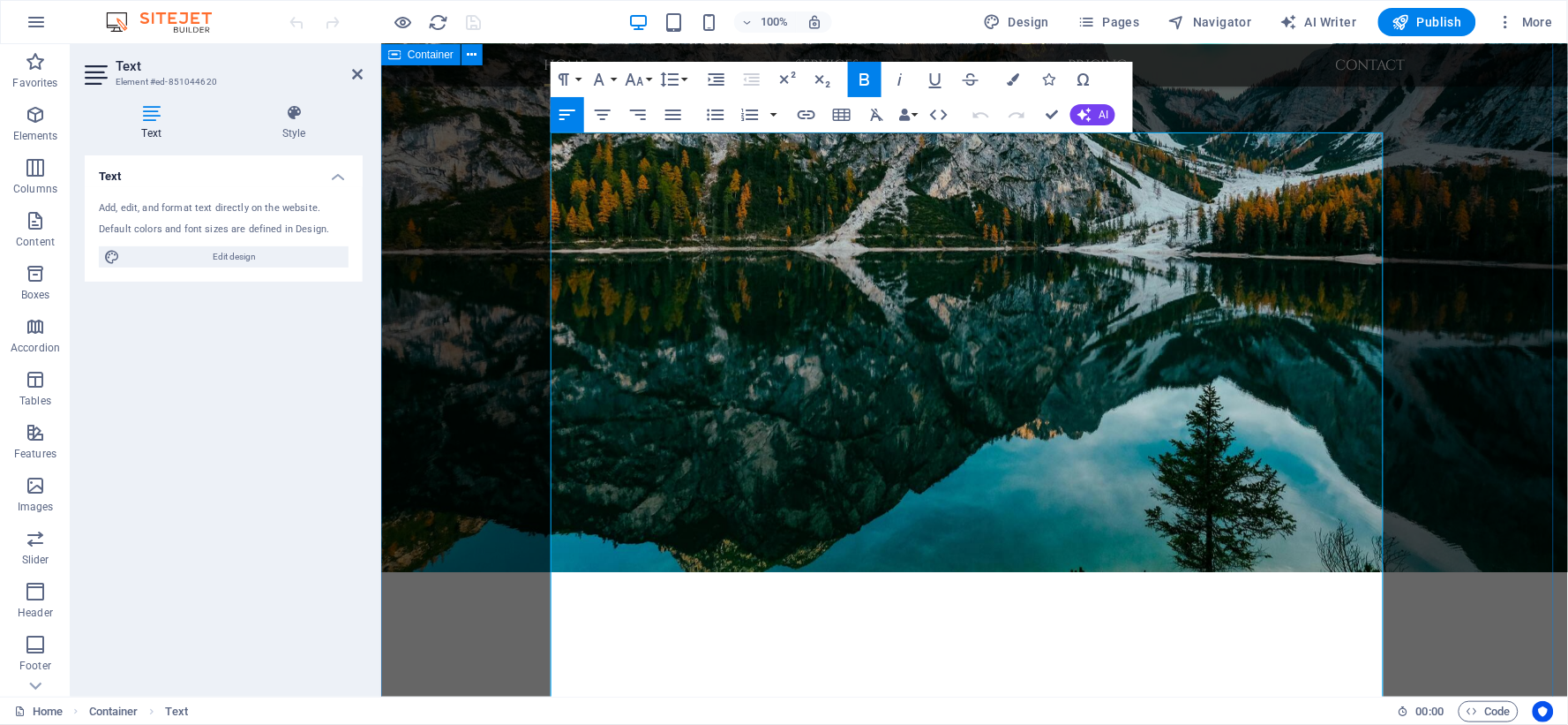
scroll to position [809, 0]
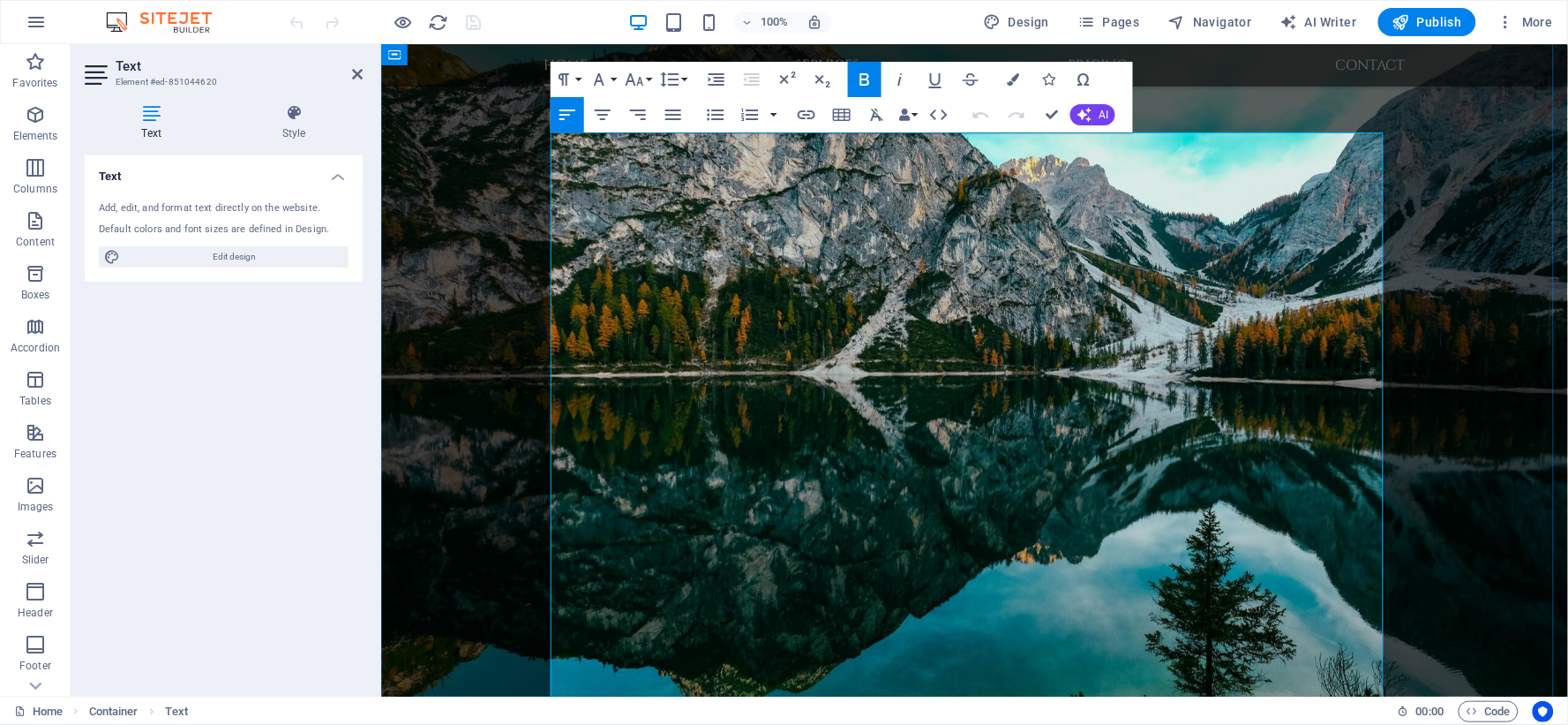
click at [605, 80] on icon "button" at bounding box center [599, 78] width 21 height 21
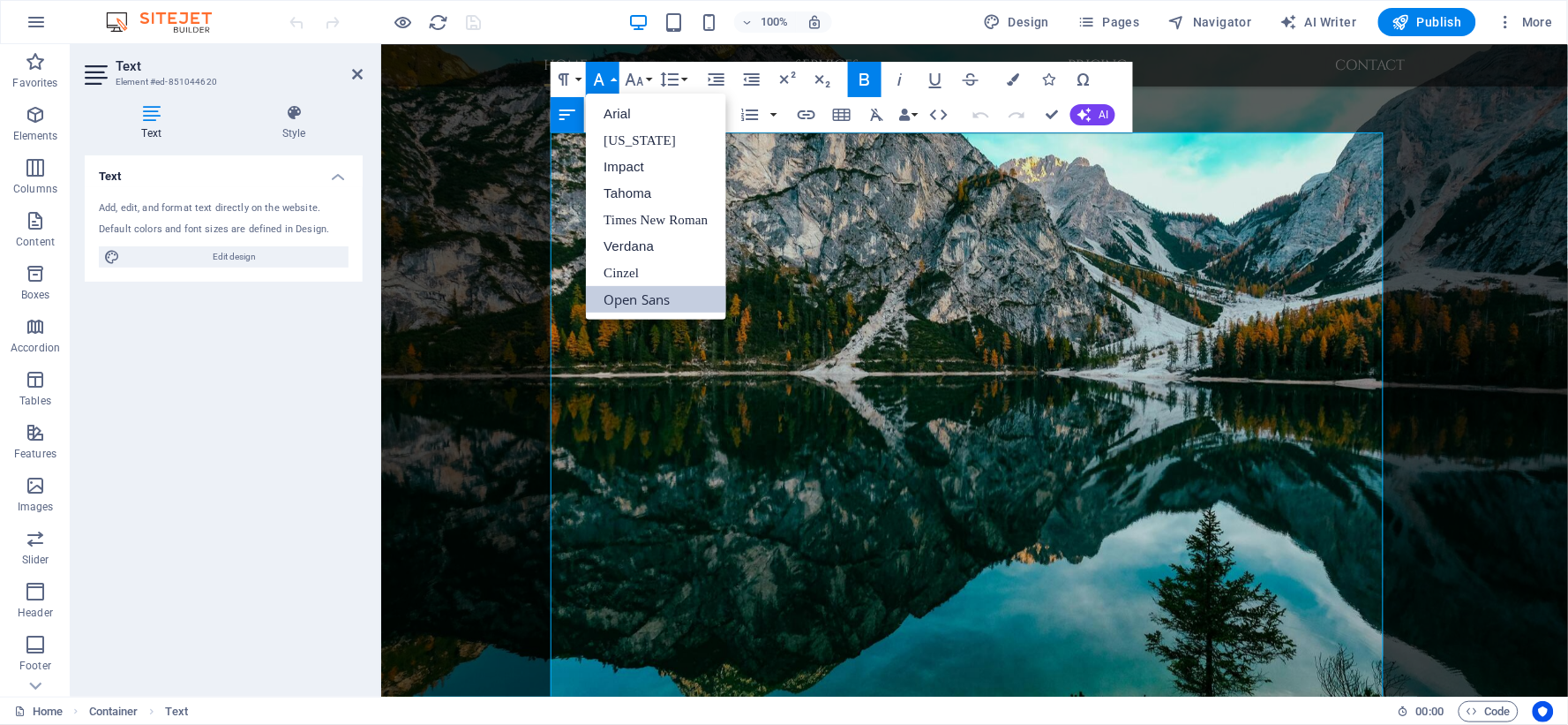
scroll to position [0, 0]
click at [642, 272] on link "Cinzel" at bounding box center [655, 273] width 140 height 27
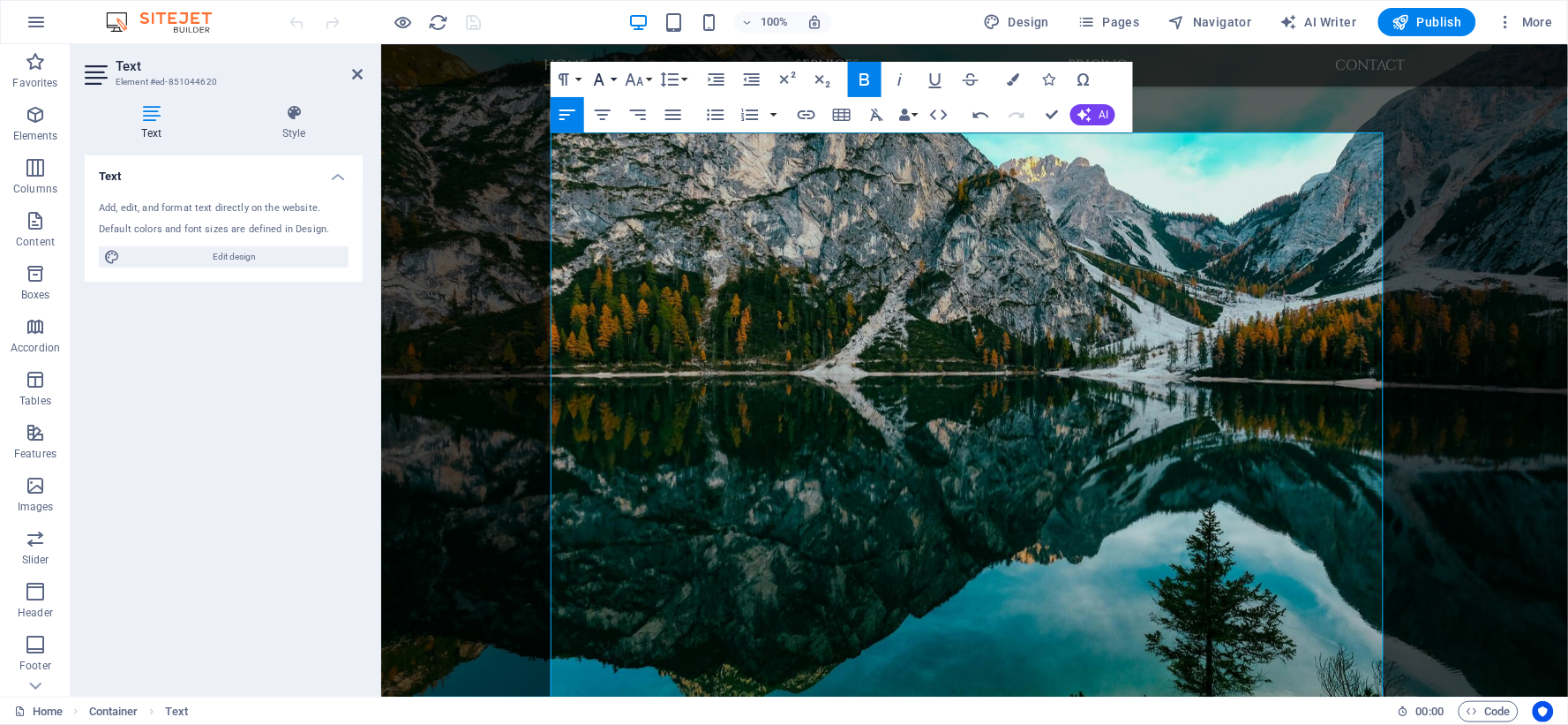
click at [611, 75] on button "Font Family" at bounding box center [603, 79] width 34 height 36
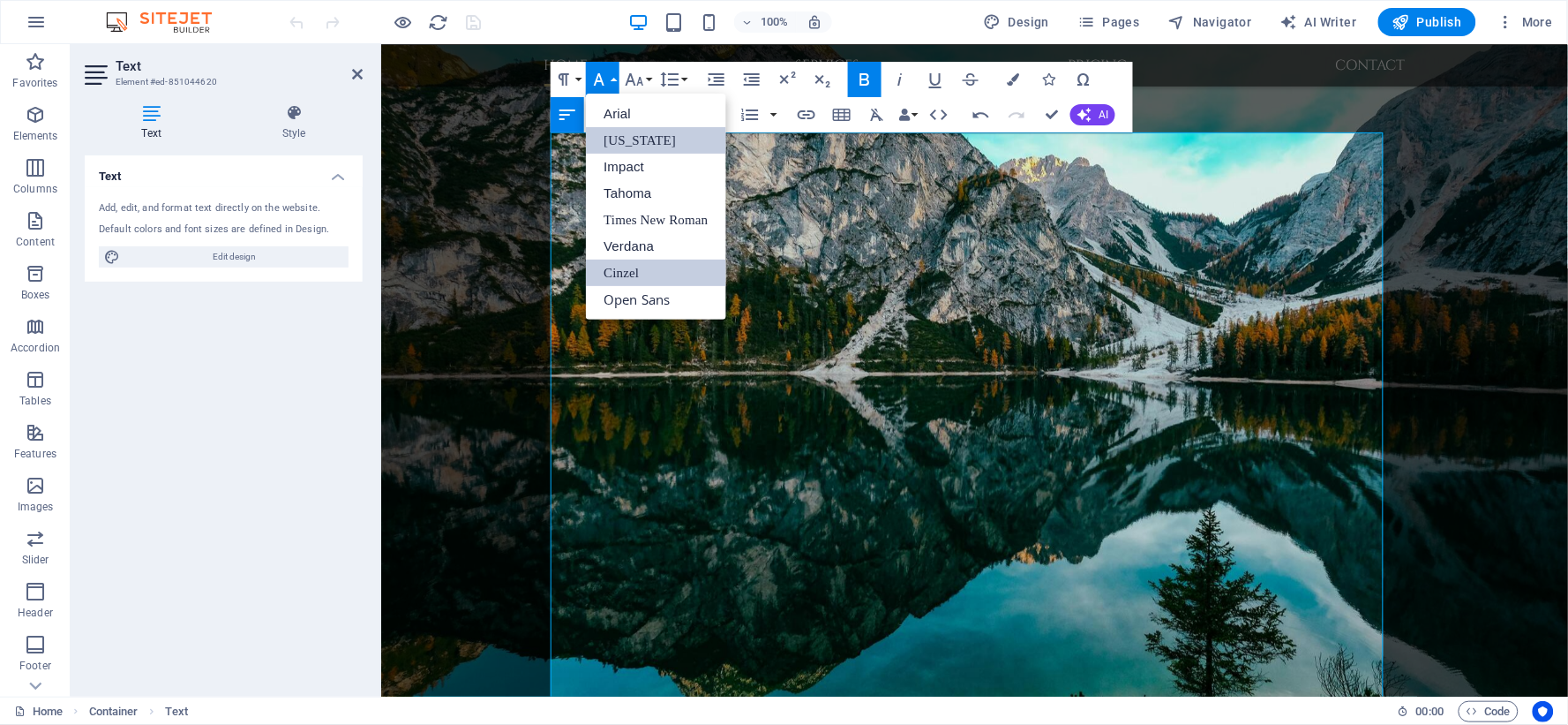
click at [671, 139] on link "[US_STATE]" at bounding box center [655, 140] width 140 height 27
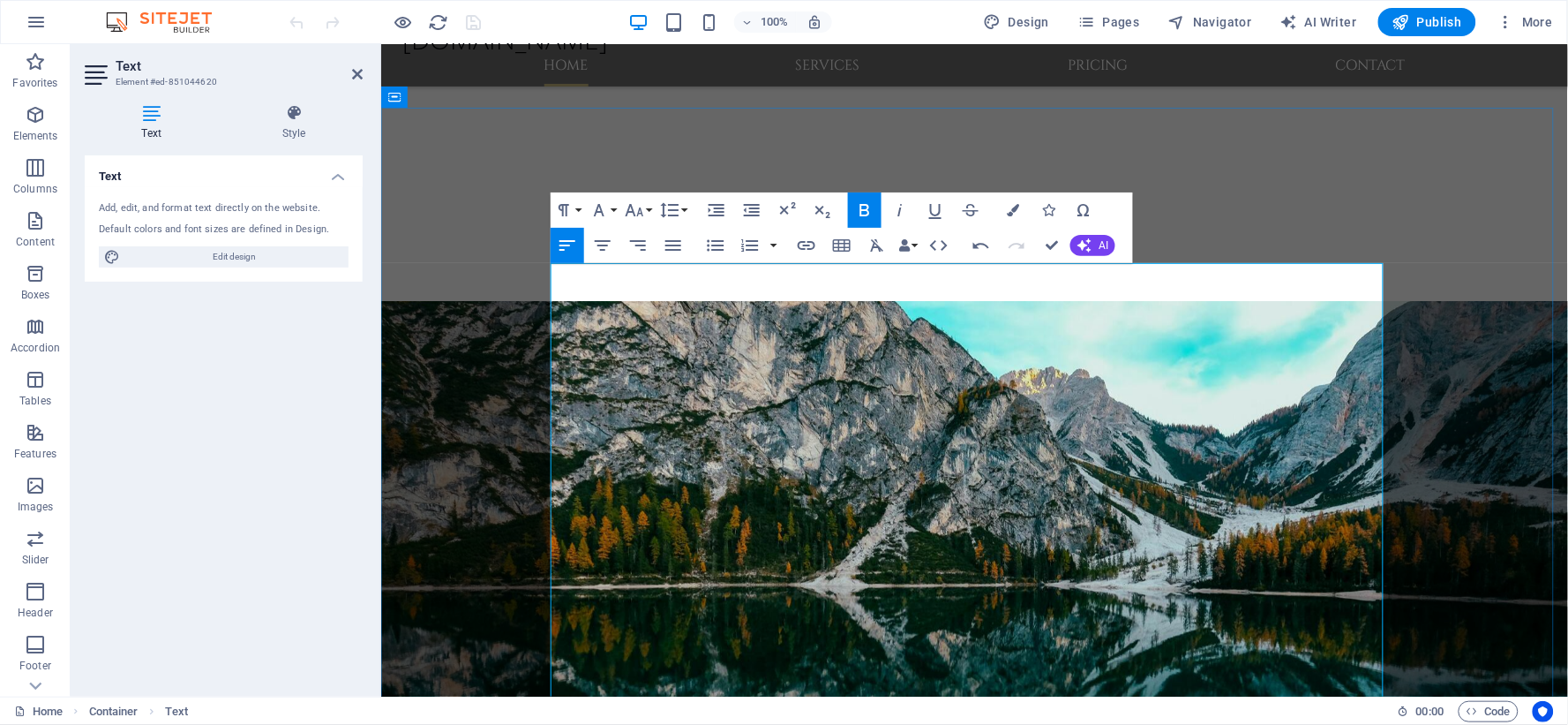
scroll to position [809, 0]
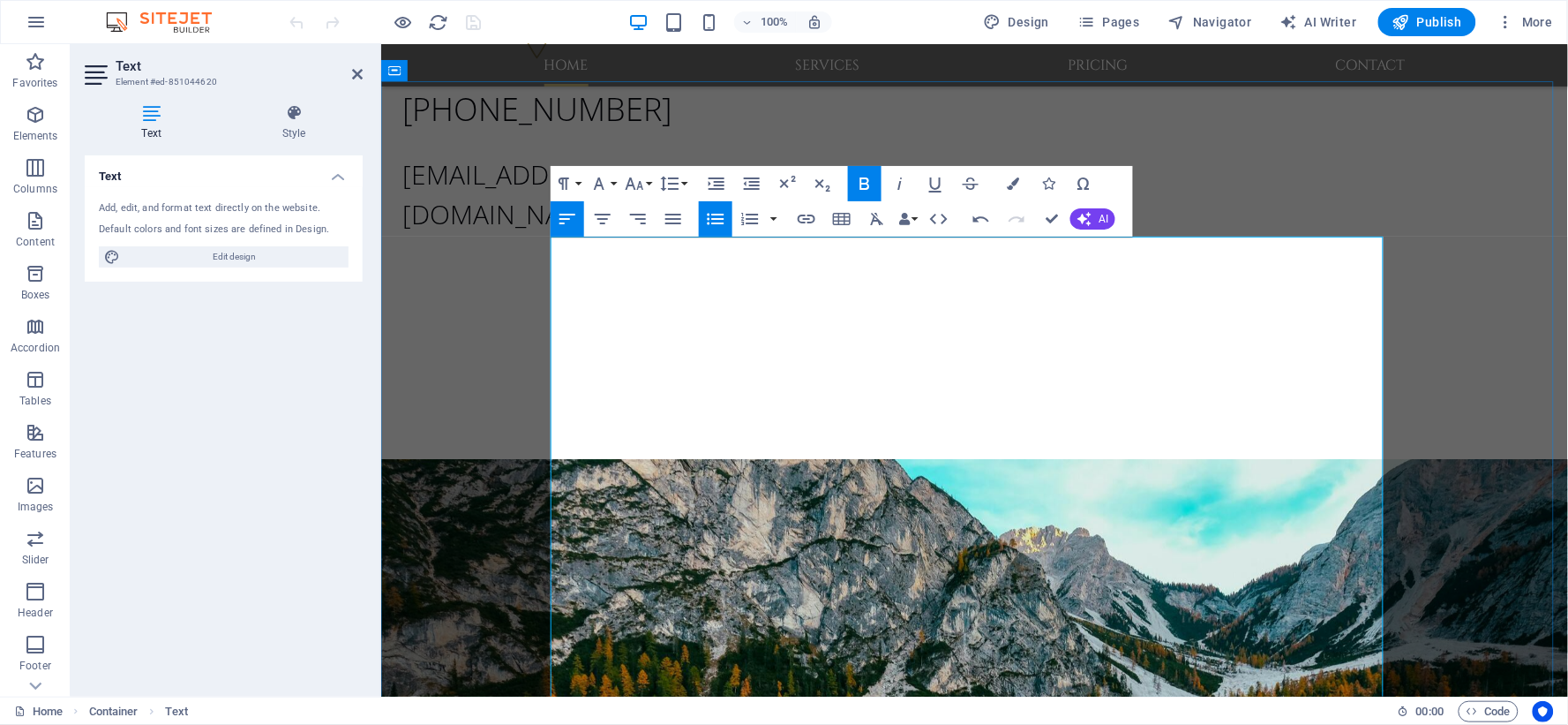
scroll to position [712, 0]
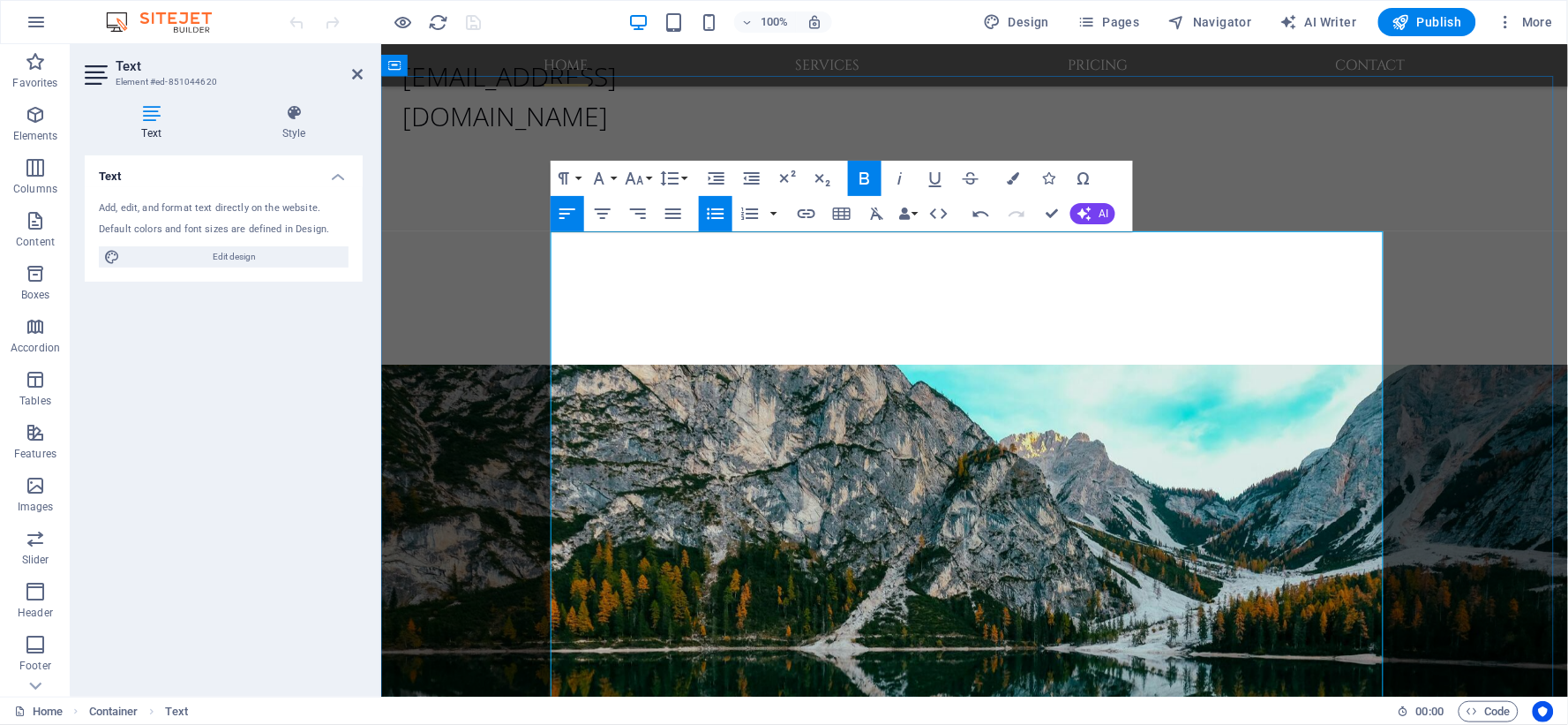
click at [606, 181] on icon "button" at bounding box center [599, 178] width 21 height 21
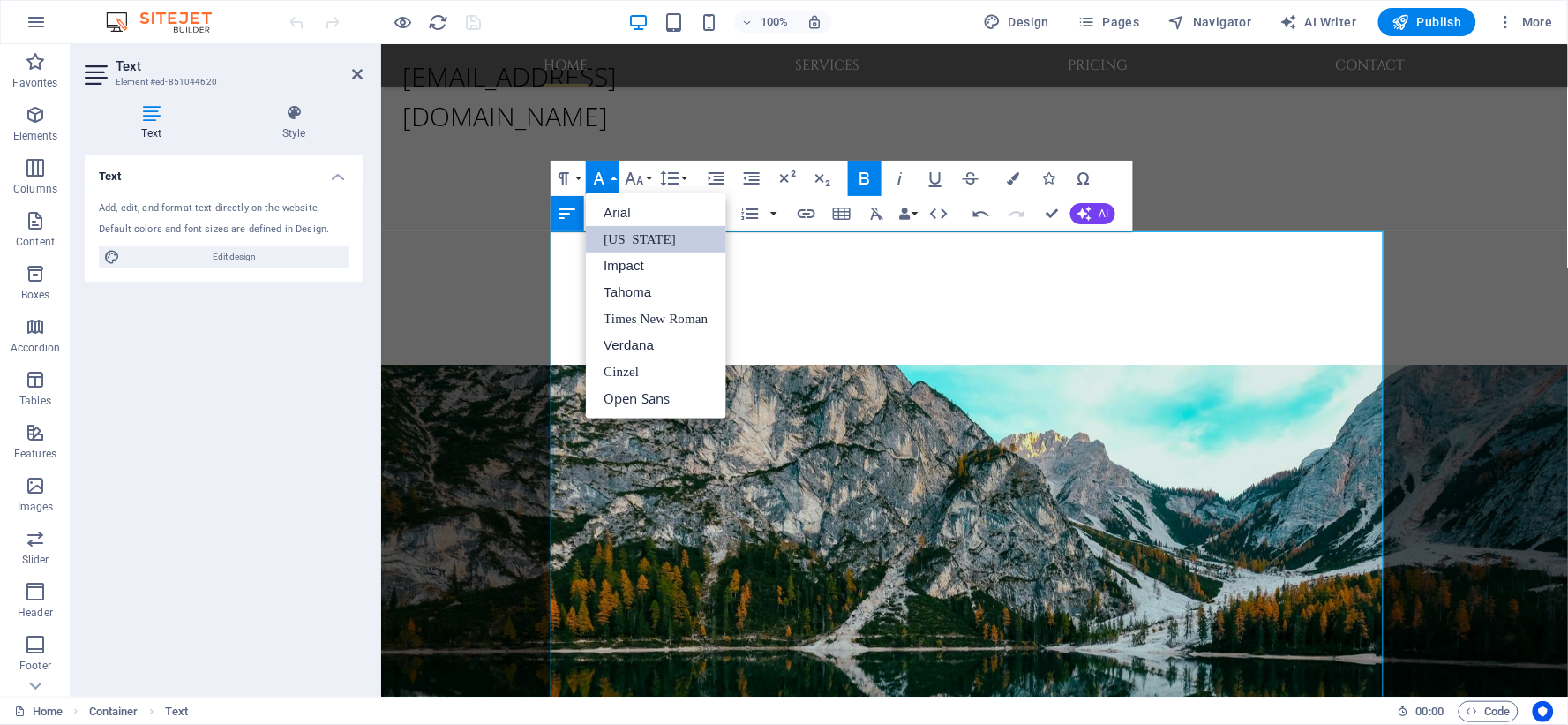
scroll to position [0, 0]
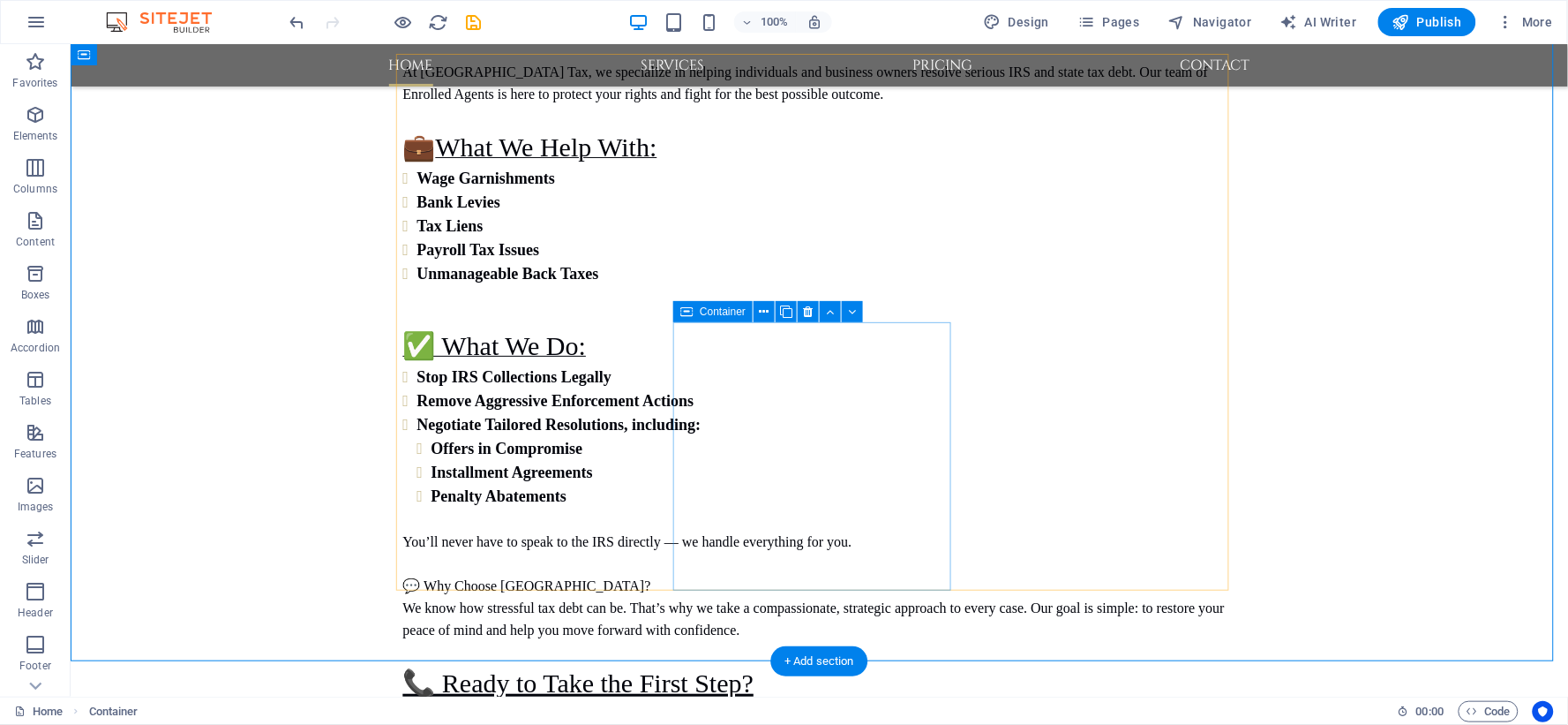
scroll to position [1988, 0]
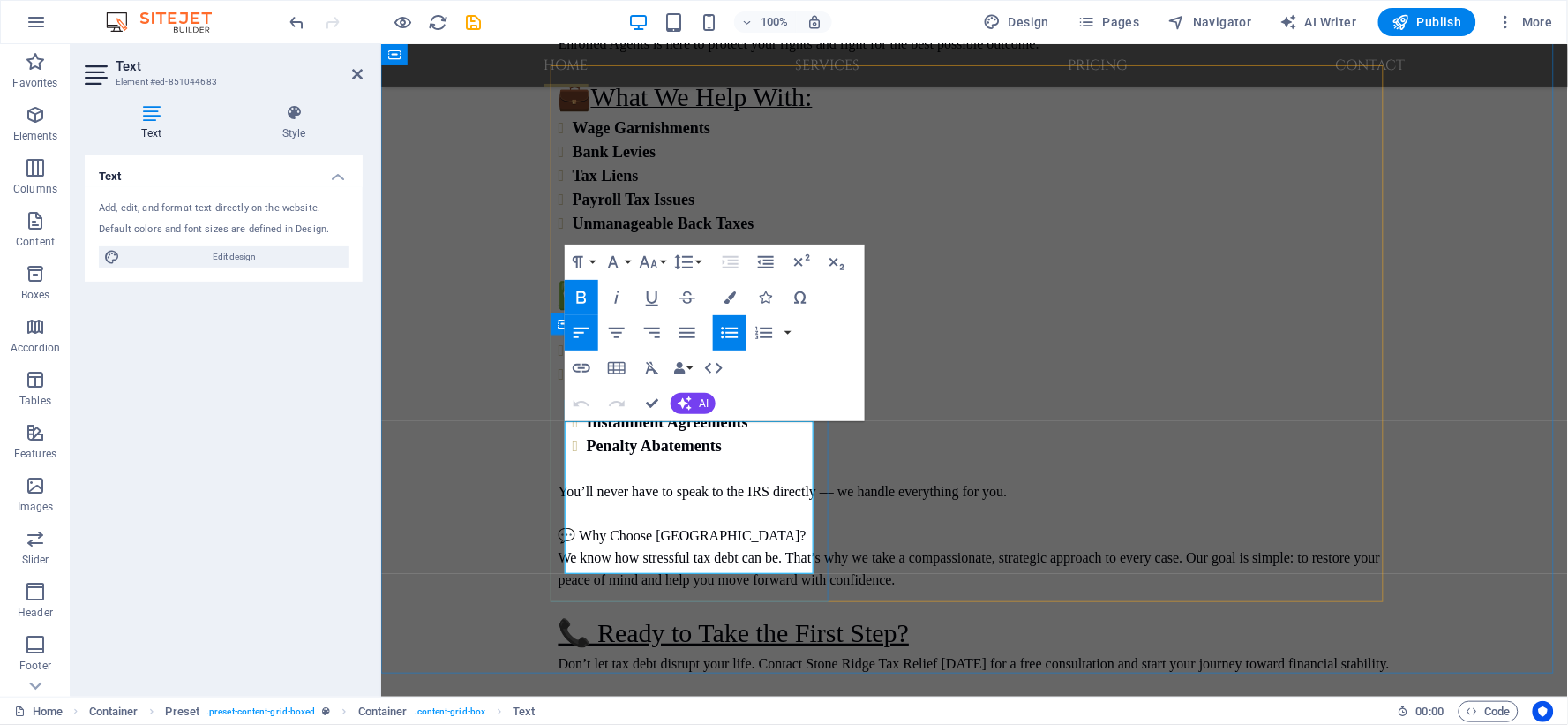
scroll to position [1864, 0]
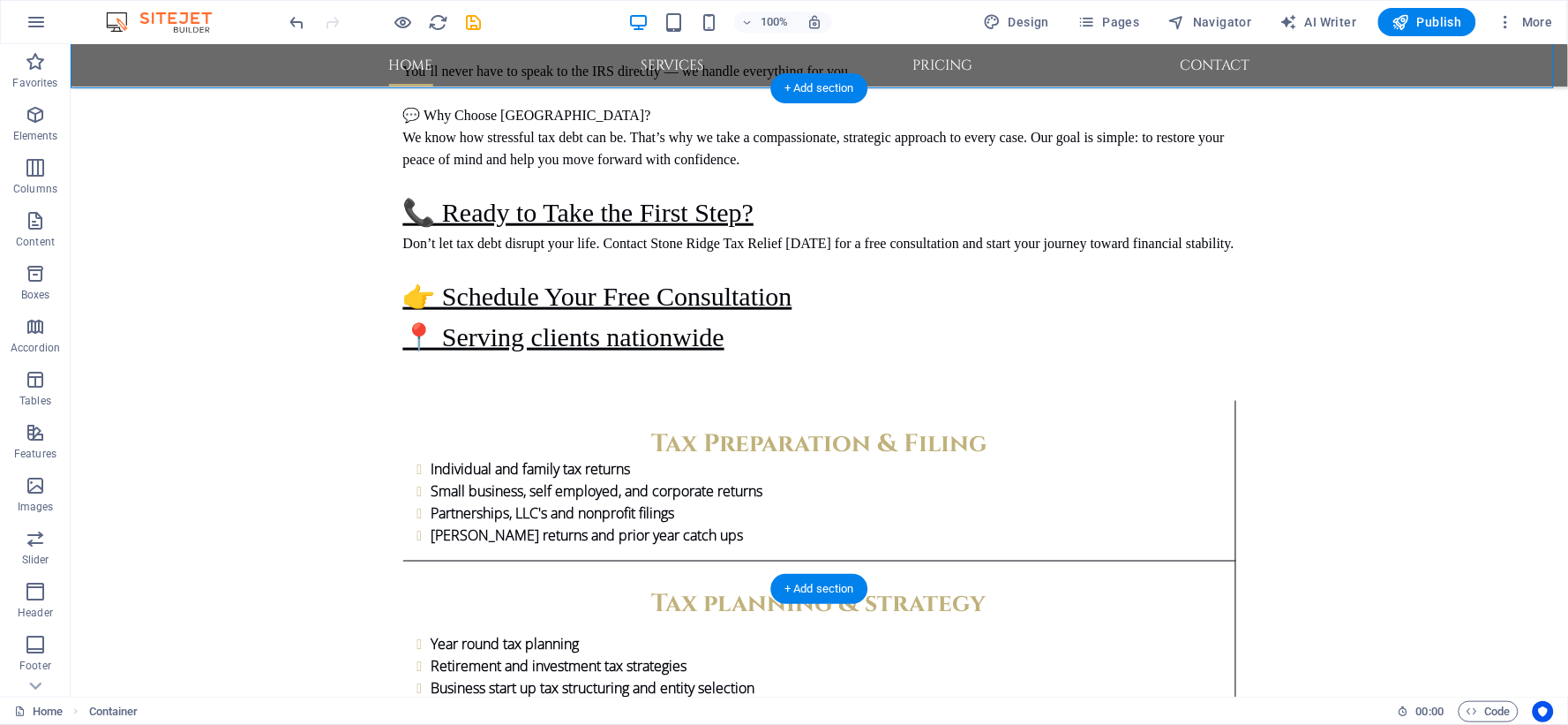
scroll to position [2577, 0]
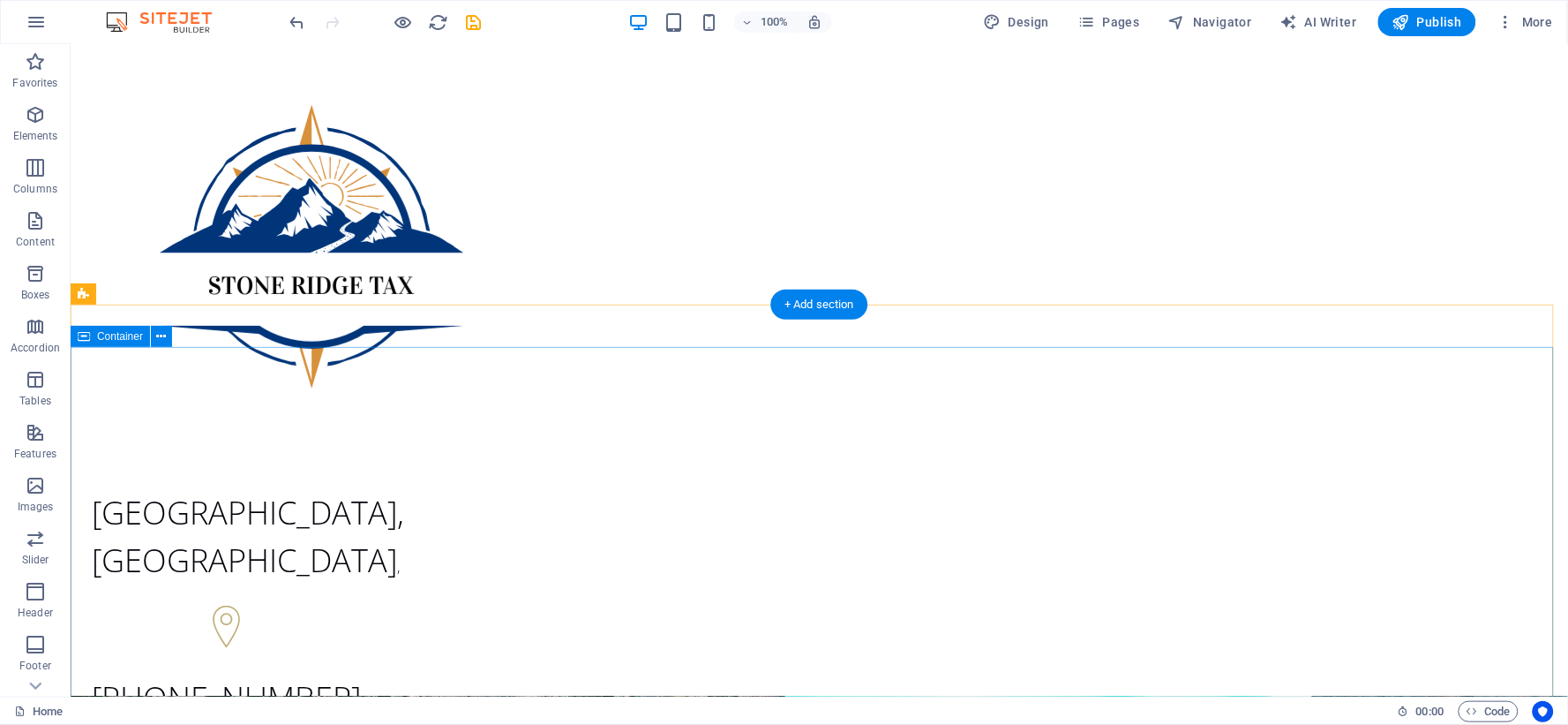
scroll to position [0, 0]
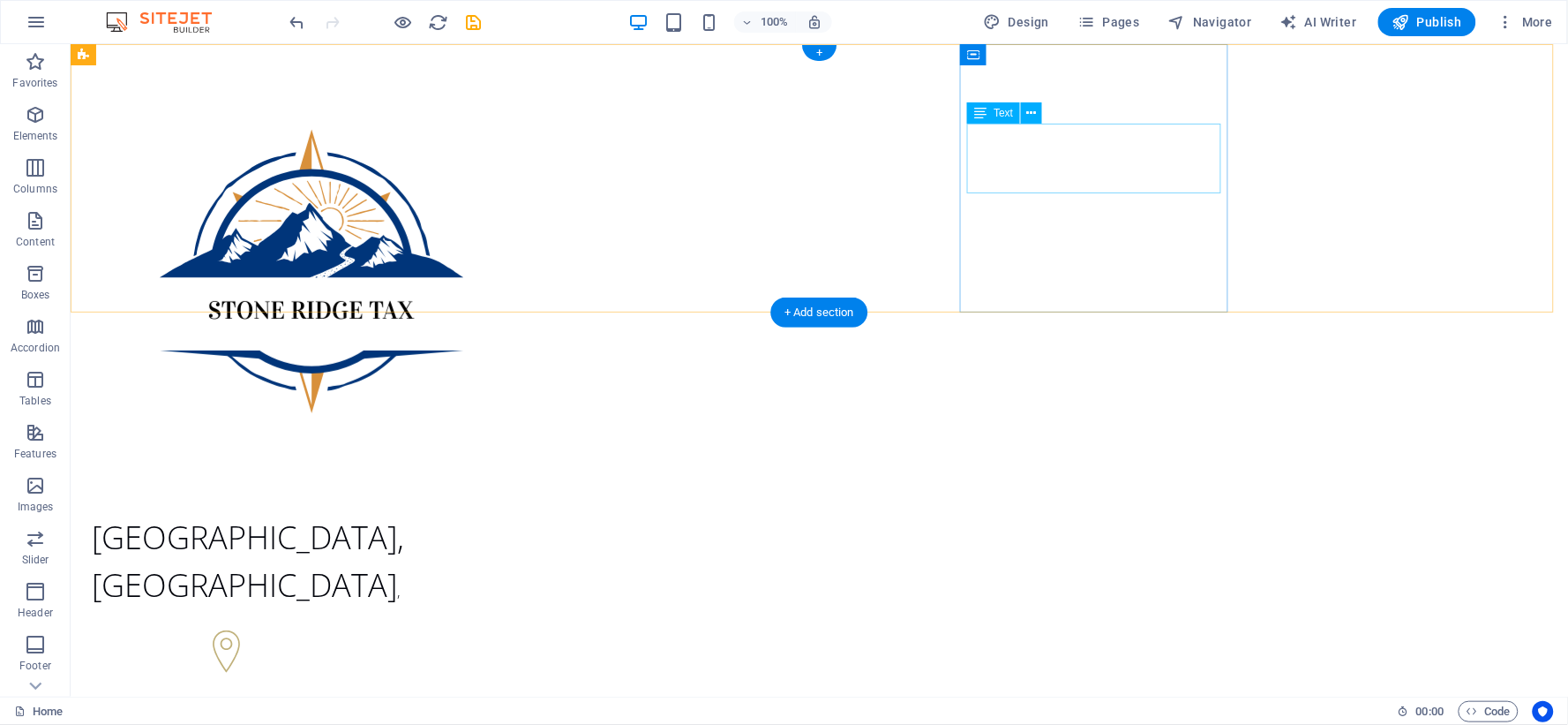
click at [360, 700] on span "[PHONE_NUMBER]" at bounding box center [226, 722] width 270 height 44
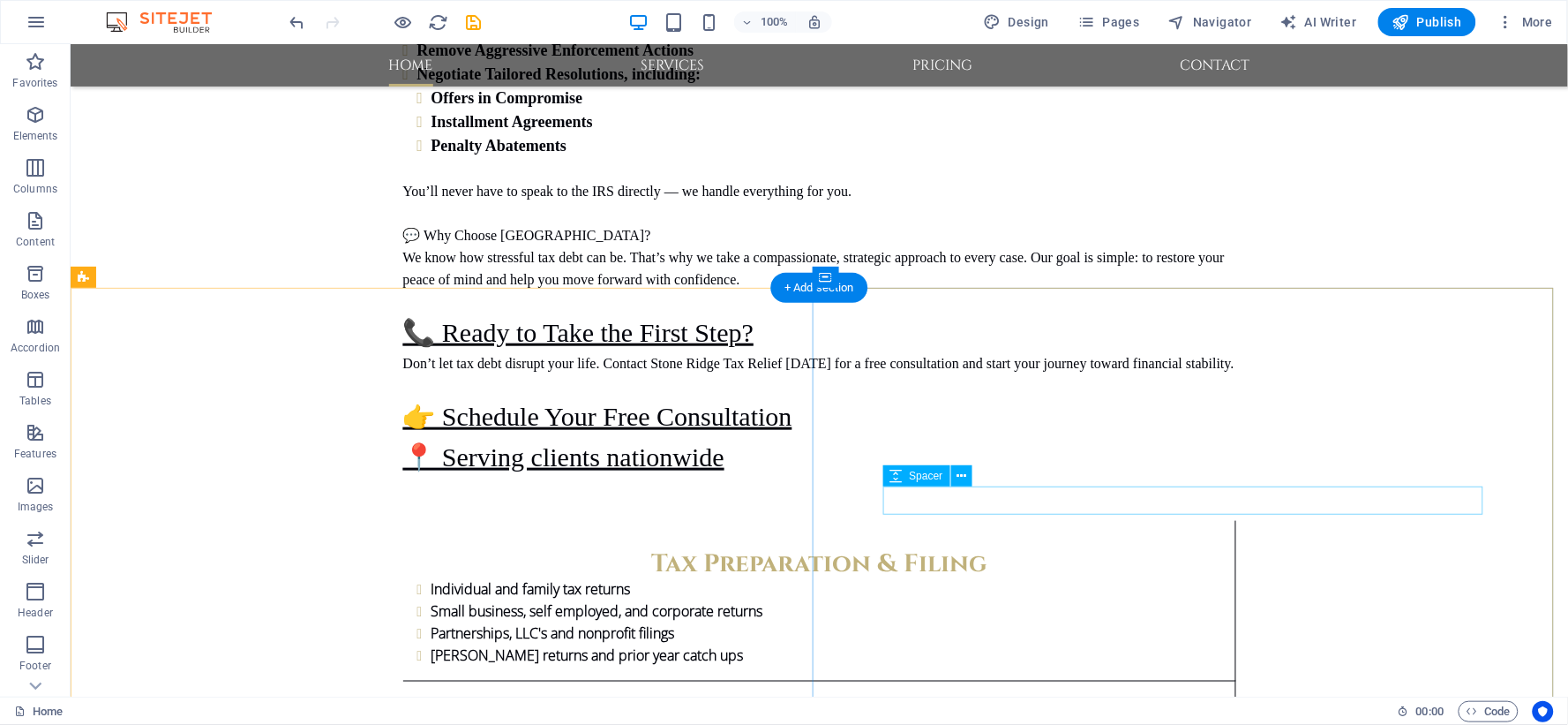
scroll to position [2449, 0]
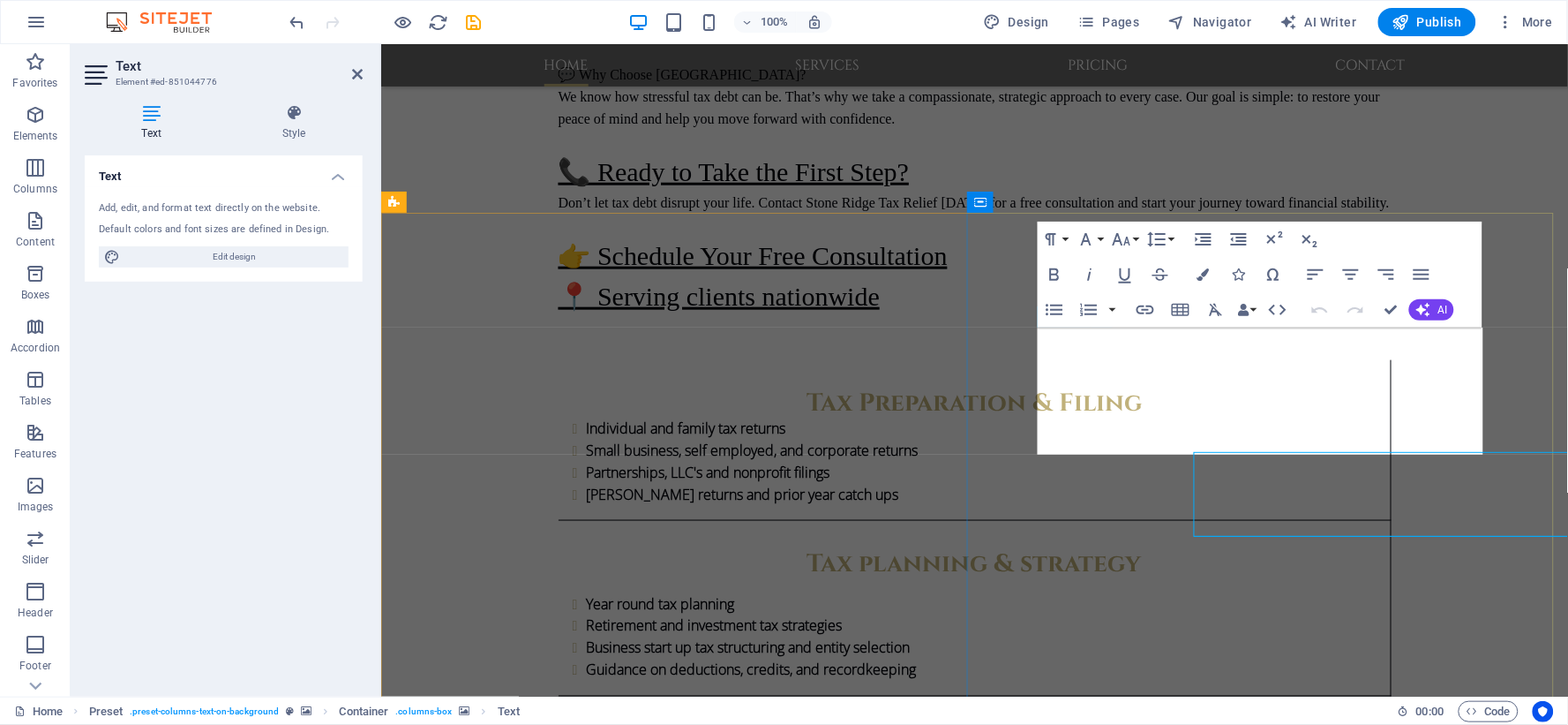
scroll to position [2324, 0]
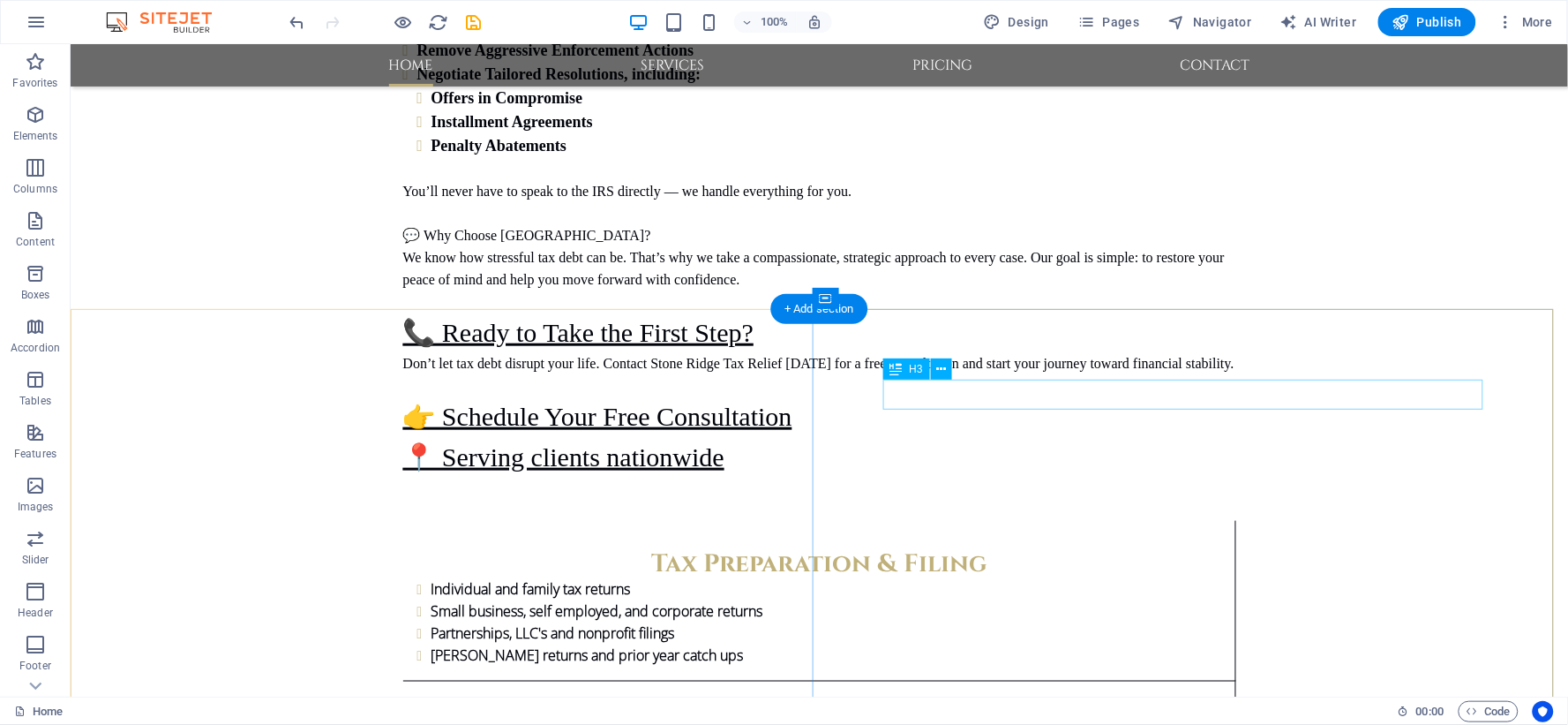
scroll to position [2742, 0]
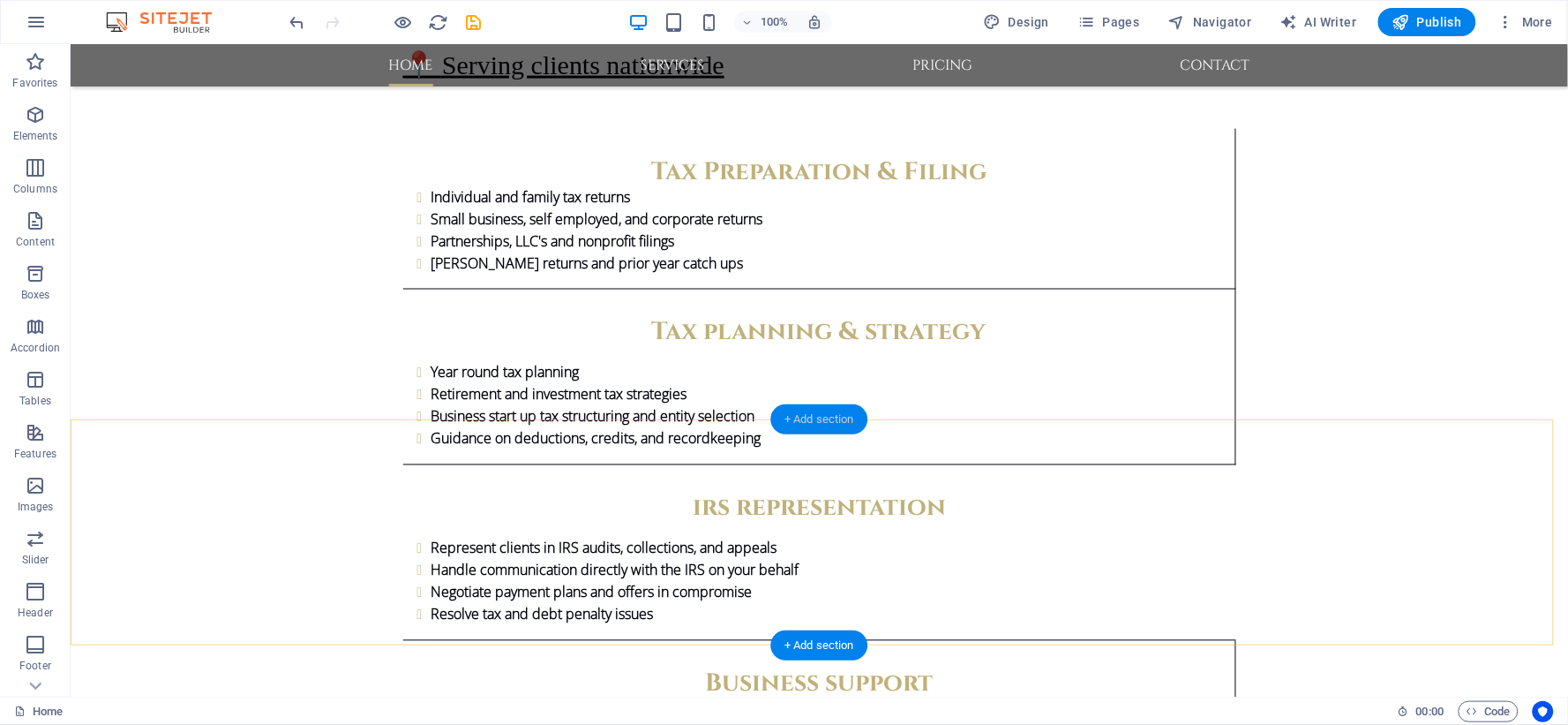
click at [813, 415] on div "+ Add section" at bounding box center [819, 420] width 98 height 30
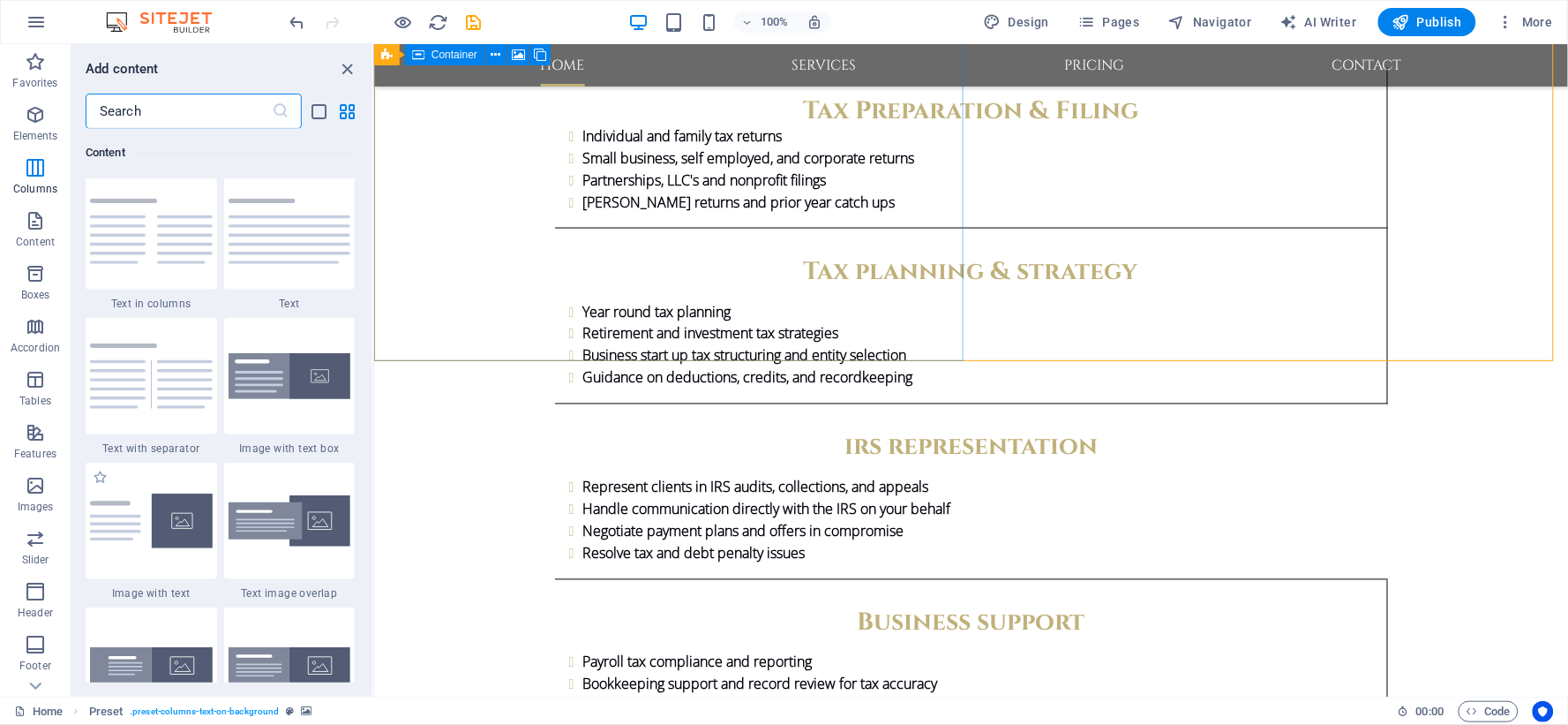
scroll to position [2989, 0]
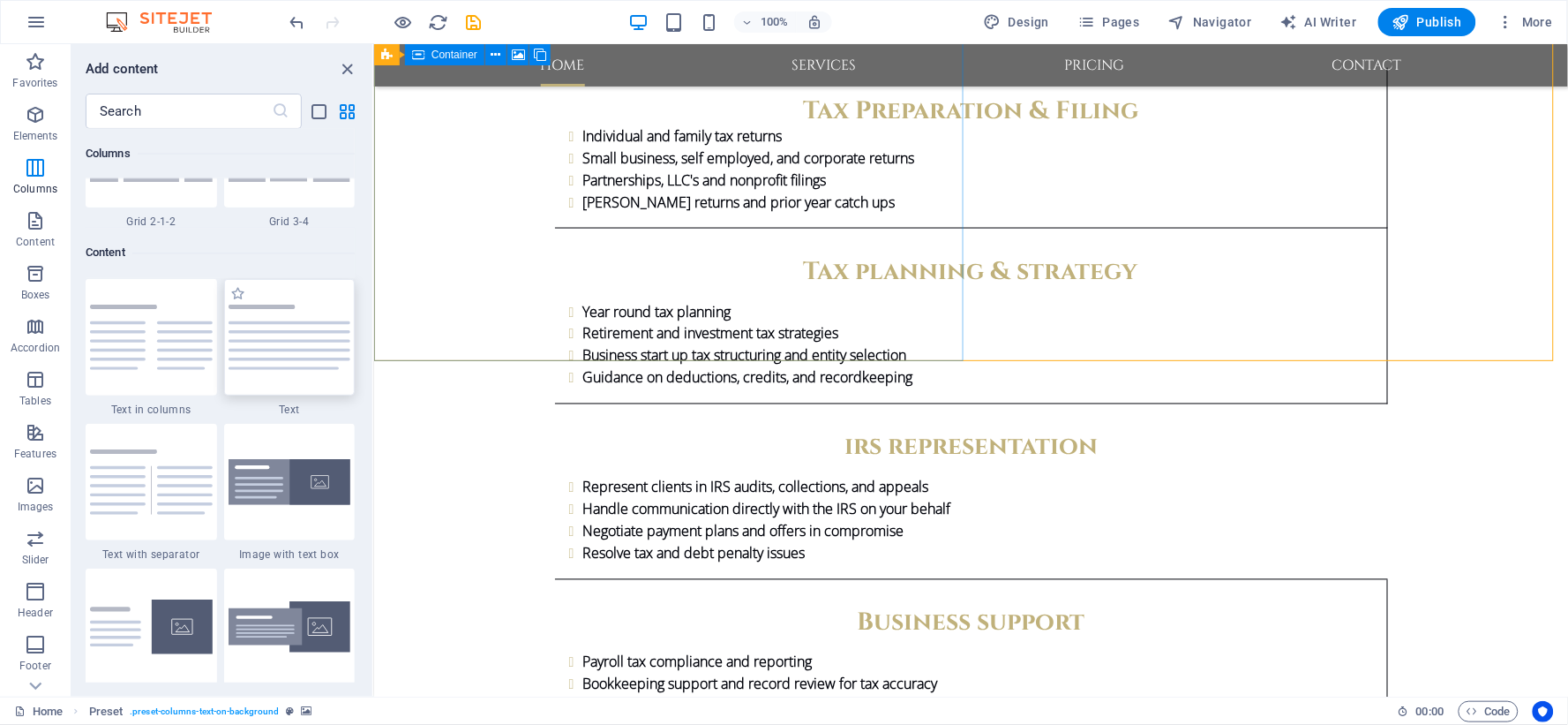
click at [274, 349] on img at bounding box center [290, 337] width 123 height 65
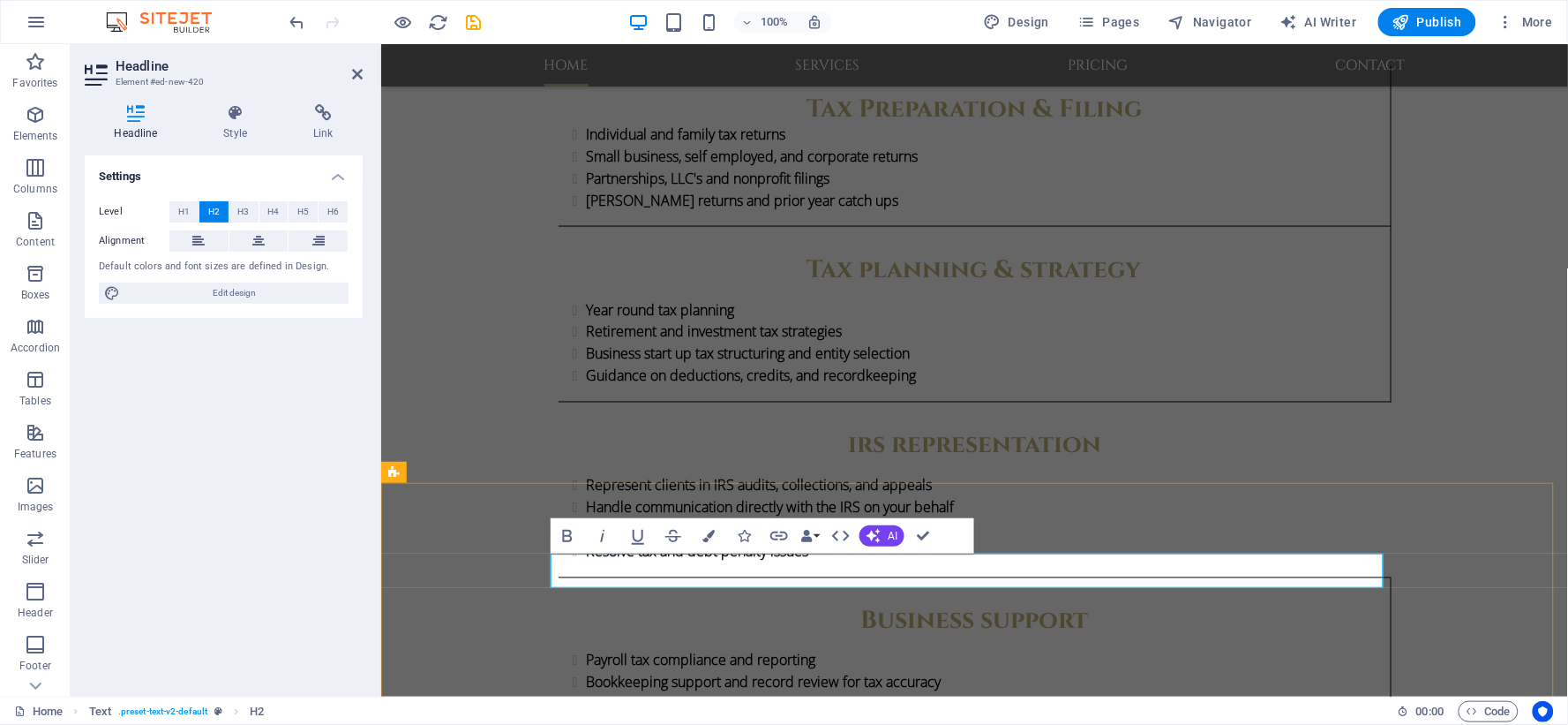
scroll to position [2617, 0]
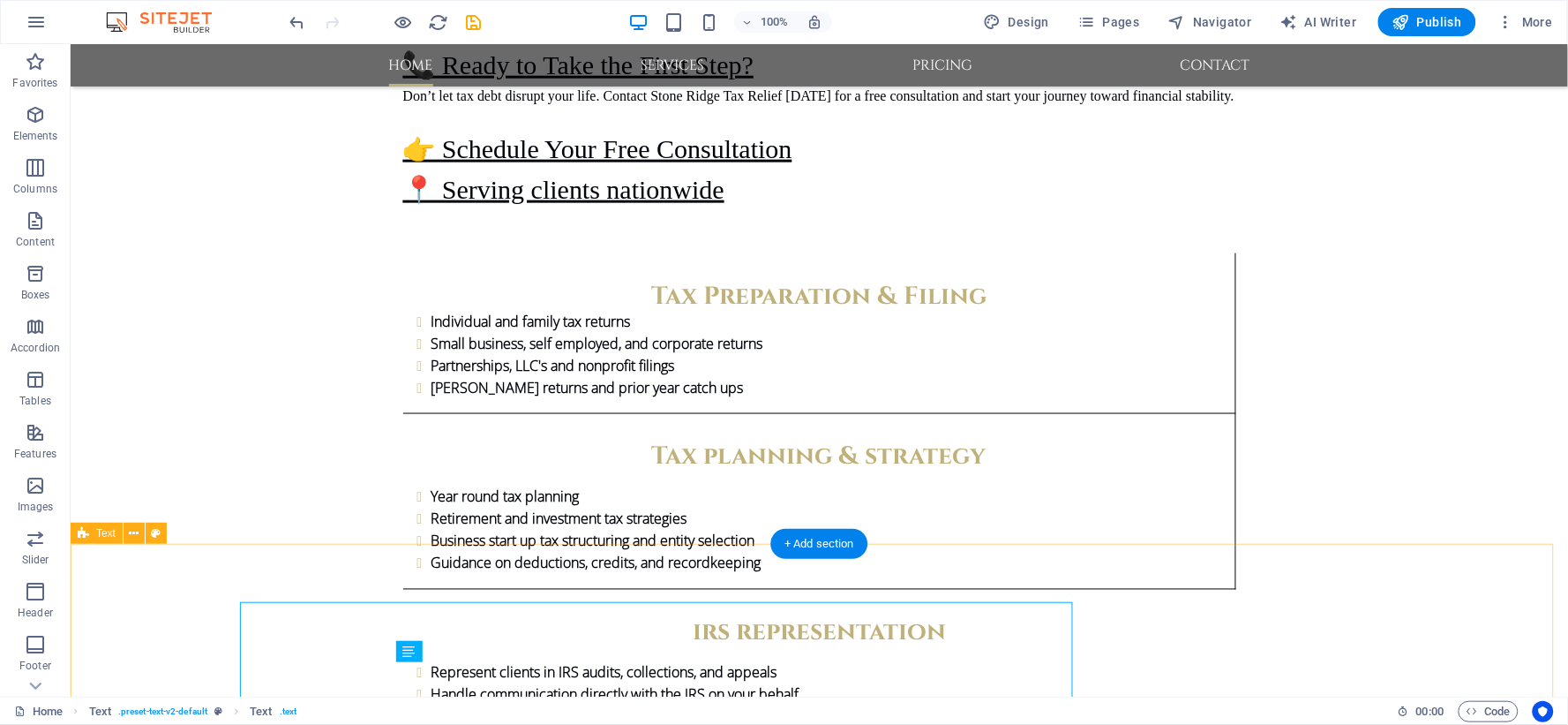
scroll to position [2814, 0]
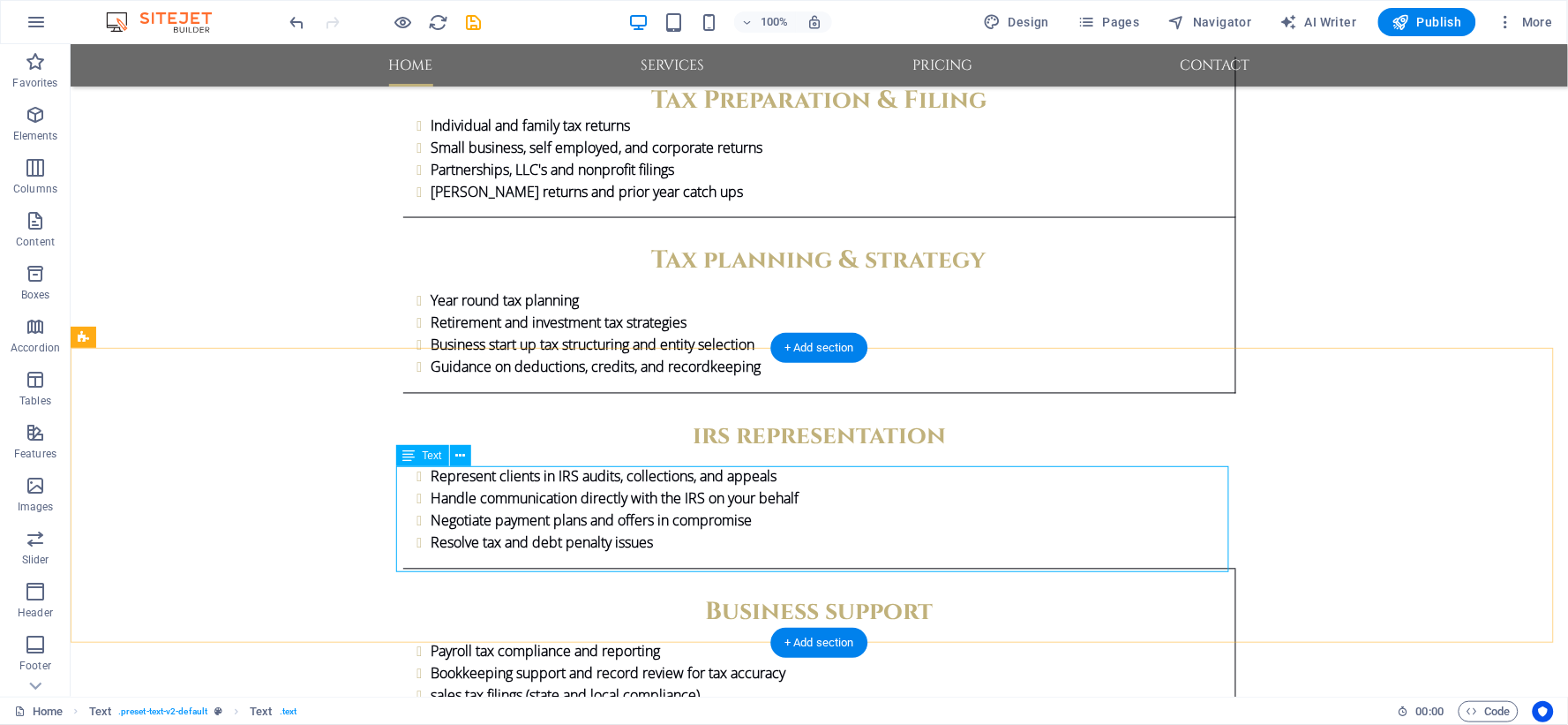
click at [459, 457] on icon at bounding box center [460, 455] width 10 height 19
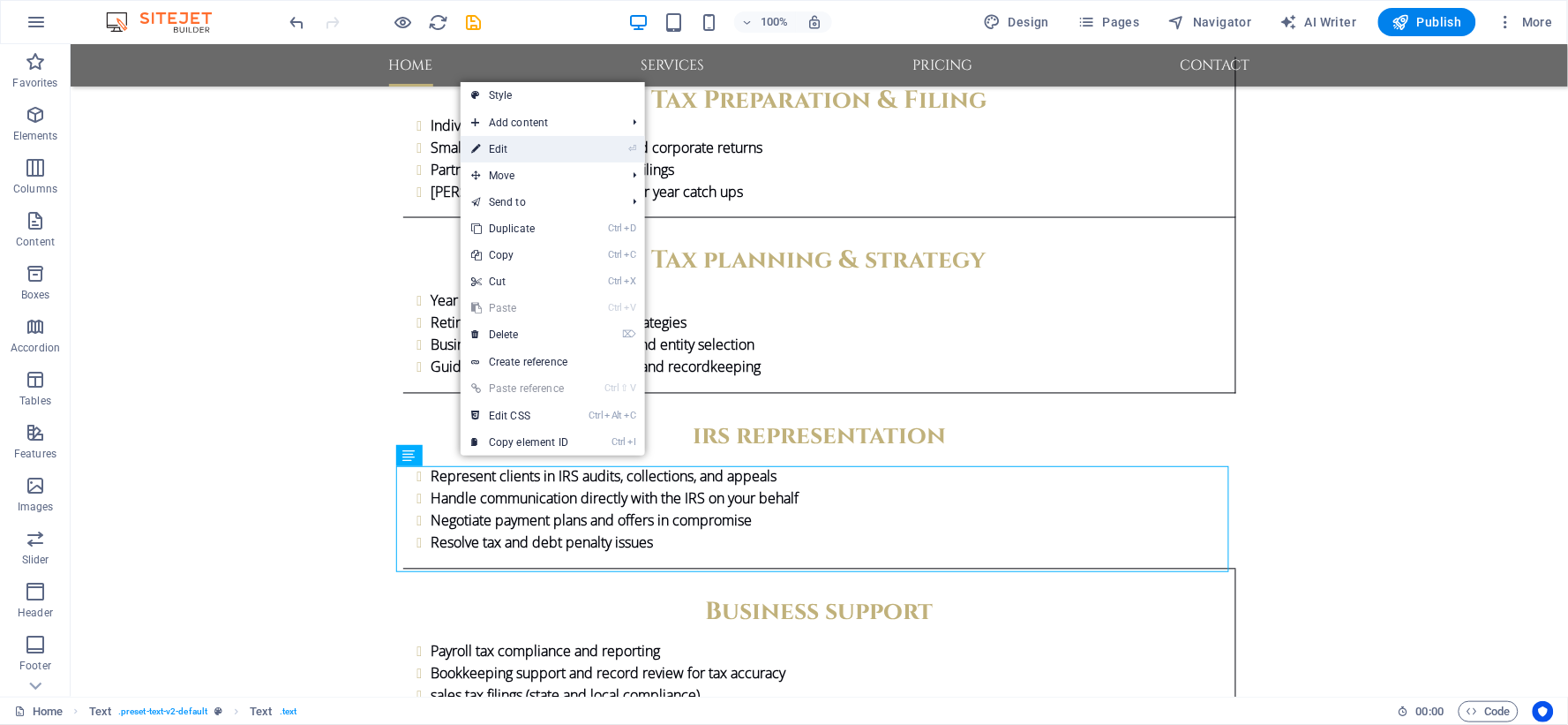
click at [524, 148] on link "⏎ Edit" at bounding box center [519, 149] width 118 height 27
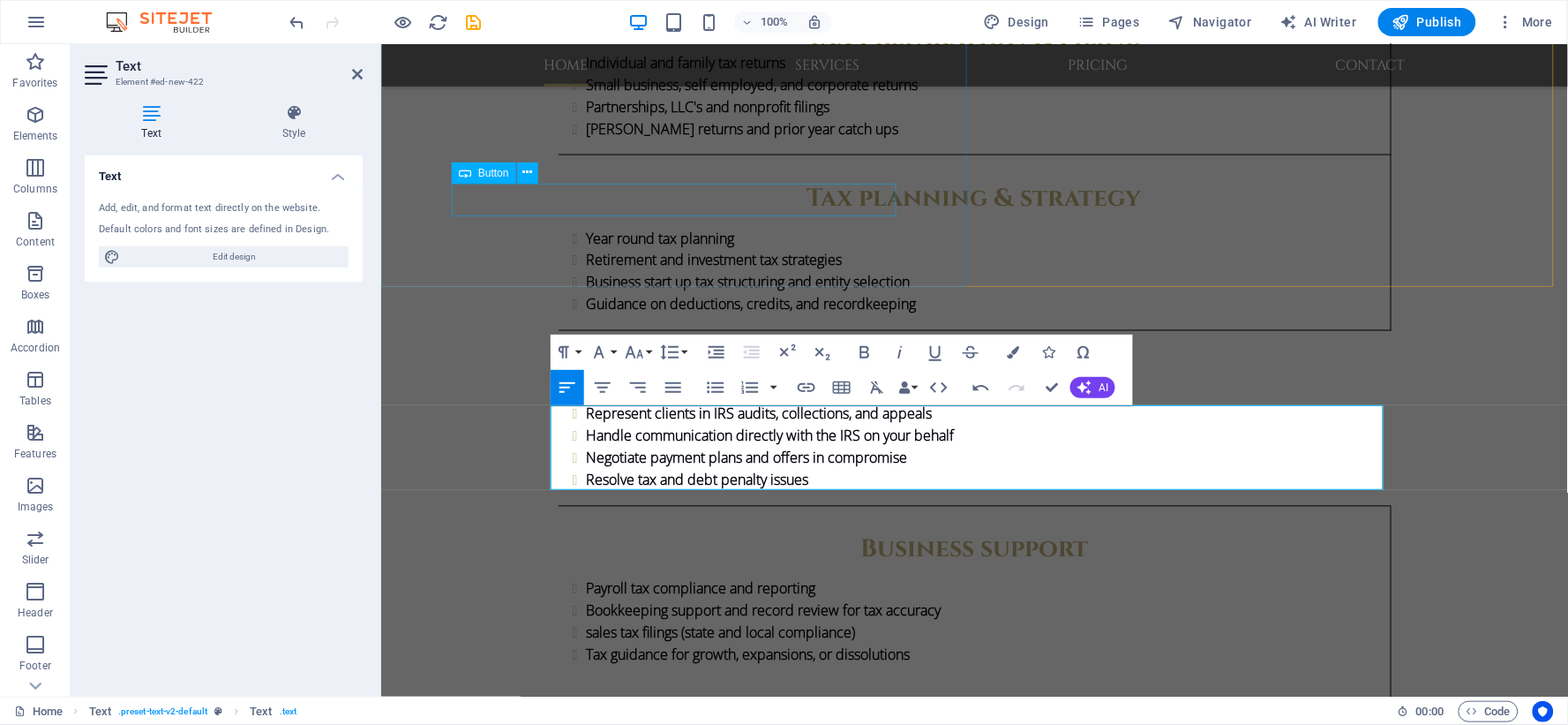
scroll to position [7988, 1]
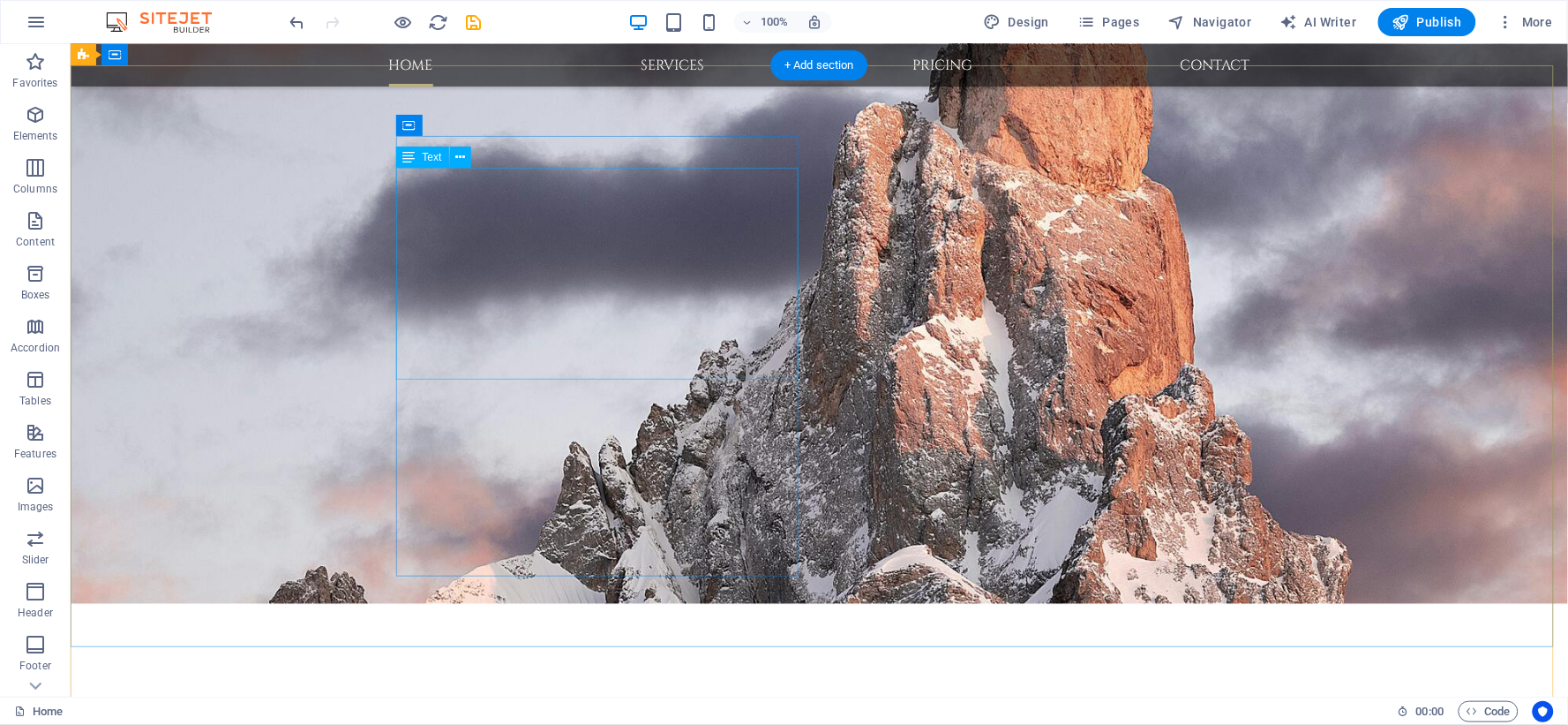
scroll to position [4390, 0]
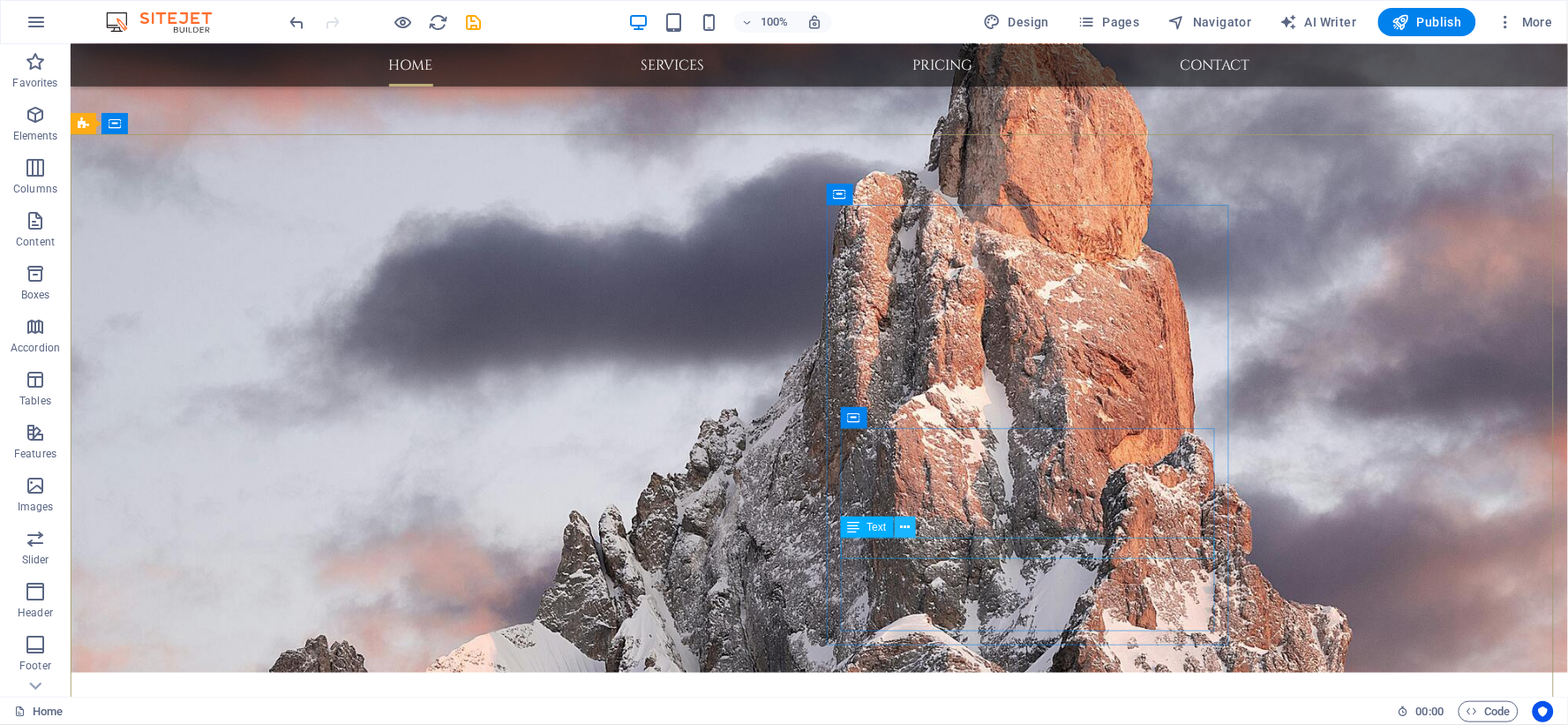
click at [904, 525] on icon at bounding box center [905, 528] width 10 height 19
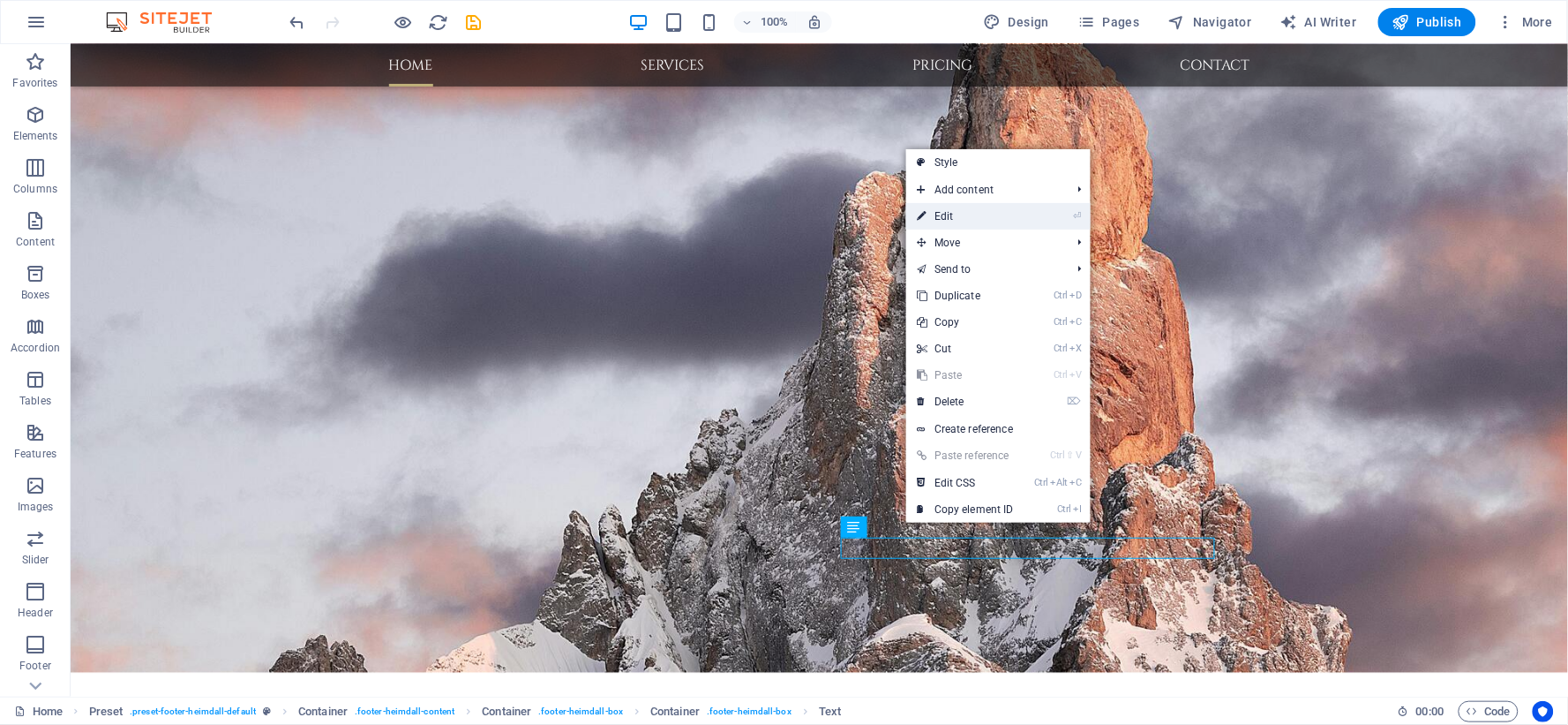
drag, startPoint x: 954, startPoint y: 208, endPoint x: 656, endPoint y: 518, distance: 430.0
click at [954, 208] on link "⏎ Edit" at bounding box center [964, 216] width 118 height 27
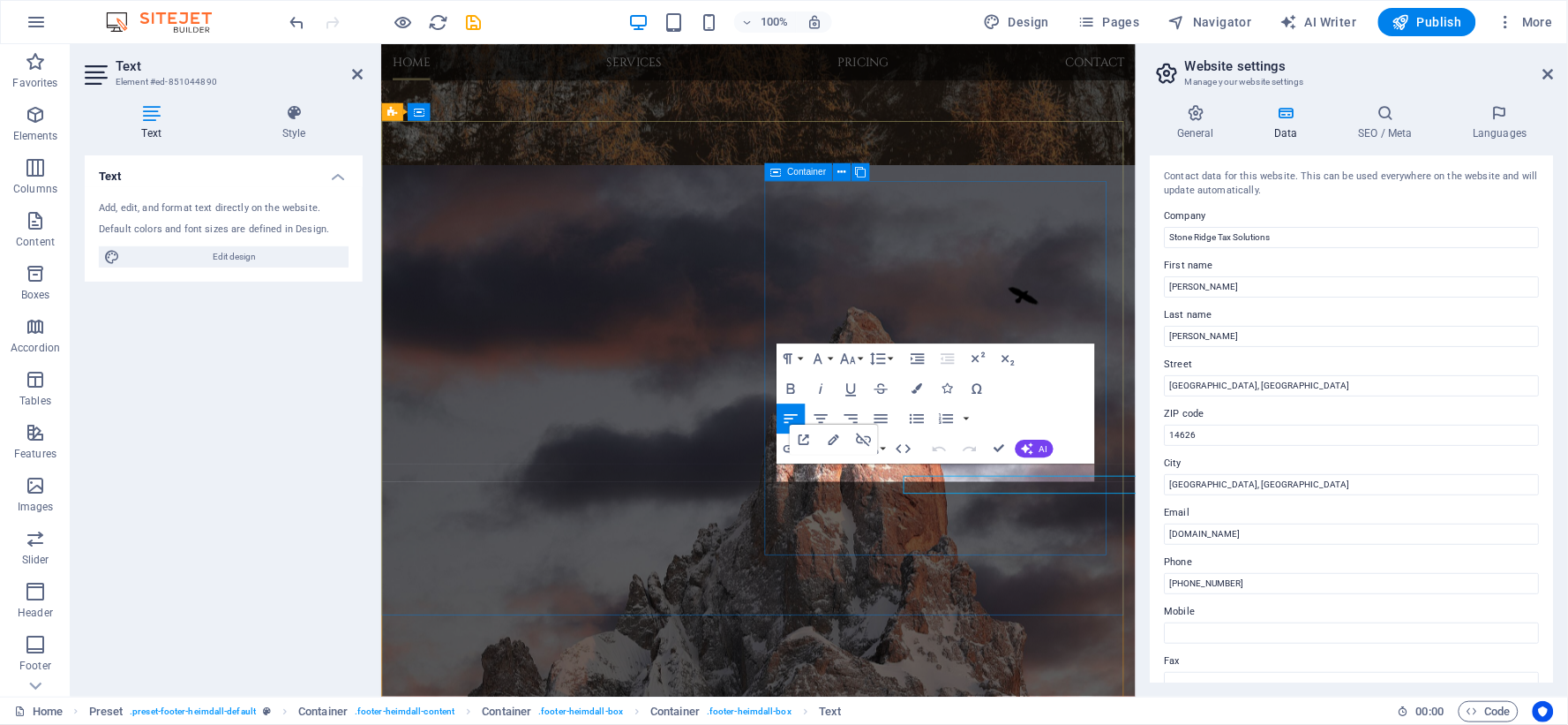
scroll to position [4314, 0]
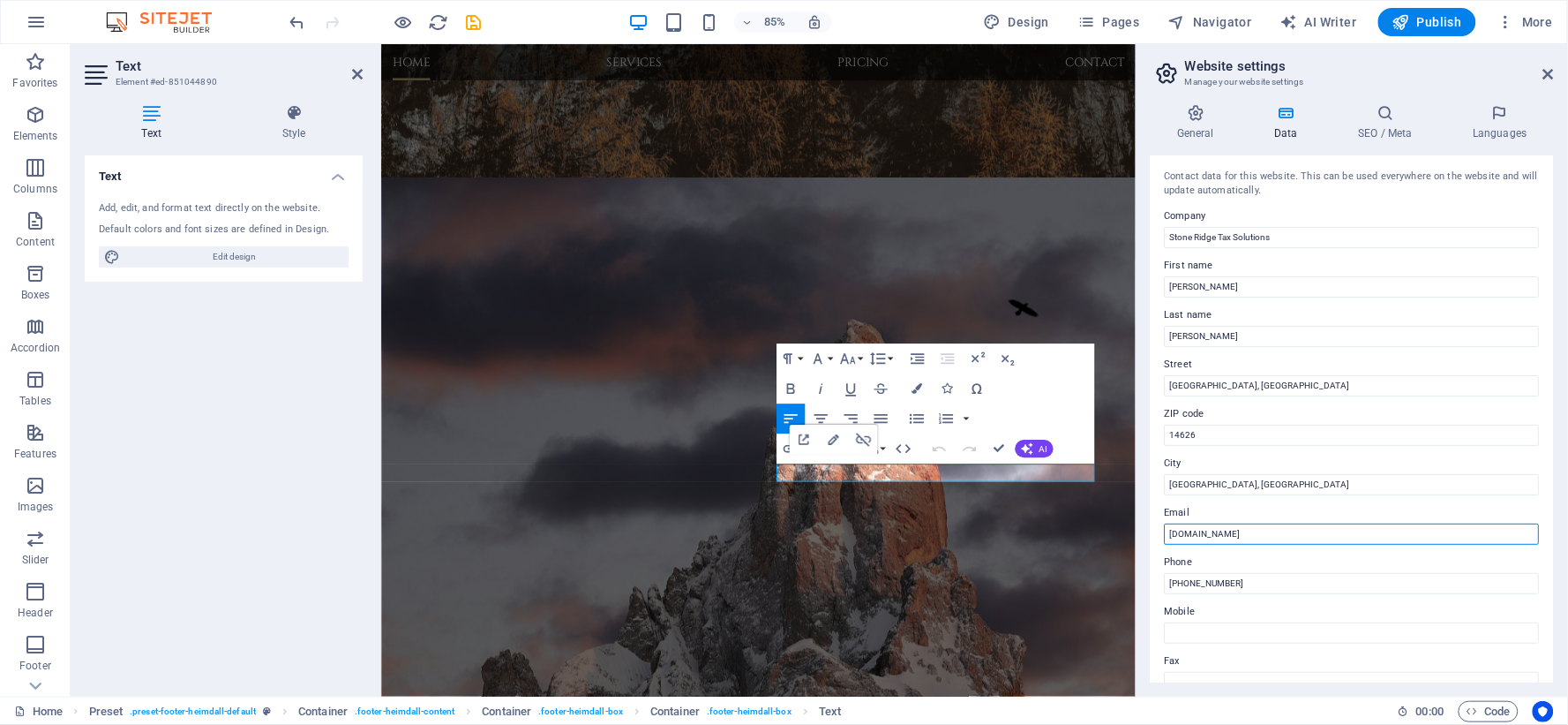
click at [1175, 535] on input "[DOMAIN_NAME]" at bounding box center [1352, 534] width 375 height 21
click at [1170, 535] on input "[DOMAIN_NAME]" at bounding box center [1352, 534] width 375 height 21
type input "asuarez@stoneridgetax.com"
click at [1185, 627] on input "Mobile" at bounding box center [1352, 633] width 375 height 21
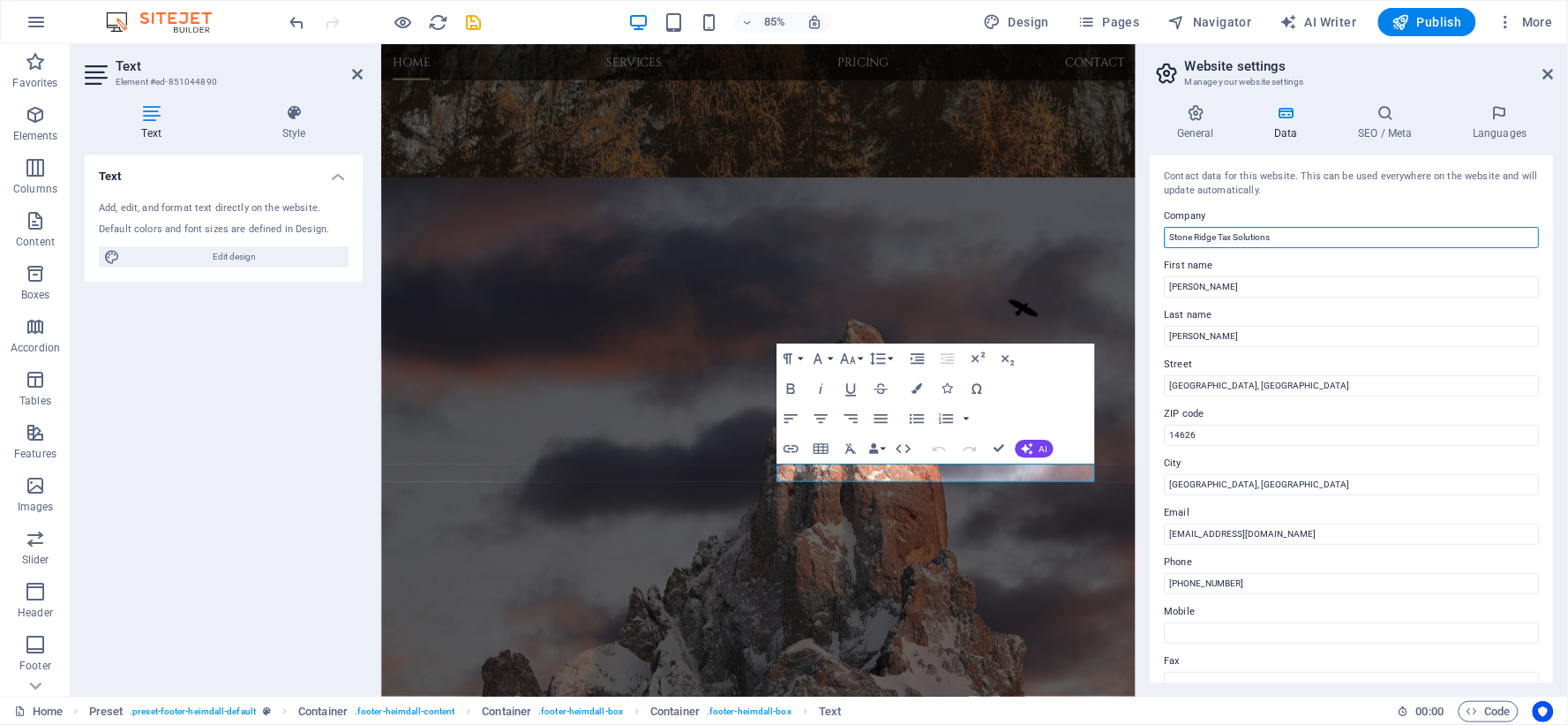
click at [1250, 233] on input "Stone Ridge Tax Solutions" at bounding box center [1352, 237] width 375 height 21
drag, startPoint x: 1202, startPoint y: 331, endPoint x: 1230, endPoint y: 346, distance: 31.8
click at [1202, 331] on input "Suarez" at bounding box center [1352, 335] width 375 height 21
type input "Suarez, EA, MBA"
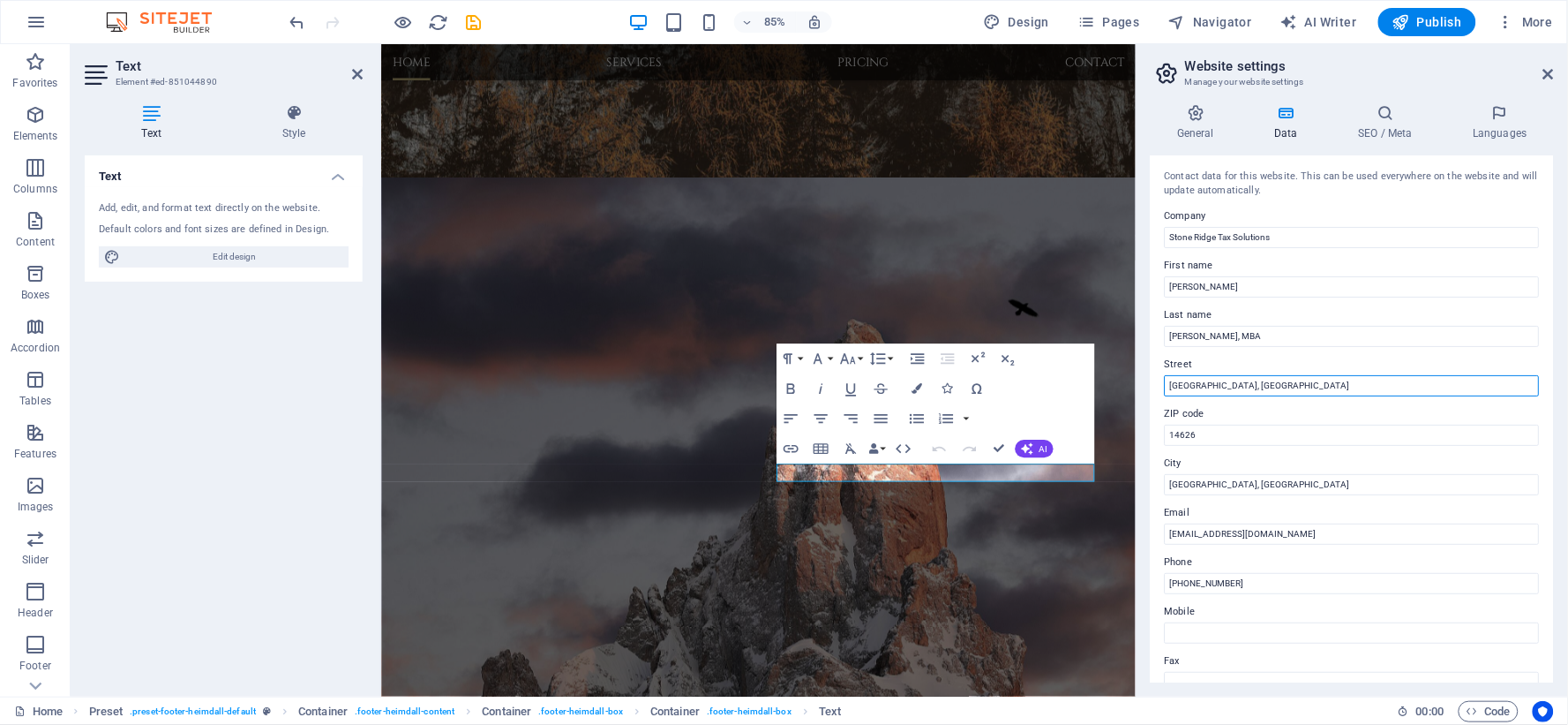
drag, startPoint x: 1237, startPoint y: 382, endPoint x: 1156, endPoint y: 382, distance: 81.0
click at [1156, 382] on div "Contact data for this website. This can be used everywhere on the website and w…" at bounding box center [1352, 419] width 403 height 527
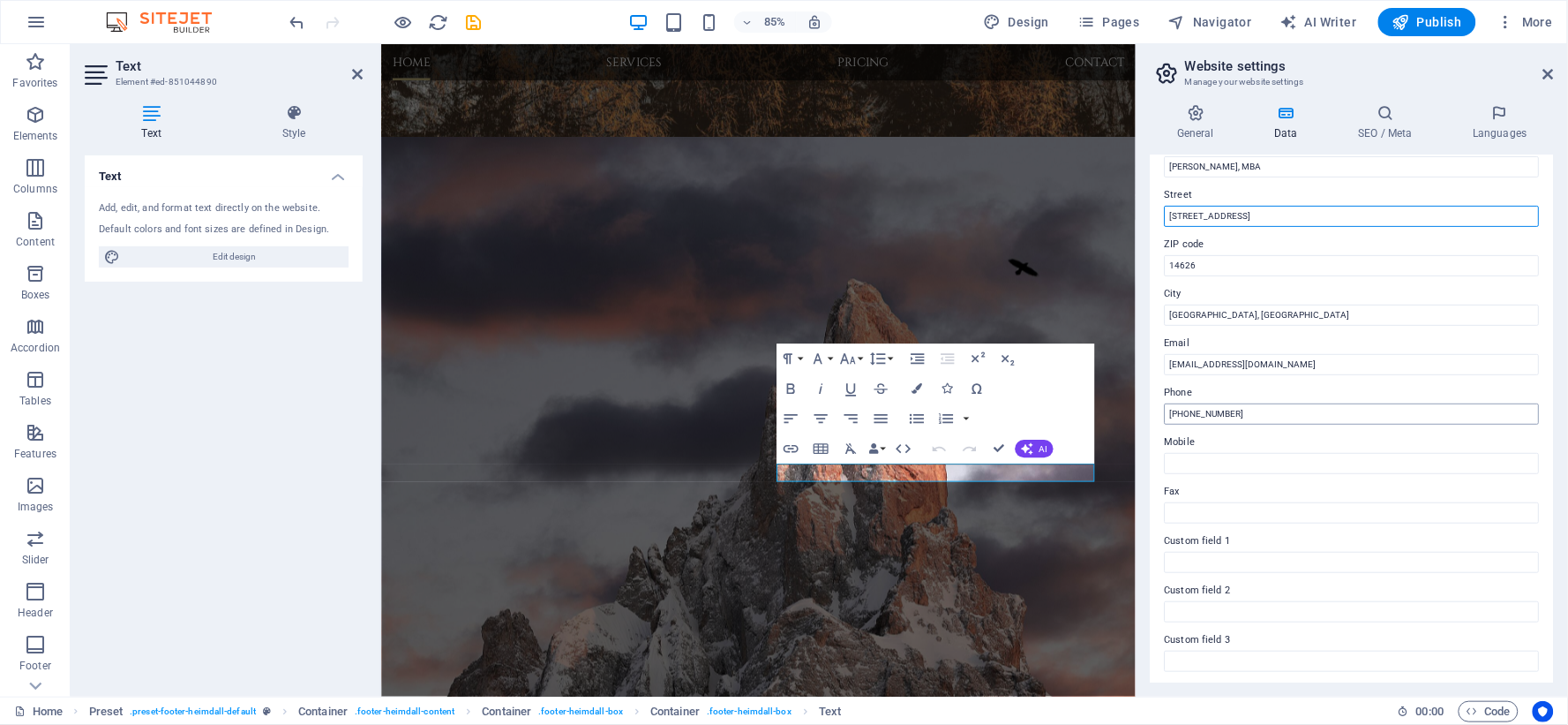
scroll to position [196, 0]
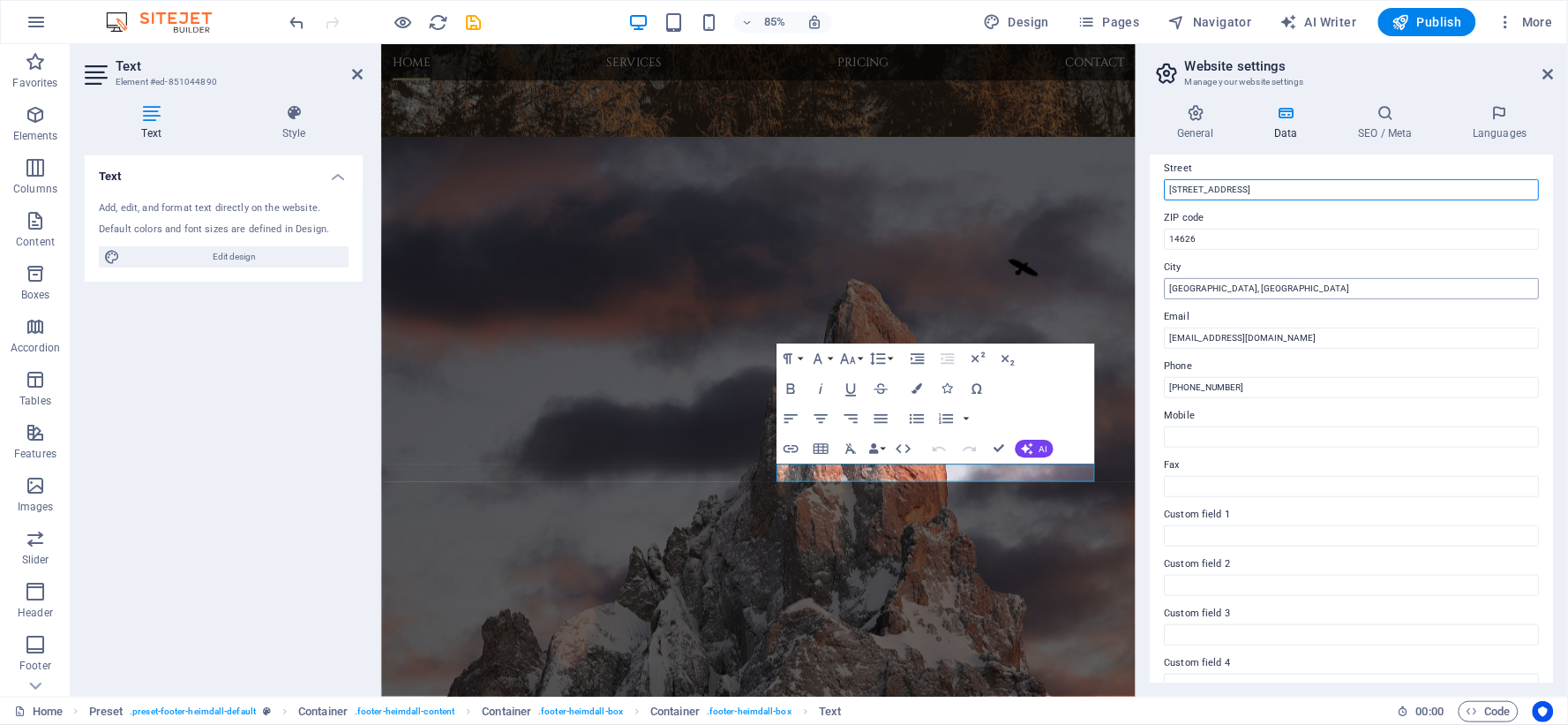
type input "44 Knob Rd."
click at [1234, 292] on input "[GEOGRAPHIC_DATA], [GEOGRAPHIC_DATA]" at bounding box center [1352, 288] width 375 height 21
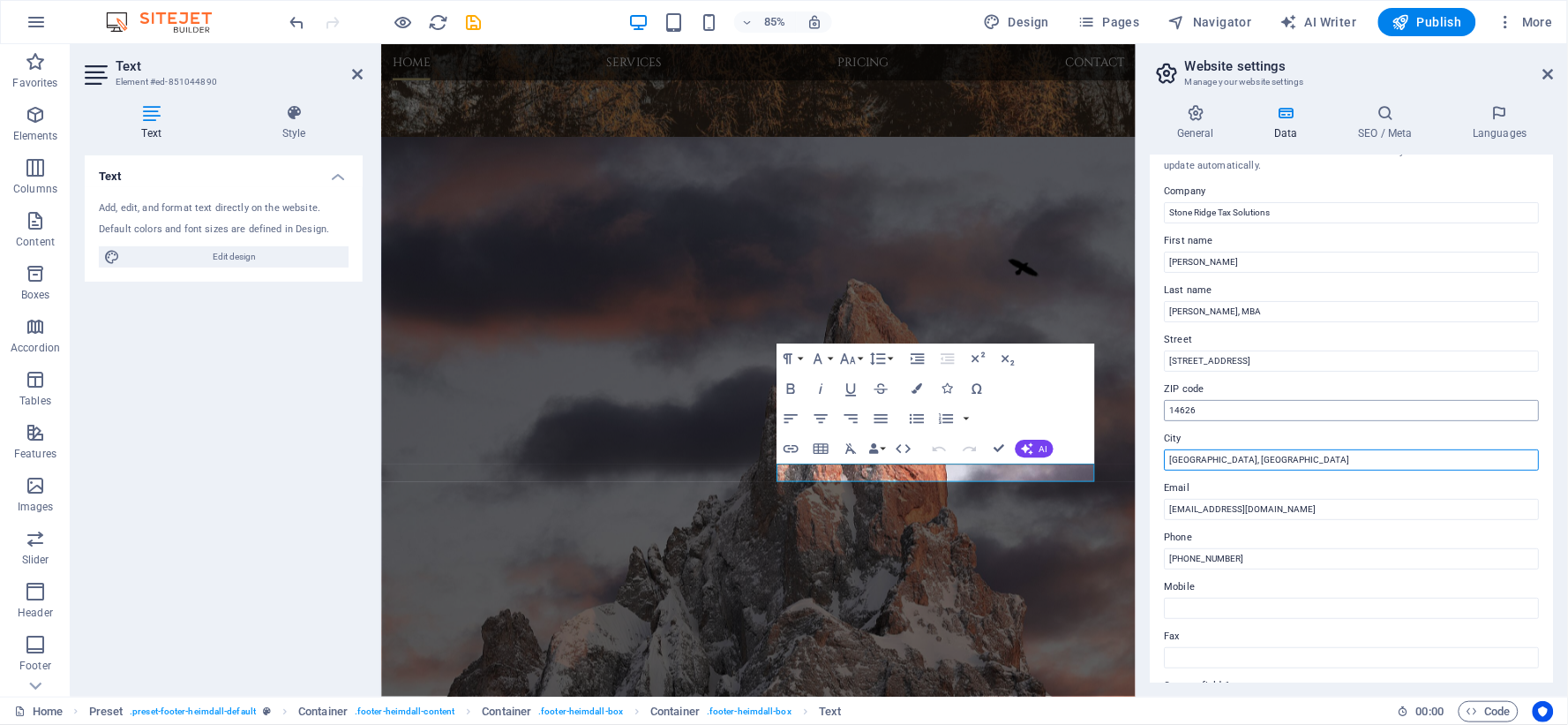
scroll to position [0, 0]
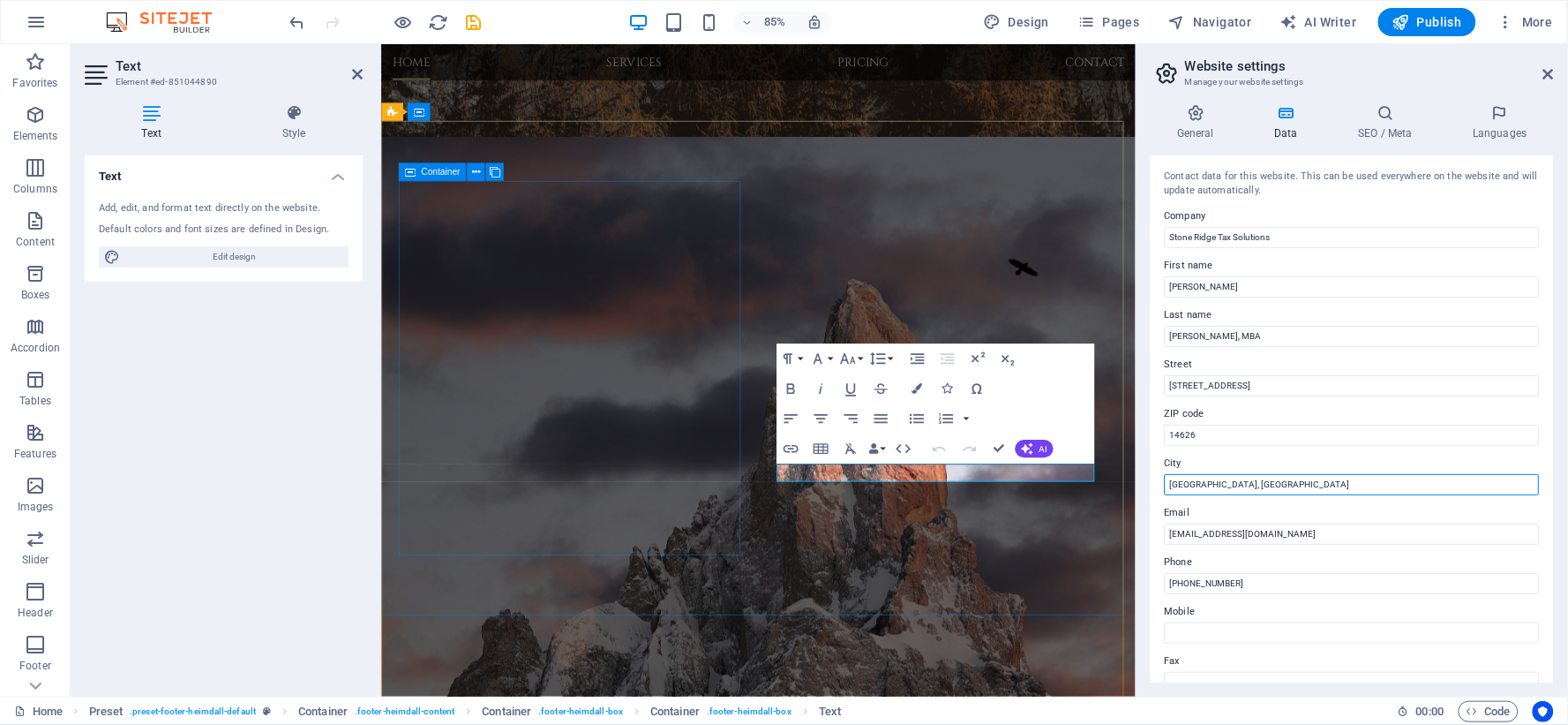
type input "[GEOGRAPHIC_DATA], [GEOGRAPHIC_DATA]"
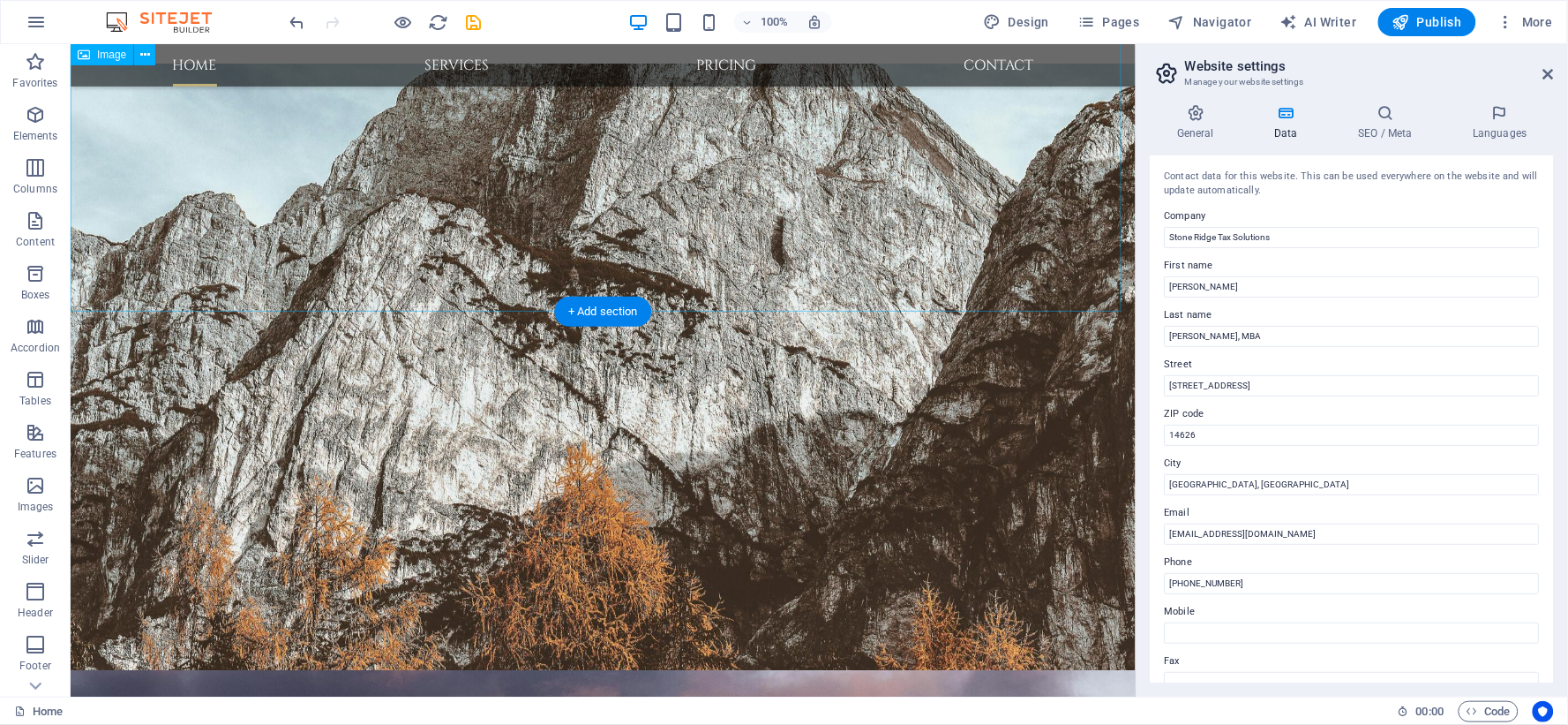
scroll to position [3635, 0]
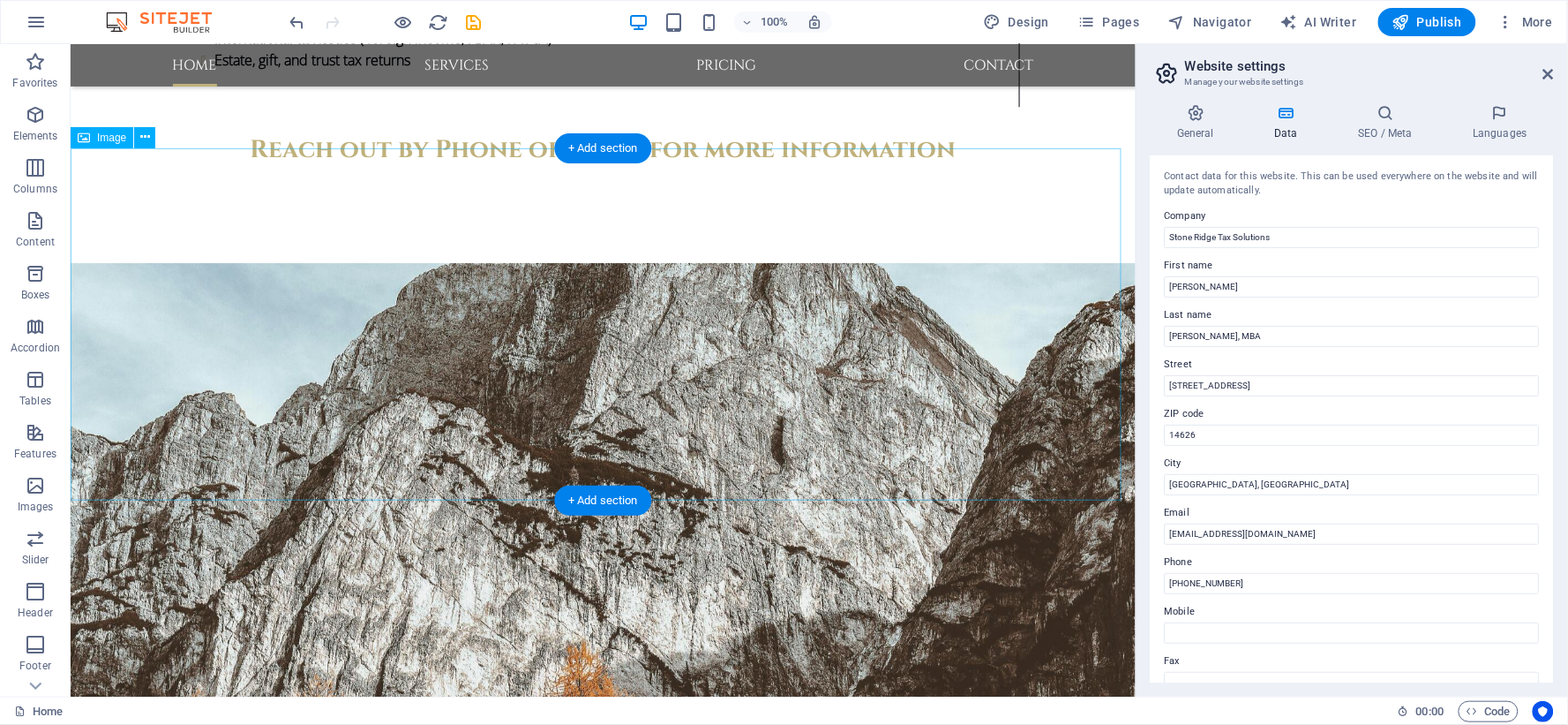
scroll to position [3439, 0]
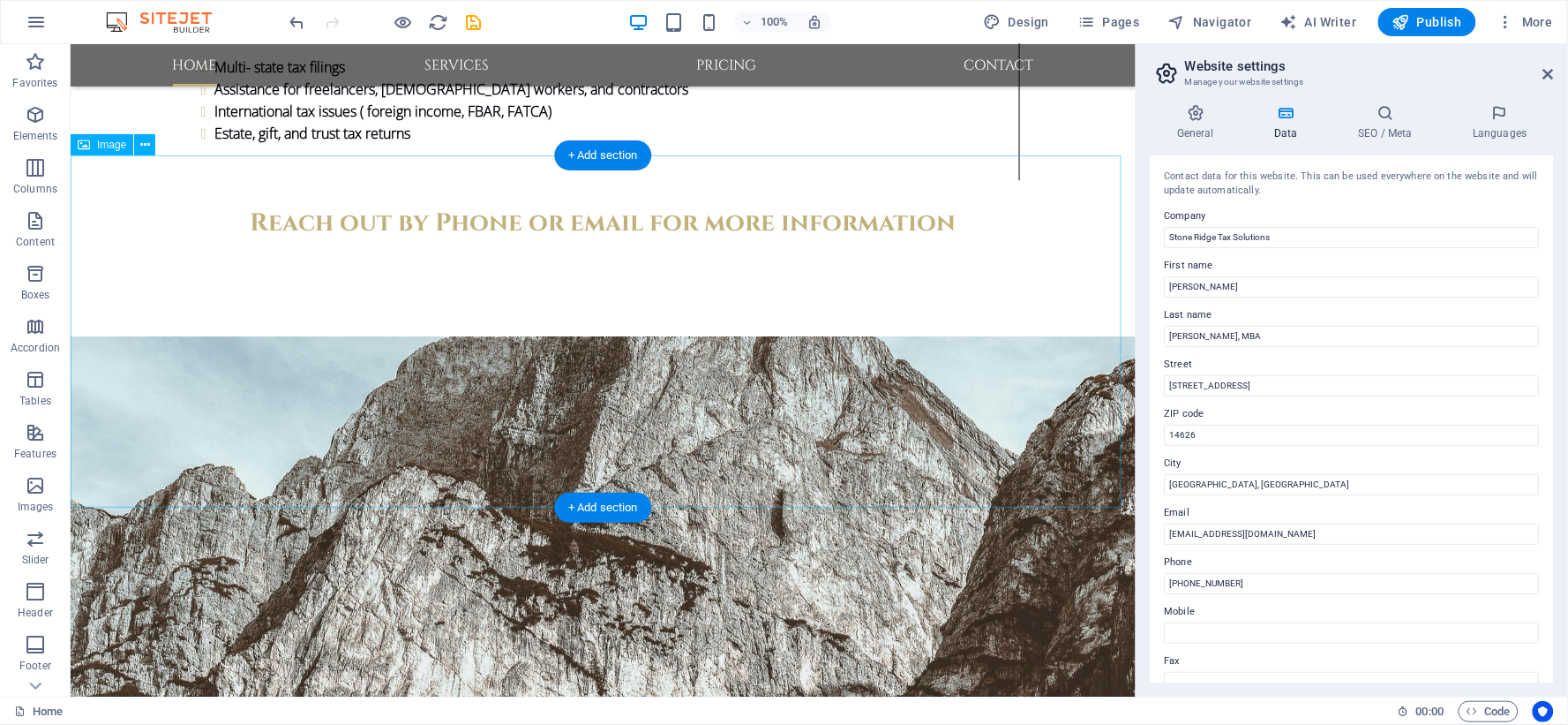
click at [144, 142] on icon at bounding box center [146, 145] width 10 height 19
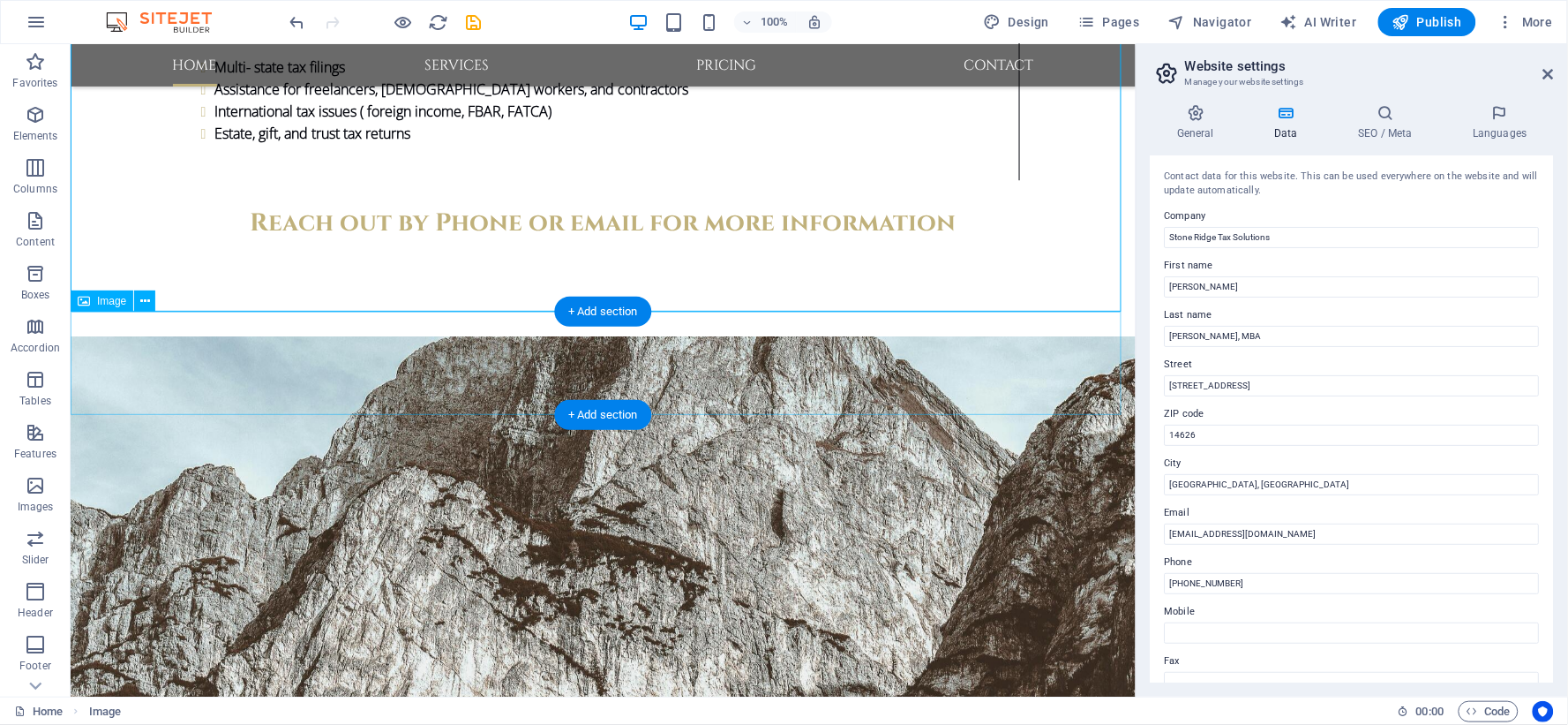
scroll to position [3635, 0]
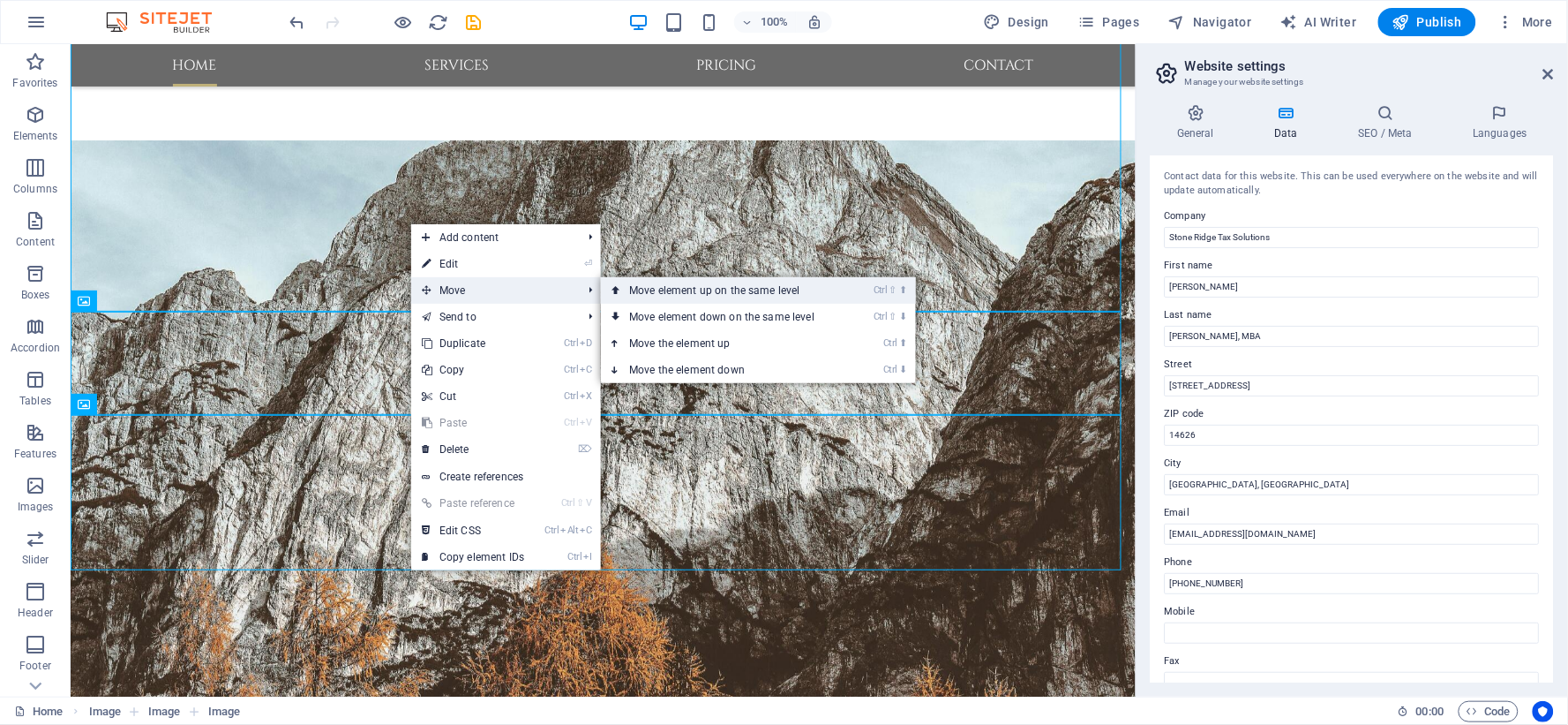
click at [721, 294] on link "Ctrl ⇧ ⬆ Move element up on the same level" at bounding box center [725, 291] width 249 height 27
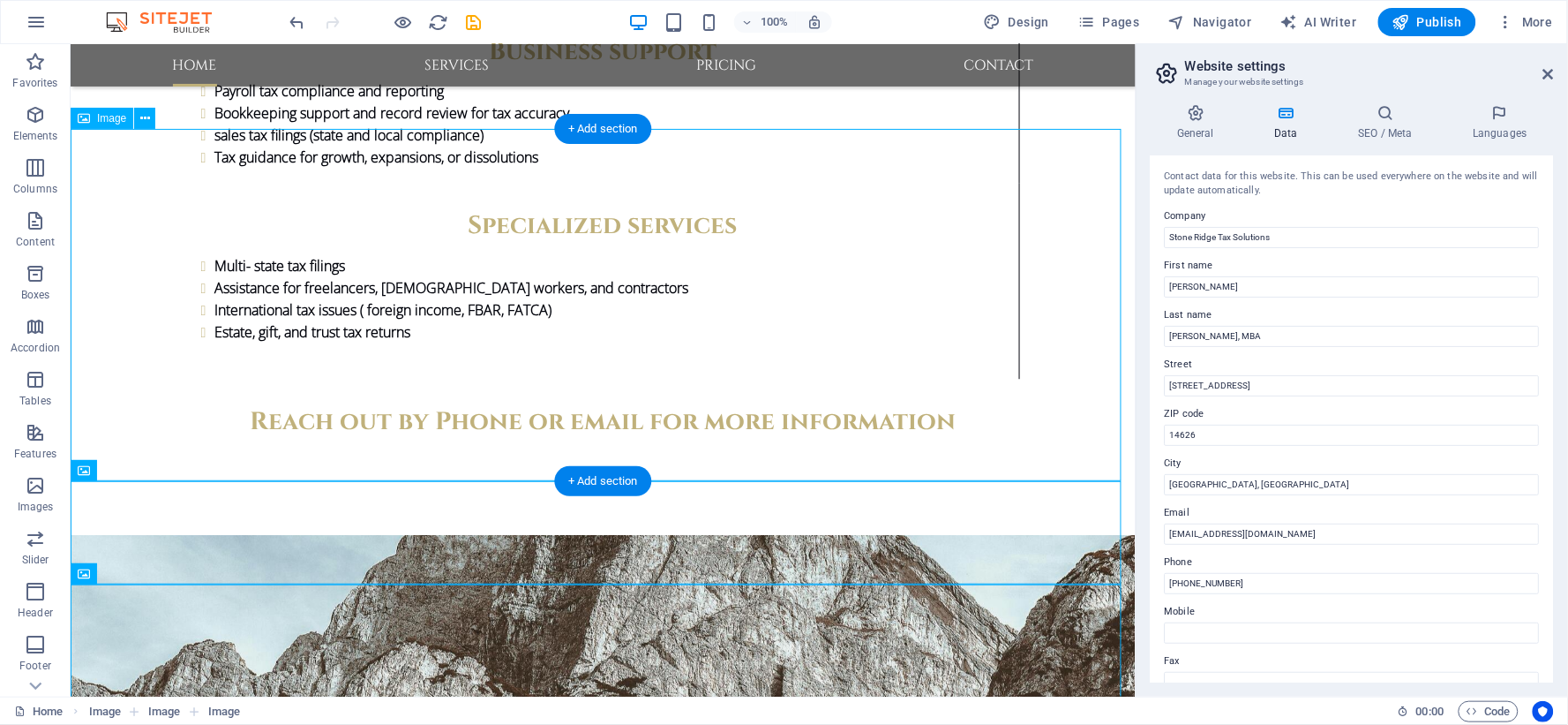
scroll to position [3243, 0]
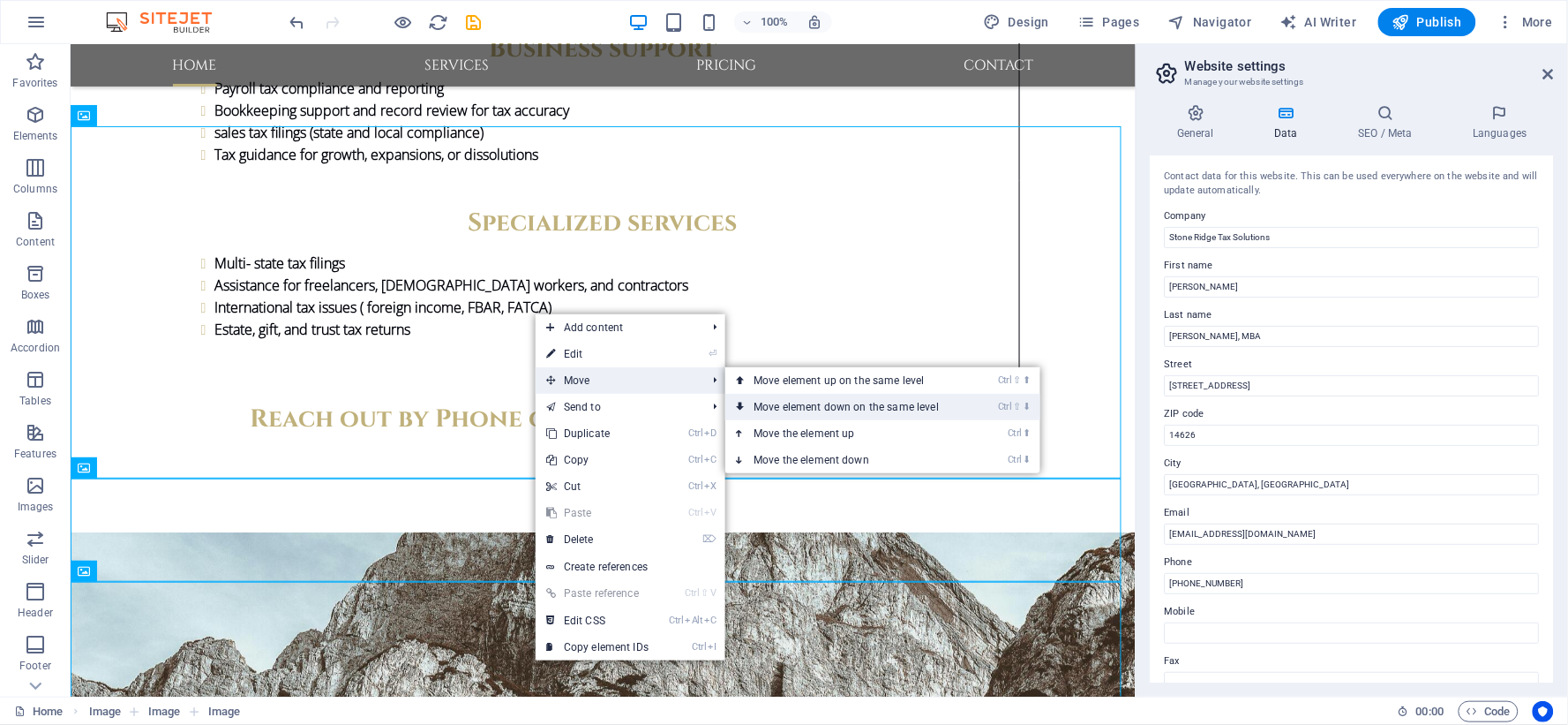
click at [782, 399] on link "Ctrl ⇧ ⬇ Move element down on the same level" at bounding box center [849, 407] width 249 height 27
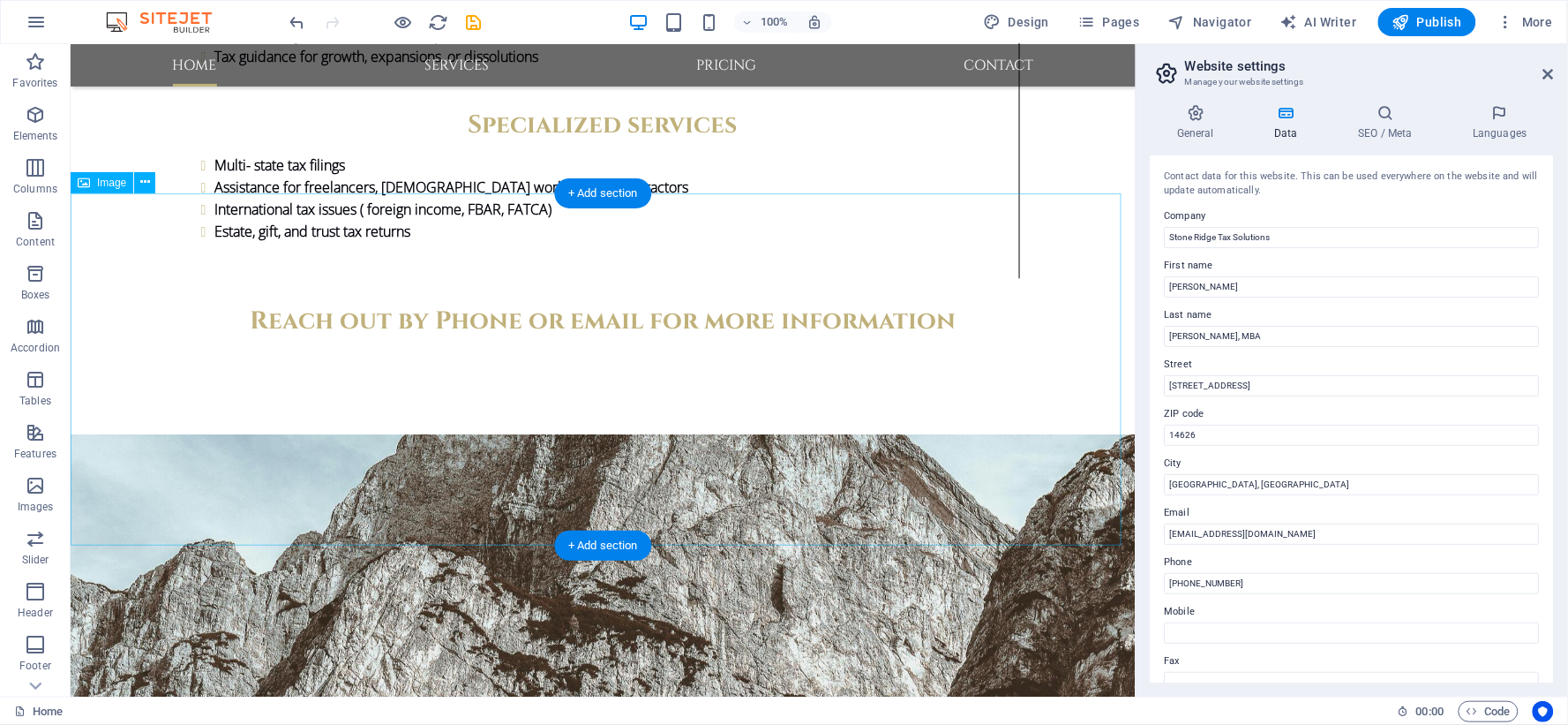
scroll to position [3537, 0]
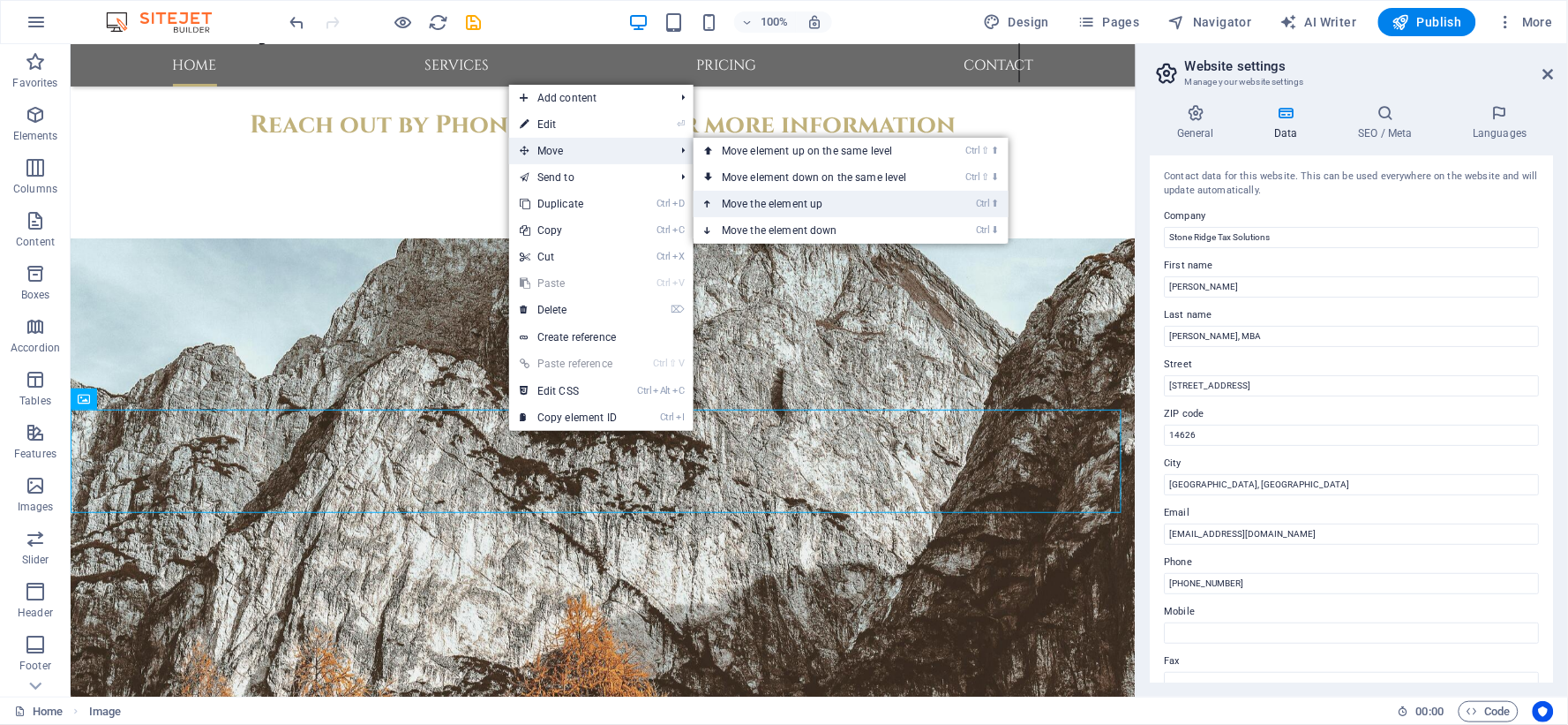
click at [792, 206] on link "Ctrl ⬆ Move the element up" at bounding box center [818, 203] width 249 height 27
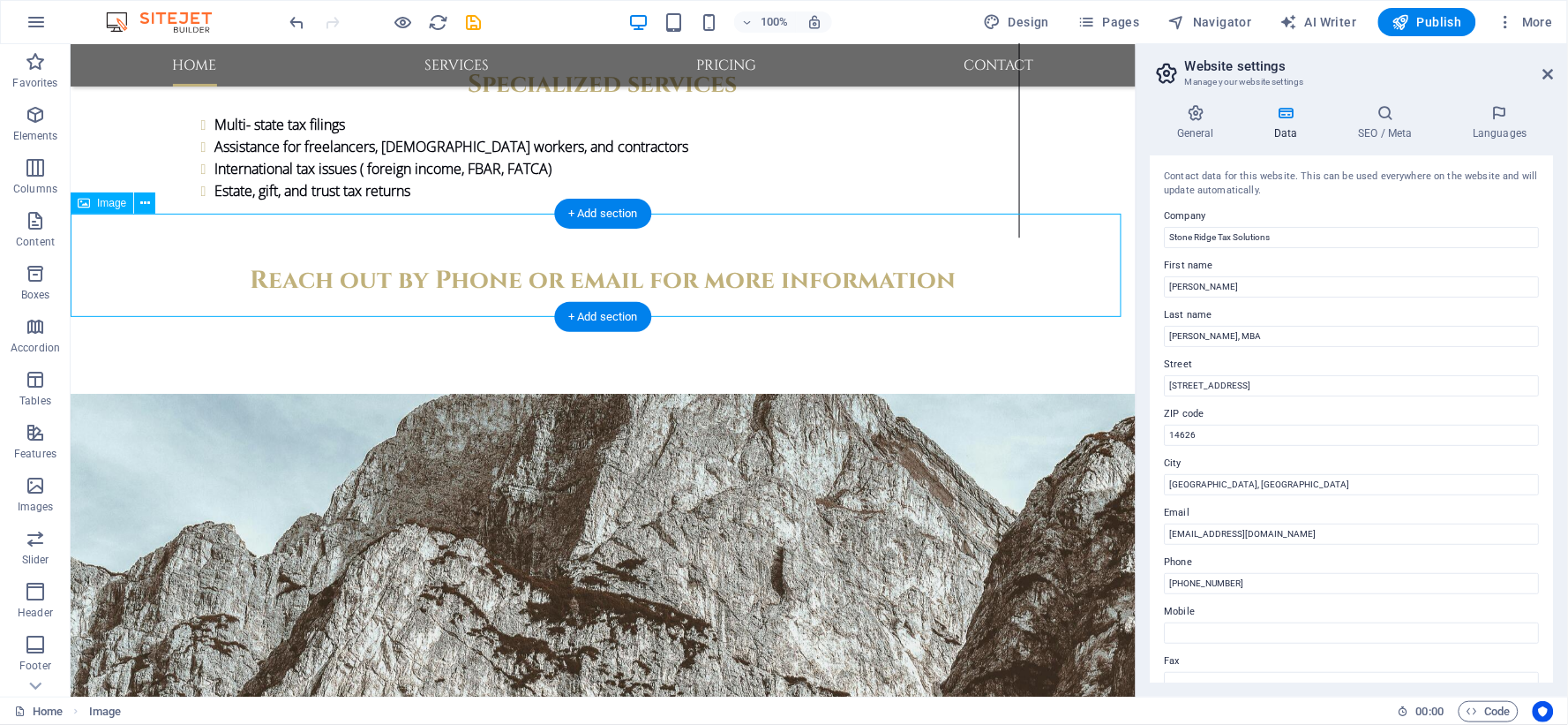
scroll to position [3341, 0]
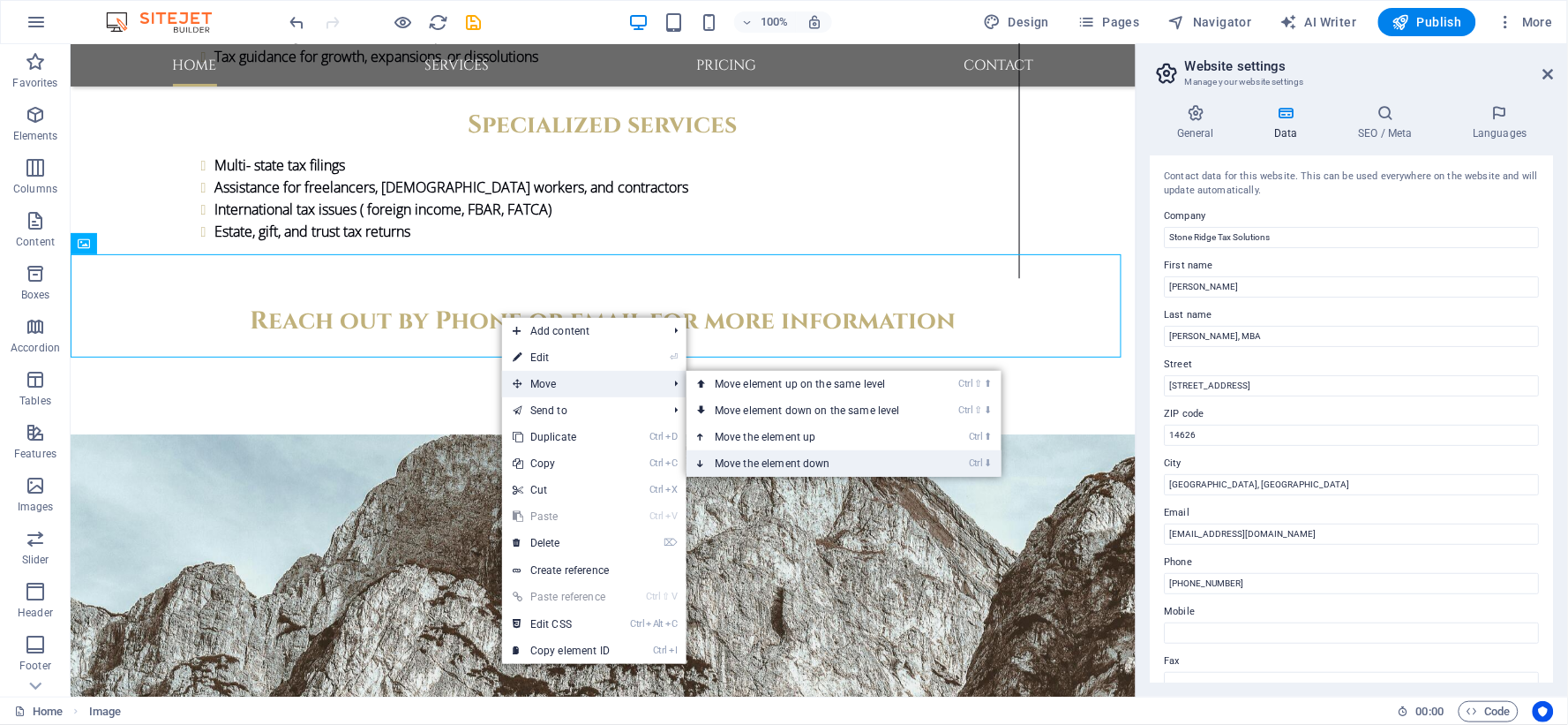
click at [754, 456] on link "Ctrl ⬇ Move the element down" at bounding box center [811, 463] width 249 height 27
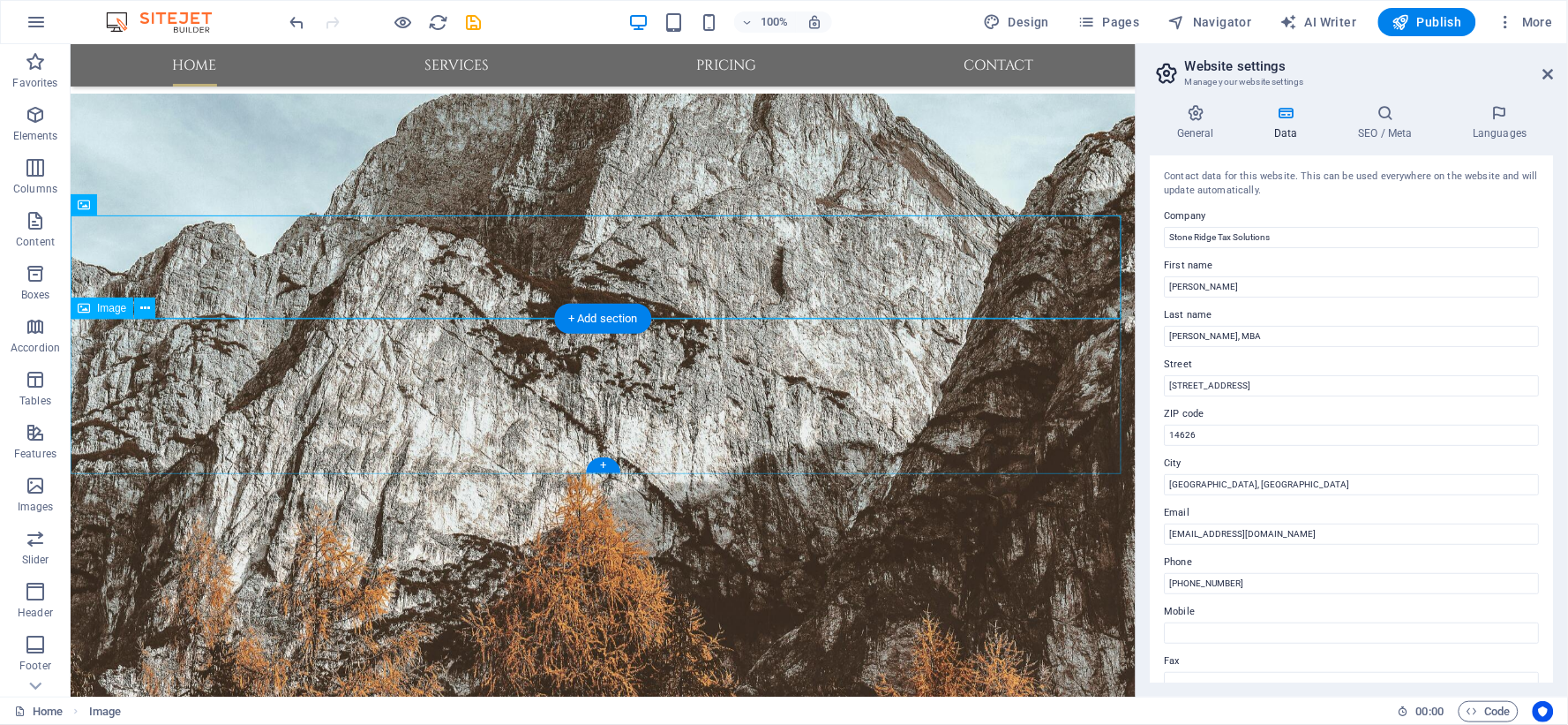
scroll to position [3733, 0]
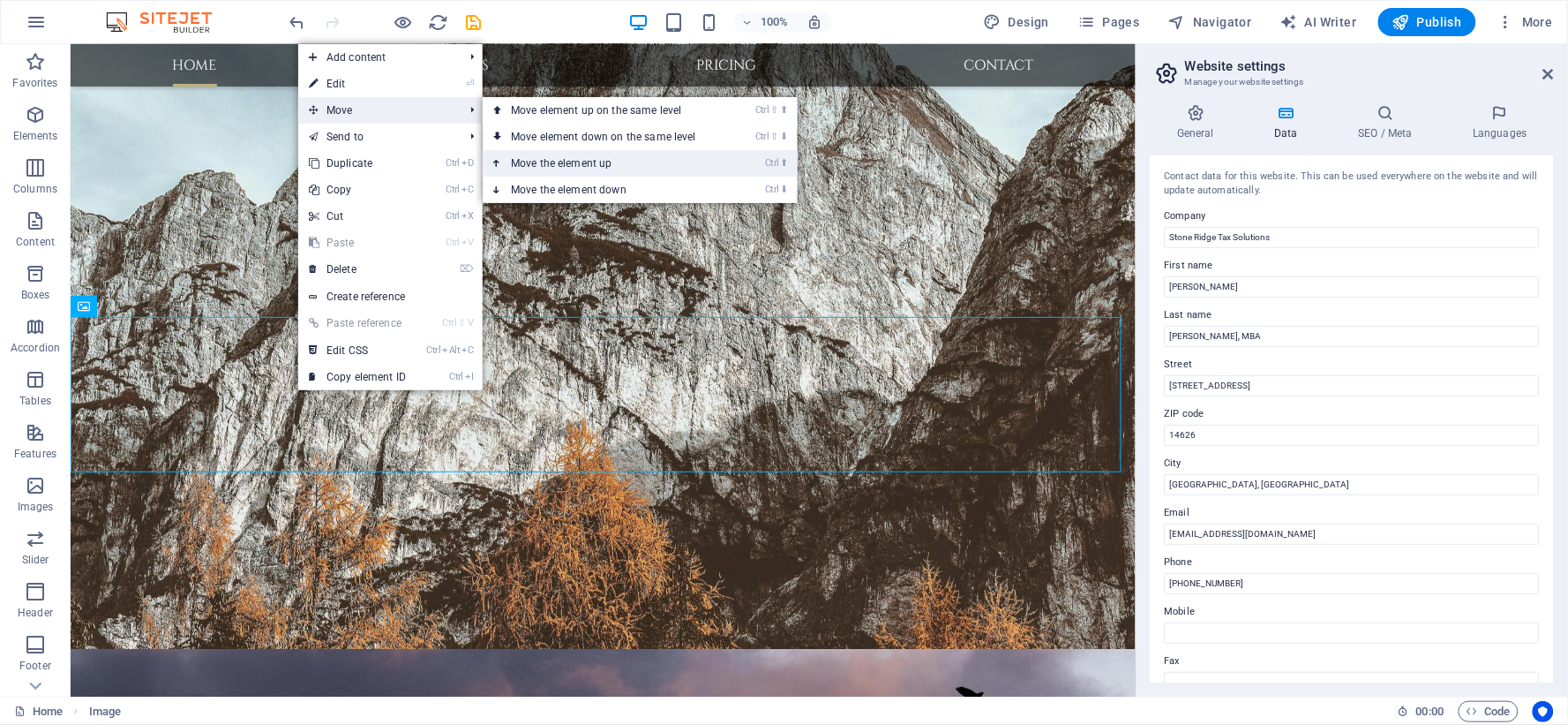
click at [610, 172] on link "Ctrl ⬆ Move the element up" at bounding box center [607, 163] width 249 height 27
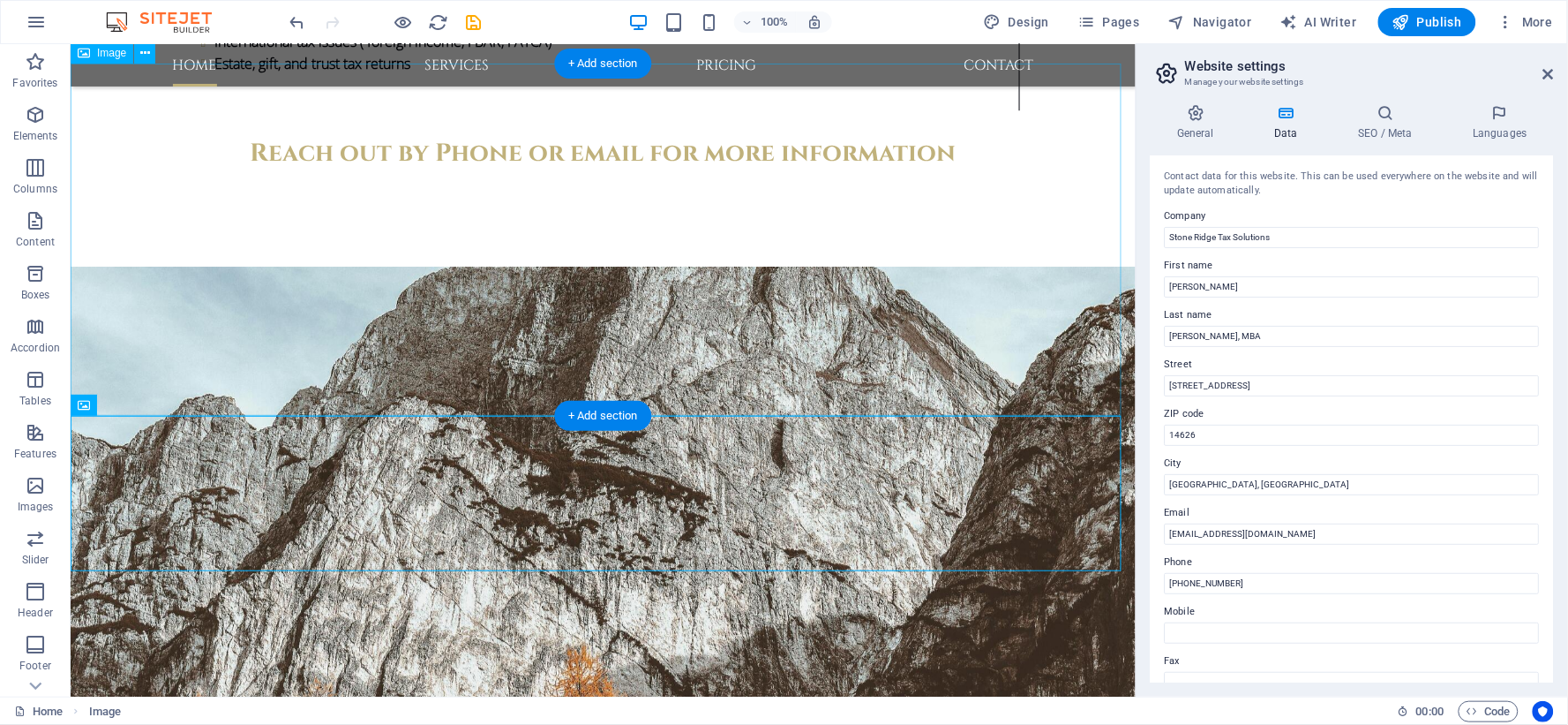
scroll to position [3537, 0]
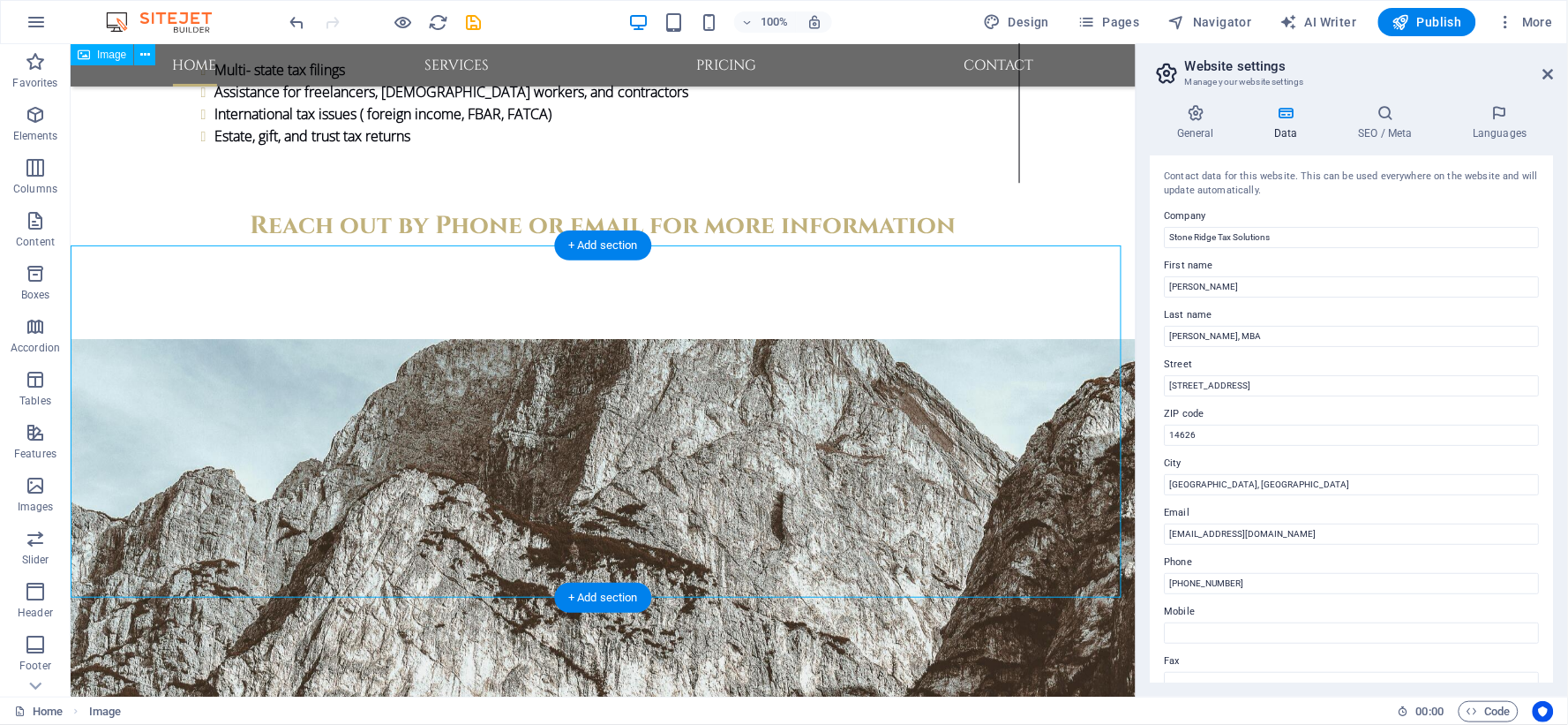
scroll to position [3341, 0]
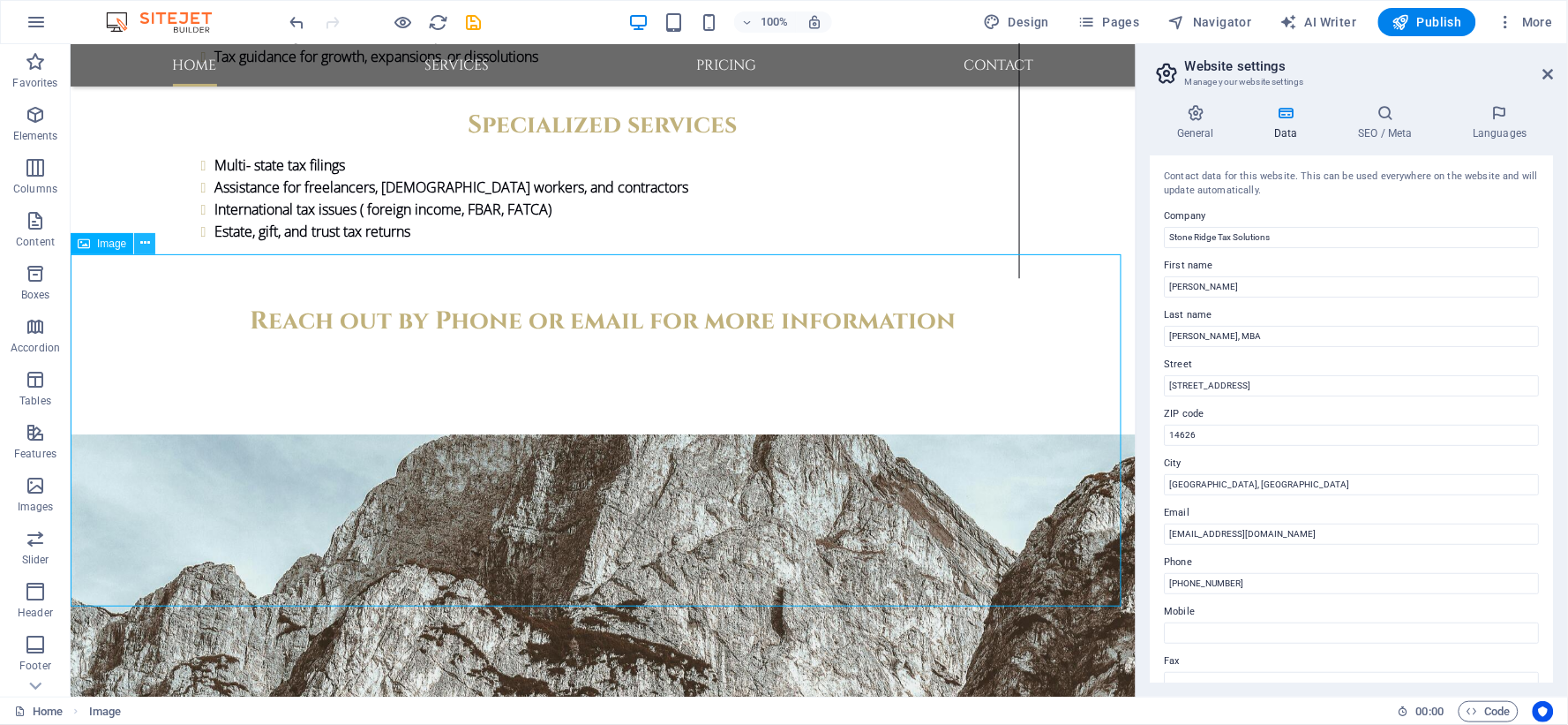
click at [144, 238] on icon at bounding box center [146, 243] width 10 height 19
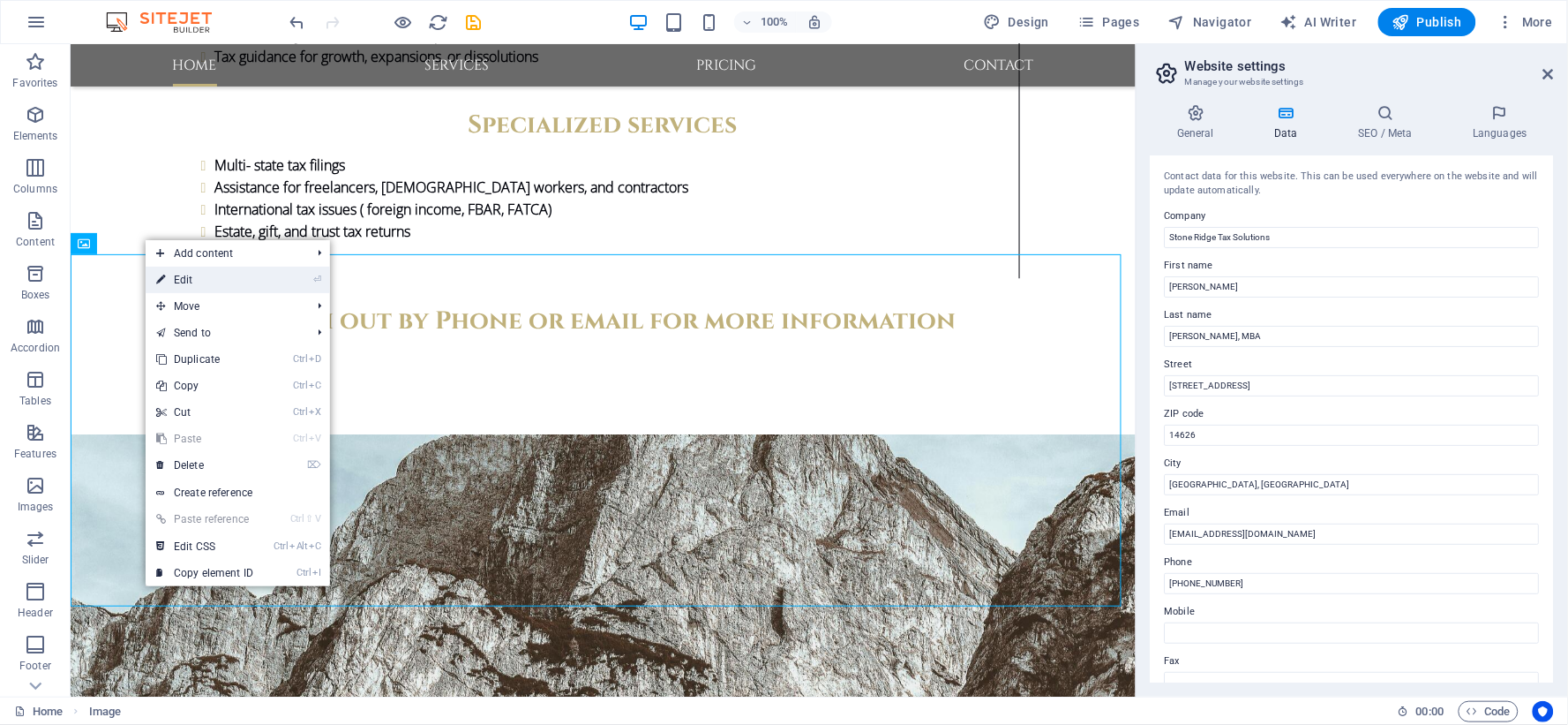
drag, startPoint x: 224, startPoint y: 283, endPoint x: 159, endPoint y: 369, distance: 107.8
click at [224, 283] on link "⏎ Edit" at bounding box center [204, 280] width 118 height 27
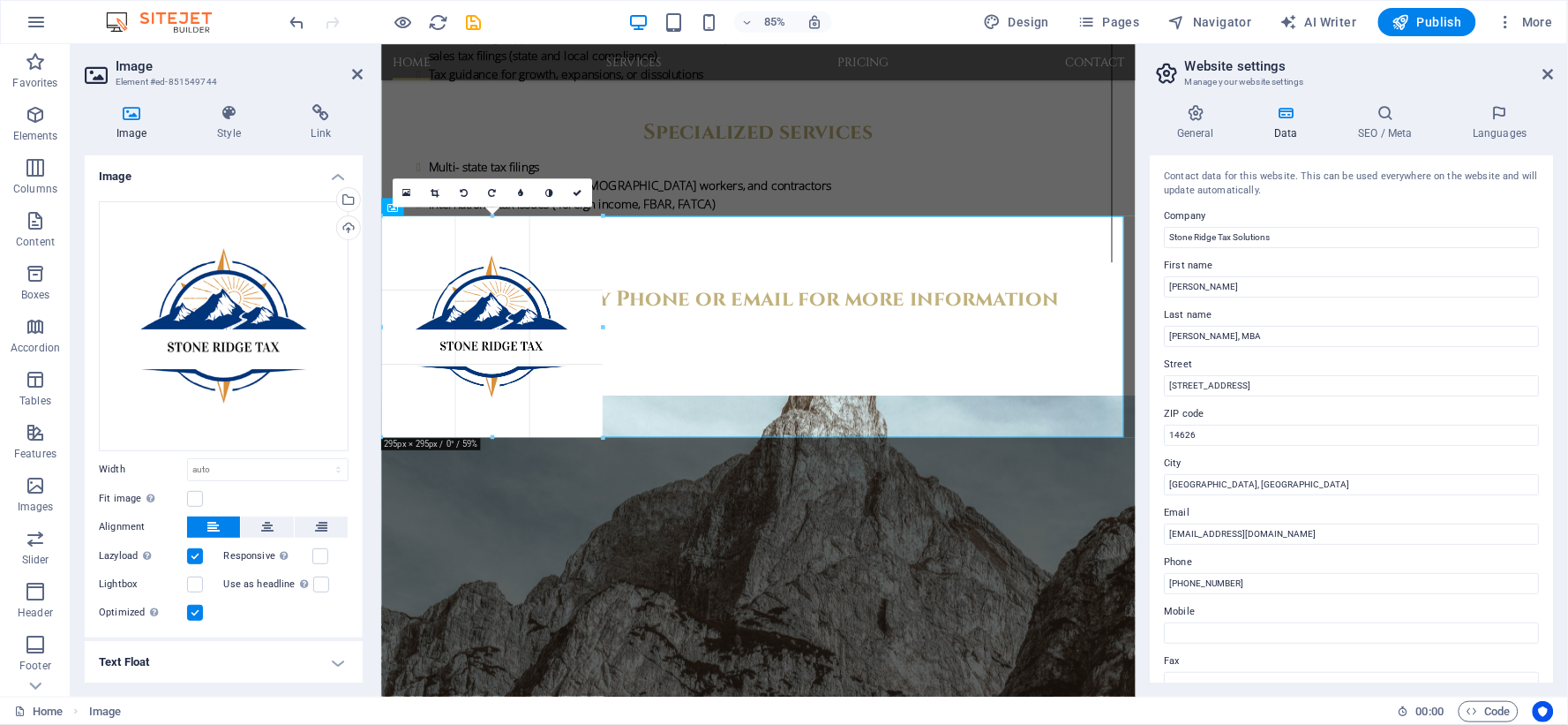
drag, startPoint x: 682, startPoint y: 514, endPoint x: 536, endPoint y: 422, distance: 172.6
type input "295"
select select "px"
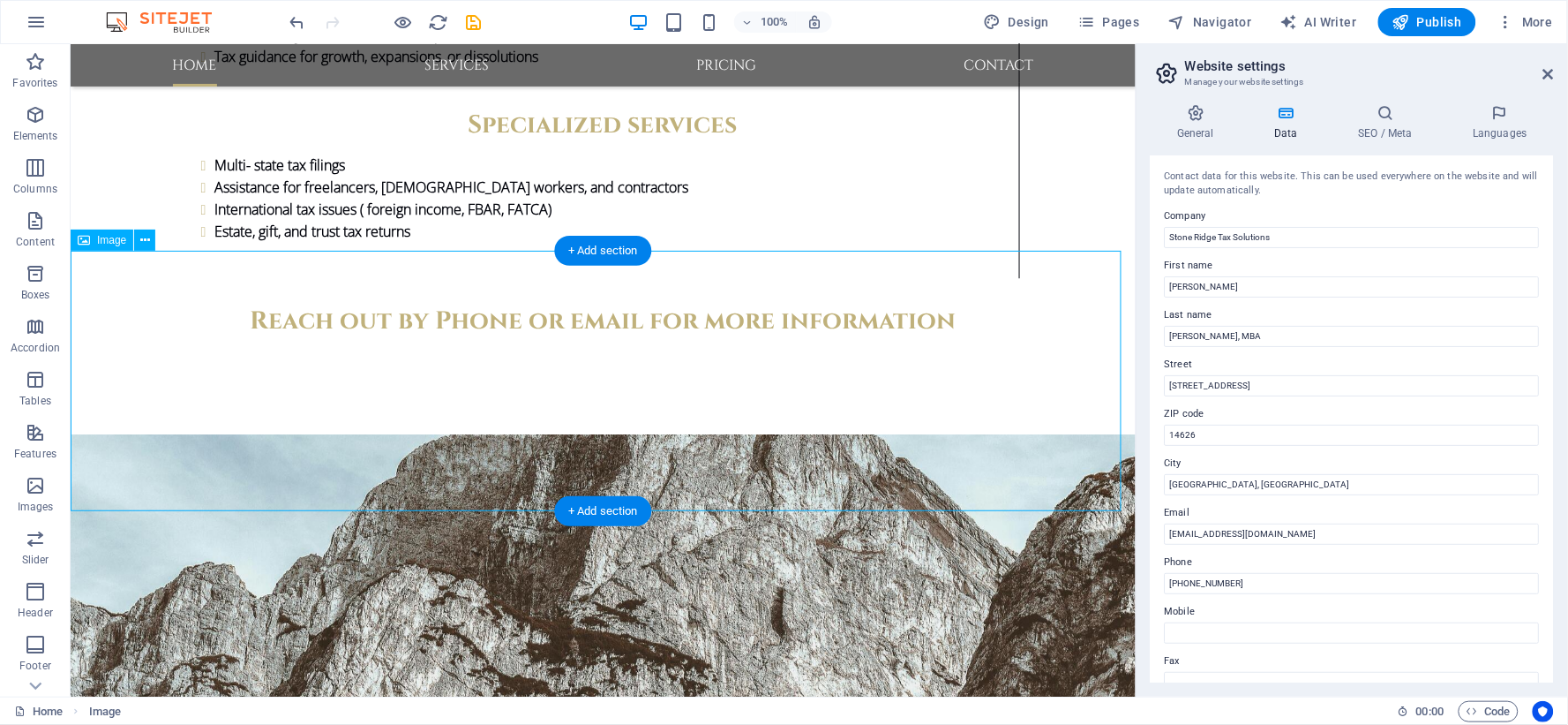
scroll to position [3537, 0]
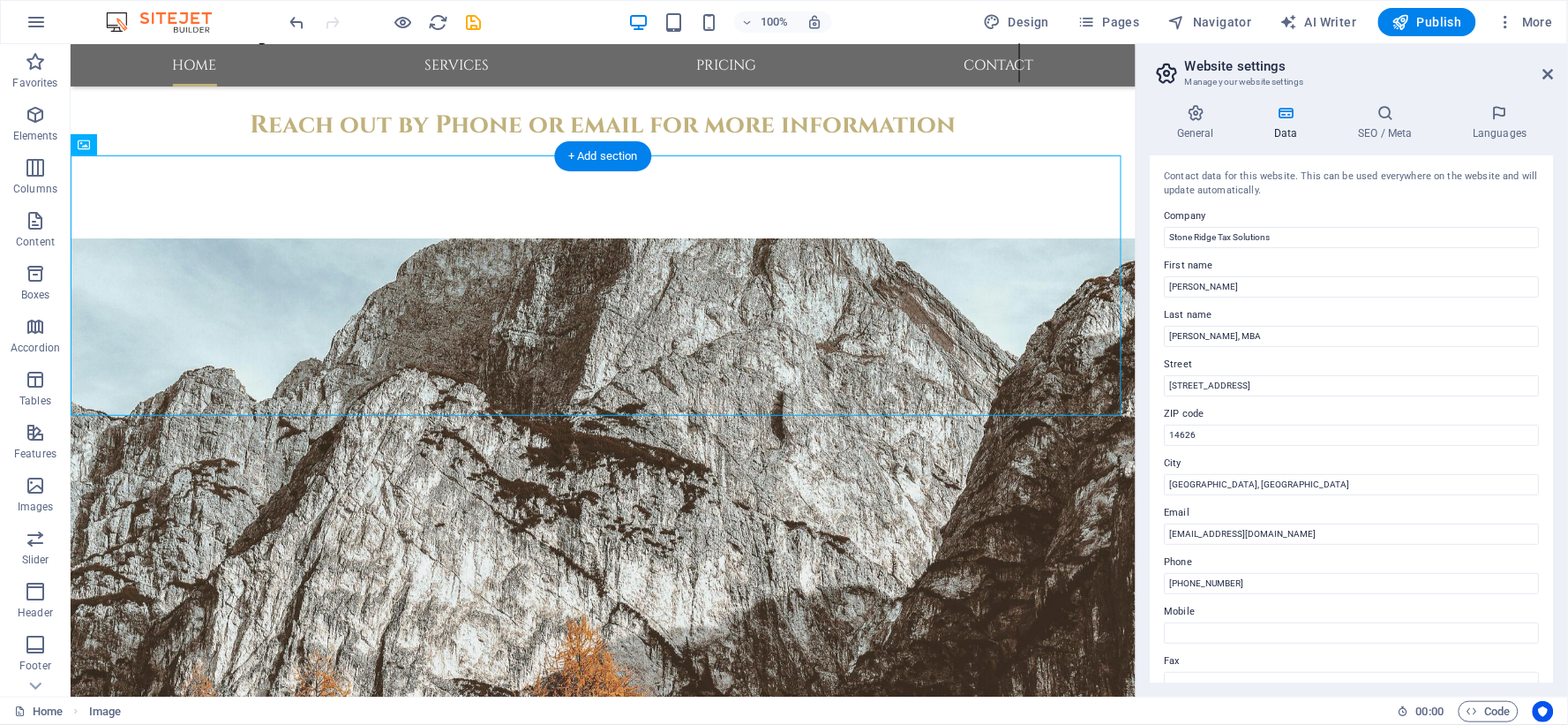
scroll to position [3439, 0]
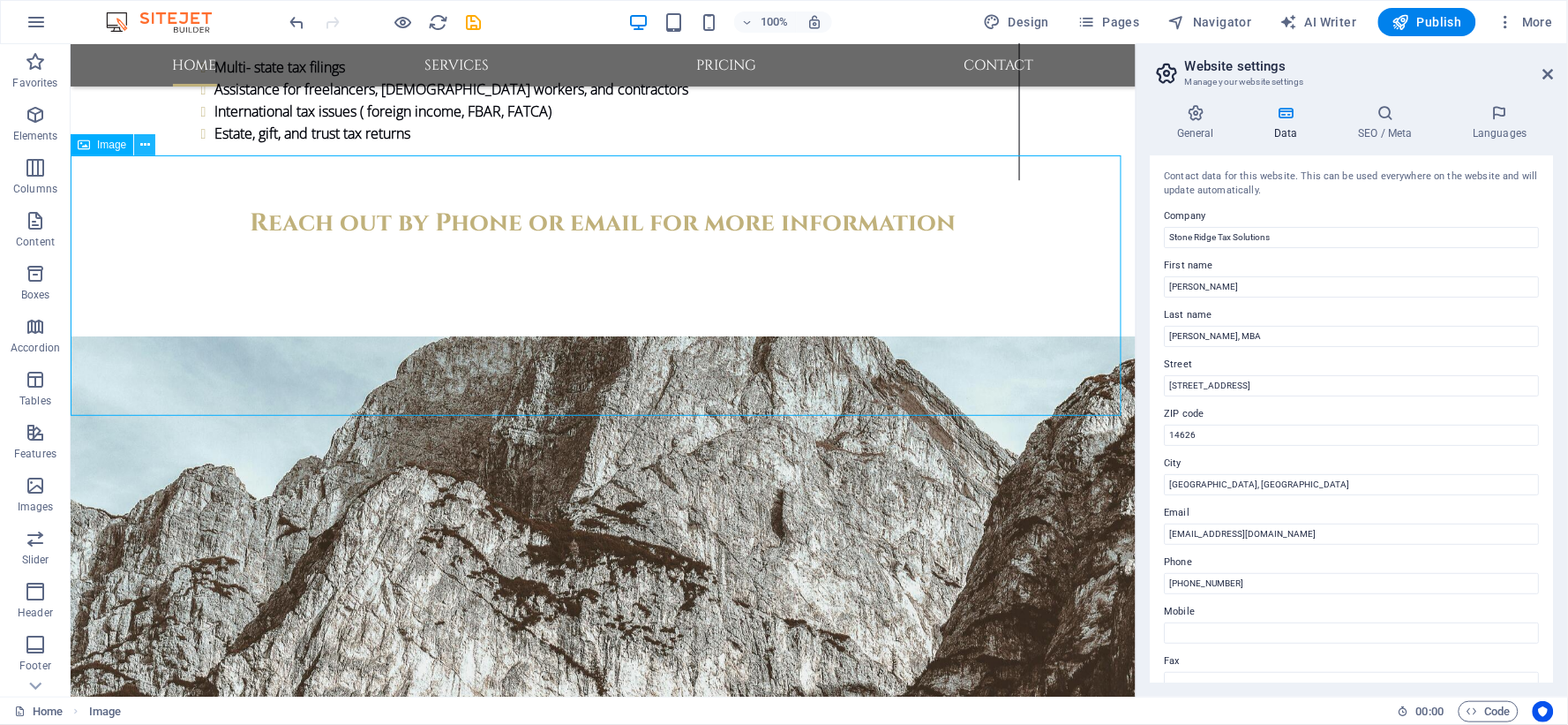
click at [148, 143] on icon at bounding box center [146, 145] width 10 height 19
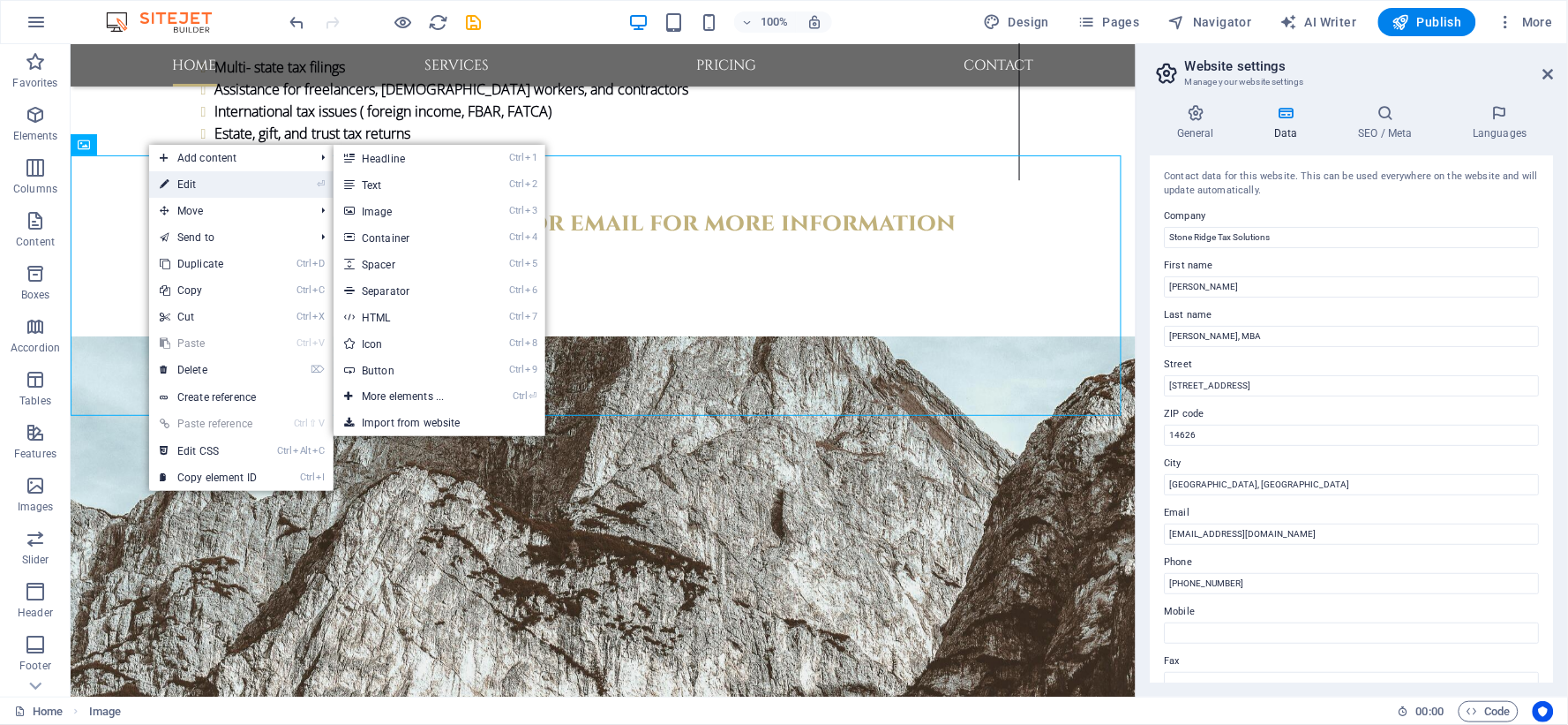
click at [204, 190] on link "⏎ Edit" at bounding box center [207, 184] width 118 height 27
select select "px"
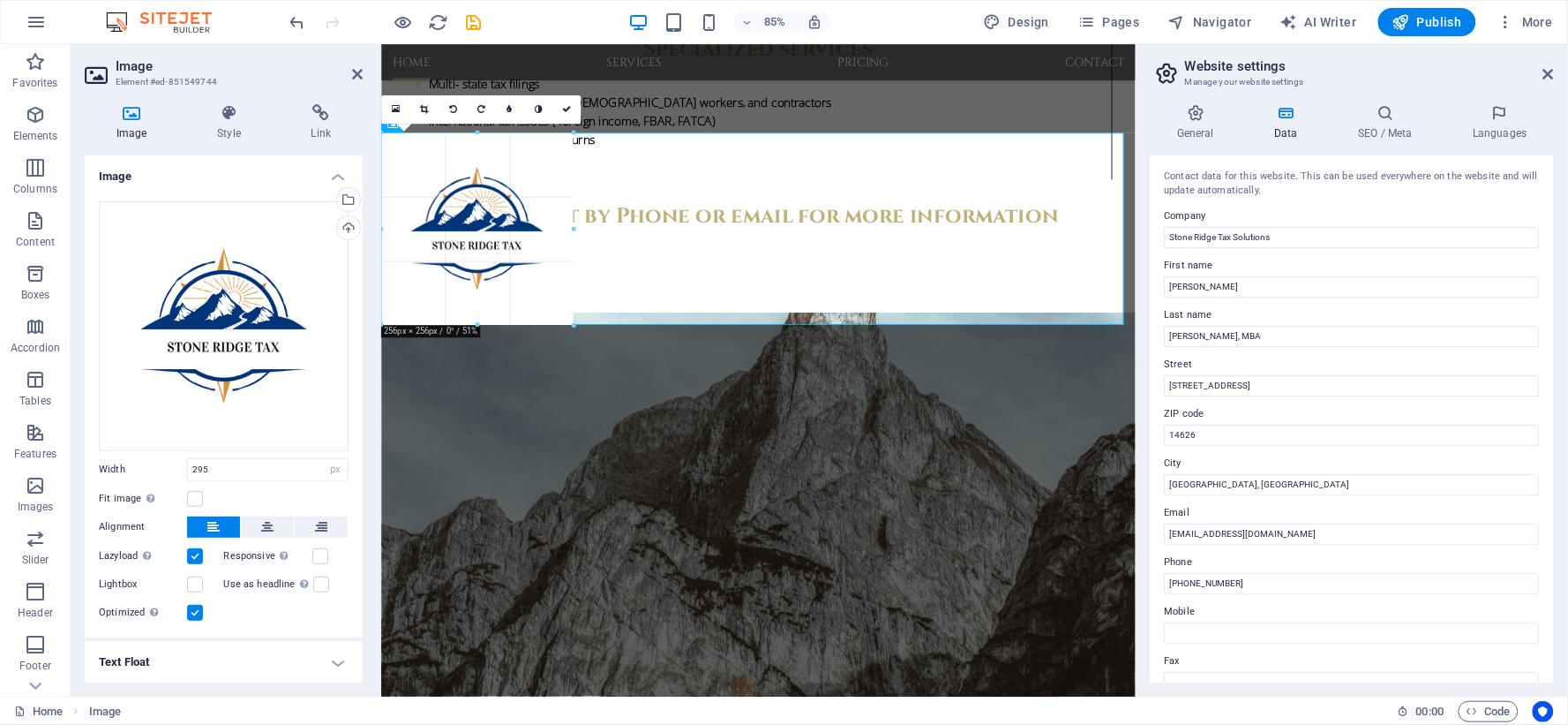
drag, startPoint x: 601, startPoint y: 349, endPoint x: 542, endPoint y: 306, distance: 73.0
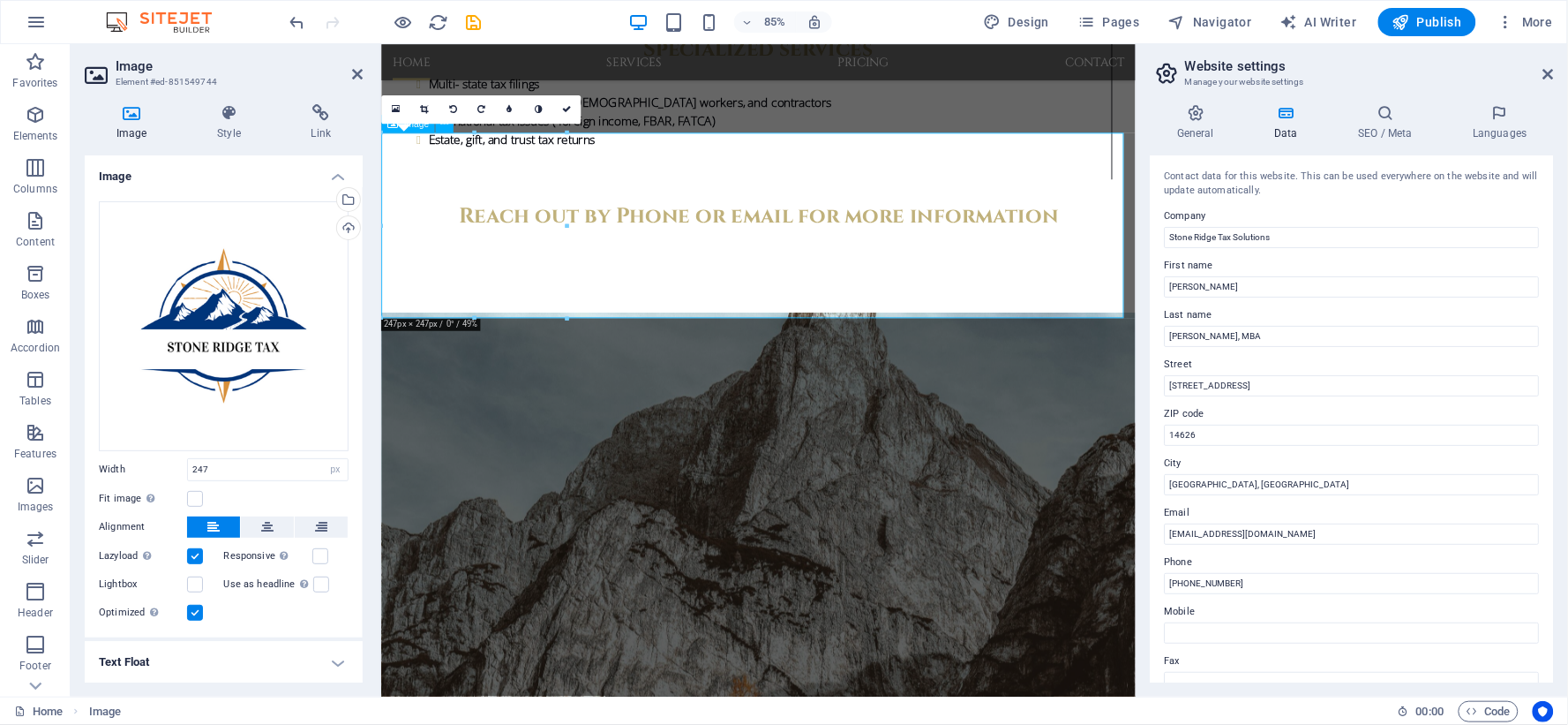
type input "247"
click at [257, 521] on button at bounding box center [267, 527] width 53 height 21
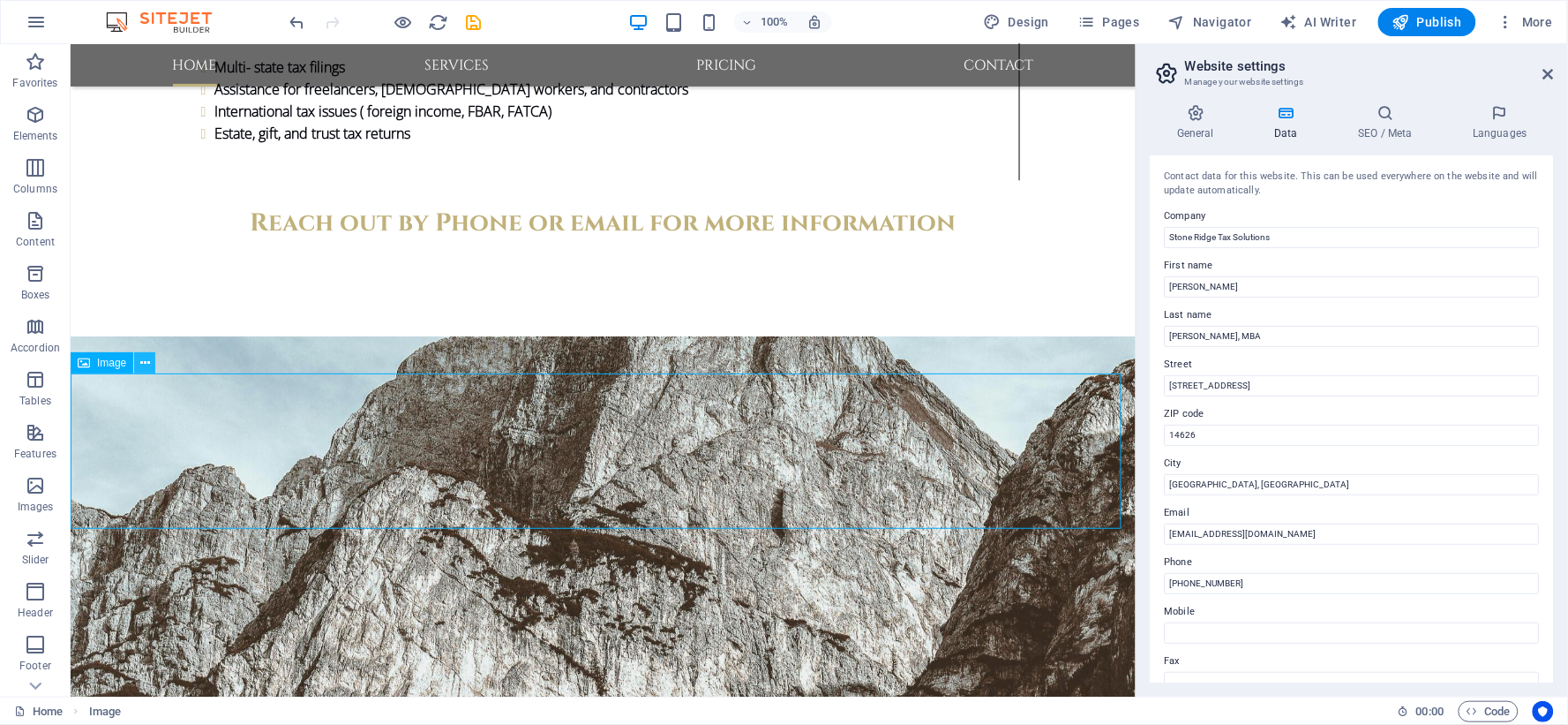
click at [146, 355] on icon at bounding box center [146, 363] width 10 height 19
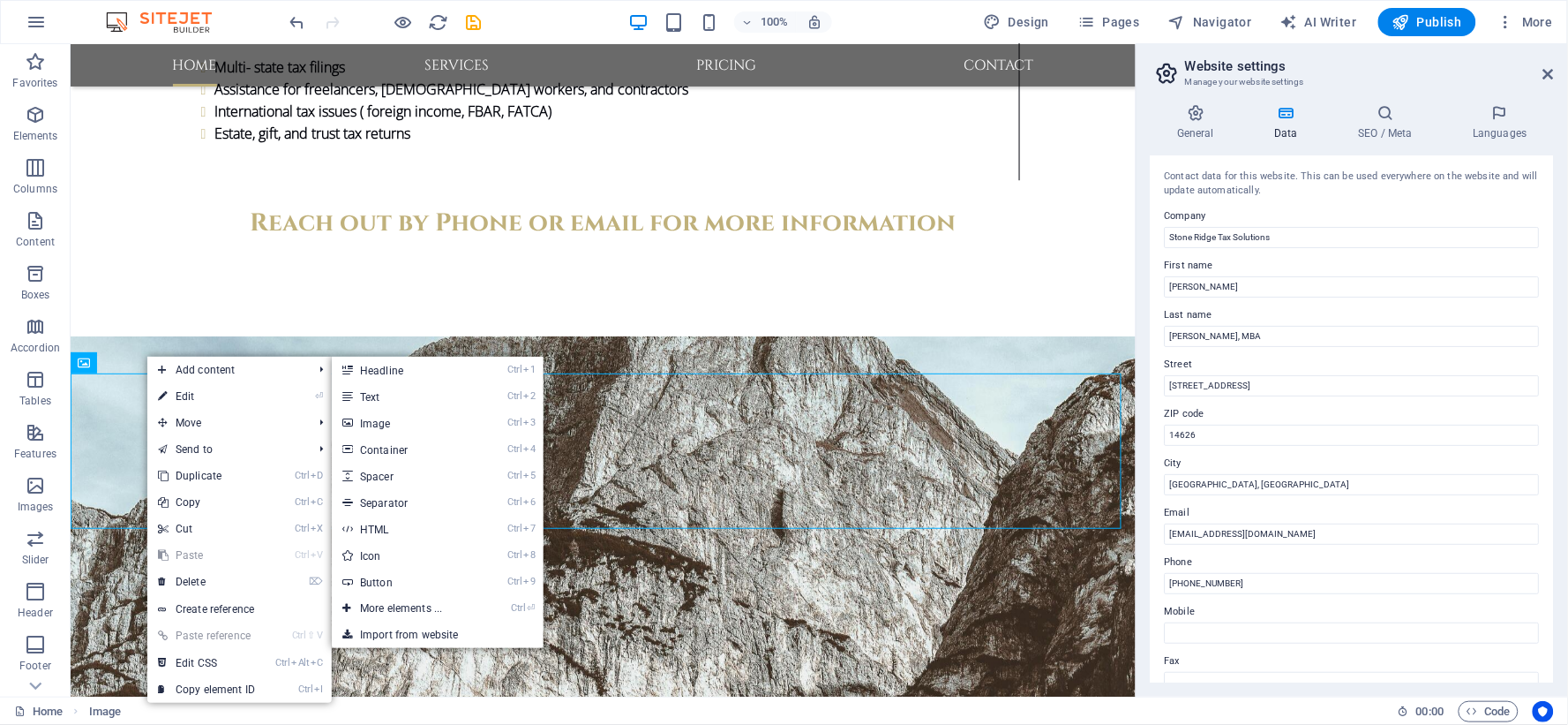
click at [189, 395] on link "⏎ Edit" at bounding box center [206, 396] width 118 height 27
select select "px"
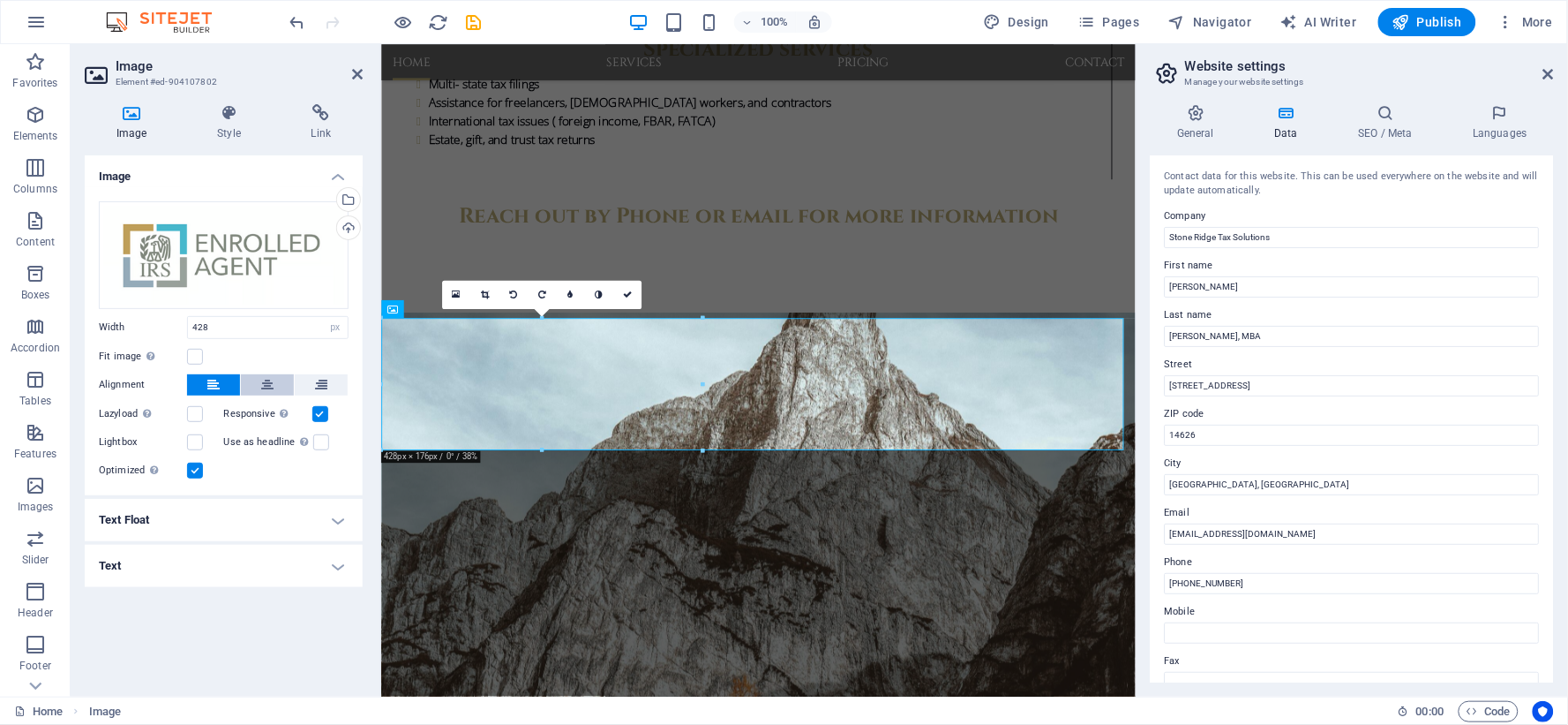
click at [263, 384] on icon at bounding box center [268, 384] width 12 height 21
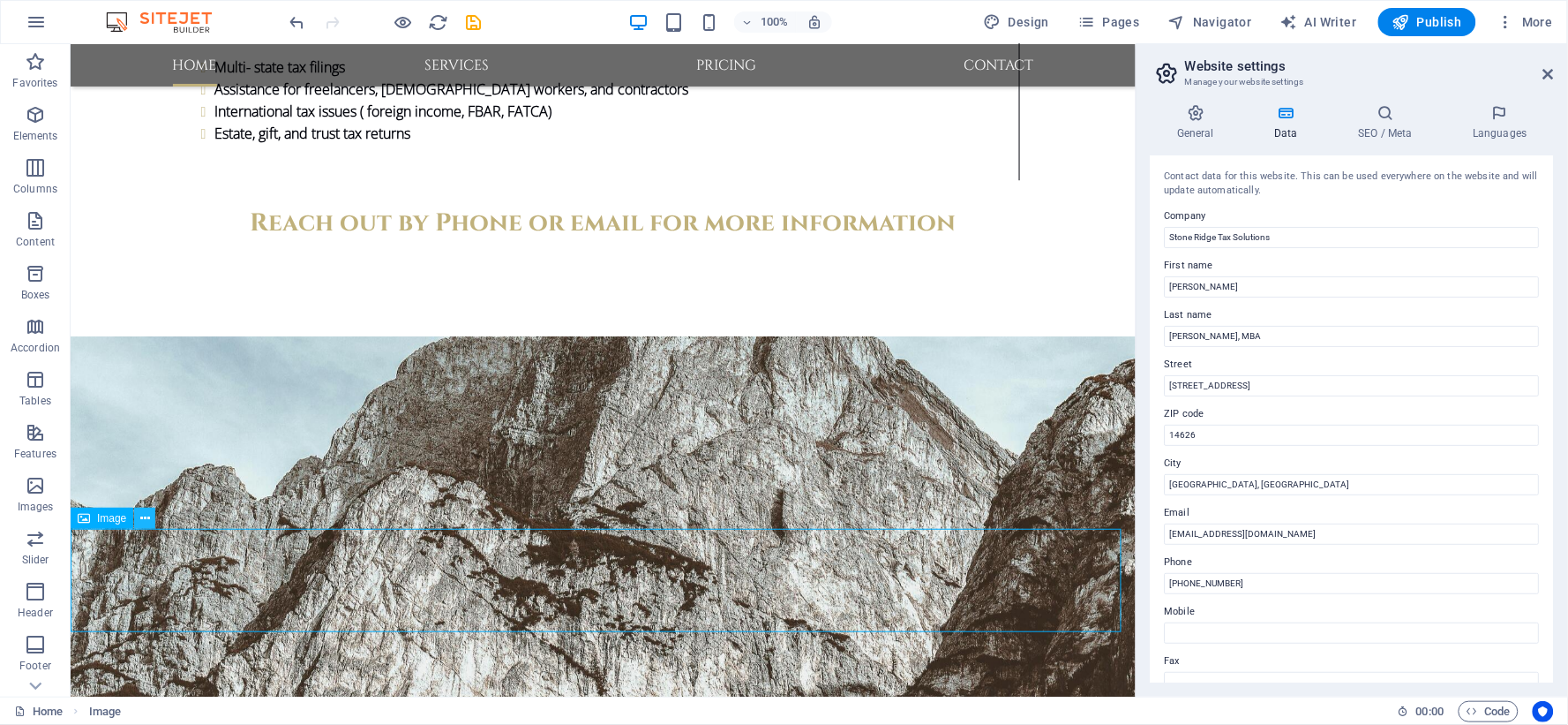
click at [146, 519] on icon at bounding box center [146, 519] width 10 height 19
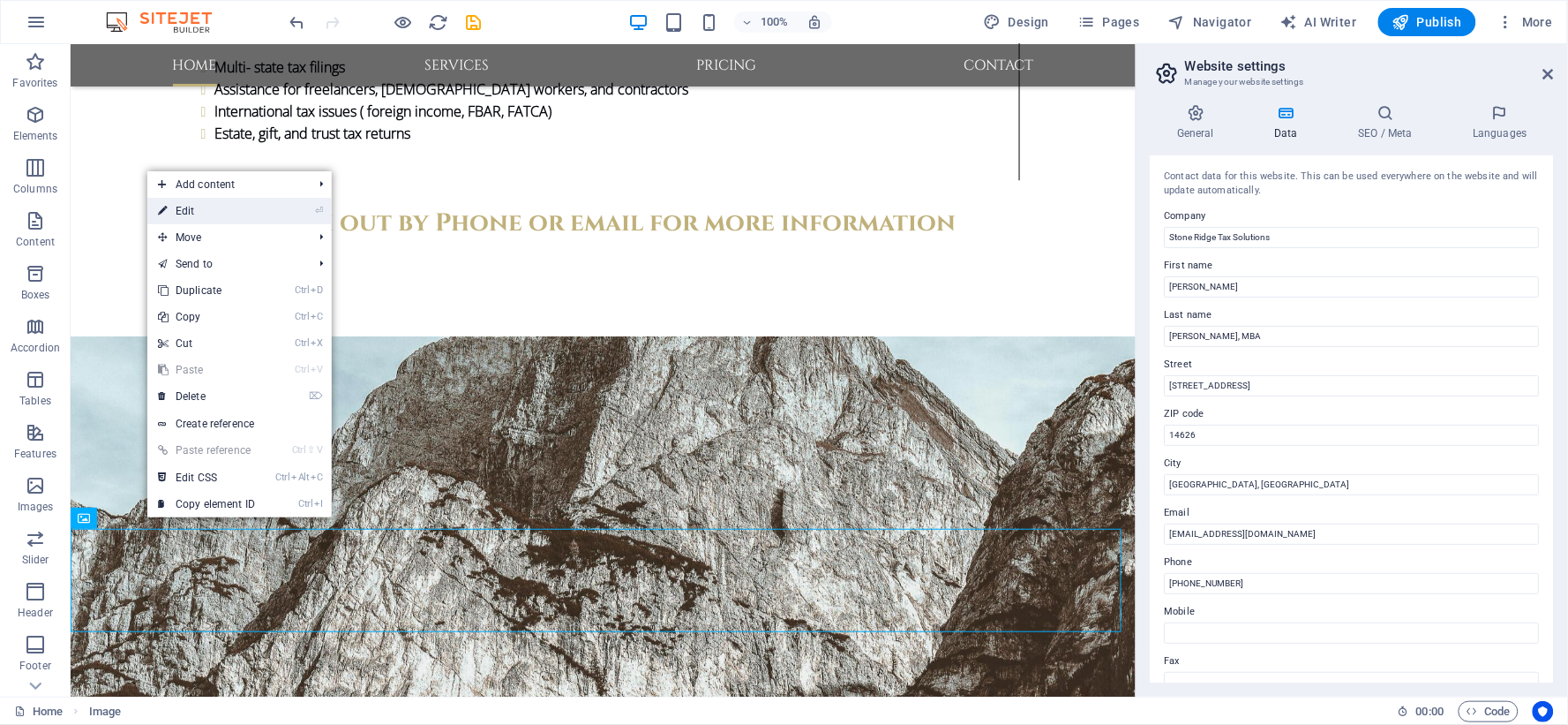
click at [232, 213] on link "⏎ Edit" at bounding box center [206, 210] width 118 height 27
select select "px"
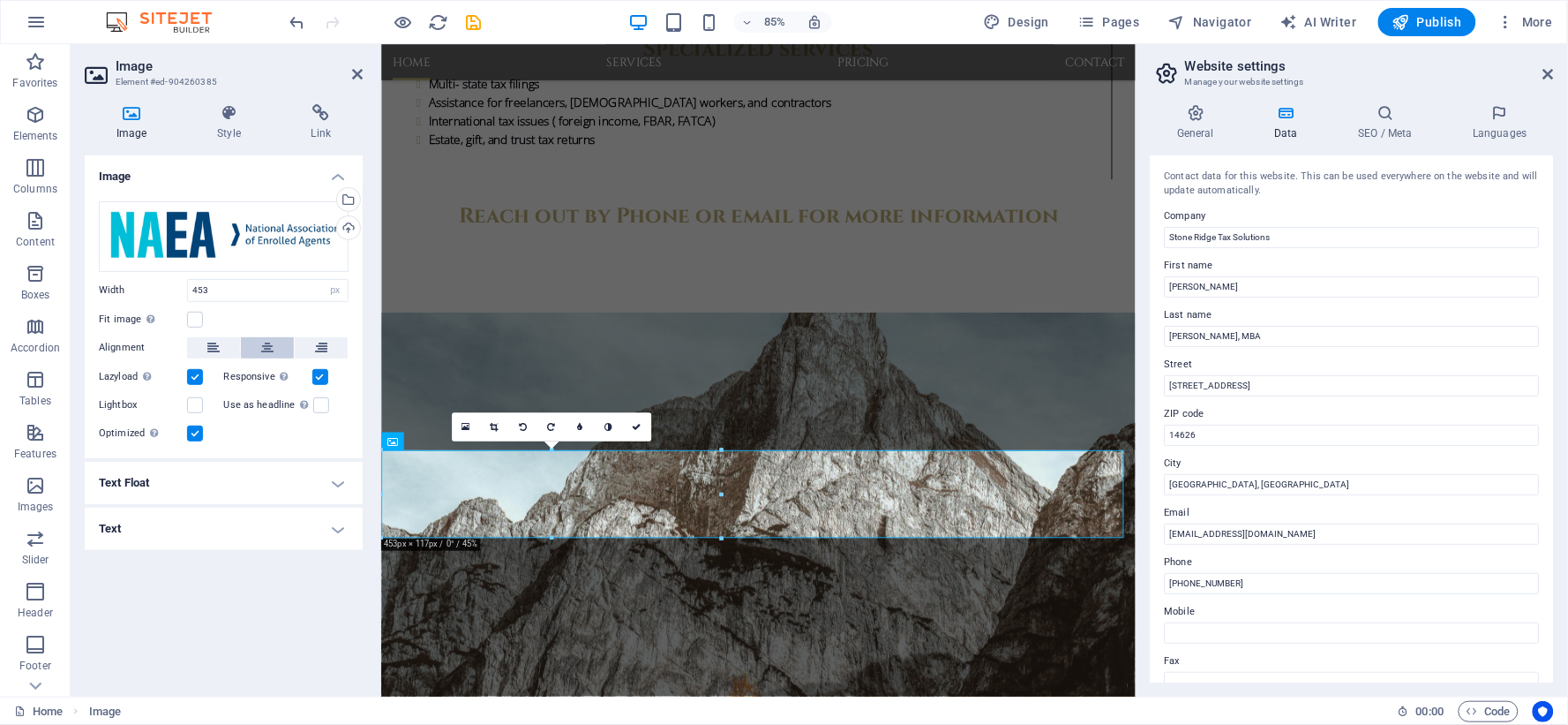
click at [262, 347] on icon at bounding box center [268, 347] width 12 height 21
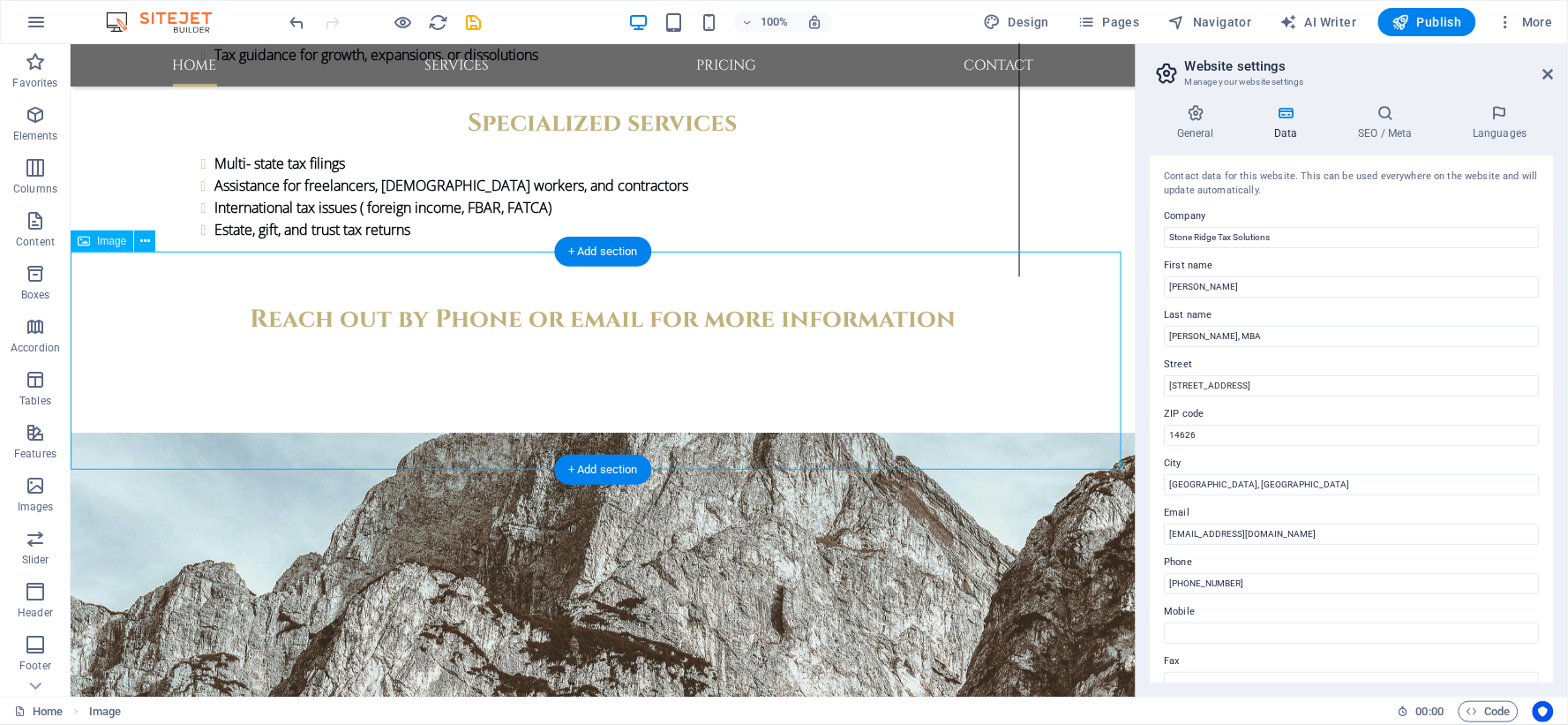
scroll to position [3341, 0]
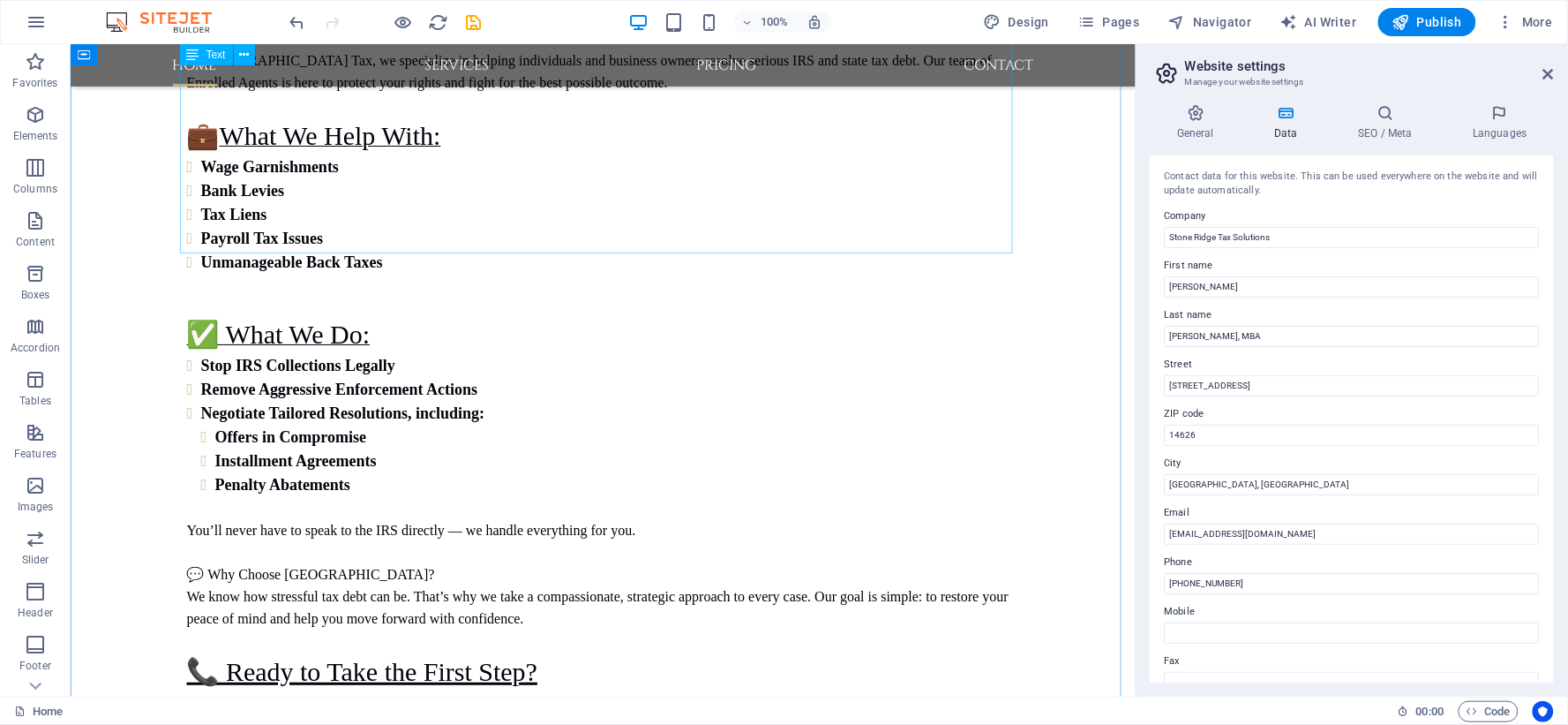
scroll to position [1583, 0]
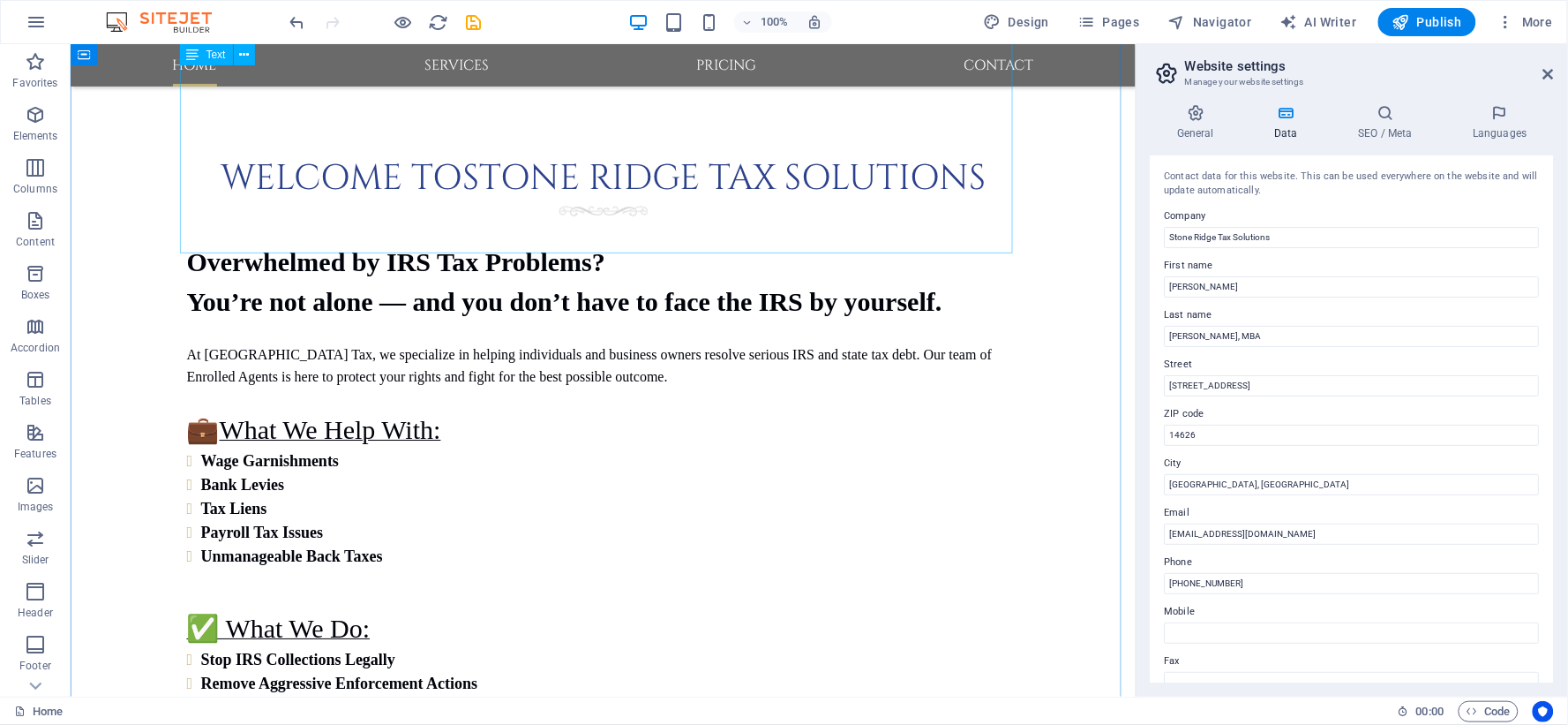
click at [520, 241] on div "Overwhelmed by IRS Tax Problems? You’re not alone — and you don’t have to face …" at bounding box center [603, 674] width 833 height 868
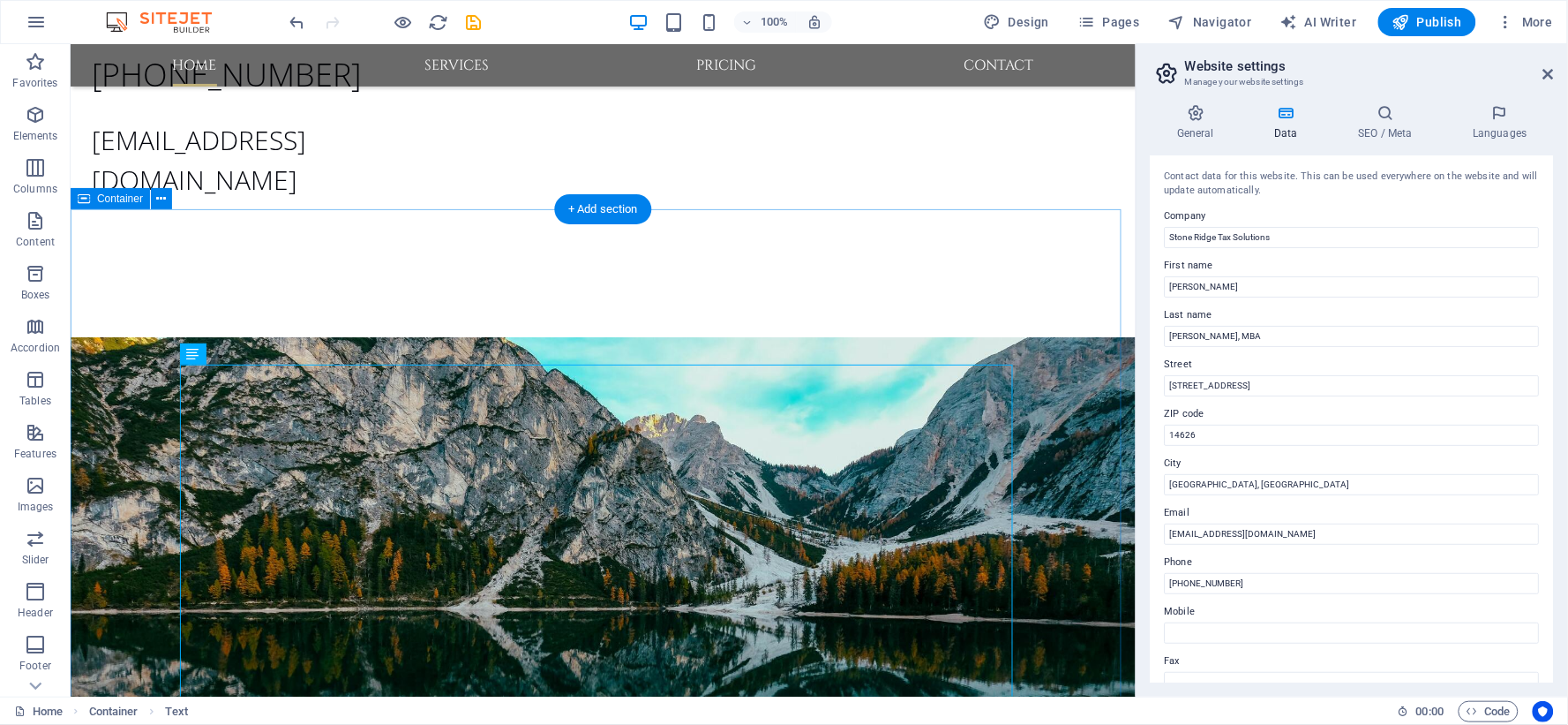
scroll to position [602, 0]
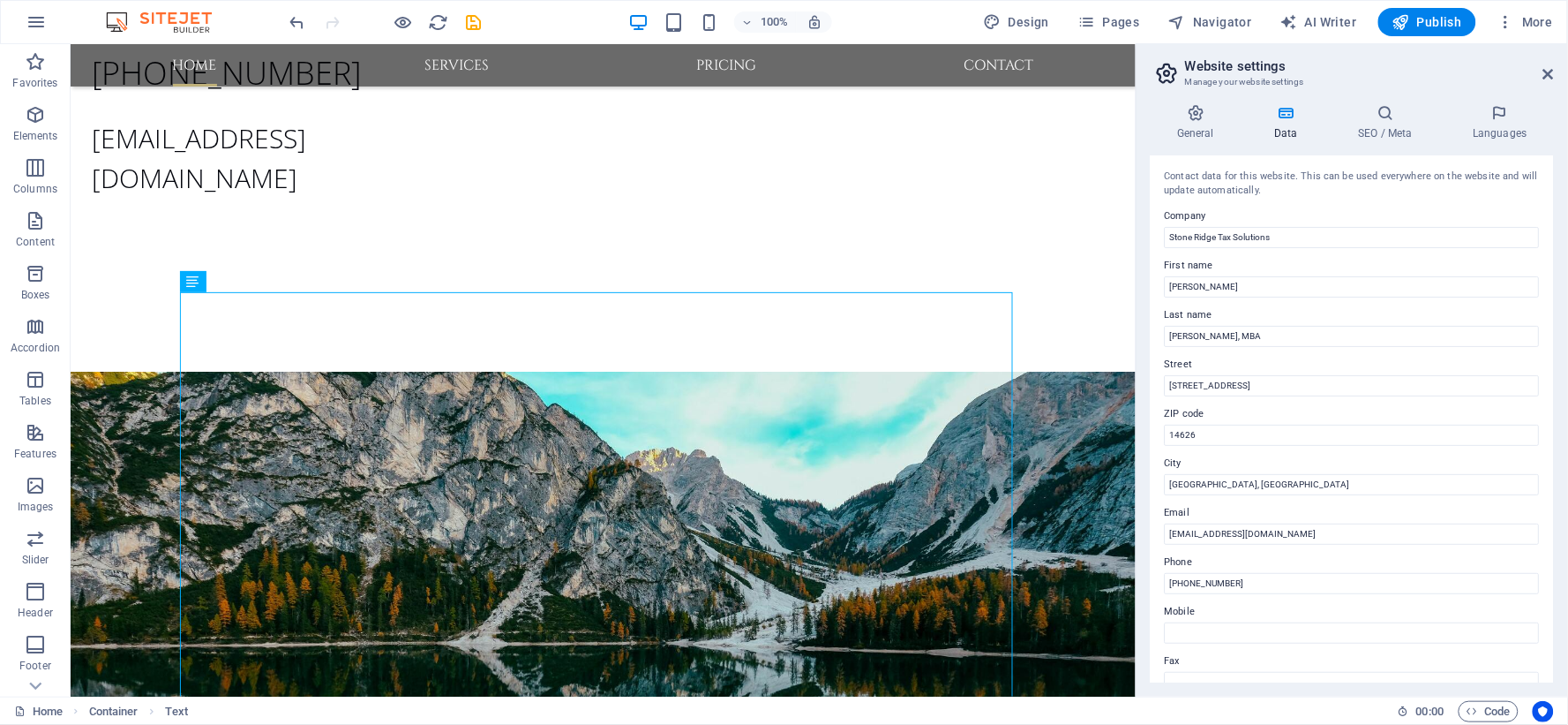
drag, startPoint x: 1500, startPoint y: 121, endPoint x: 1049, endPoint y: 162, distance: 452.9
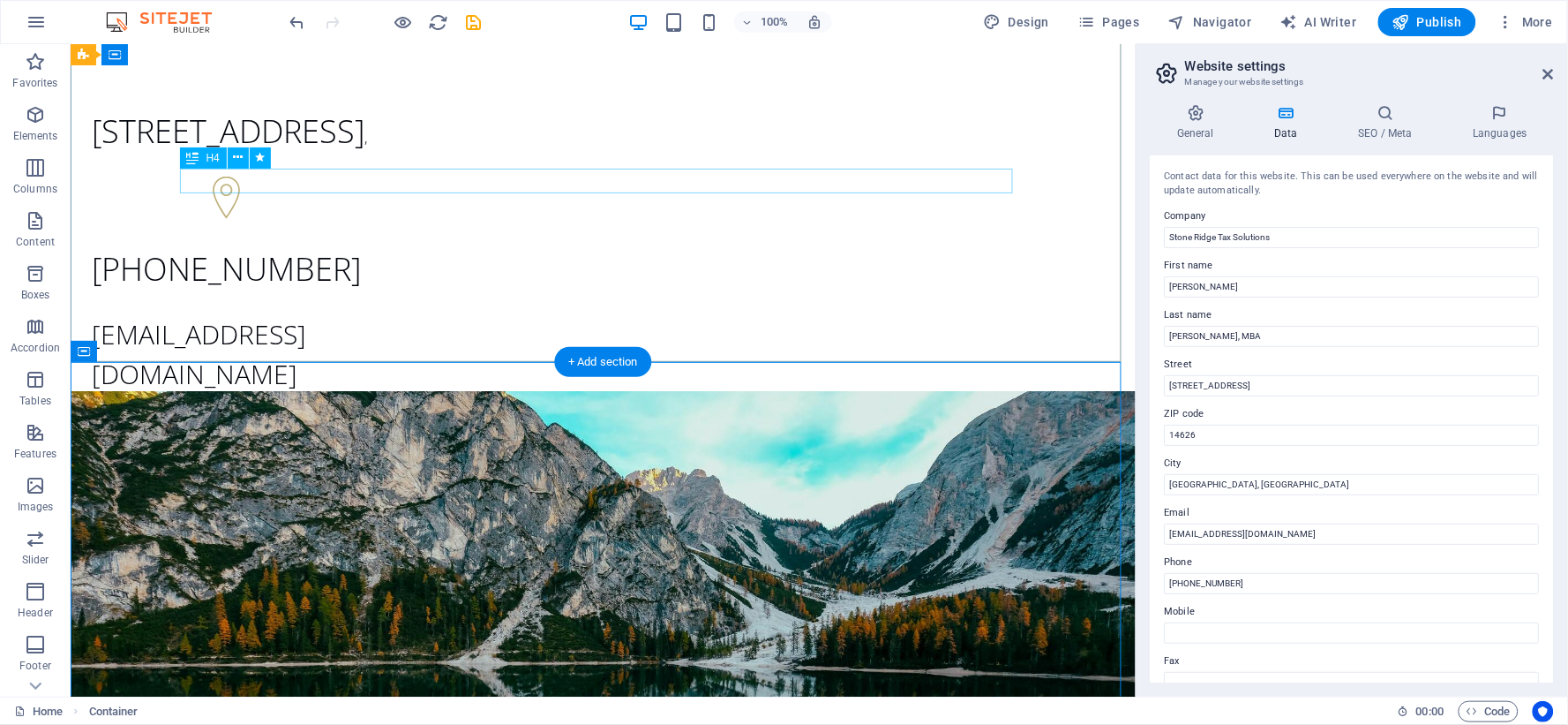
scroll to position [209, 0]
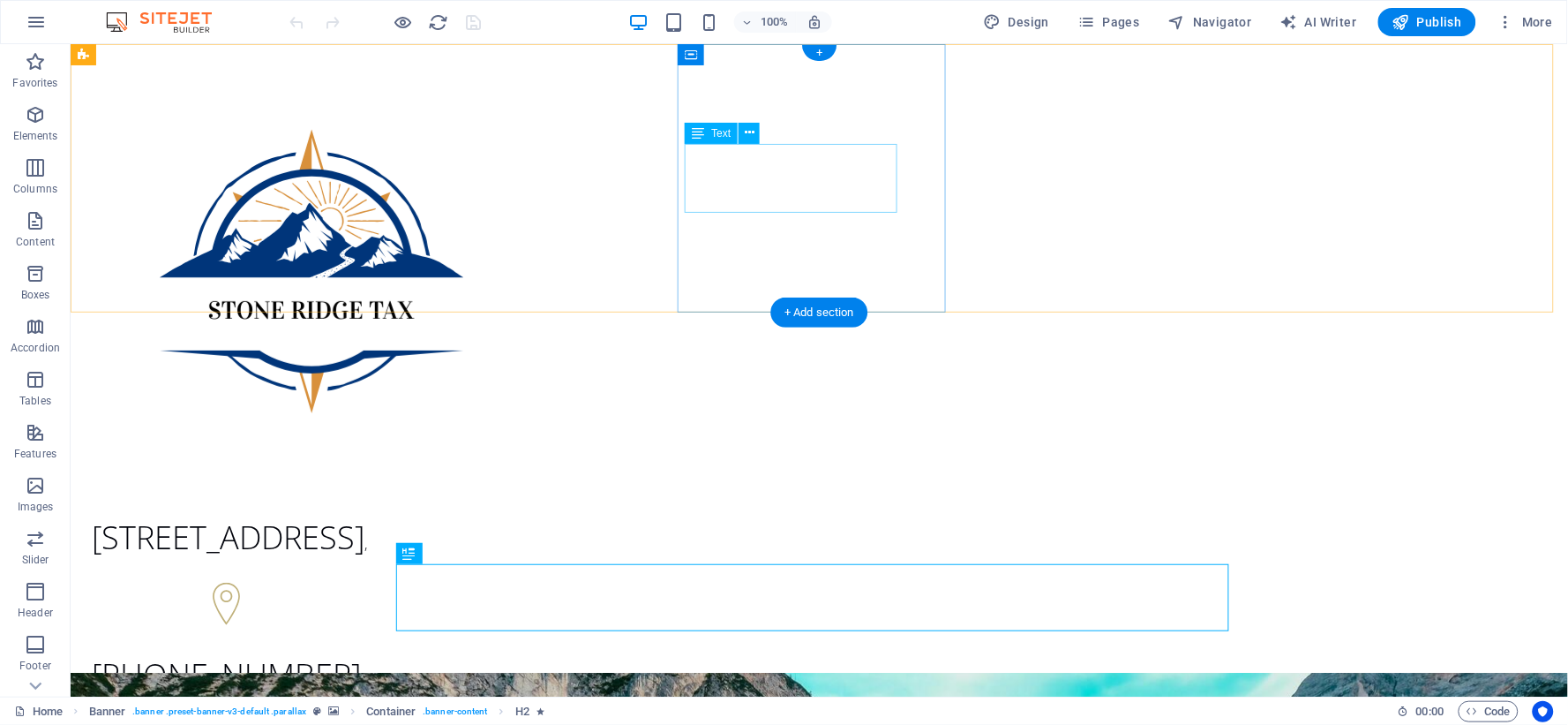
click at [364, 515] on span "44 Knob Rd." at bounding box center [227, 537] width 273 height 44
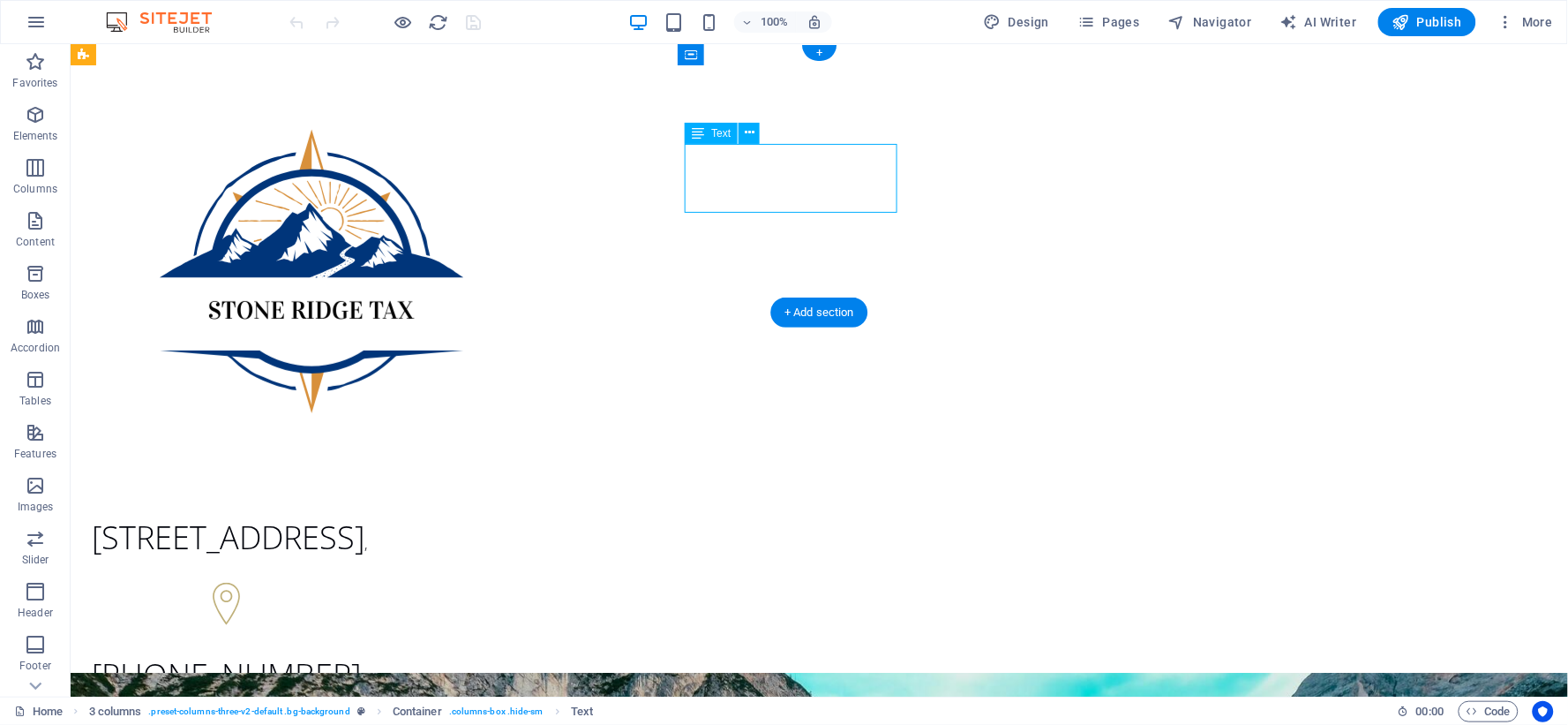
click at [364, 515] on span "44 Knob Rd." at bounding box center [227, 537] width 273 height 44
click at [345, 168] on div at bounding box center [218, 271] width 254 height 441
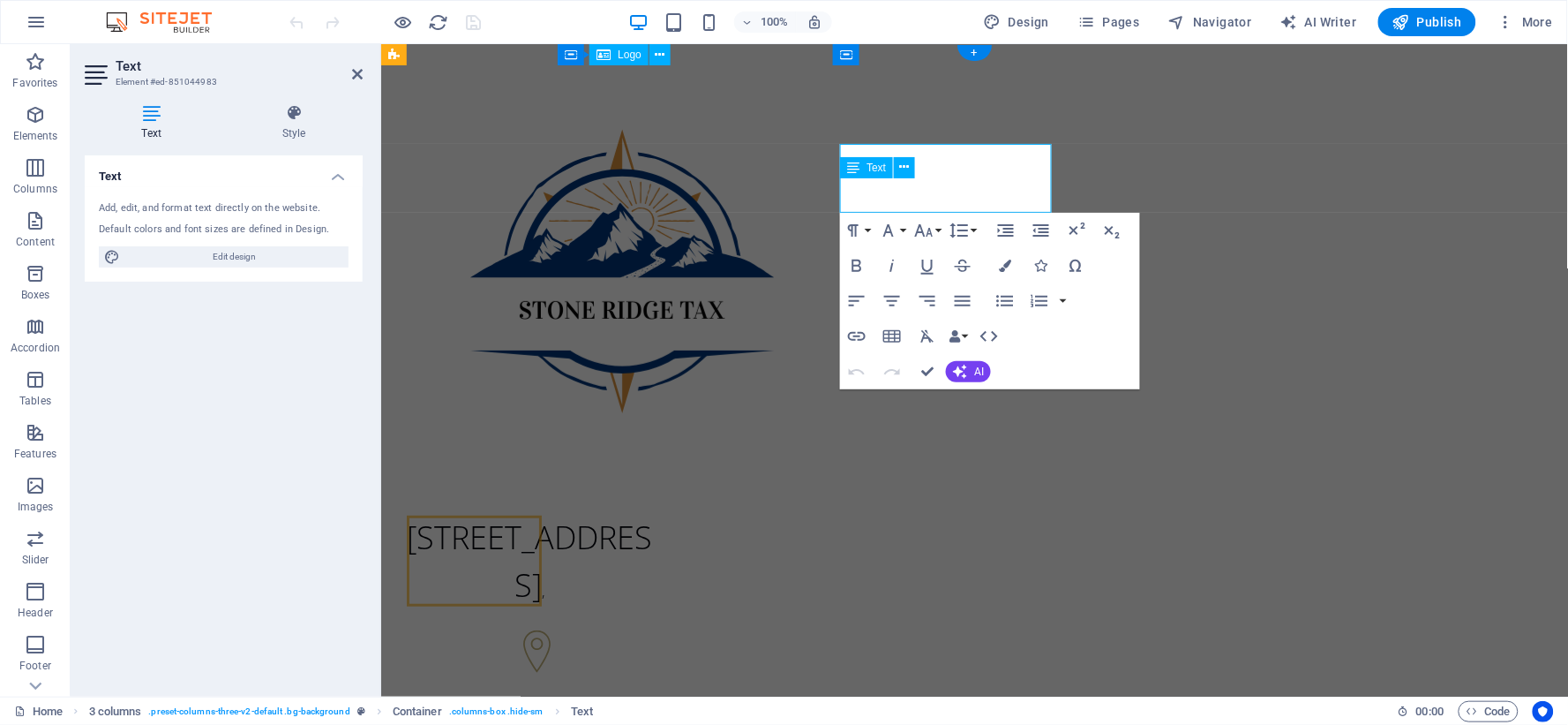
click at [651, 515] on span "44 Knob Rd." at bounding box center [527, 560] width 245 height 91
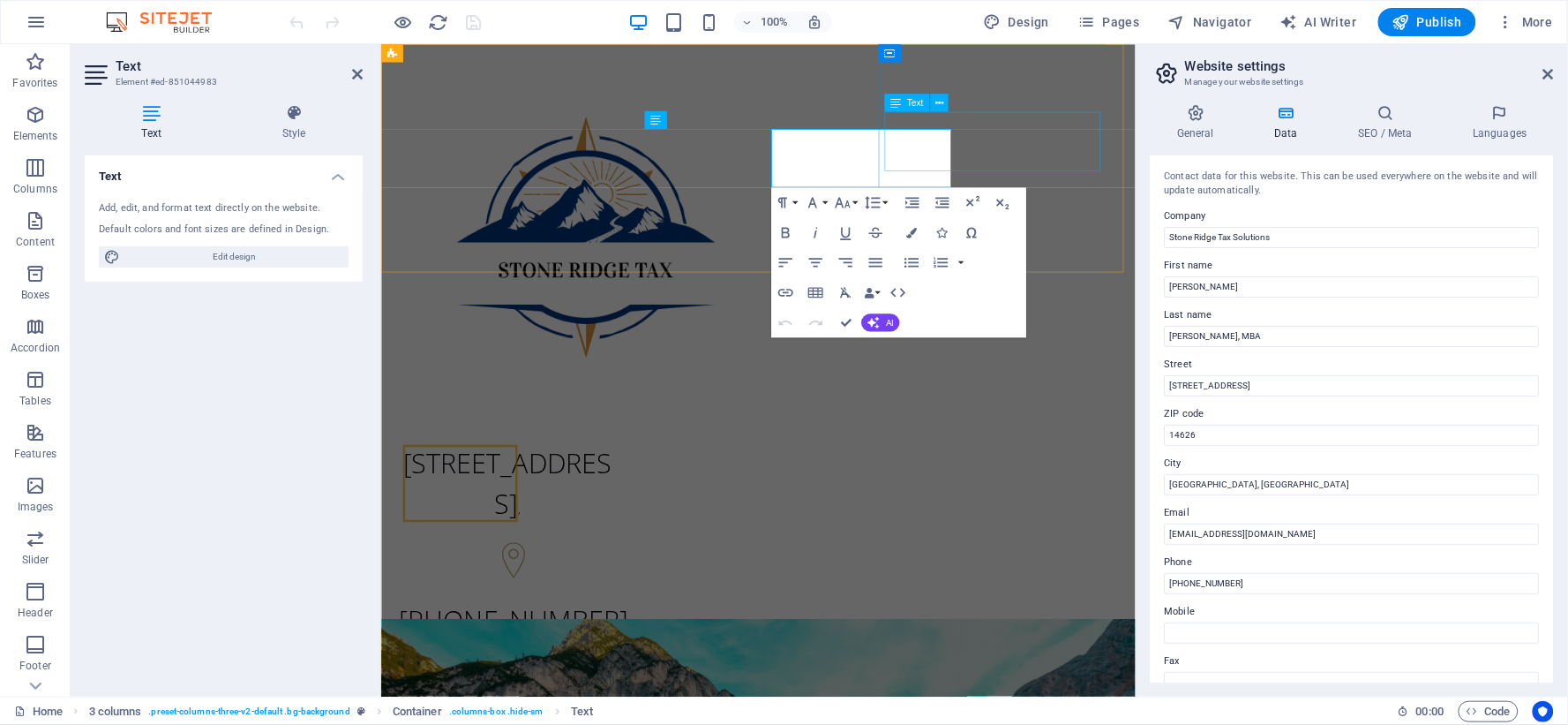
click at [655, 698] on div "[PHONE_NUMBER]" at bounding box center [528, 732] width 254 height 68
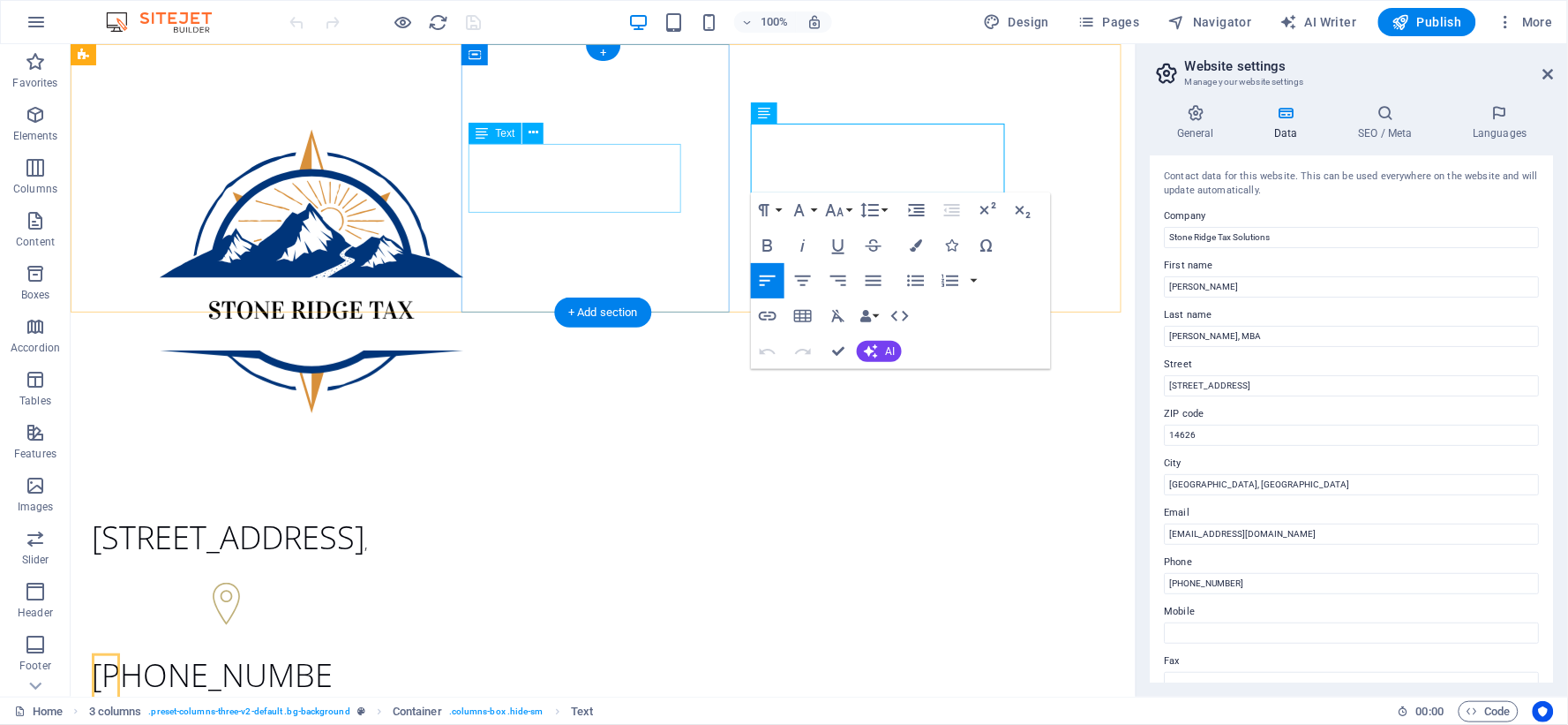
click at [364, 515] on span "44 Knob Rd." at bounding box center [227, 537] width 273 height 44
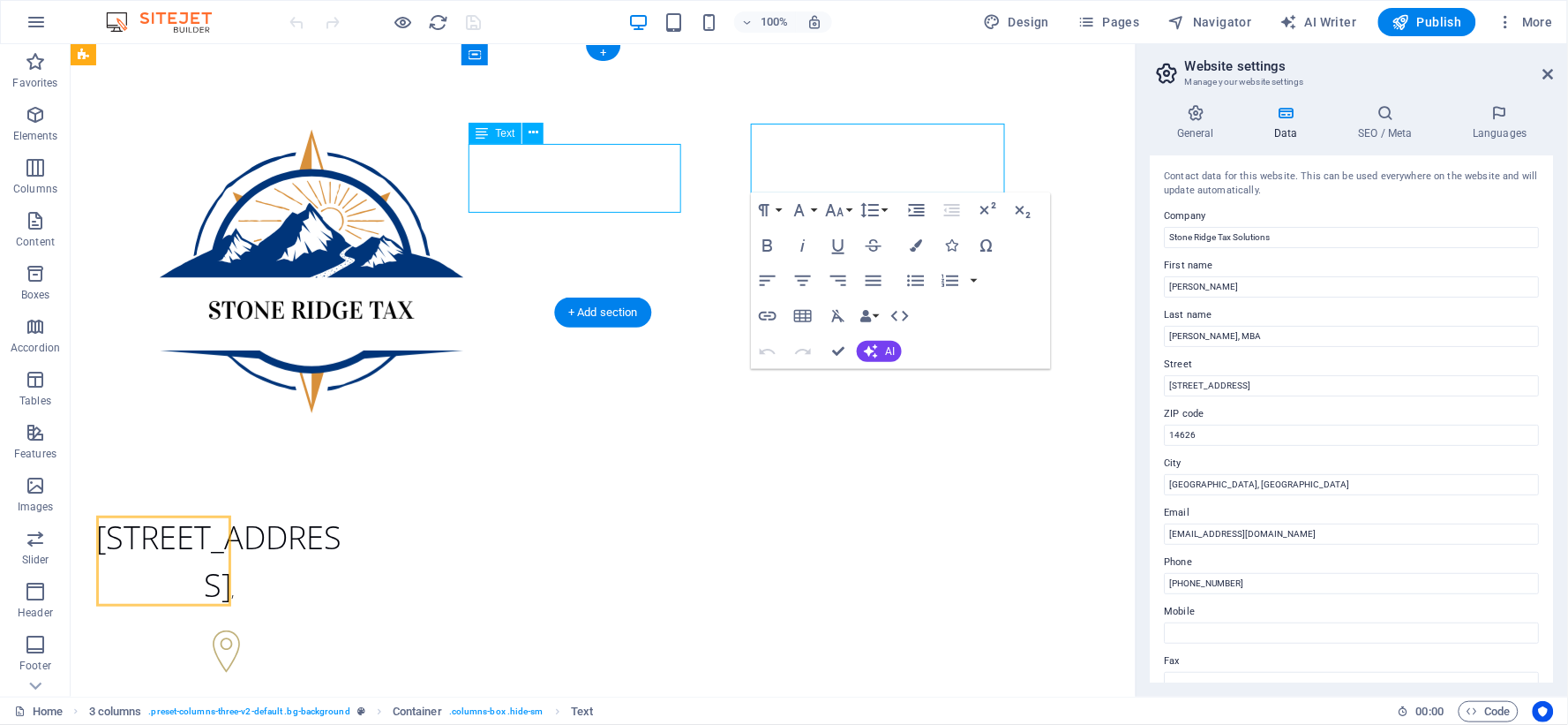
click at [330, 183] on div at bounding box center [218, 271] width 254 height 441
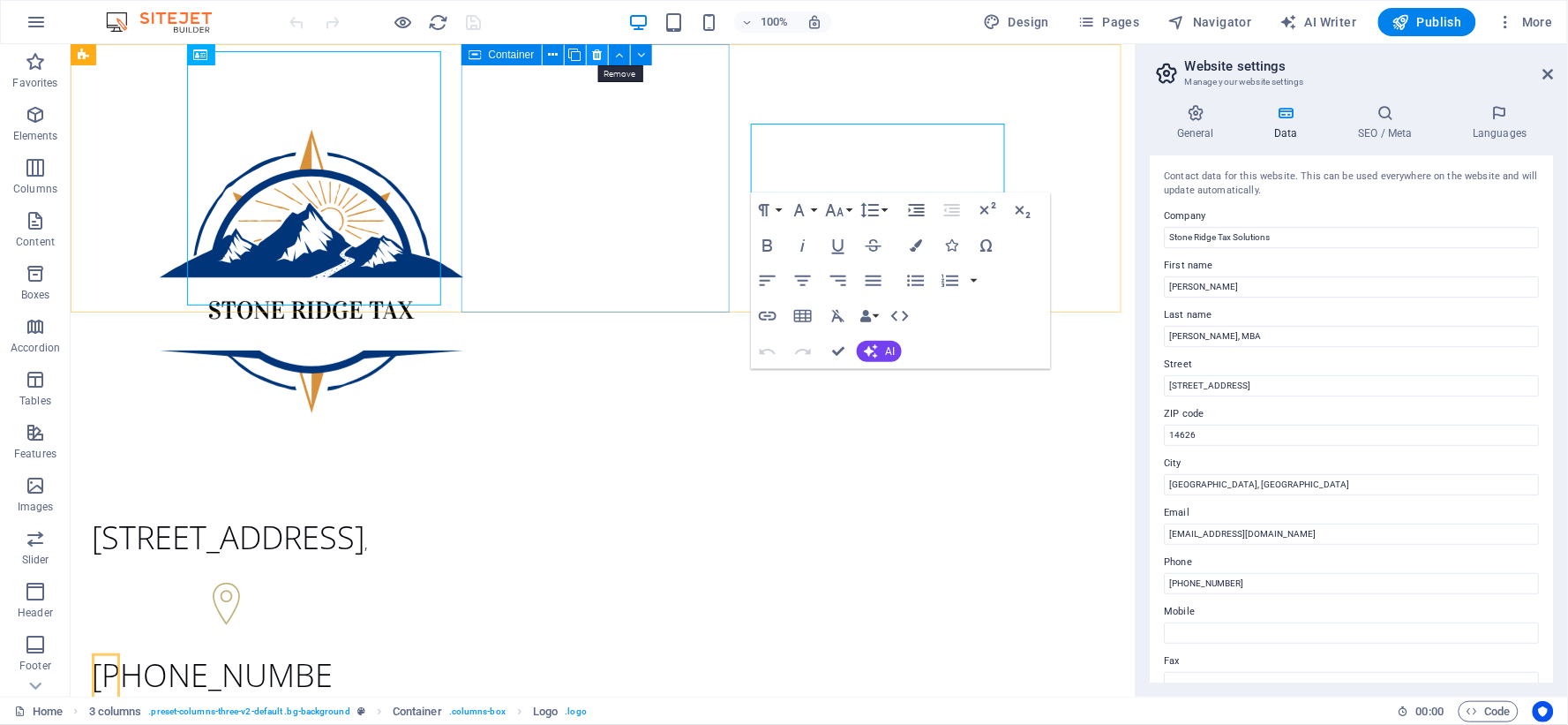
click at [592, 52] on icon at bounding box center [597, 55] width 10 height 19
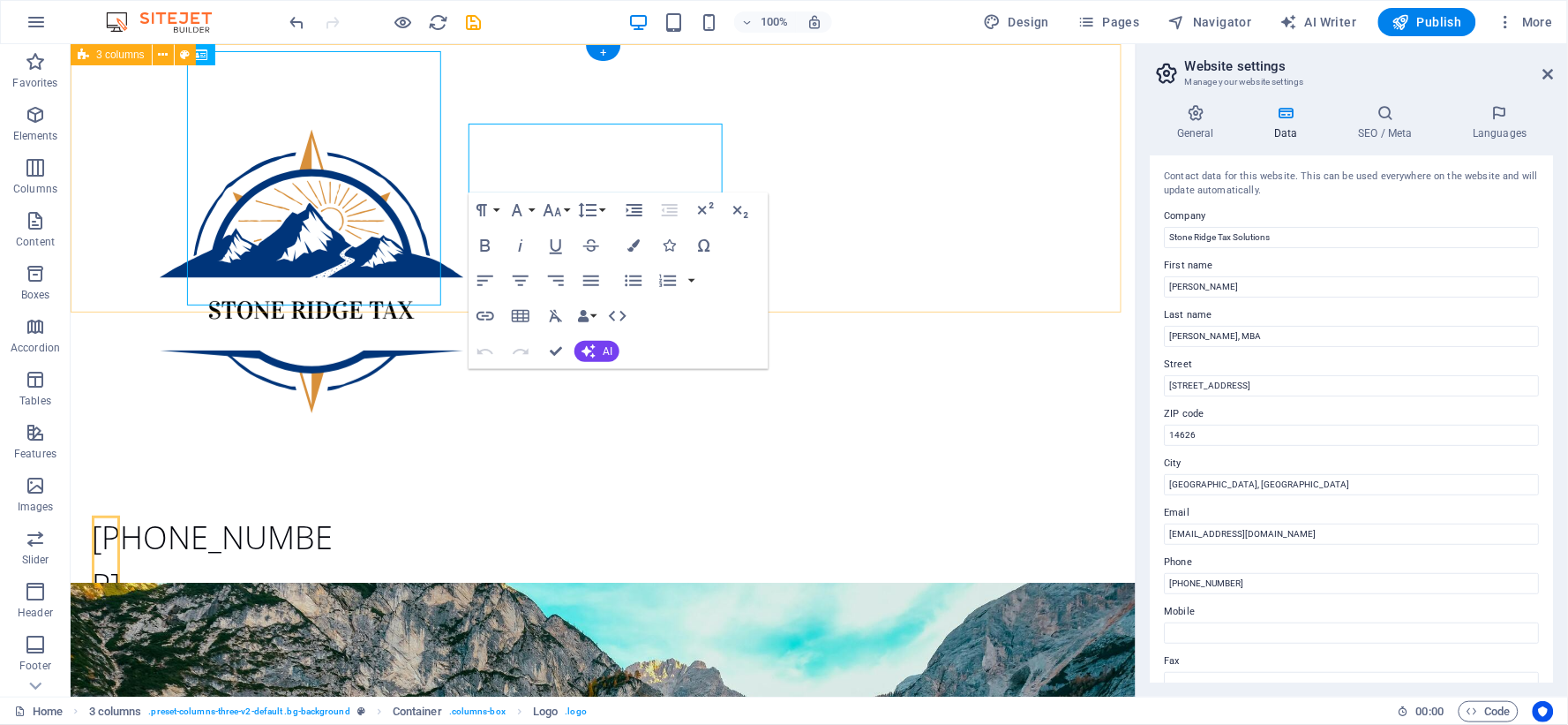
click at [926, 154] on div "585-649-4313 Asuarez@StoneRidgeTax.com" at bounding box center [602, 380] width 1064 height 672
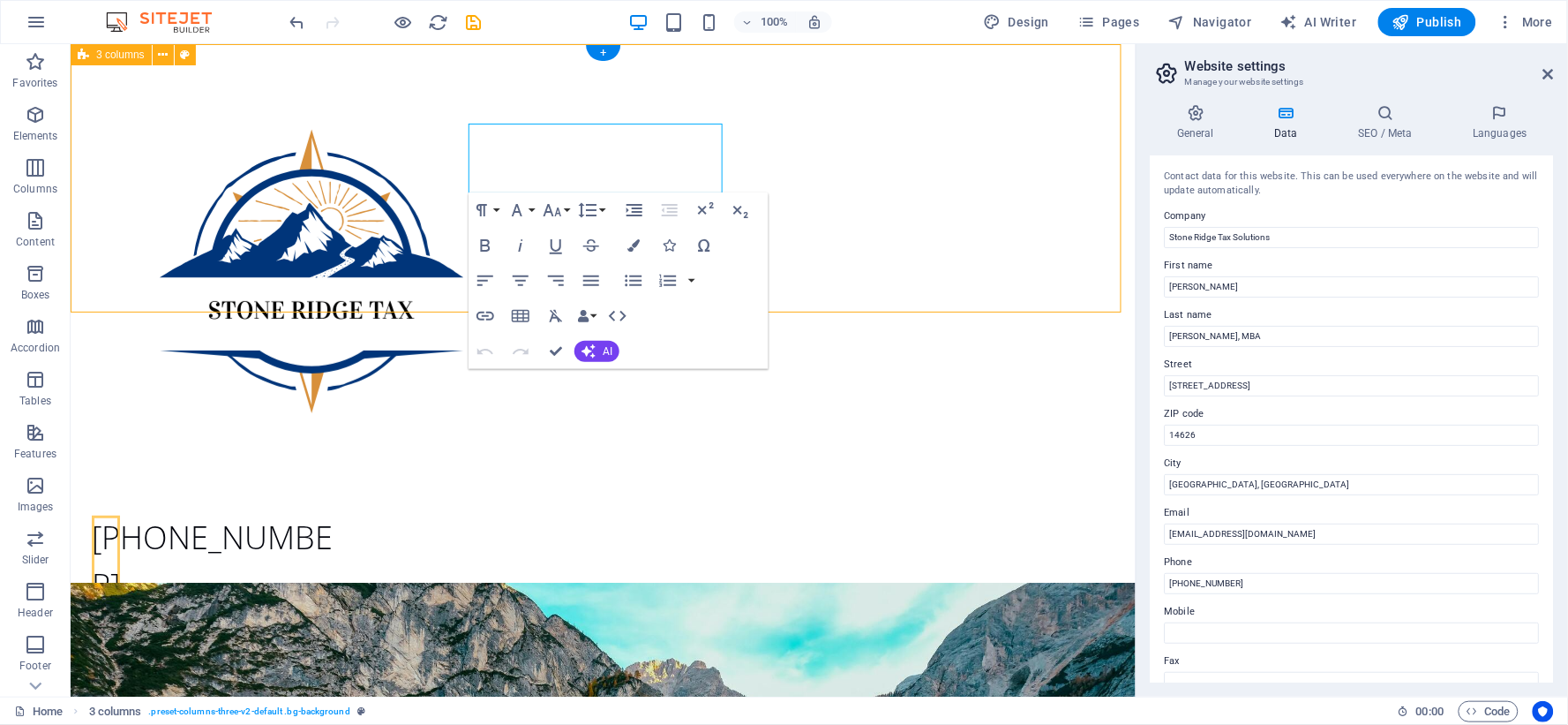
click at [1044, 218] on div "585-649-4313 Asuarez@StoneRidgeTax.com" at bounding box center [602, 380] width 1064 height 672
click at [130, 172] on div "585-649-4313 Asuarez@StoneRidgeTax.com" at bounding box center [602, 380] width 1064 height 672
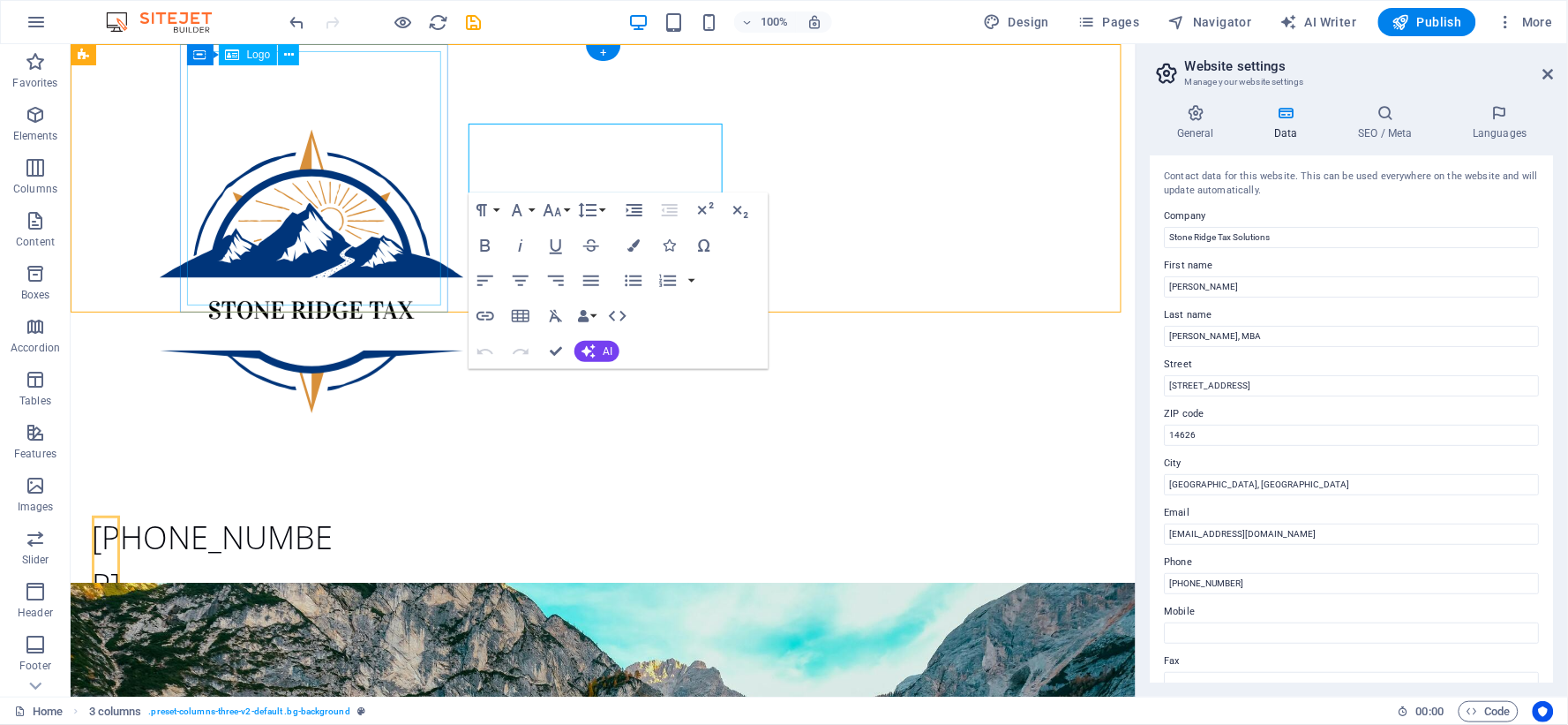
click at [308, 145] on div at bounding box center [218, 271] width 254 height 441
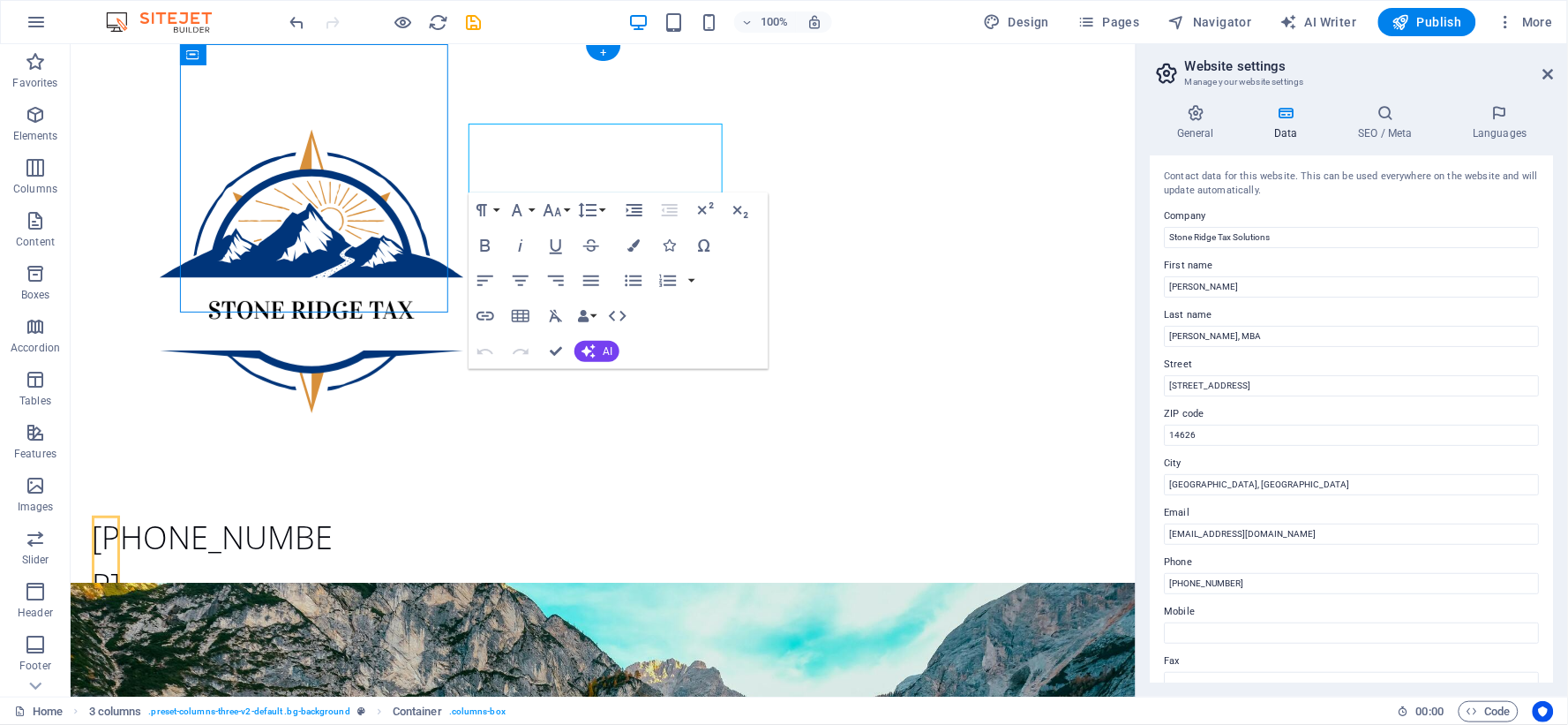
drag, startPoint x: 268, startPoint y: 94, endPoint x: 134, endPoint y: 51, distance: 140.7
click at [125, 156] on div "585-649-4313 Asuarez@StoneRidgeTax.com" at bounding box center [602, 380] width 1064 height 672
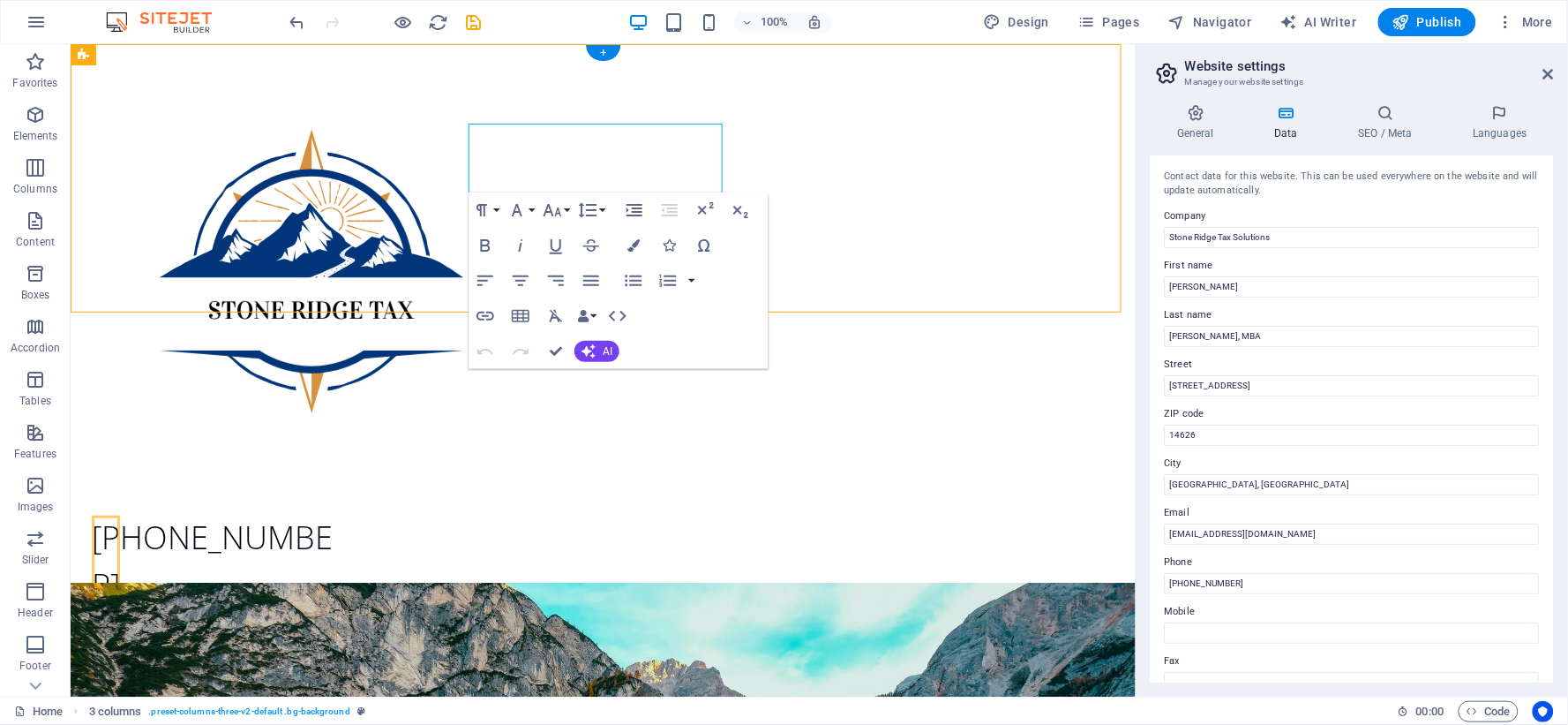
click at [126, 156] on div "585-649-4313 Asuarez@StoneRidgeTax.com" at bounding box center [602, 380] width 1064 height 672
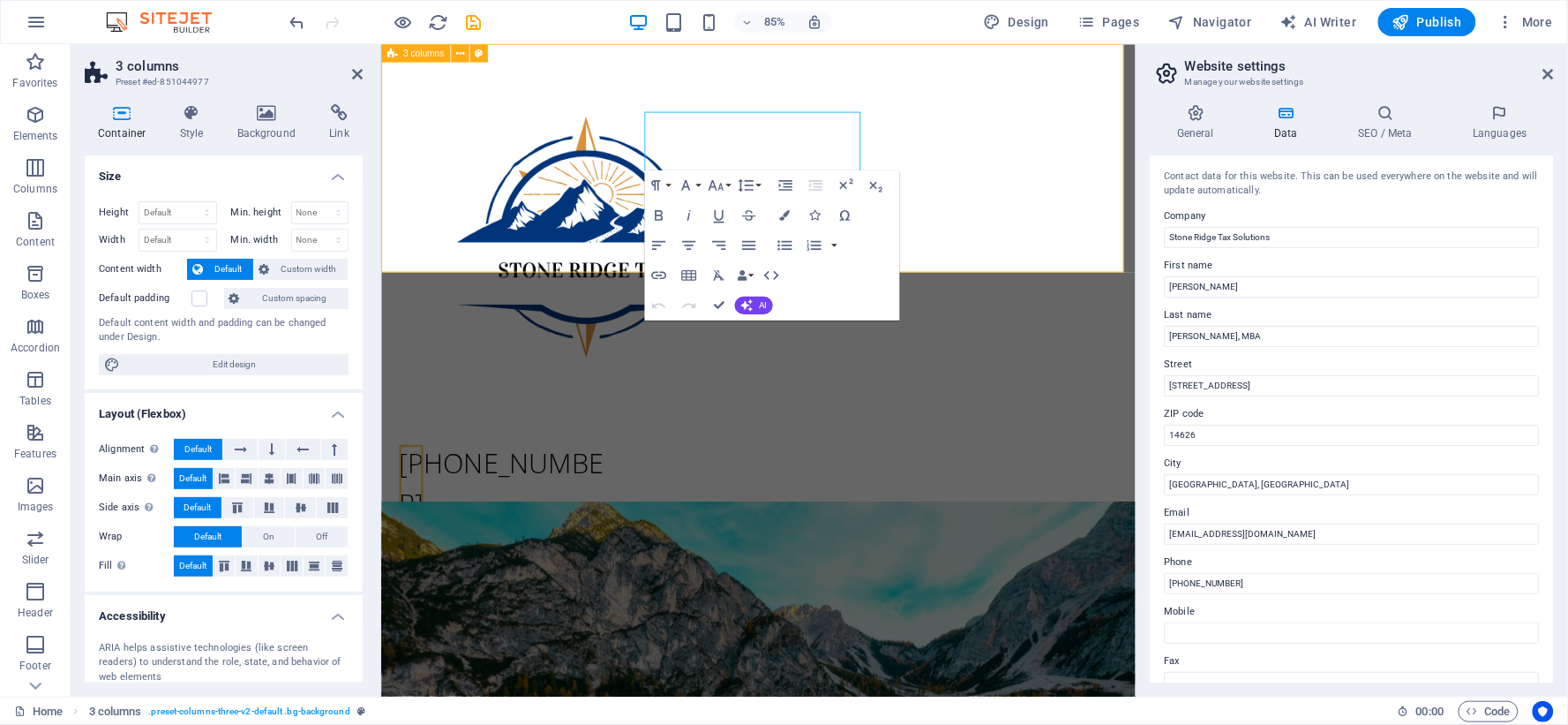
click at [1086, 142] on div "585-649-4313 Asuarez@StoneRidgeTax.com" at bounding box center [825, 380] width 888 height 672
click at [642, 515] on span "[PHONE_NUMBER]" at bounding box center [521, 560] width 241 height 91
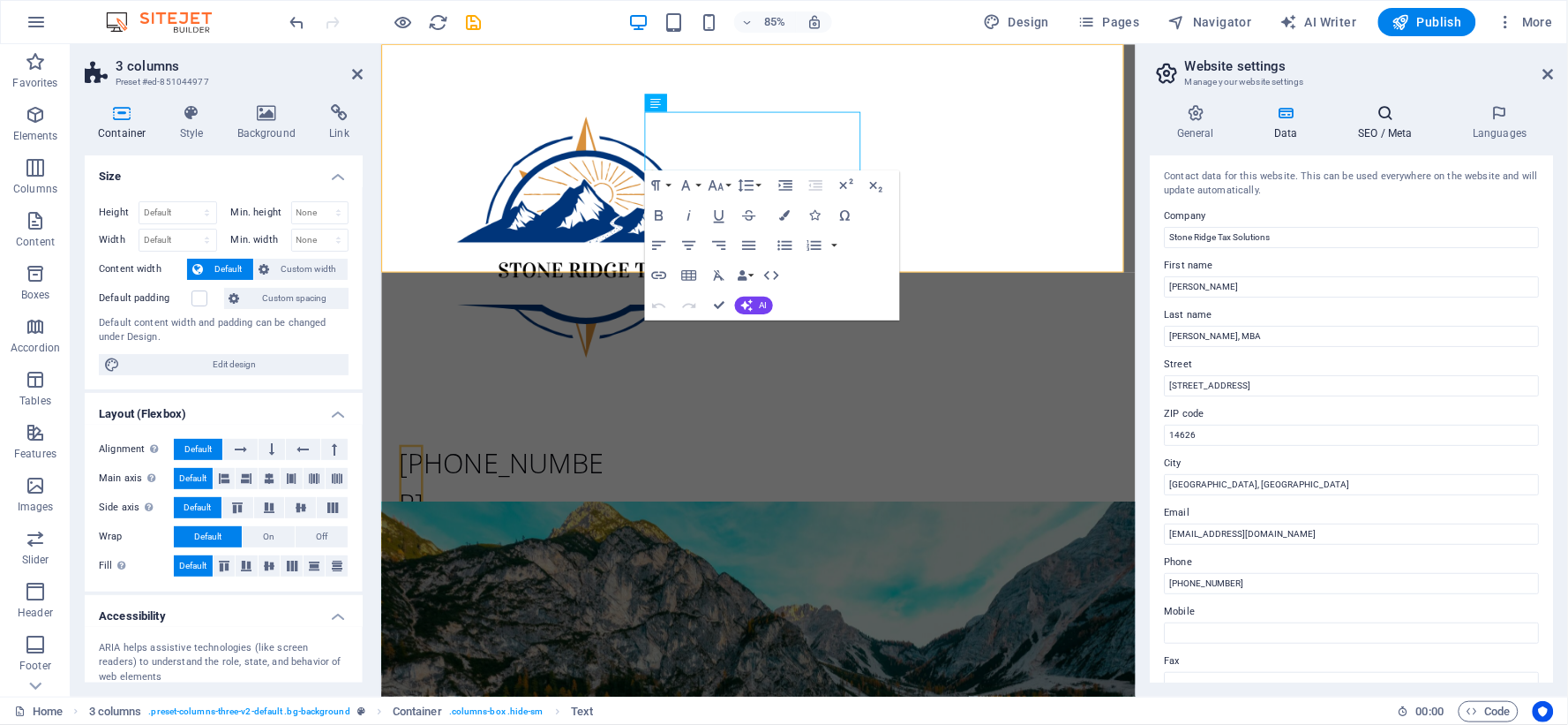
click at [1378, 119] on icon at bounding box center [1385, 113] width 108 height 18
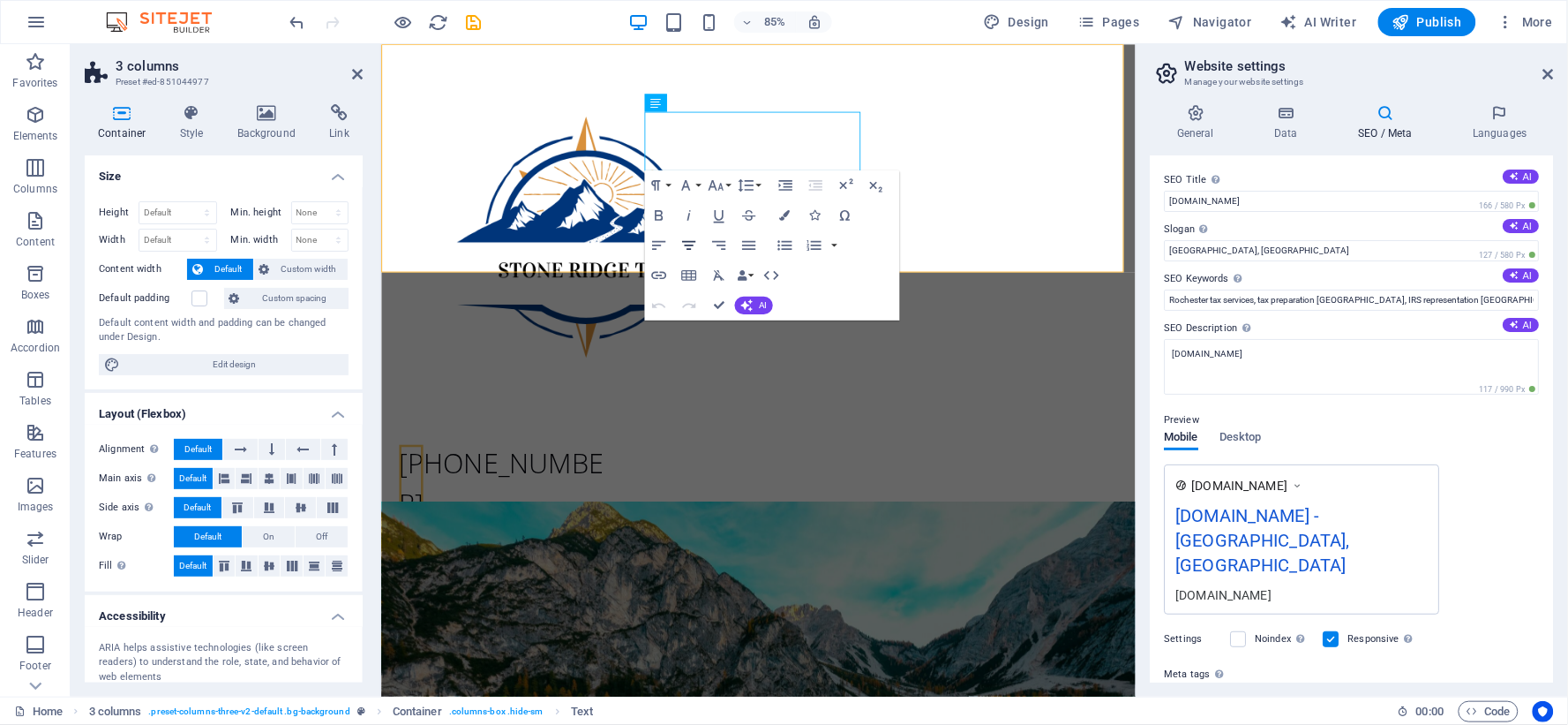
click at [682, 243] on icon "button" at bounding box center [688, 246] width 18 height 18
click at [1091, 101] on div "585-649-4313 Asuarez@StoneRidgeTax.com" at bounding box center [825, 380] width 888 height 672
click at [1011, 216] on div "585-649-4313 Asuarez@StoneRidgeTax.com" at bounding box center [825, 380] width 888 height 672
click at [760, 302] on span "AI" at bounding box center [762, 305] width 8 height 9
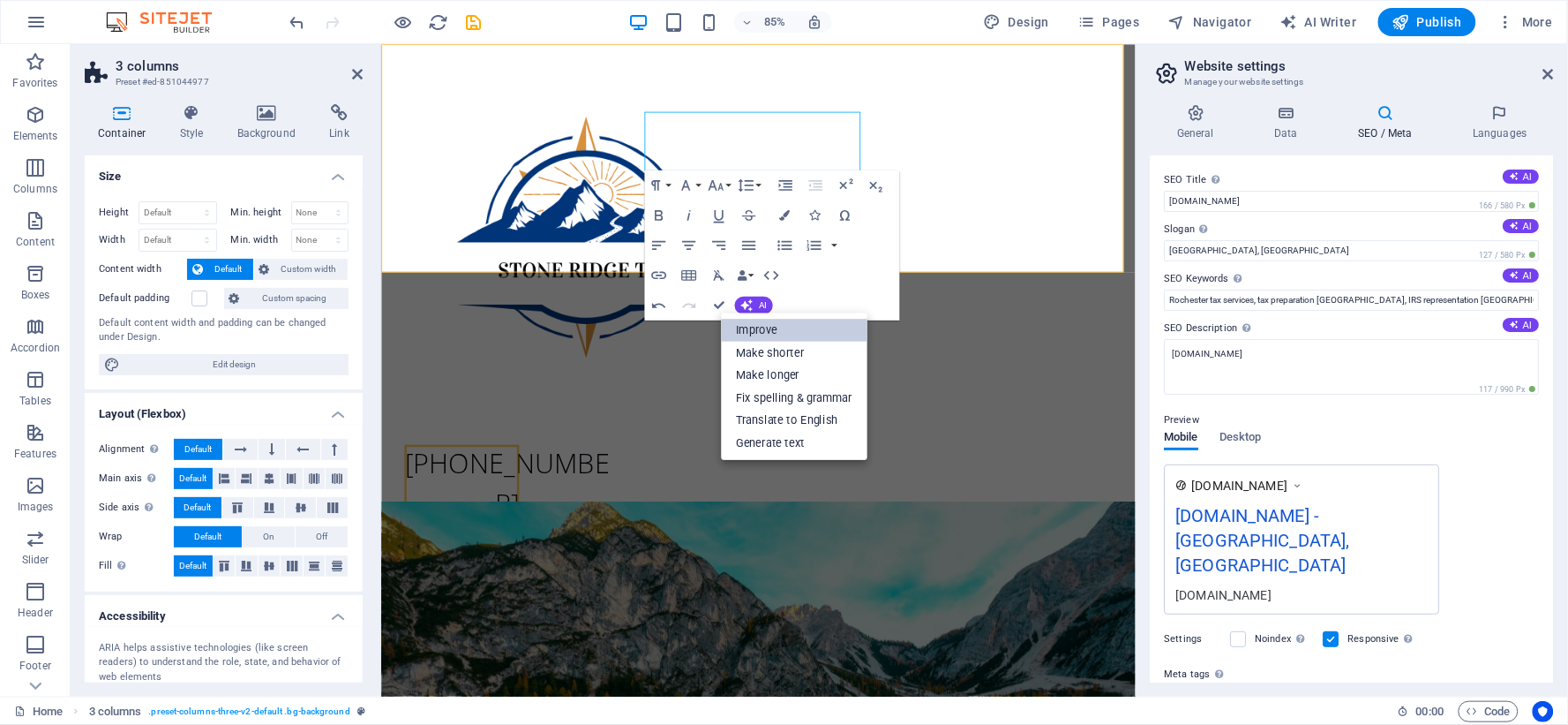
click at [760, 326] on link "Improve" at bounding box center [794, 329] width 147 height 23
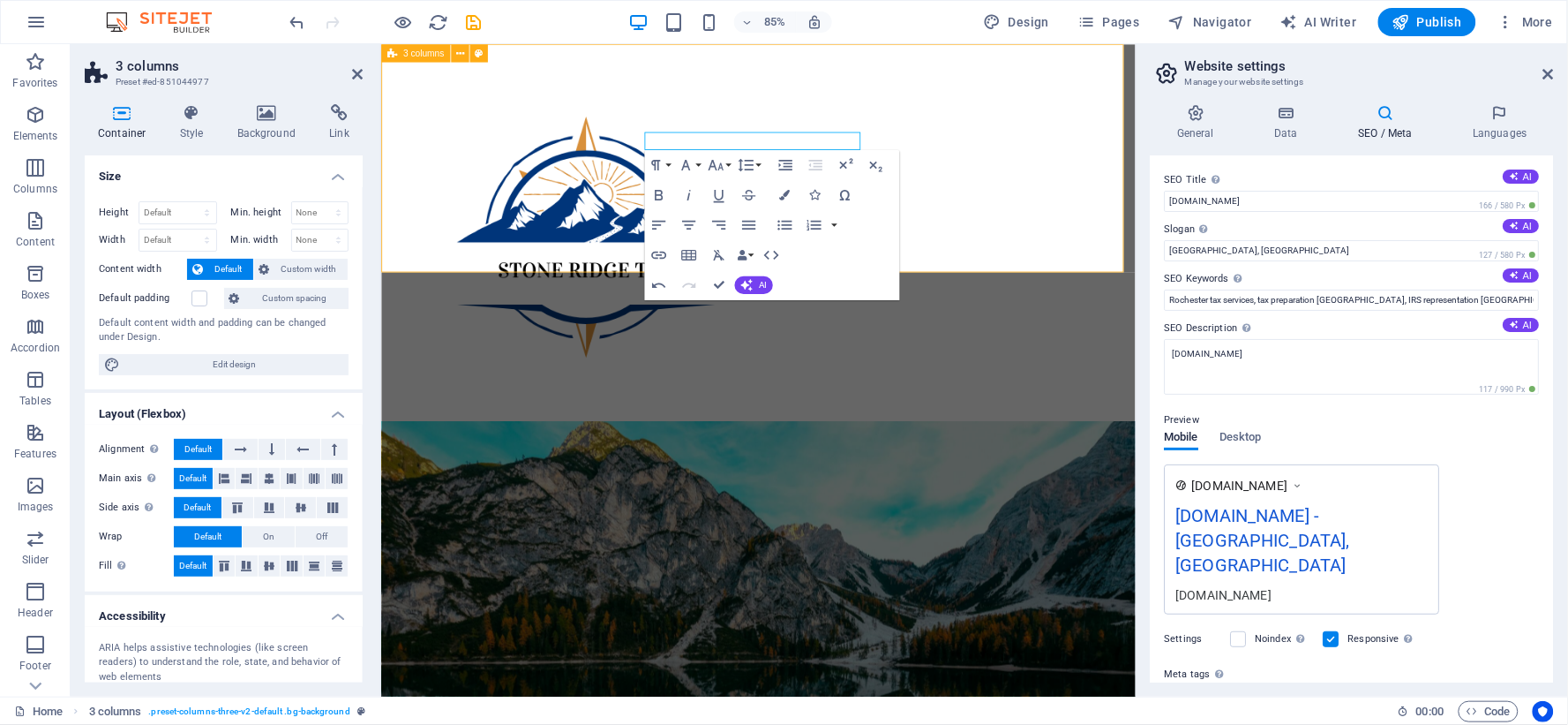
click at [1097, 153] on div "585-649-4313 Asuarez@StoneRidgeTax.com" at bounding box center [825, 332] width 888 height 577
click at [547, 244] on div at bounding box center [528, 271] width 254 height 441
click at [1136, 146] on div "585-649-4313 Asuarez@StoneRidgeTax.com" at bounding box center [825, 332] width 888 height 577
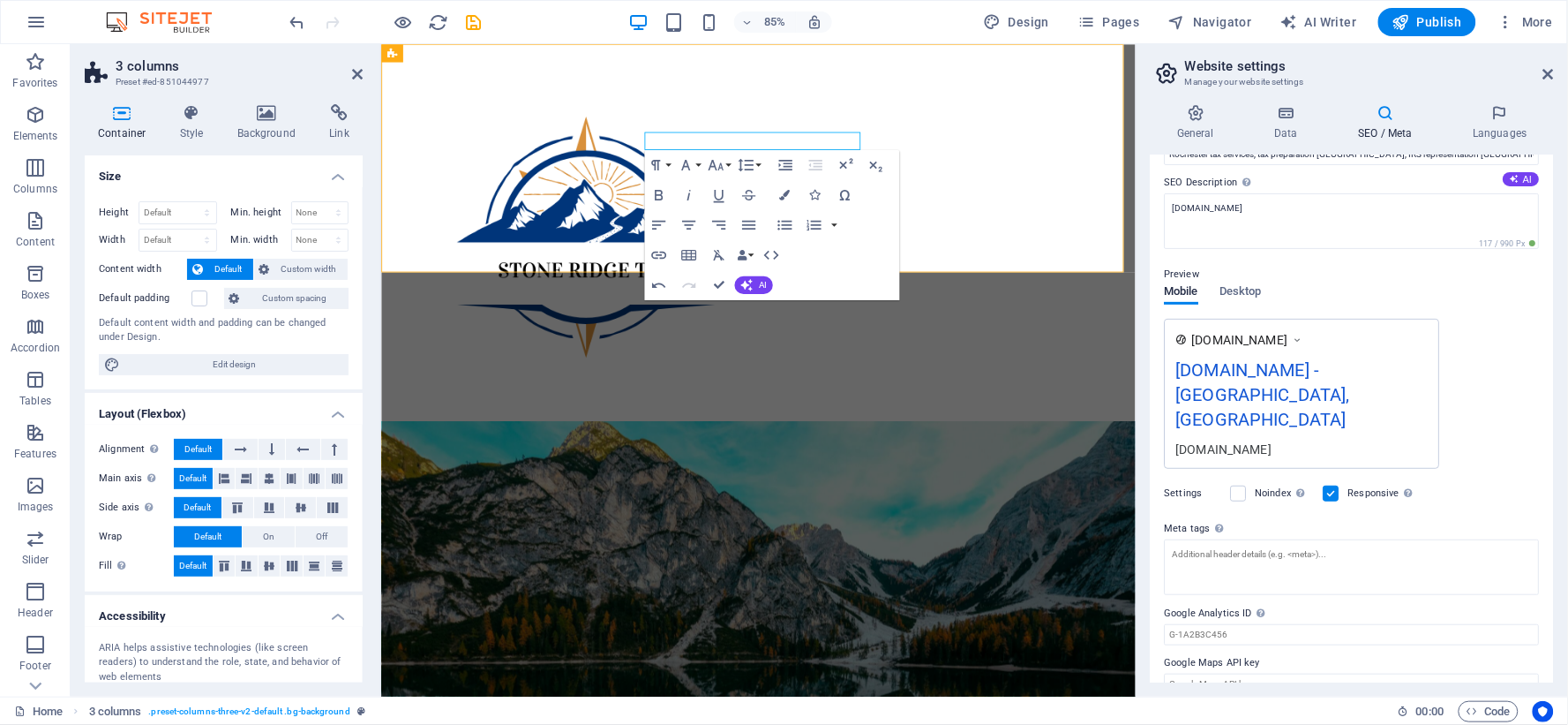
scroll to position [147, 0]
click at [1114, 204] on div "585-649-4313 Asuarez@StoneRidgeTax.com" at bounding box center [825, 332] width 888 height 577
click at [655, 513] on div "[PHONE_NUMBER]" at bounding box center [528, 523] width 254 height 21
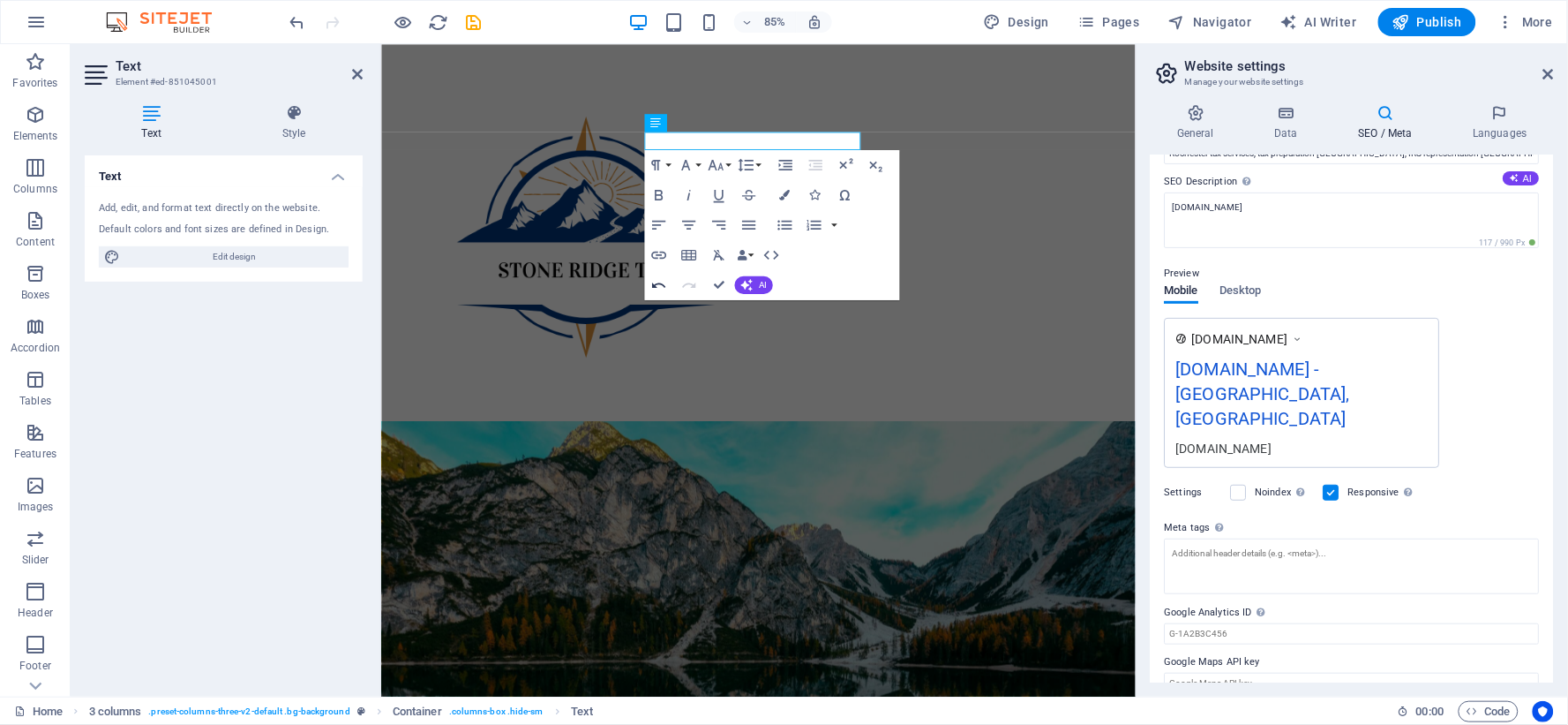
click at [653, 285] on icon "button" at bounding box center [658, 285] width 13 height 5
click at [640, 259] on div at bounding box center [528, 271] width 254 height 441
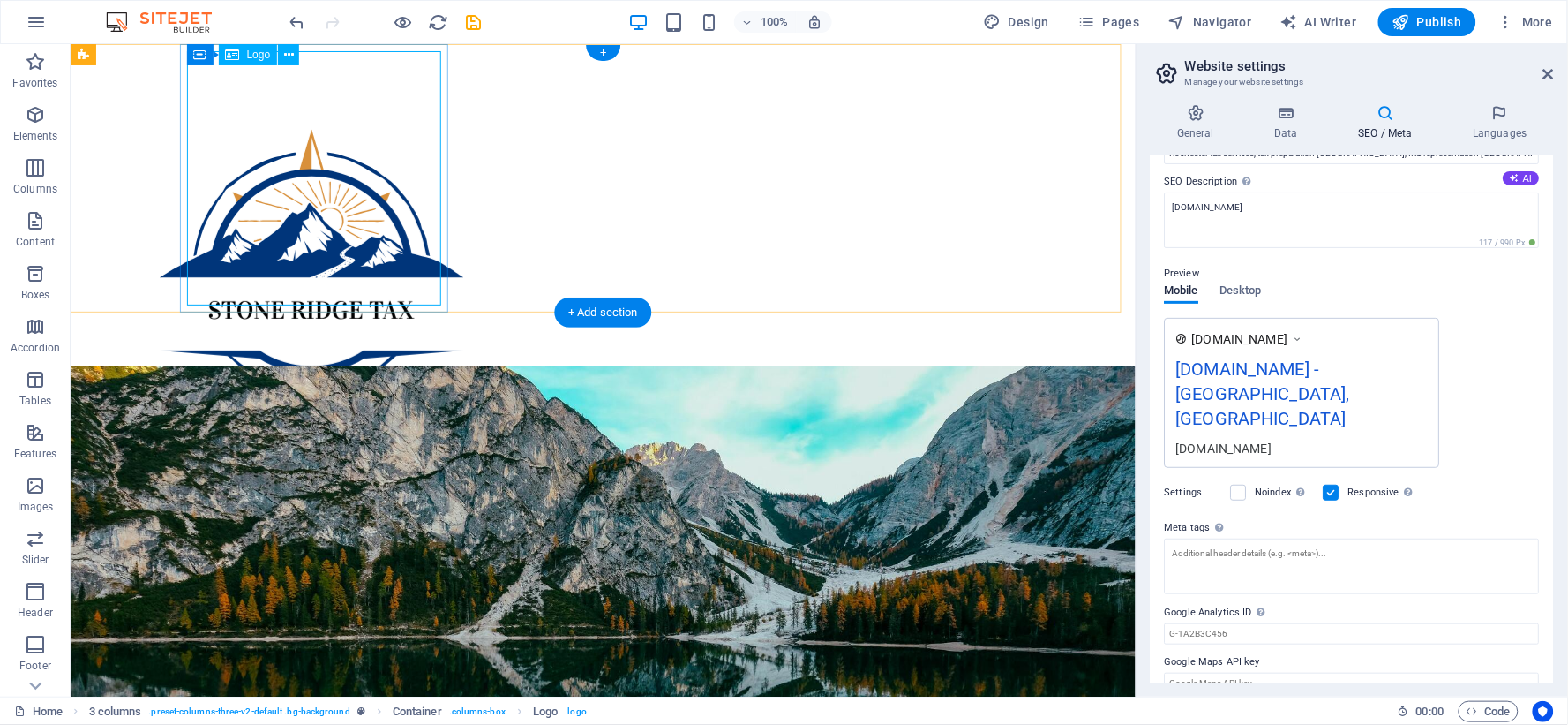
click at [345, 105] on div at bounding box center [218, 271] width 254 height 441
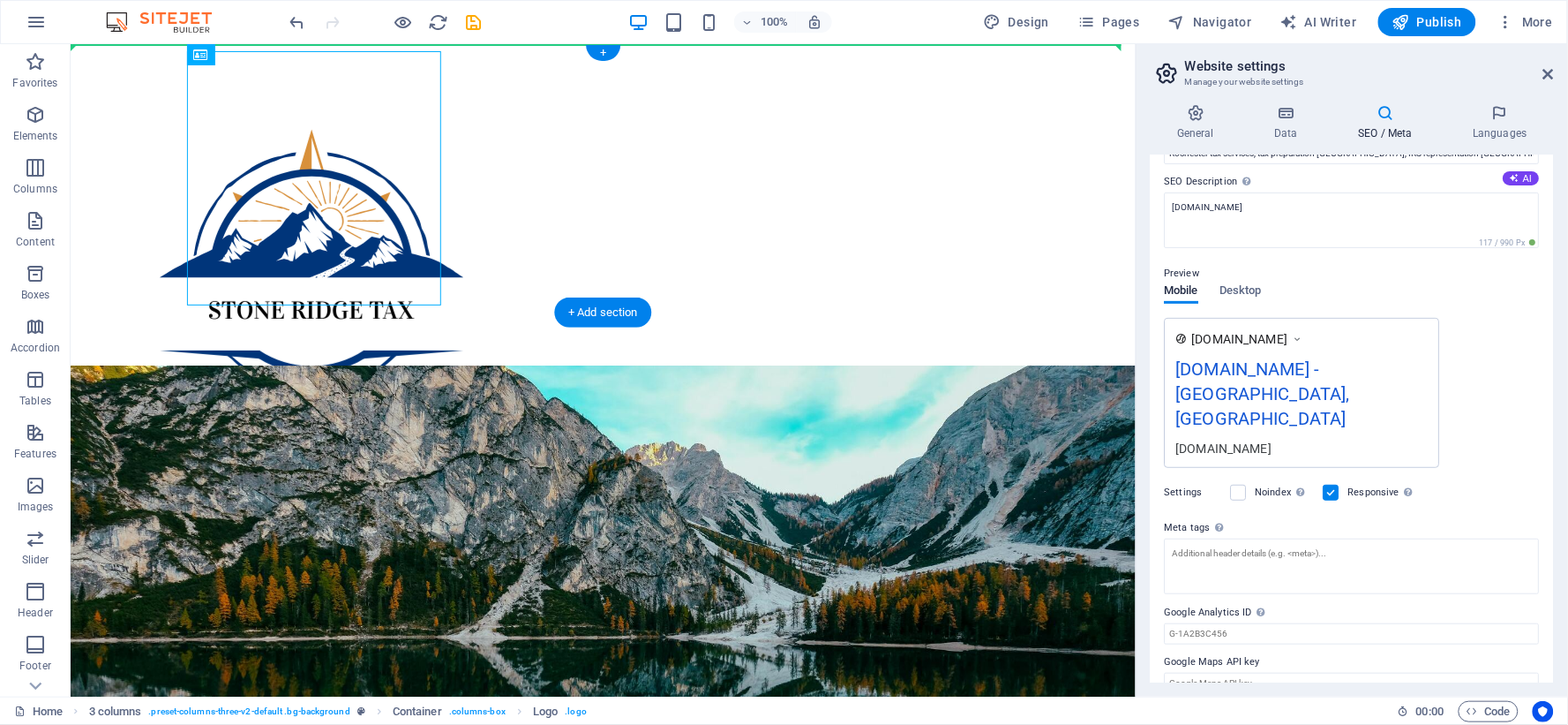
drag, startPoint x: 389, startPoint y: 106, endPoint x: 609, endPoint y: 135, distance: 221.9
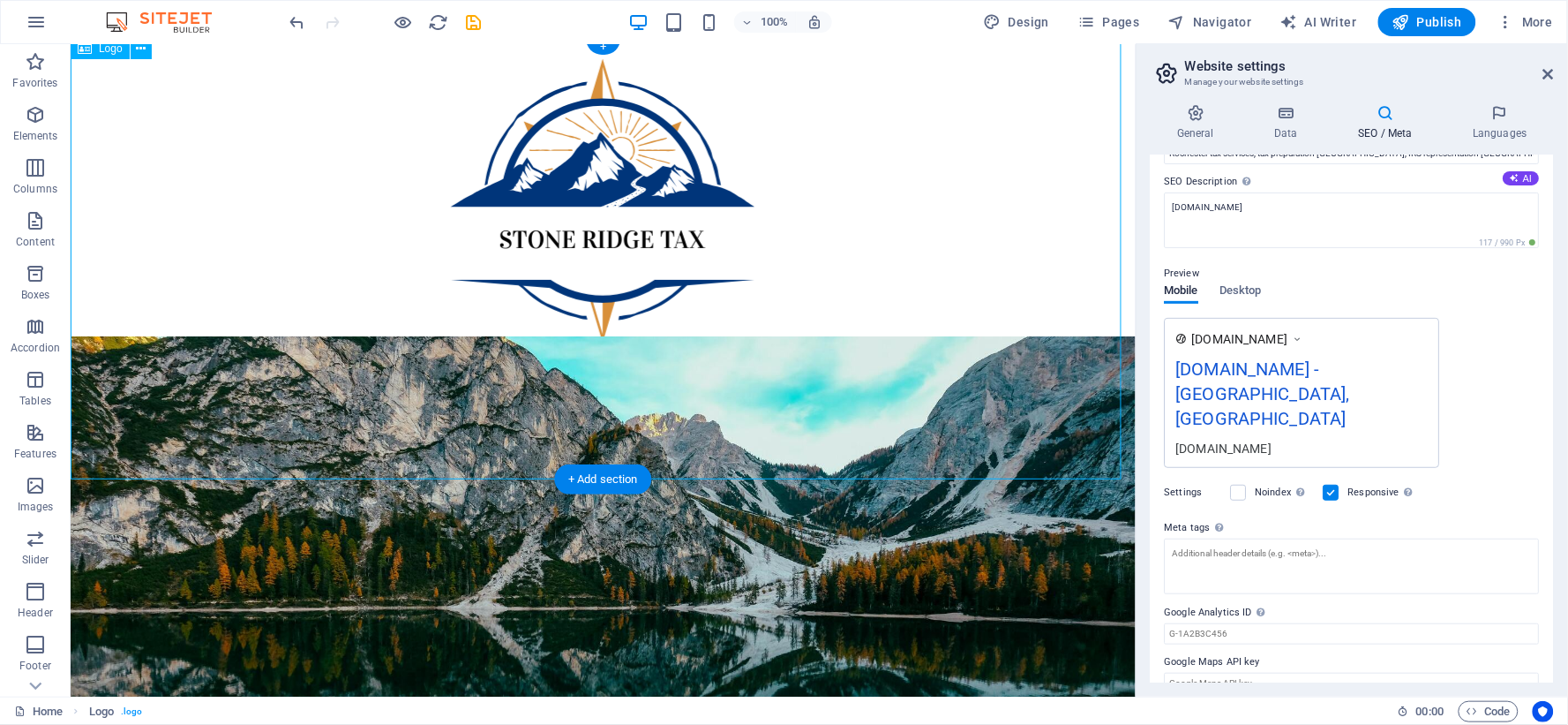
scroll to position [98, 0]
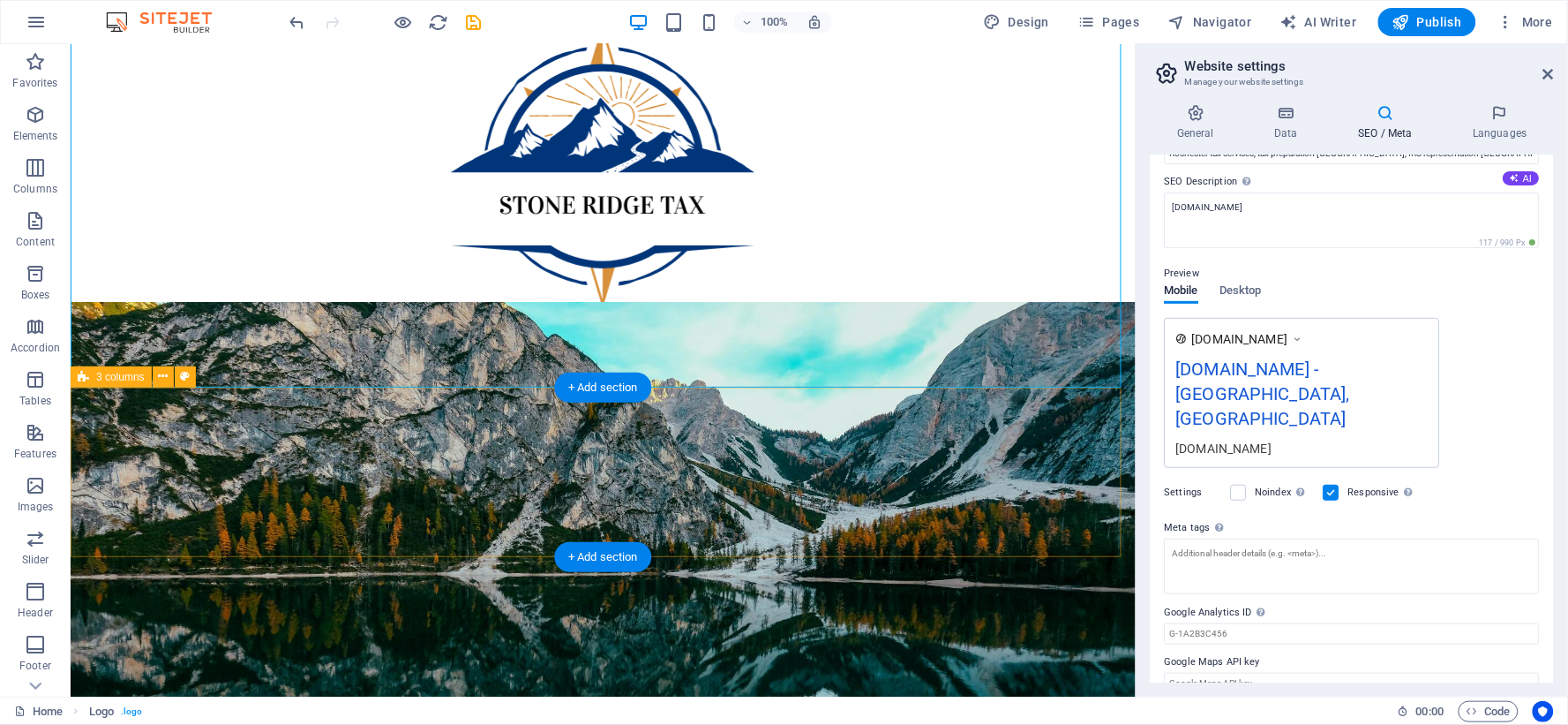
click at [584, 465] on div "Drop content here or Add elements Paste clipboard" at bounding box center [602, 472] width 1064 height 172
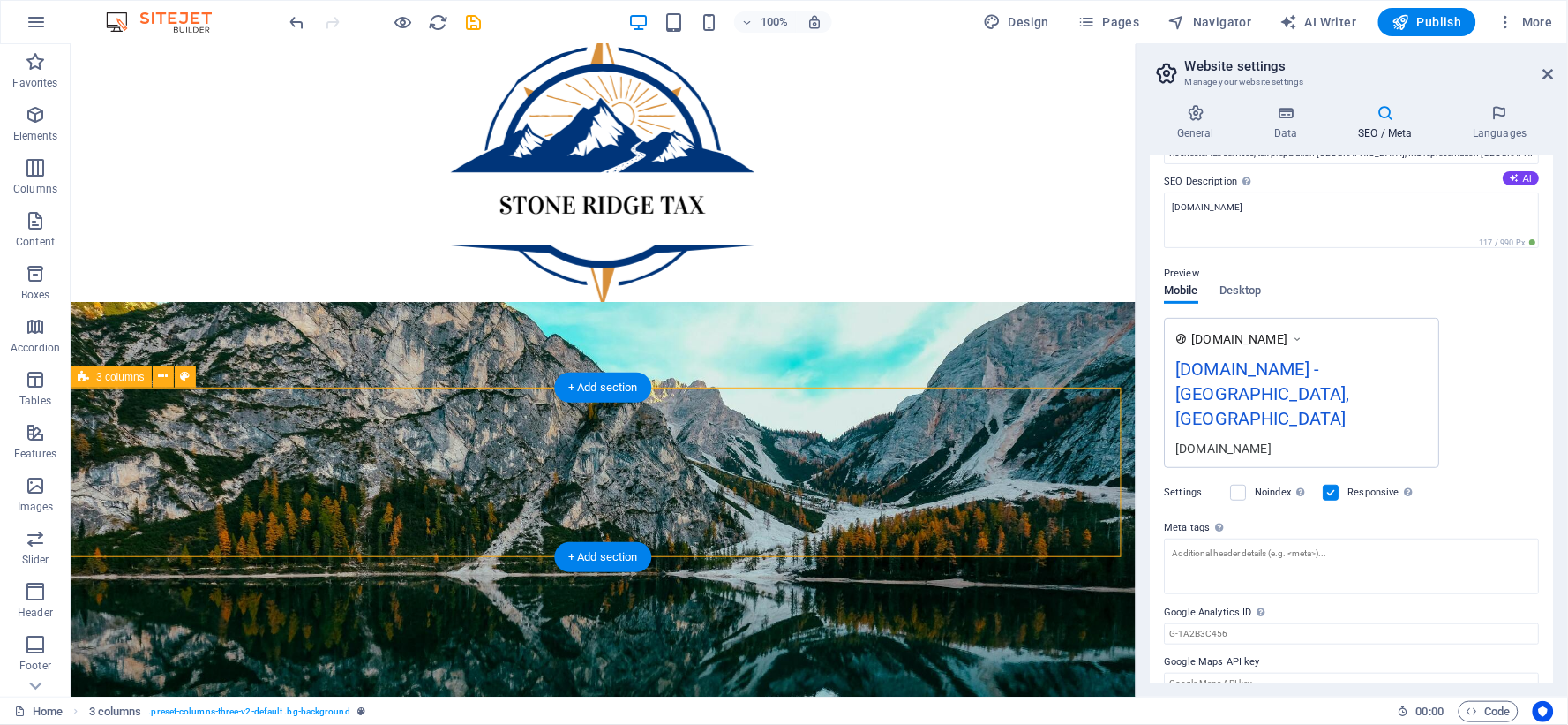
click at [123, 449] on div "Drop content here or Add elements Paste clipboard" at bounding box center [602, 472] width 1064 height 172
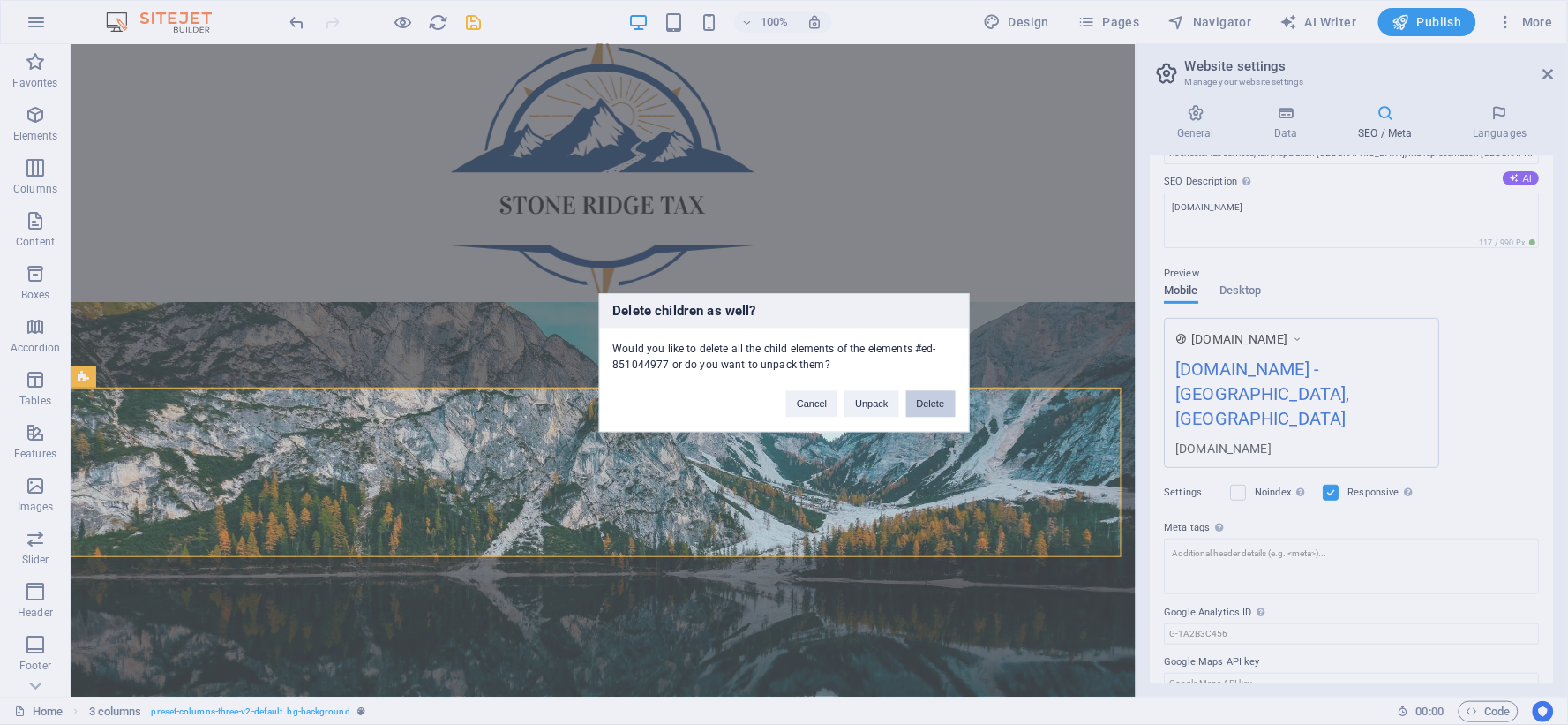
click at [930, 407] on button "Delete" at bounding box center [931, 403] width 50 height 27
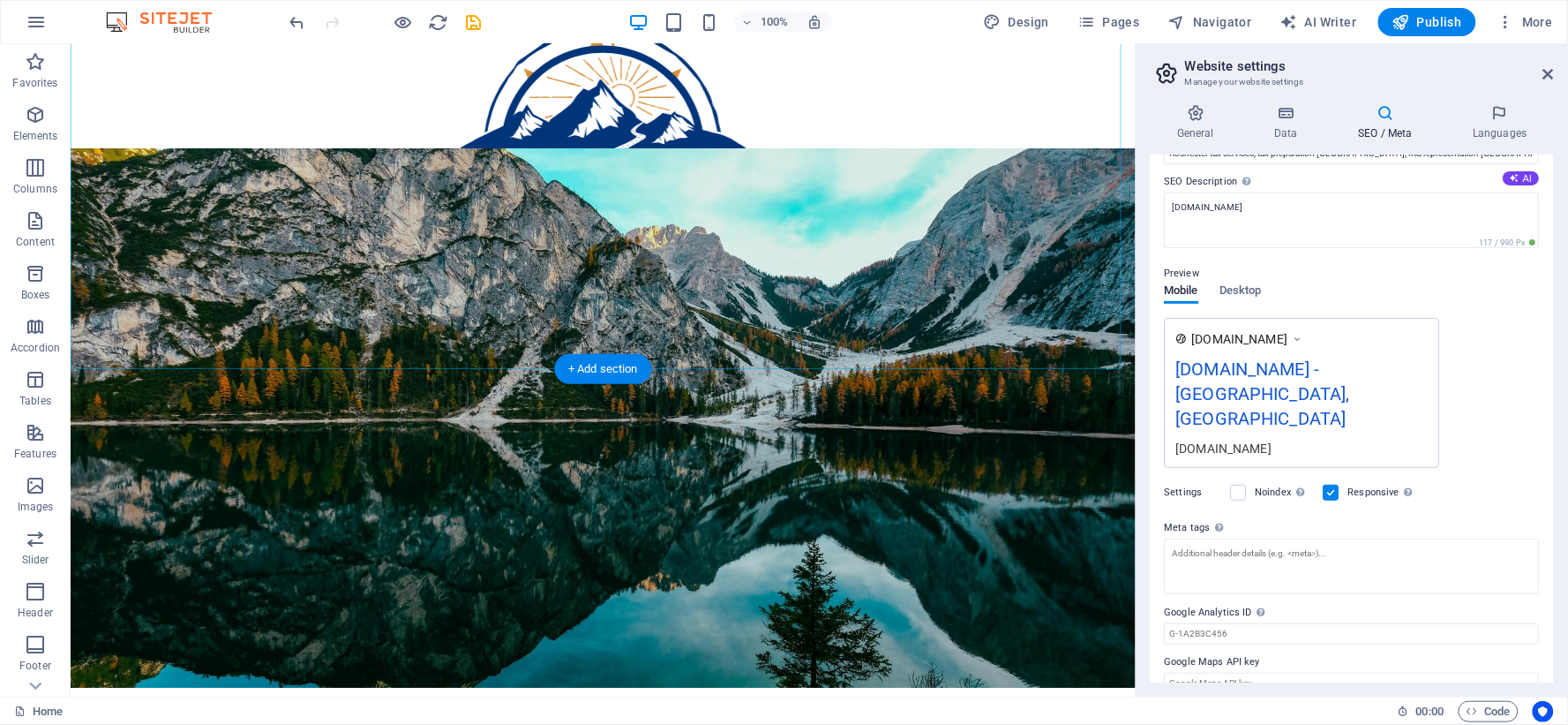
scroll to position [294, 0]
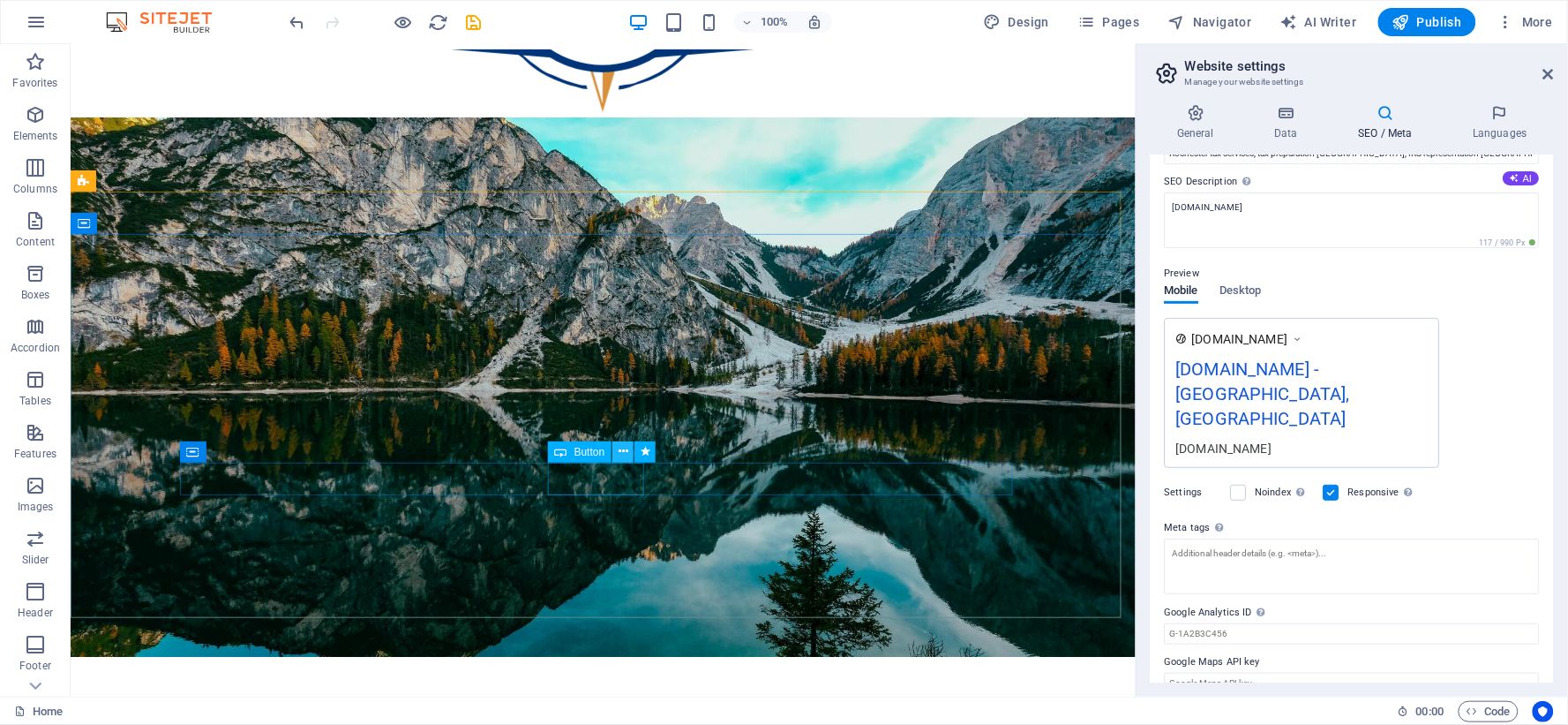
click at [624, 453] on icon at bounding box center [623, 451] width 10 height 19
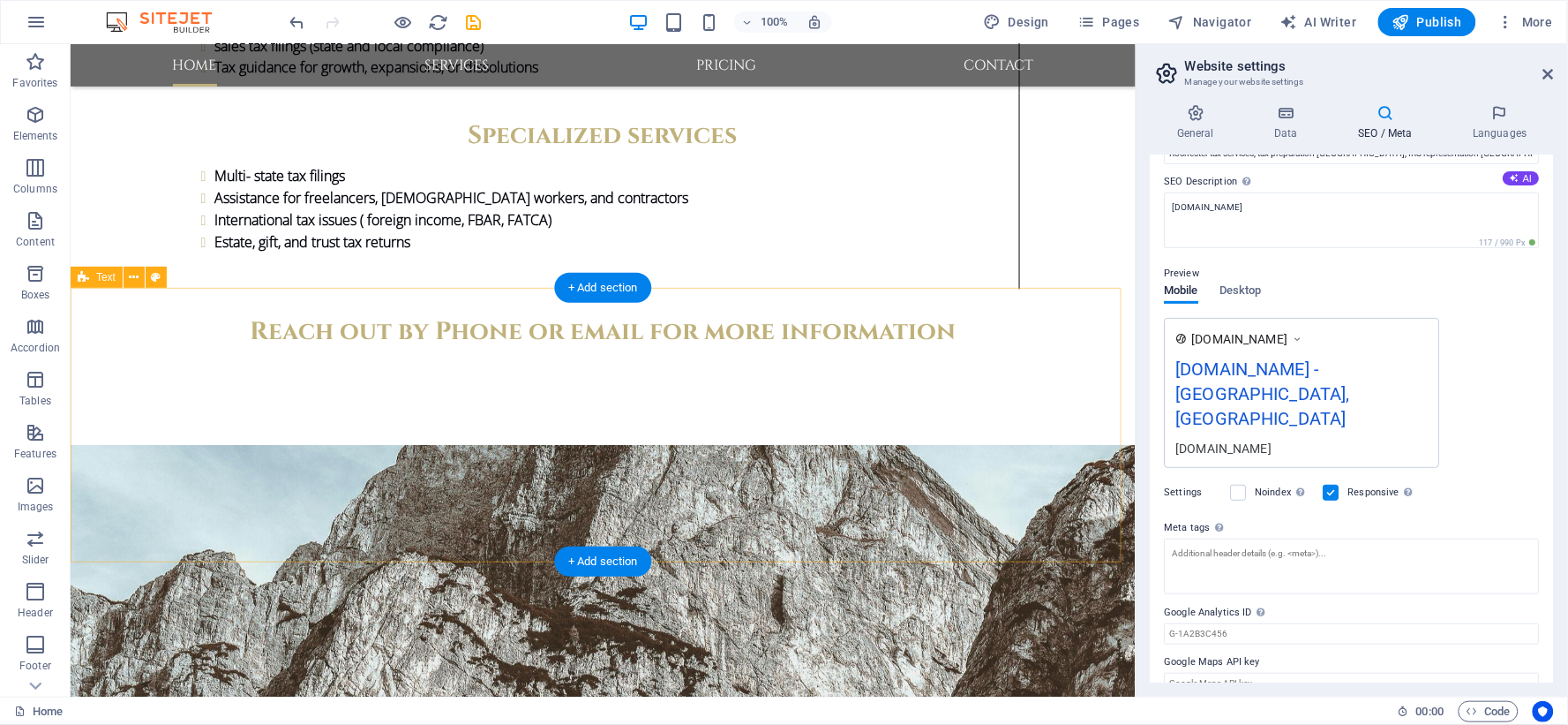
scroll to position [3041, 0]
